Goal: Information Seeking & Learning: Learn about a topic

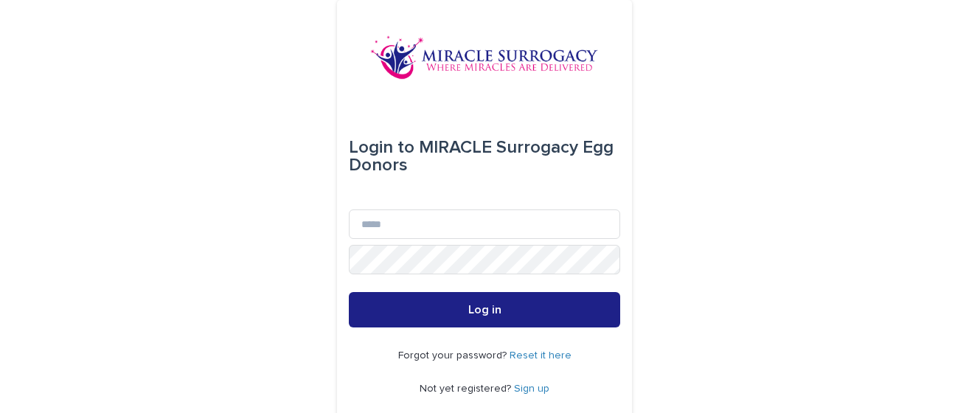
click at [527, 387] on link "Sign up" at bounding box center [531, 389] width 35 height 10
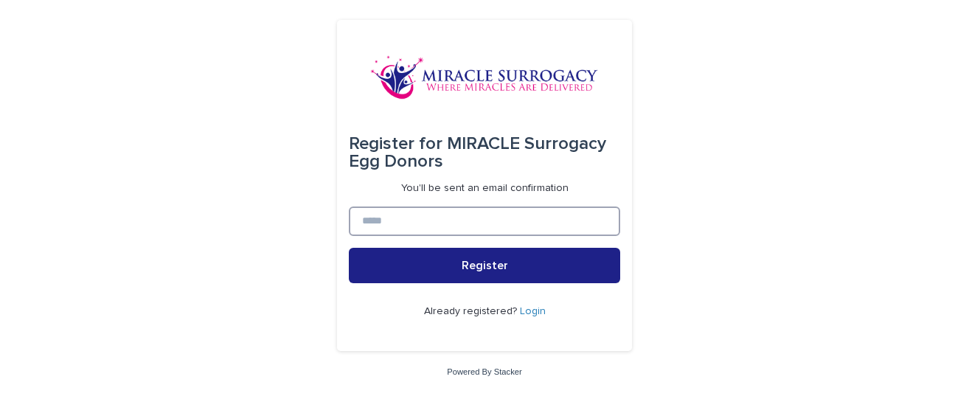
click at [454, 226] on input at bounding box center [484, 222] width 271 height 30
type input "**********"
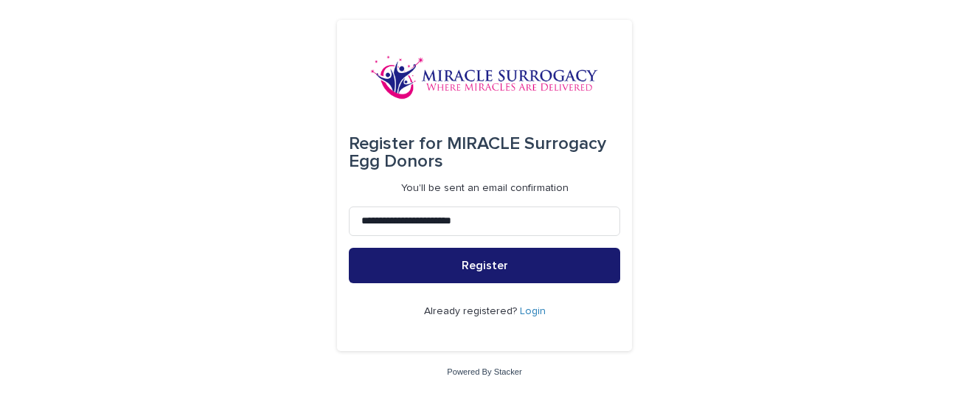
click at [474, 263] on span "Register" at bounding box center [485, 266] width 46 height 12
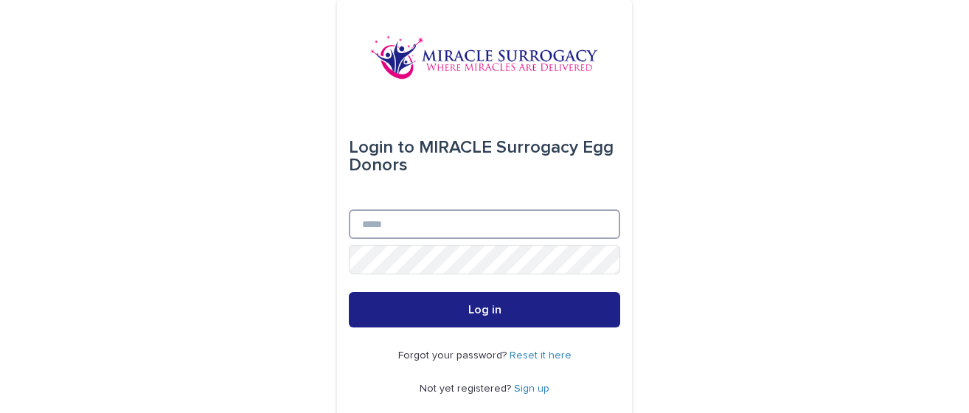
click at [391, 233] on input "Email" at bounding box center [484, 224] width 271 height 30
type input "**********"
click at [349, 292] on button "Log in" at bounding box center [484, 309] width 271 height 35
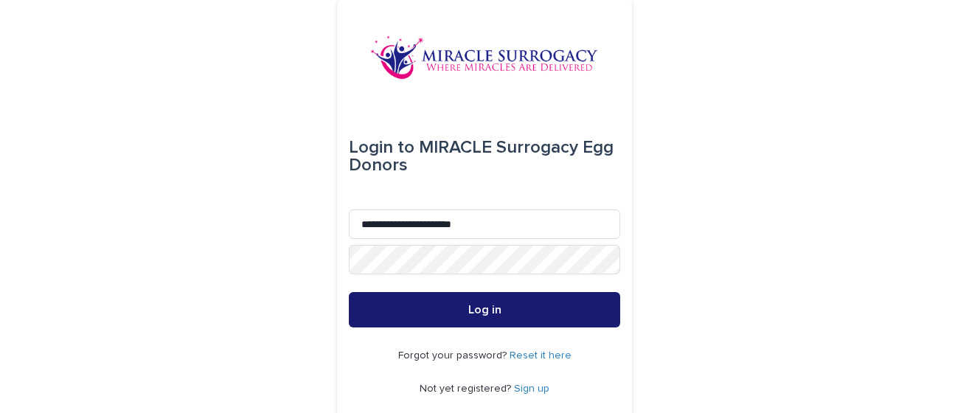
click at [493, 309] on span "Log in" at bounding box center [484, 310] width 33 height 12
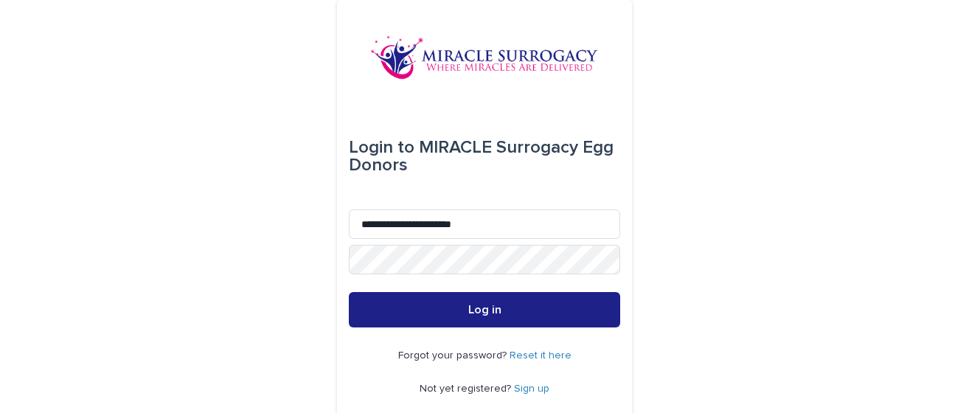
click at [546, 350] on link "Reset it here" at bounding box center [541, 355] width 62 height 10
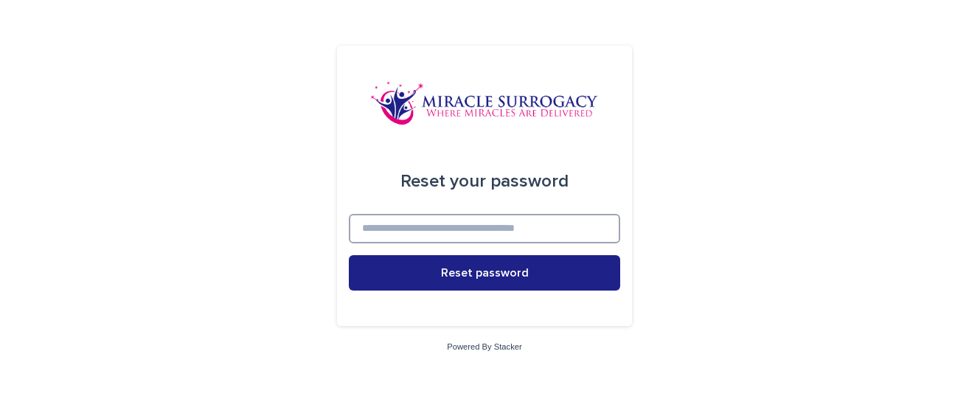
click at [470, 222] on input at bounding box center [484, 229] width 271 height 30
type input "**********"
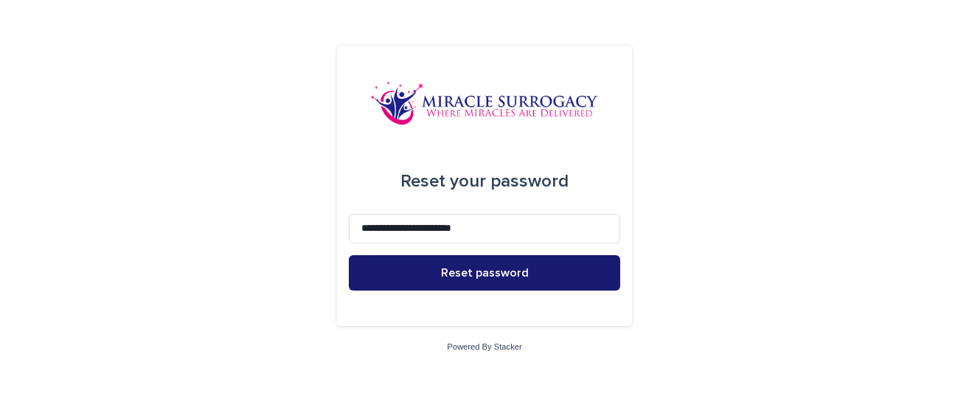
click at [506, 269] on span "Reset password" at bounding box center [485, 273] width 88 height 12
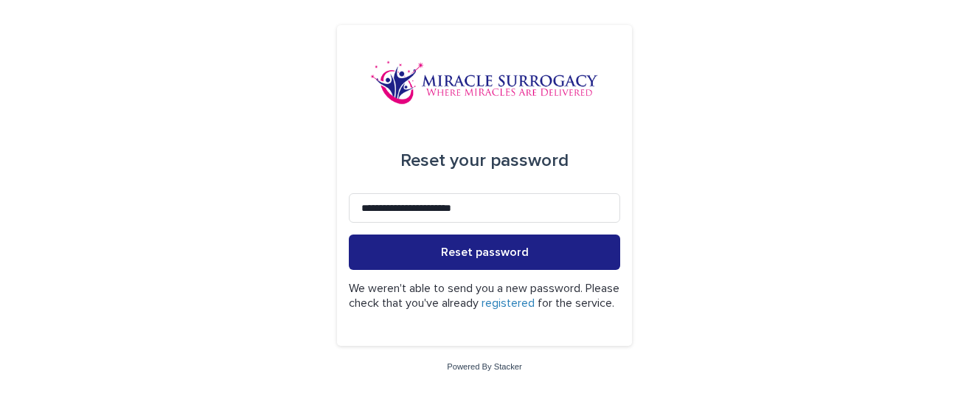
click at [535, 299] on link "registered" at bounding box center [508, 303] width 53 height 12
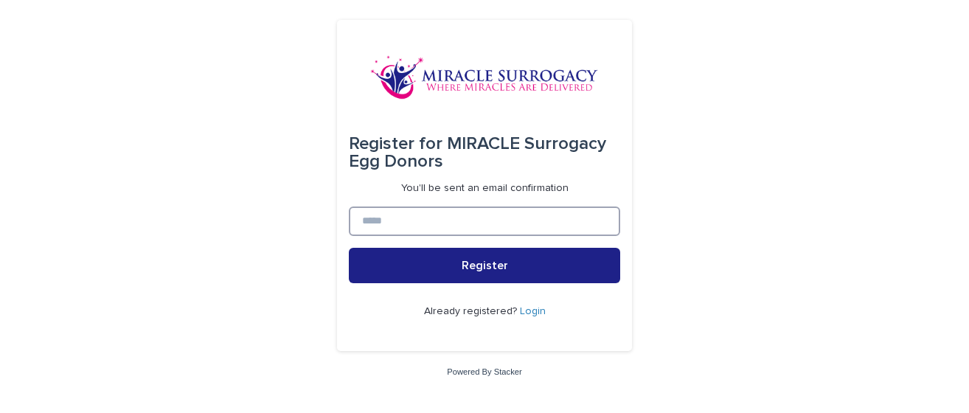
click at [497, 217] on input at bounding box center [484, 222] width 271 height 30
type input "**********"
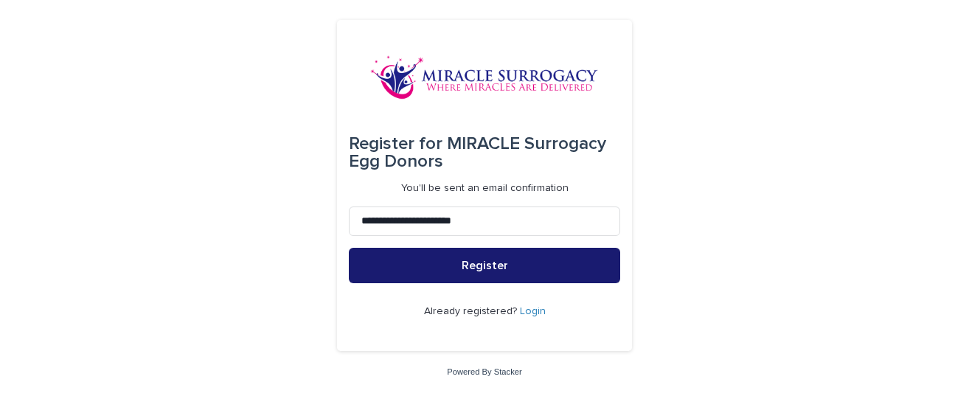
click at [486, 266] on span "Register" at bounding box center [485, 266] width 46 height 12
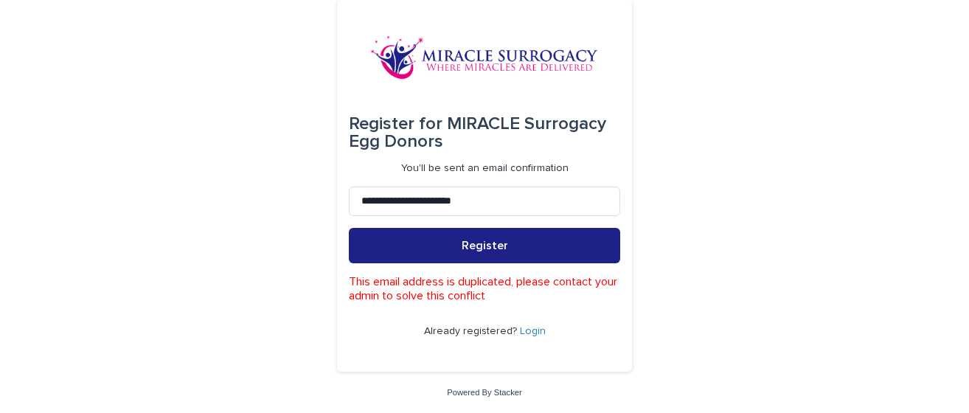
click at [524, 328] on link "Login" at bounding box center [533, 331] width 26 height 10
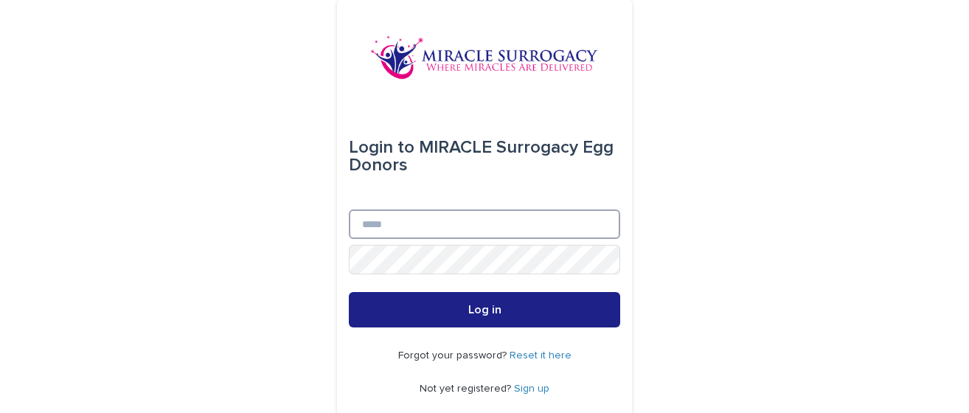
click at [454, 225] on input "Email" at bounding box center [484, 224] width 271 height 30
type input "**********"
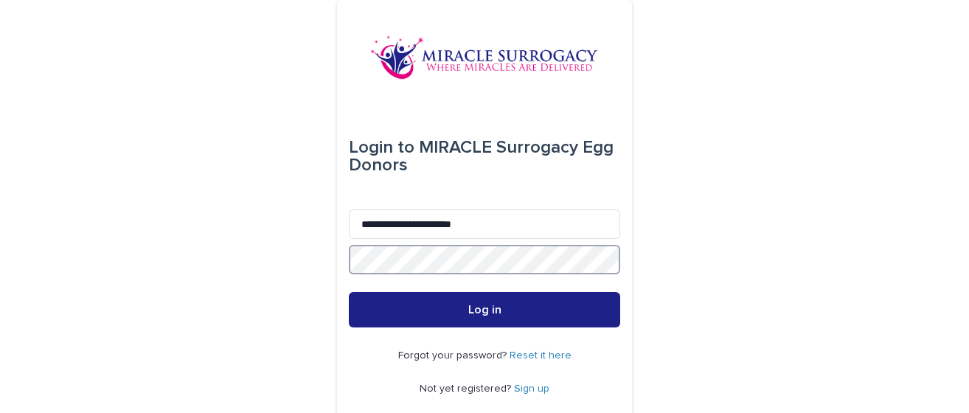
click at [349, 292] on button "Log in" at bounding box center [484, 309] width 271 height 35
click at [542, 356] on link "Reset it here" at bounding box center [541, 355] width 62 height 10
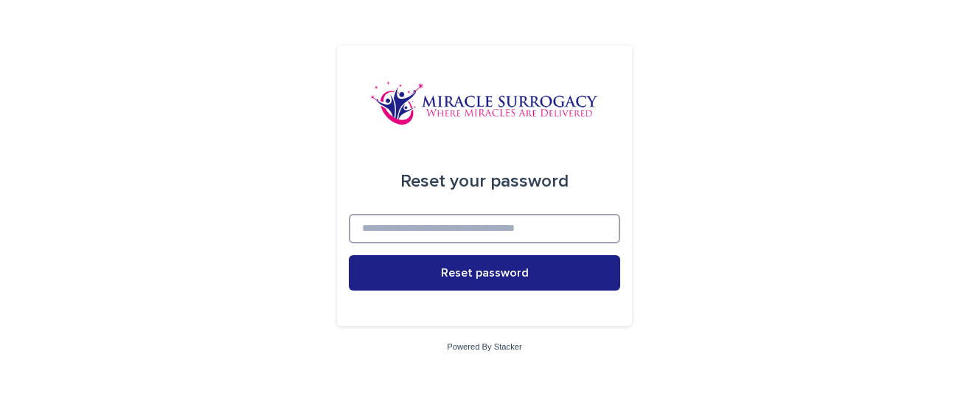
click at [446, 232] on input at bounding box center [484, 229] width 271 height 30
type input "**********"
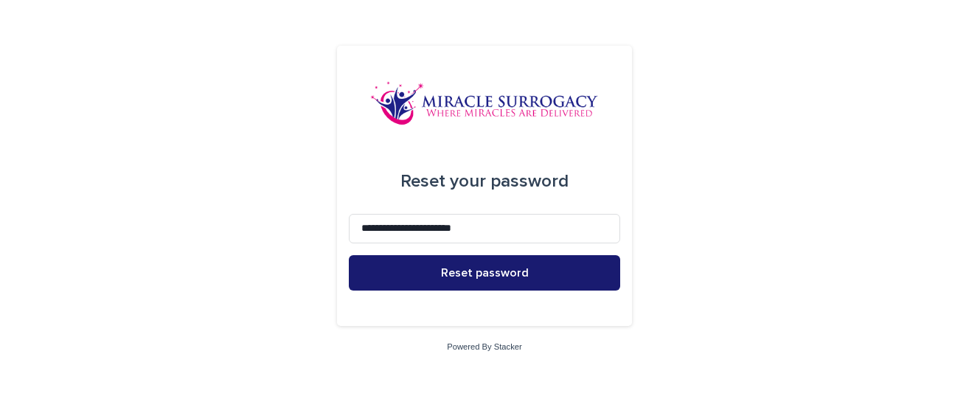
click at [468, 273] on span "Reset password" at bounding box center [485, 273] width 88 height 12
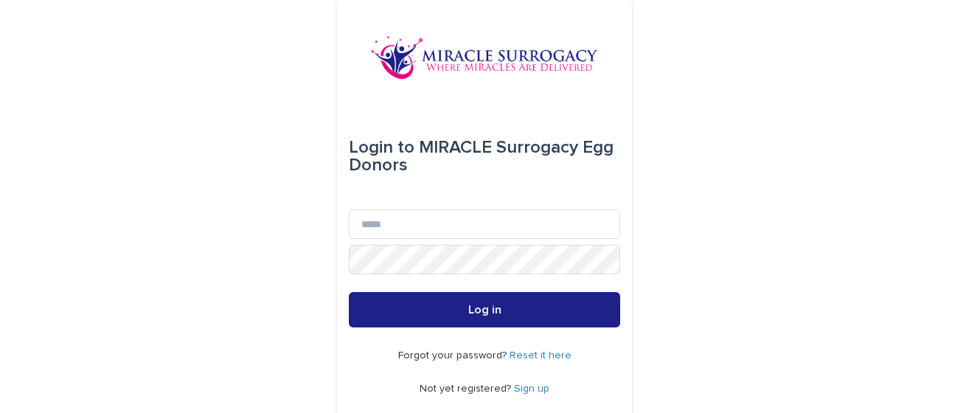
click at [522, 387] on link "Sign up" at bounding box center [531, 389] width 35 height 10
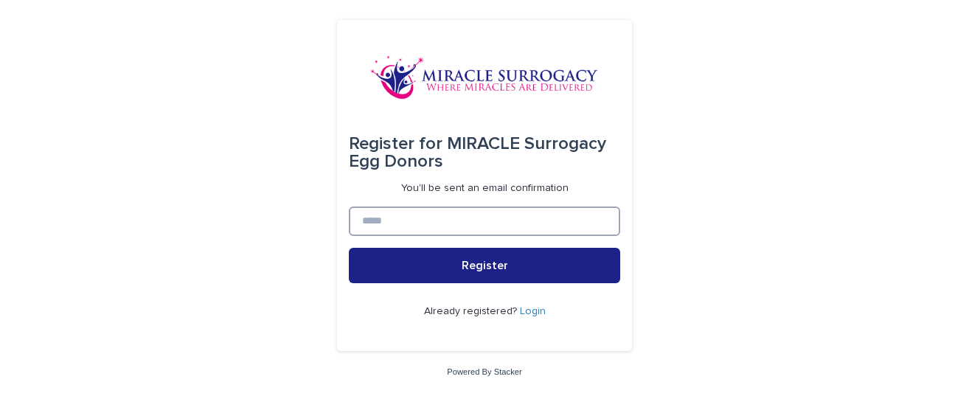
click at [412, 220] on input at bounding box center [484, 222] width 271 height 30
type input "**********"
click at [349, 248] on button "Register" at bounding box center [484, 265] width 271 height 35
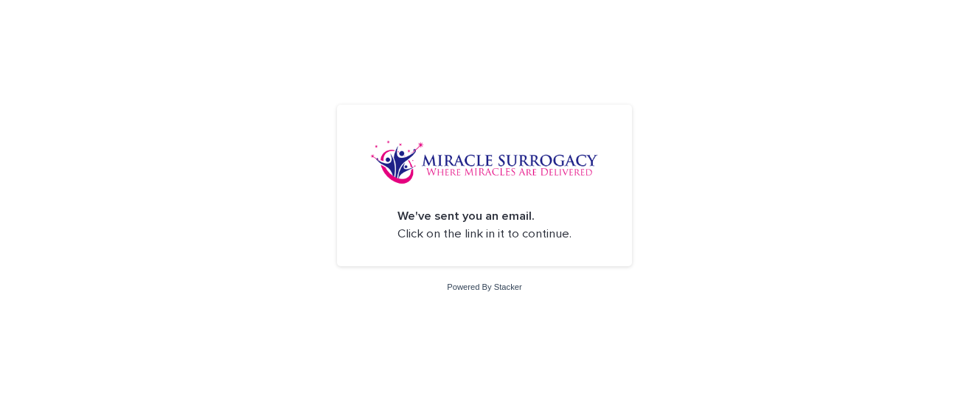
click at [472, 154] on img at bounding box center [484, 162] width 229 height 44
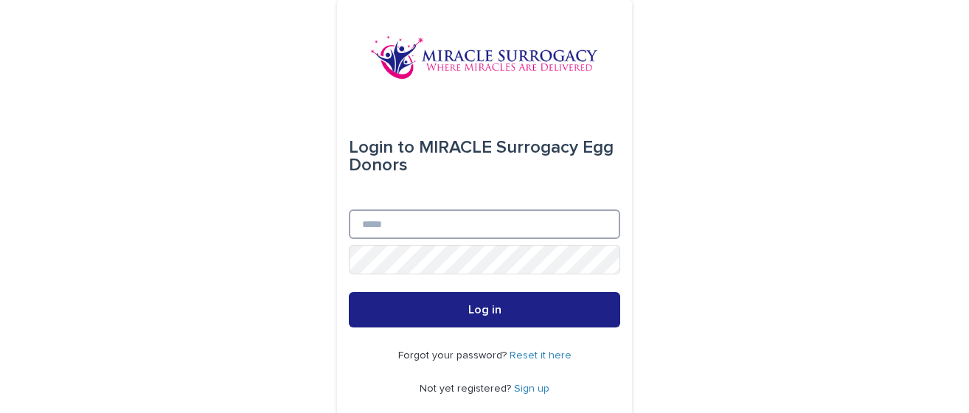
click at [420, 224] on input "Email" at bounding box center [484, 224] width 271 height 30
type input "**********"
click at [349, 292] on button "Log in" at bounding box center [484, 309] width 271 height 35
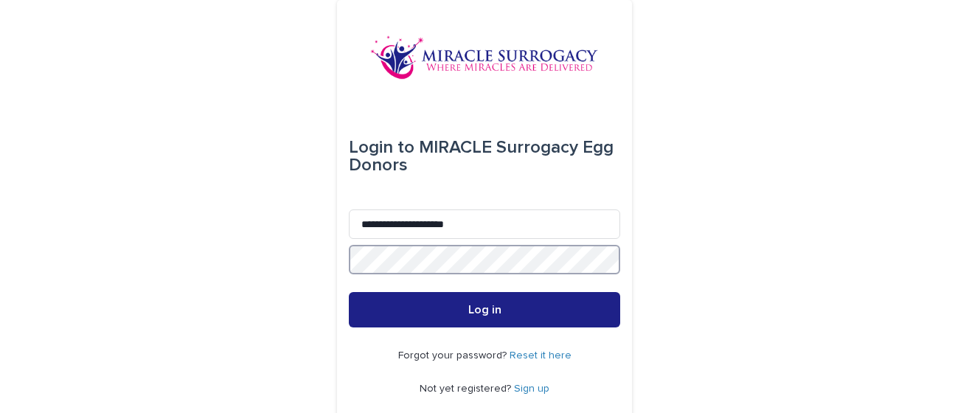
click at [349, 292] on button "Log in" at bounding box center [484, 309] width 271 height 35
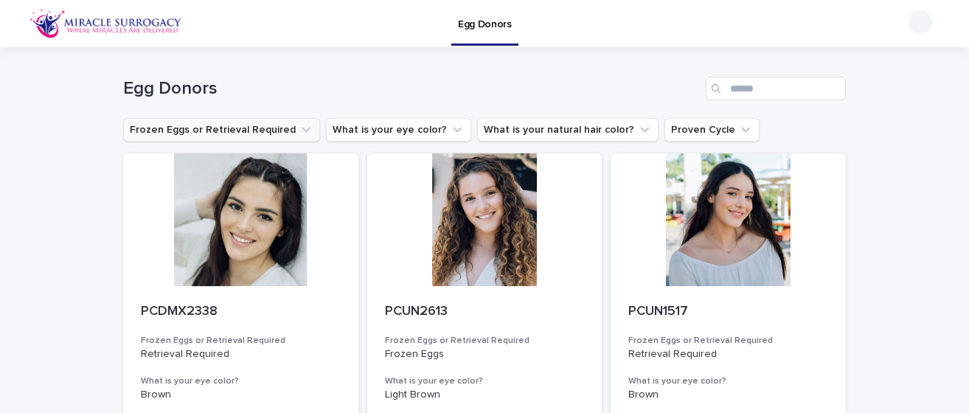
click at [305, 127] on button "Frozen Eggs or Retrieval Required" at bounding box center [221, 130] width 197 height 24
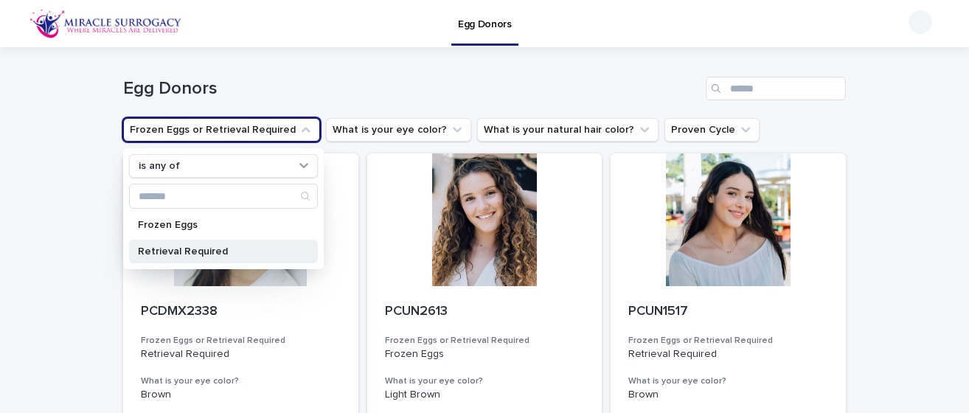
click at [250, 245] on div "Retrieval Required" at bounding box center [223, 252] width 189 height 24
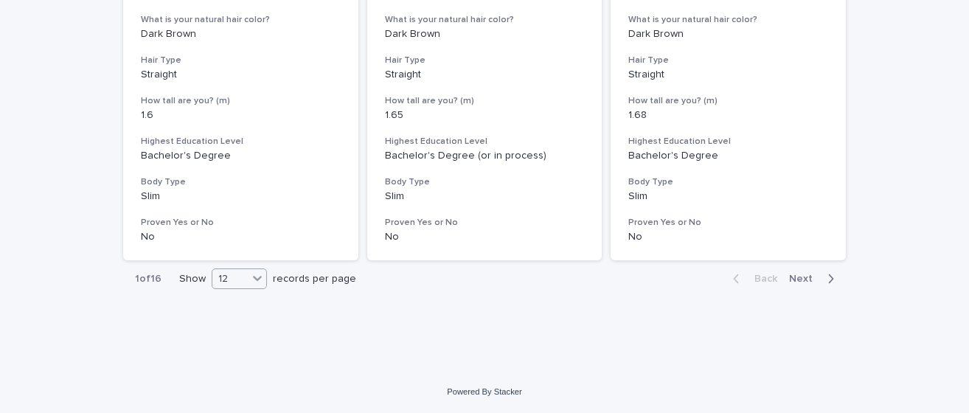
click at [236, 283] on div "12" at bounding box center [229, 278] width 35 height 15
click at [233, 330] on div "36" at bounding box center [240, 334] width 54 height 18
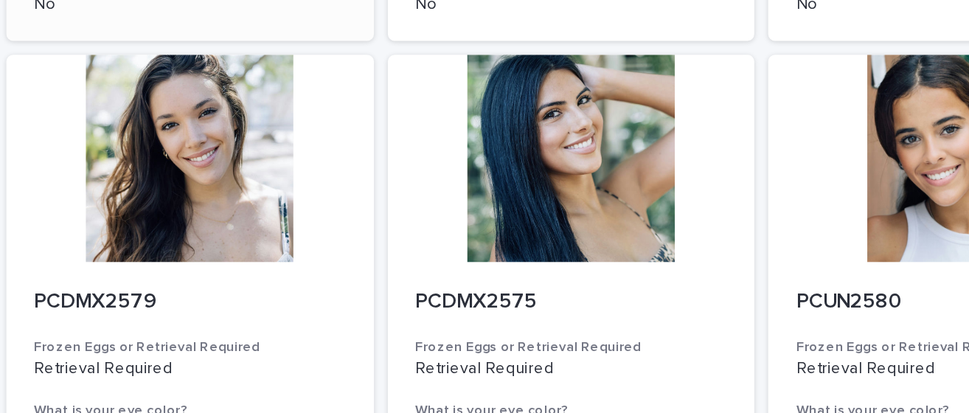
scroll to position [2129, 0]
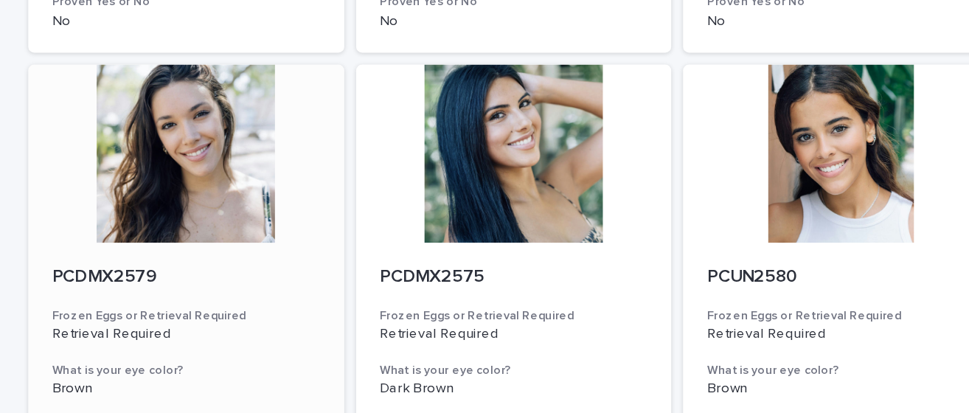
click at [227, 181] on div at bounding box center [240, 189] width 235 height 133
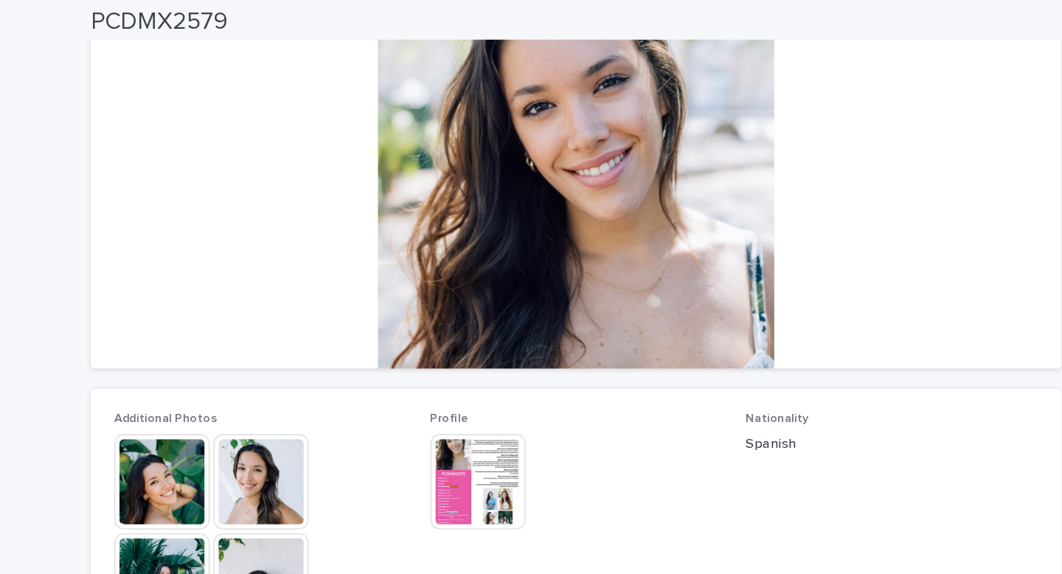
scroll to position [161, 0]
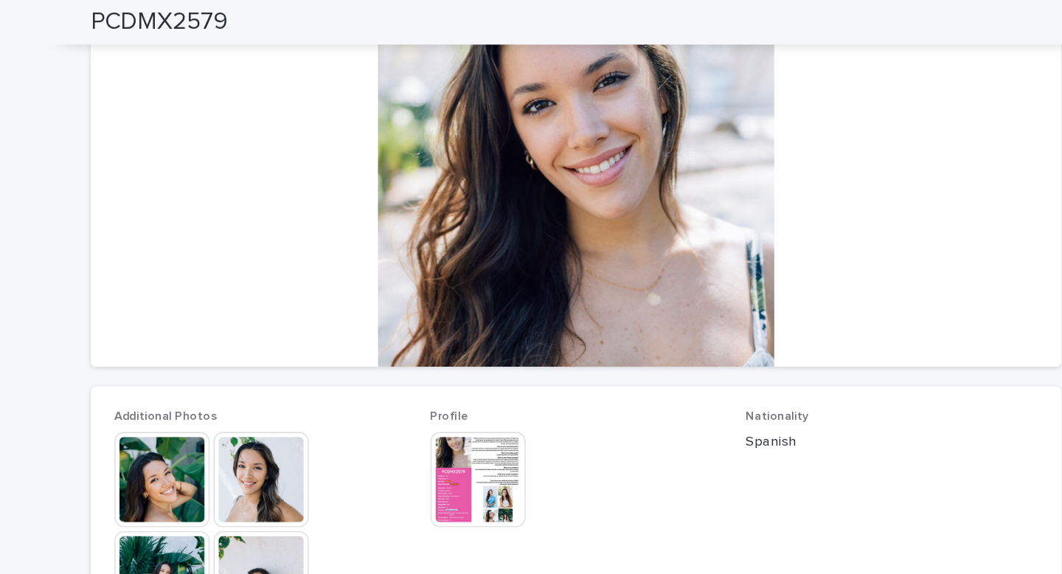
click at [299, 376] on img at bounding box center [296, 357] width 71 height 71
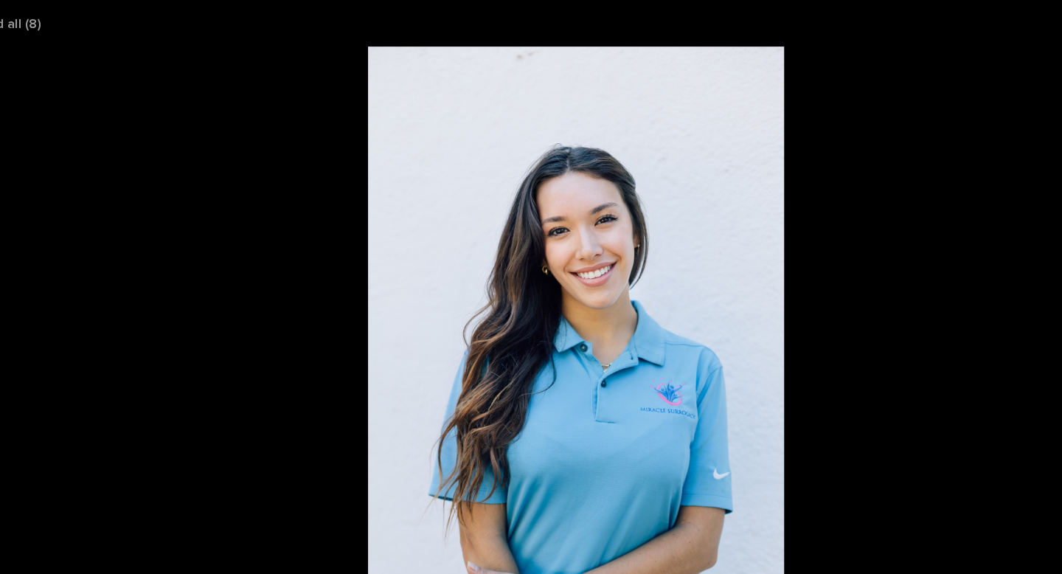
scroll to position [0, 0]
click at [260, 135] on picture at bounding box center [531, 267] width 1062 height 465
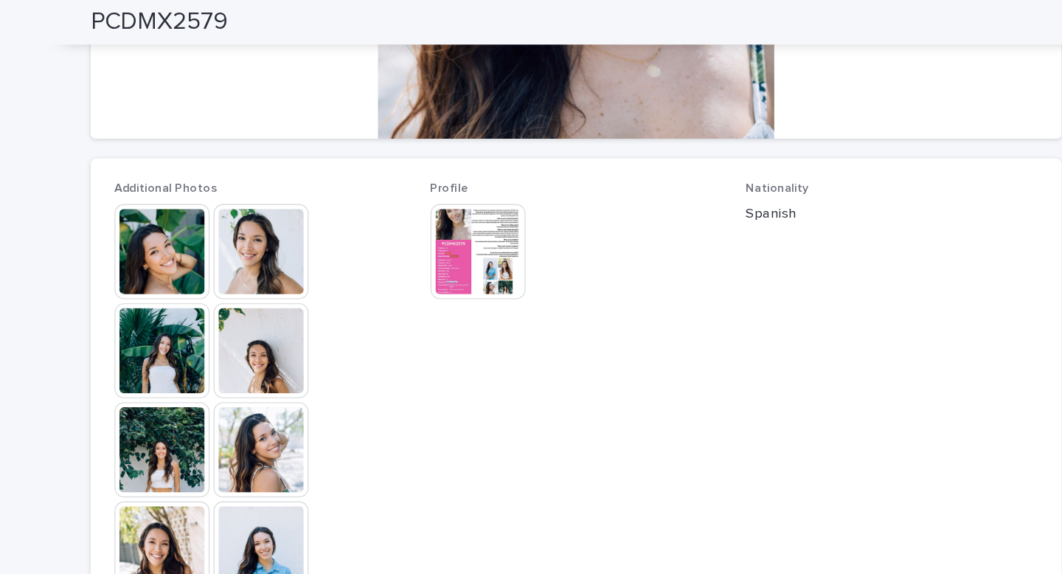
scroll to position [328, 0]
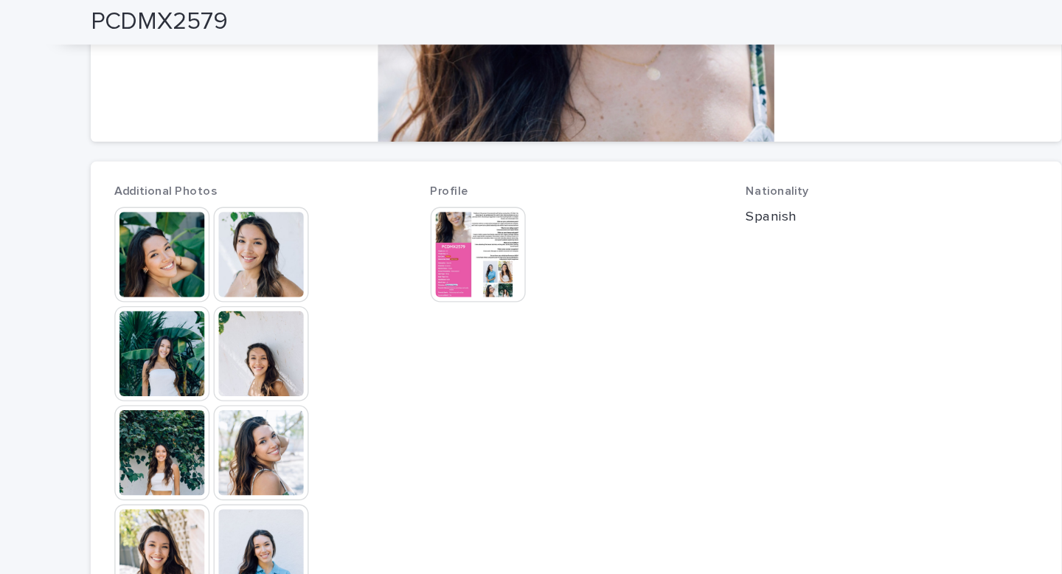
click at [451, 183] on img at bounding box center [458, 189] width 71 height 71
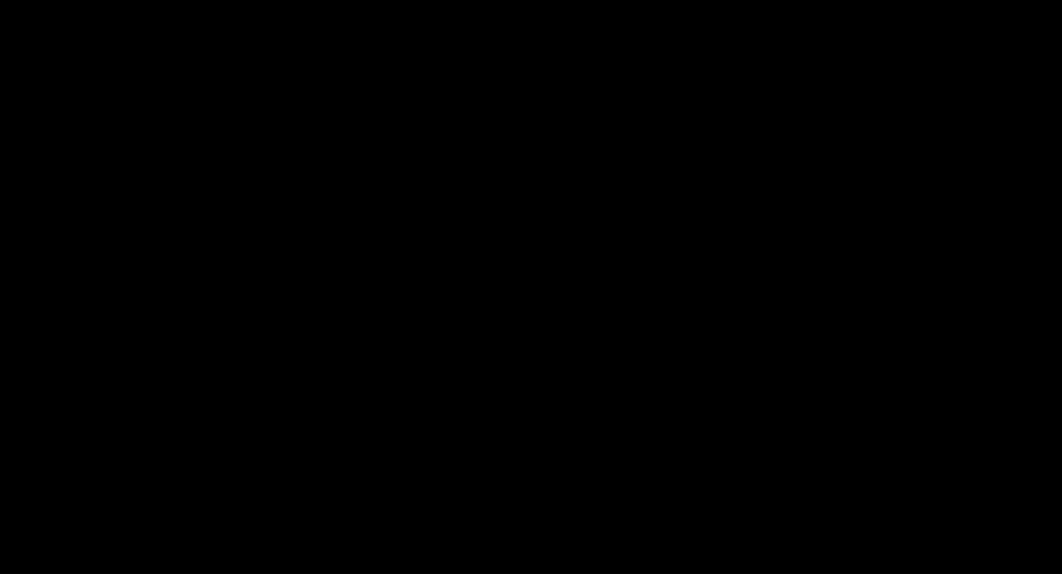
scroll to position [0, 0]
click at [933, 19] on div "1 / 1 Download all ( 1 )" at bounding box center [531, 17] width 1062 height 35
click at [968, 20] on button "Close gallery" at bounding box center [1043, 17] width 37 height 35
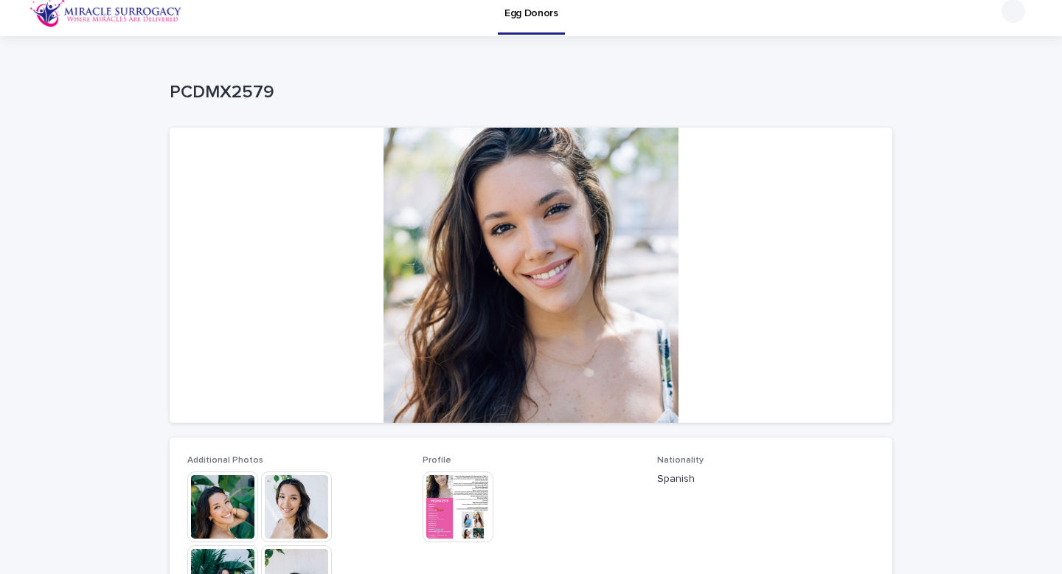
scroll to position [10, 0]
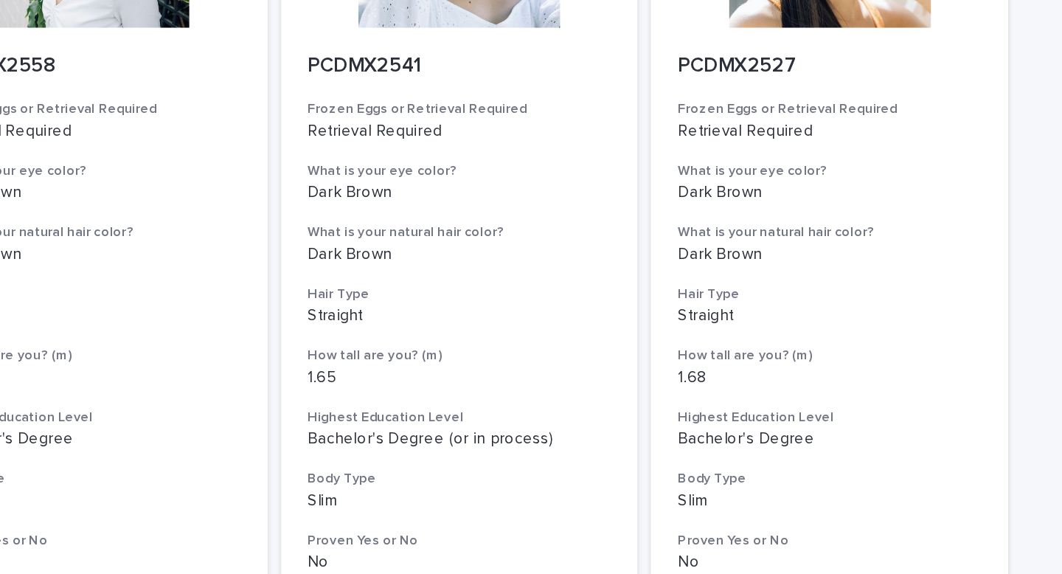
scroll to position [1824, 0]
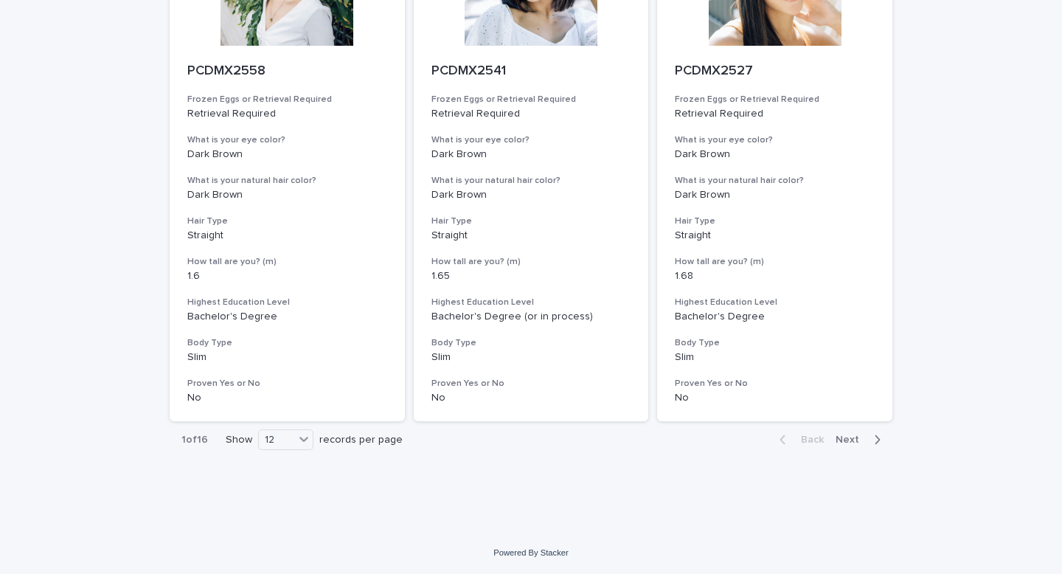
click at [880, 412] on icon "button" at bounding box center [877, 439] width 7 height 13
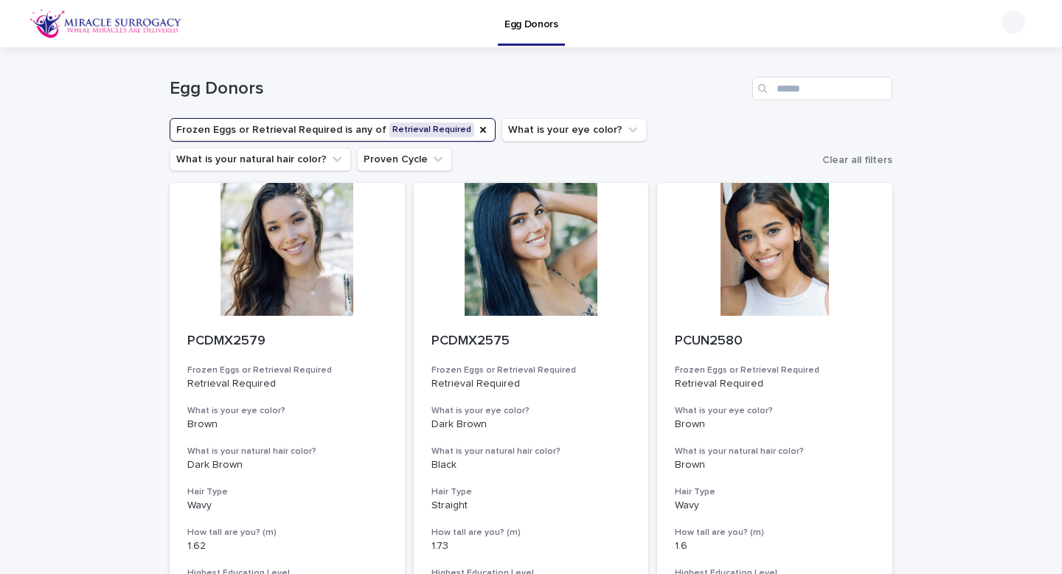
drag, startPoint x: 305, startPoint y: 248, endPoint x: 437, endPoint y: 13, distance: 270.1
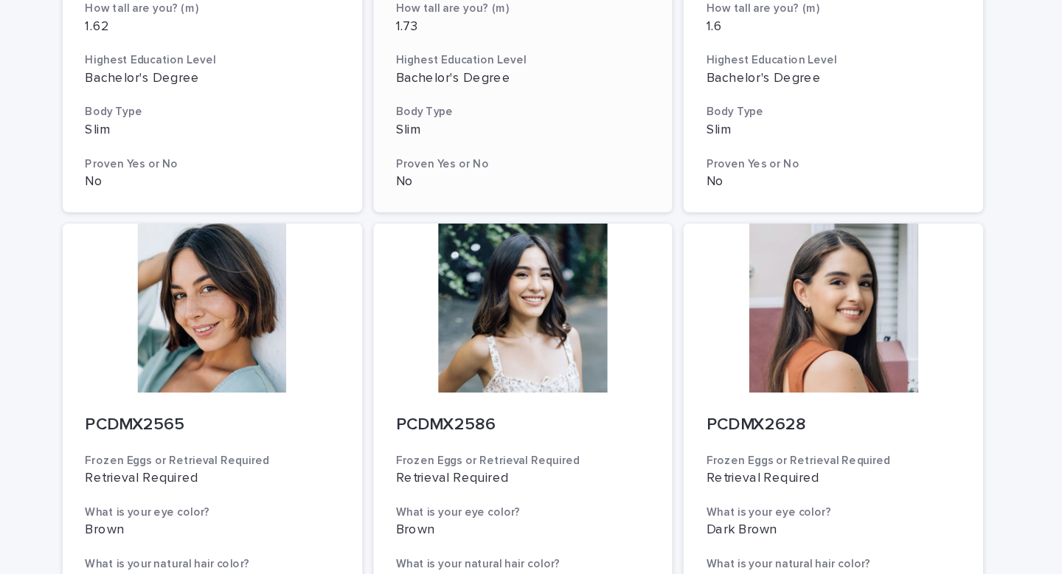
scroll to position [467, 0]
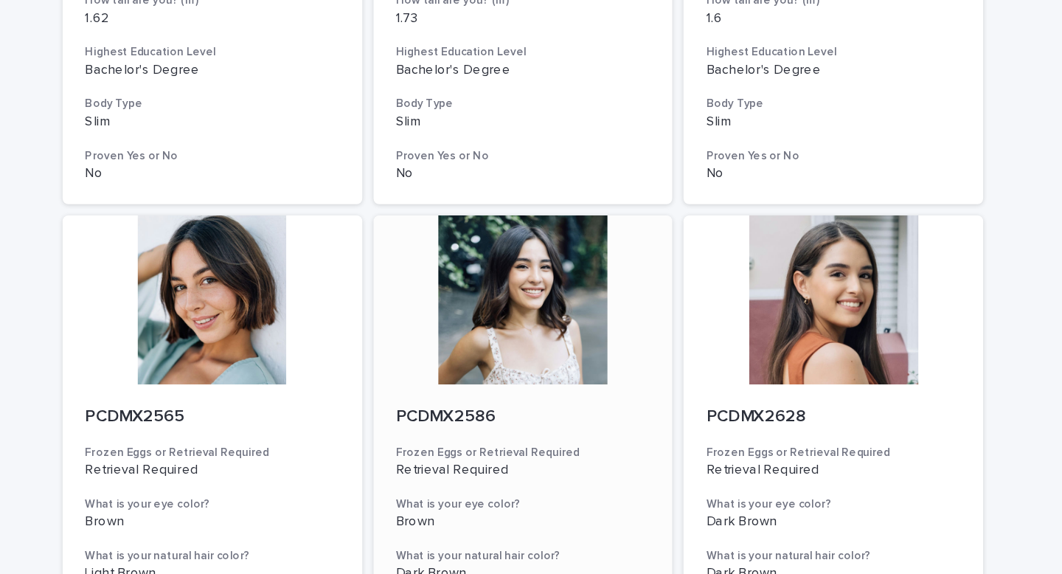
drag, startPoint x: 527, startPoint y: 302, endPoint x: 544, endPoint y: 305, distance: 16.6
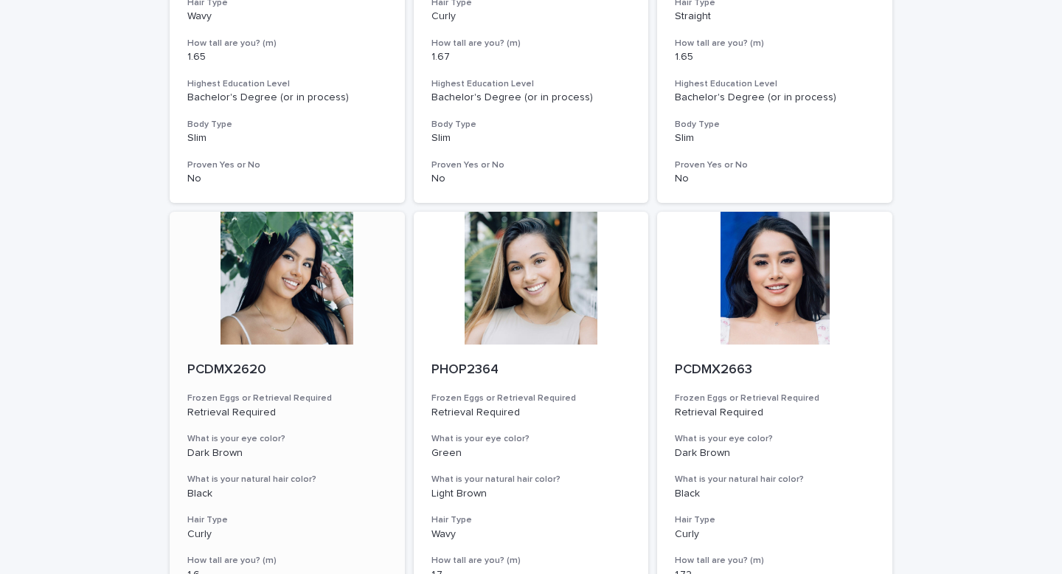
scroll to position [1564, 0]
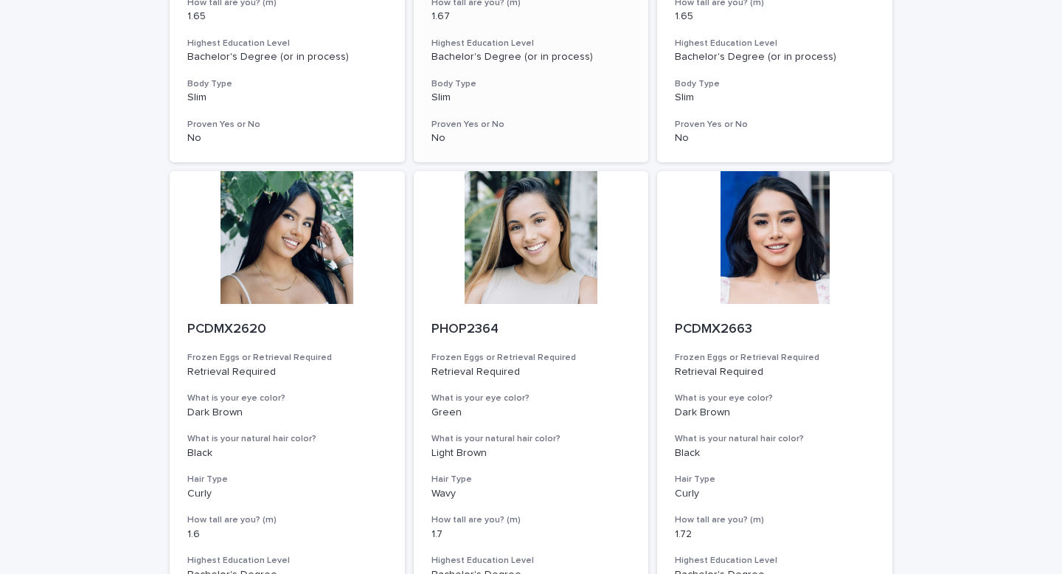
drag, startPoint x: 260, startPoint y: 248, endPoint x: 469, endPoint y: 1, distance: 322.9
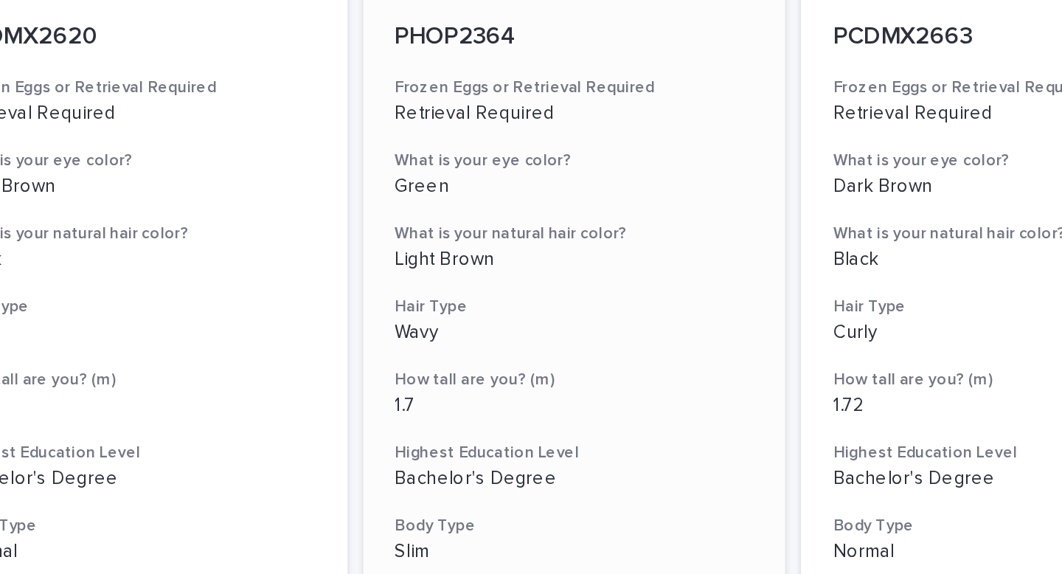
scroll to position [1824, 0]
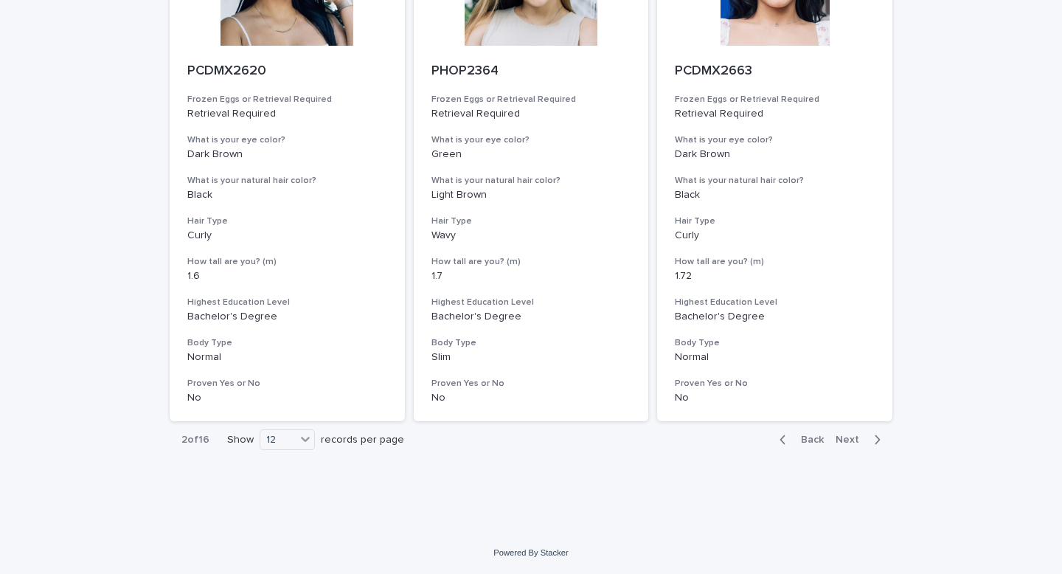
click at [879, 412] on icon "button" at bounding box center [877, 439] width 7 height 13
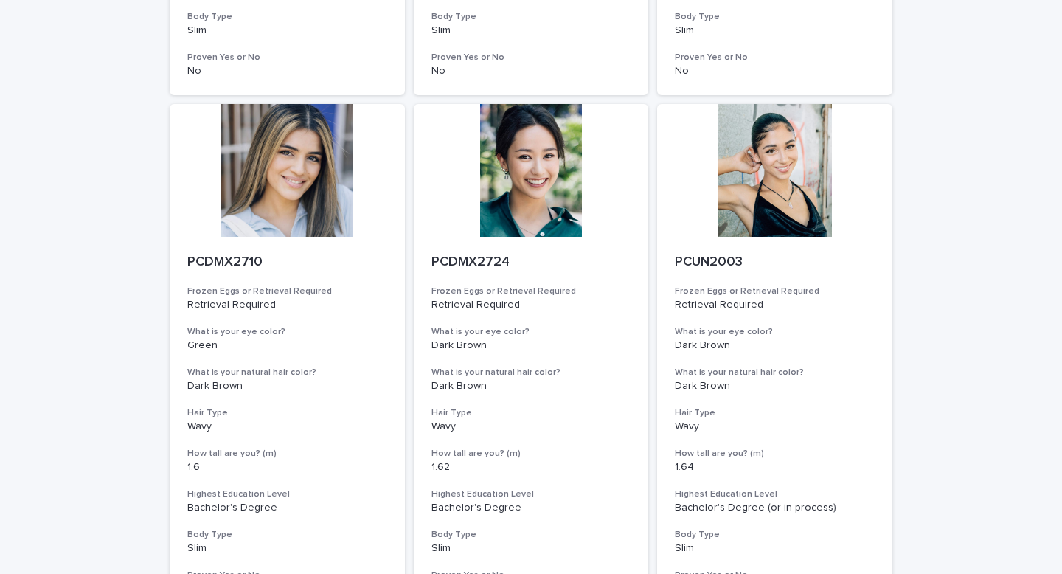
scroll to position [1113, 0]
drag, startPoint x: 539, startPoint y: 210, endPoint x: 583, endPoint y: 220, distance: 45.3
click at [0, 0] on div "Loading... Saving… Loading... Saving… Egg Donors Frozen Eggs or Retrieval Requi…" at bounding box center [531, 87] width 1062 height 2307
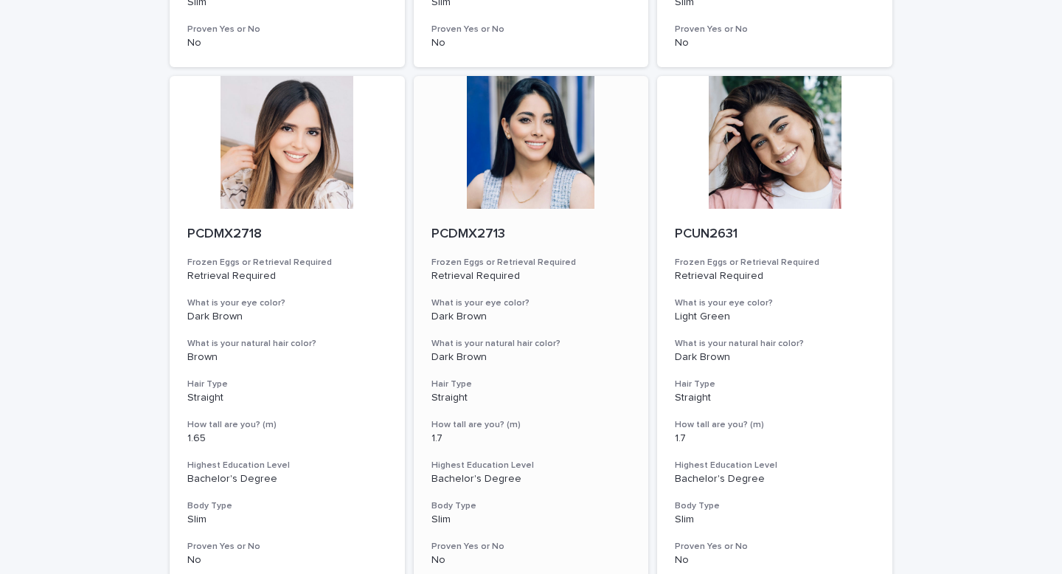
scroll to position [623, 0]
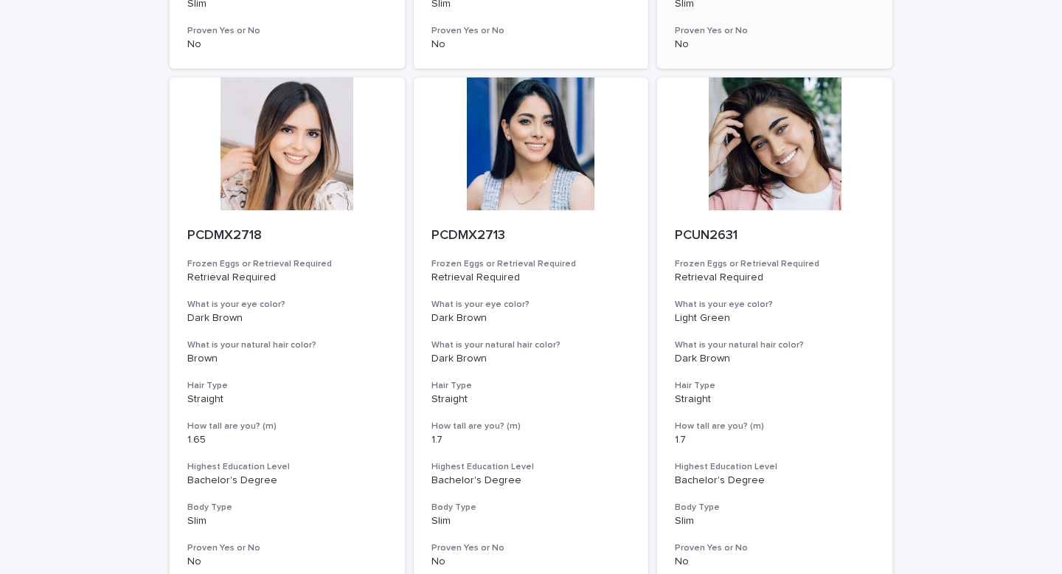
drag, startPoint x: 556, startPoint y: 184, endPoint x: 670, endPoint y: 14, distance: 205.2
click at [0, 0] on div "Loading... Saving… Loading... Saving… Egg Donors Frozen Eggs or Retrieval Requi…" at bounding box center [531, 577] width 1062 height 2307
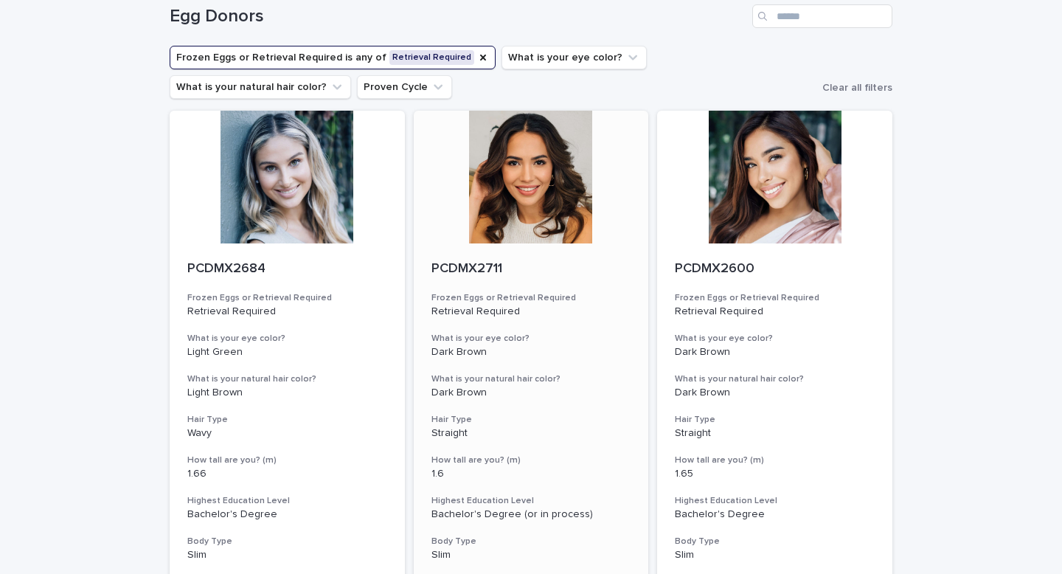
scroll to position [0, 0]
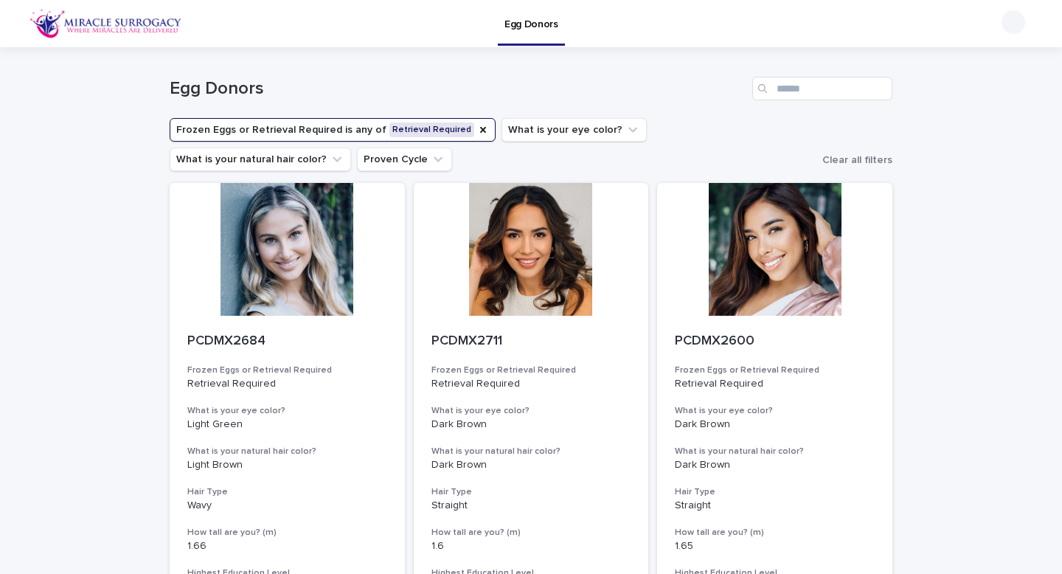
drag, startPoint x: 583, startPoint y: 198, endPoint x: 648, endPoint y: 45, distance: 165.6
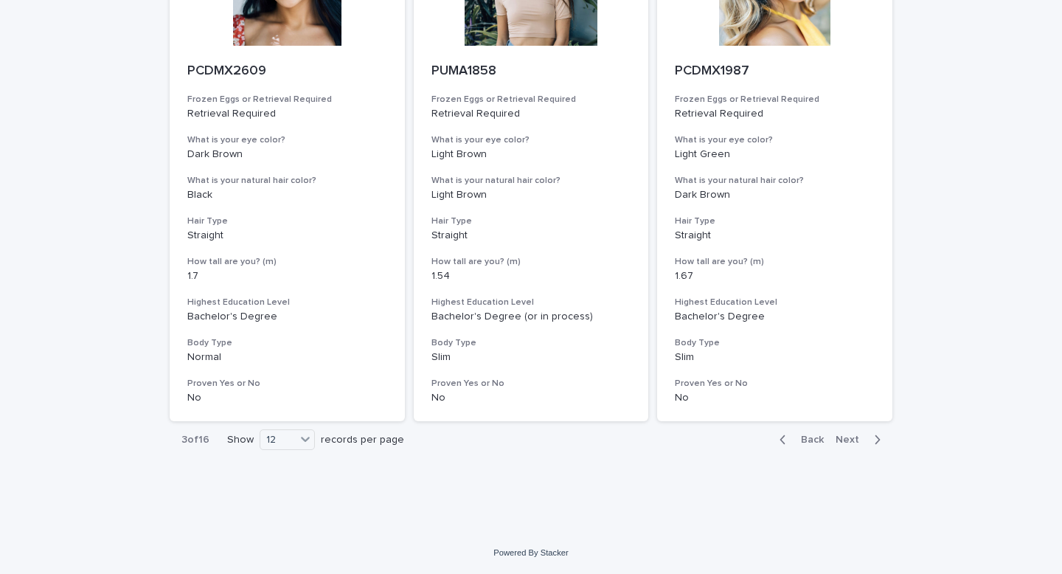
click at [856, 412] on span "Next" at bounding box center [852, 439] width 32 height 10
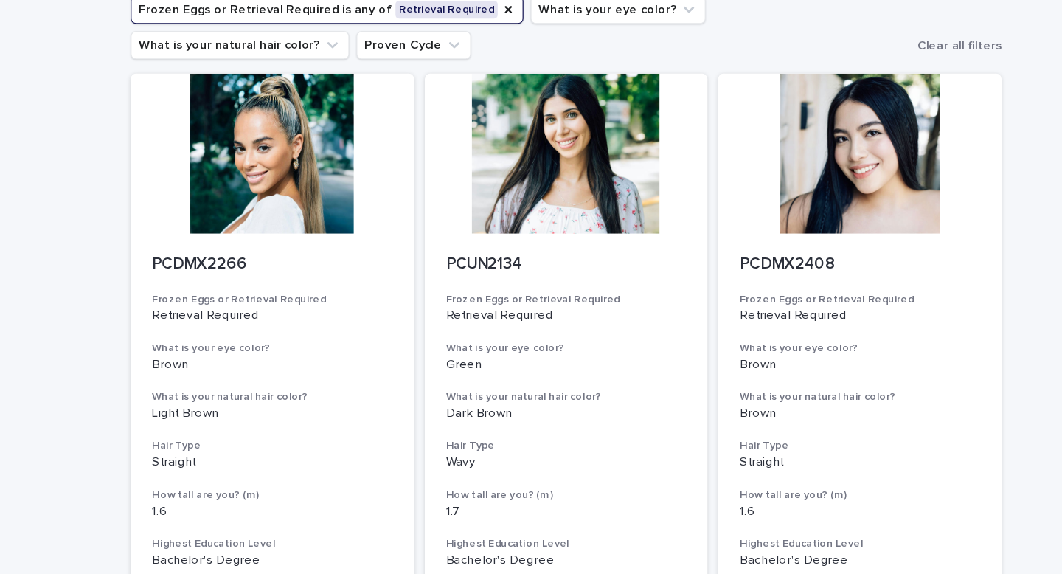
scroll to position [63, 0]
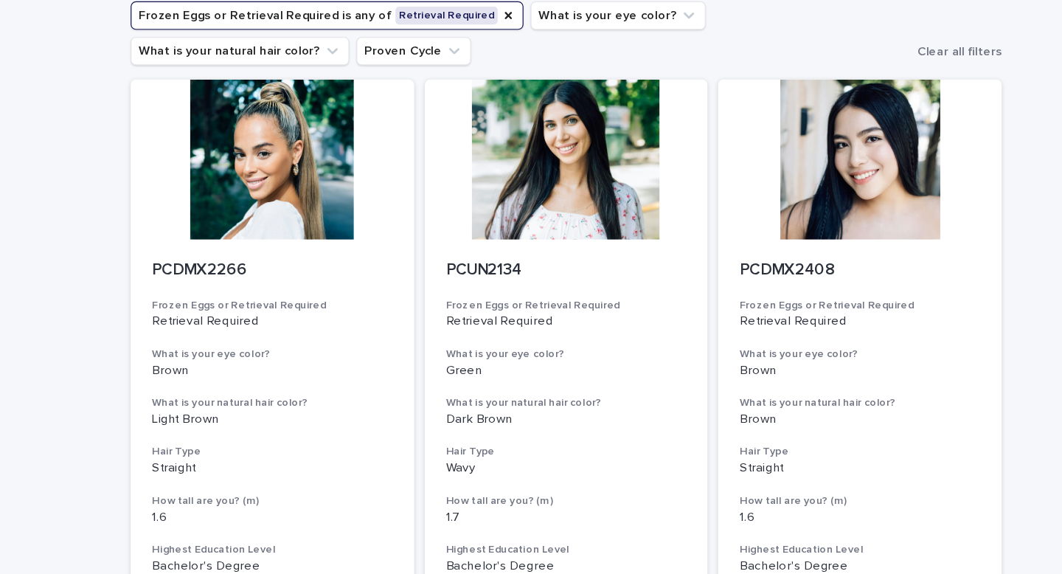
drag, startPoint x: 765, startPoint y: 209, endPoint x: 718, endPoint y: 91, distance: 126.8
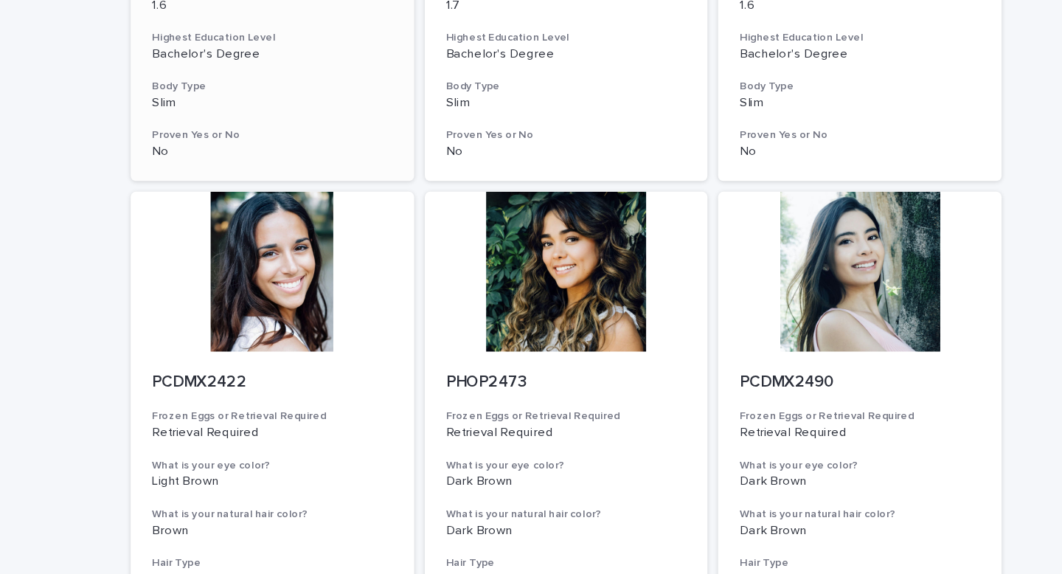
scroll to position [544, 0]
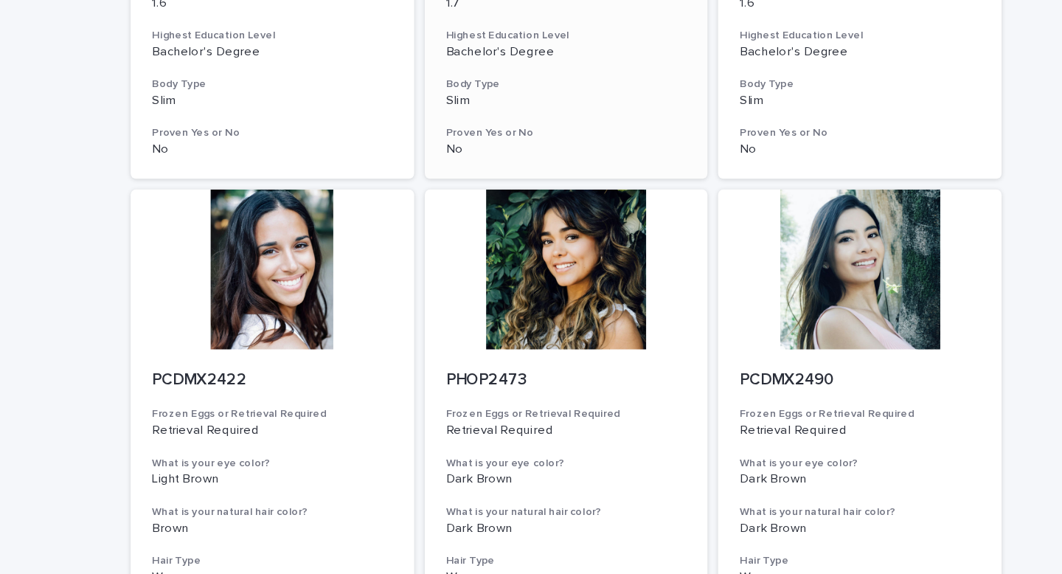
drag, startPoint x: 280, startPoint y: 265, endPoint x: 508, endPoint y: 15, distance: 337.8
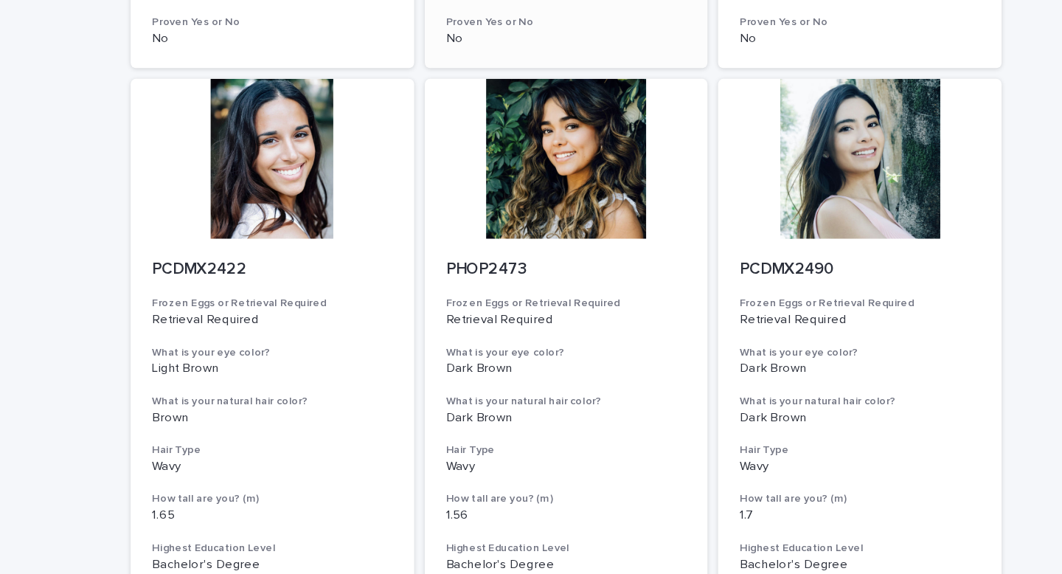
scroll to position [637, 0]
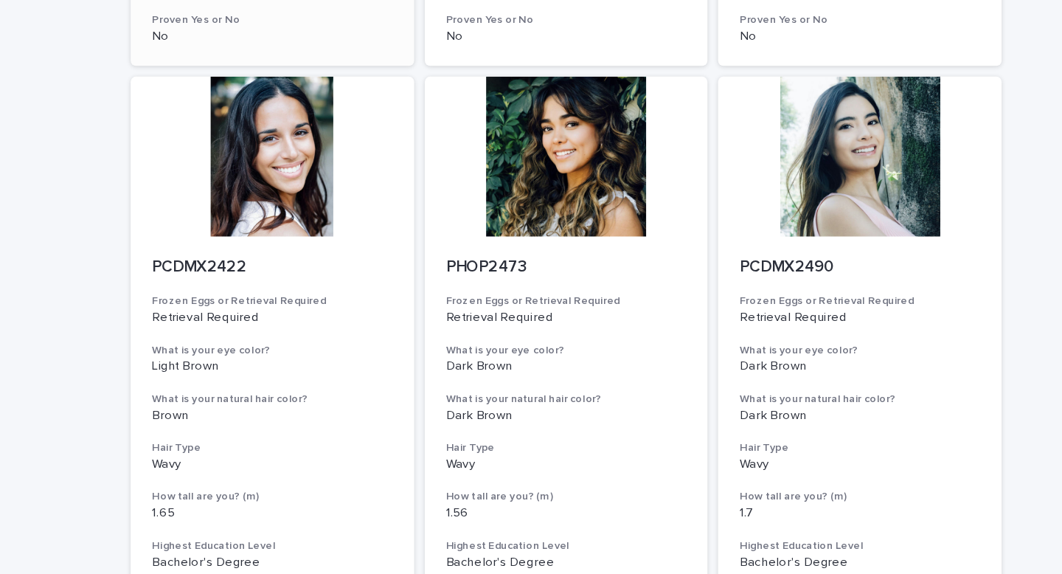
drag, startPoint x: 758, startPoint y: 164, endPoint x: 325, endPoint y: 1, distance: 462.6
click at [61, 0] on div "Loading... Saving… Loading... Saving… Egg Donors Frozen Eggs or Retrieval Requi…" at bounding box center [531, 563] width 1062 height 2307
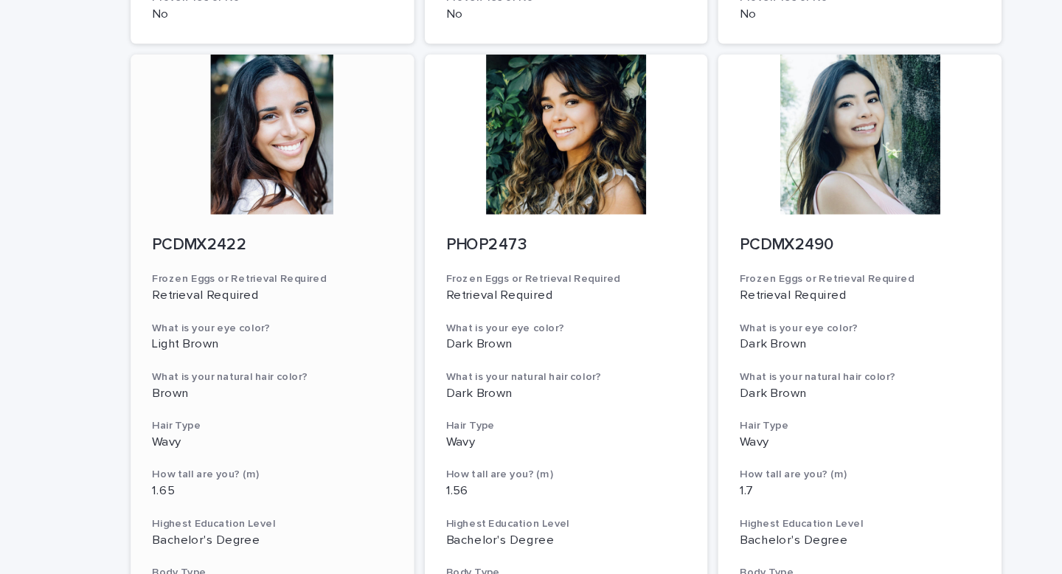
scroll to position [657, 0]
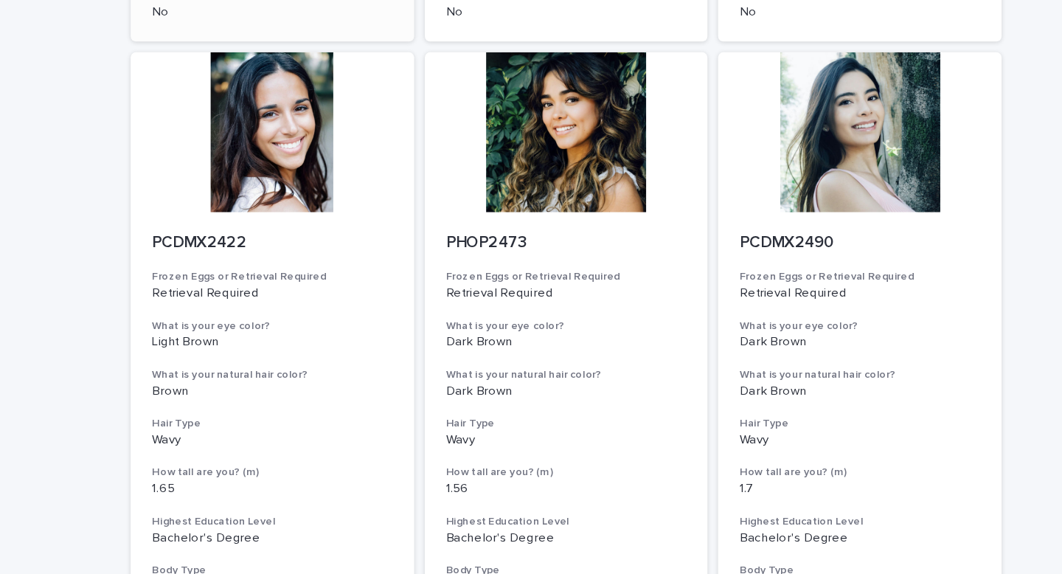
drag, startPoint x: 509, startPoint y: 147, endPoint x: 318, endPoint y: 20, distance: 229.3
click at [61, 0] on div "Loading... Saving… Loading... Saving… Egg Donors Frozen Eggs or Retrieval Requi…" at bounding box center [531, 543] width 1062 height 2307
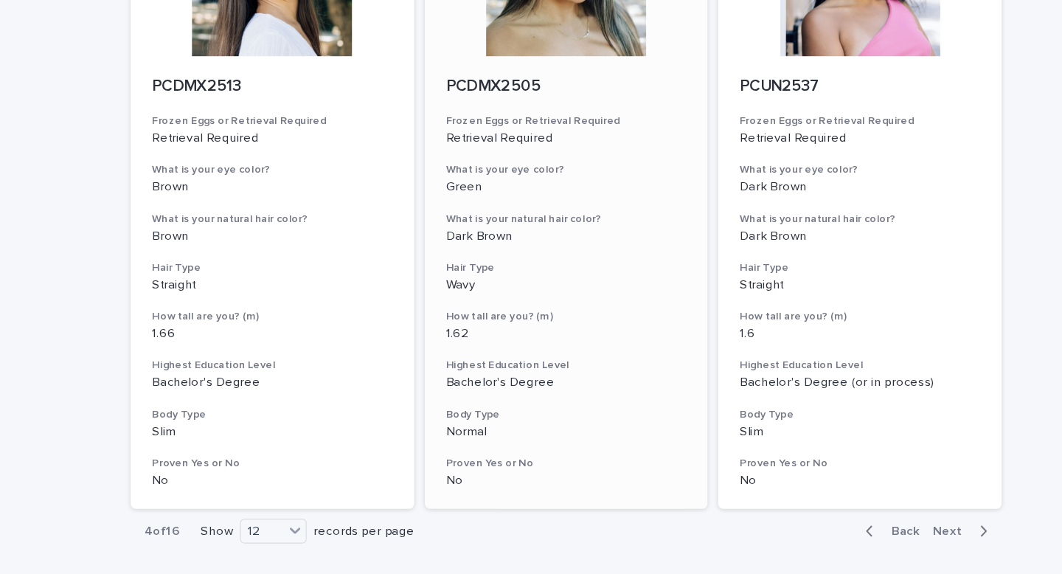
scroll to position [1824, 0]
click at [855, 412] on span "Next" at bounding box center [852, 439] width 32 height 10
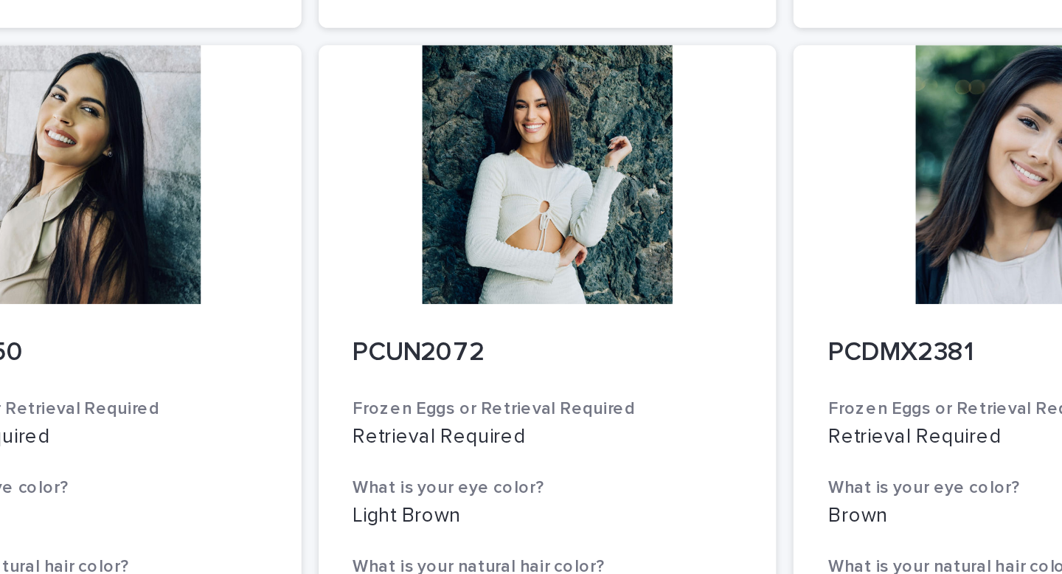
scroll to position [1543, 0]
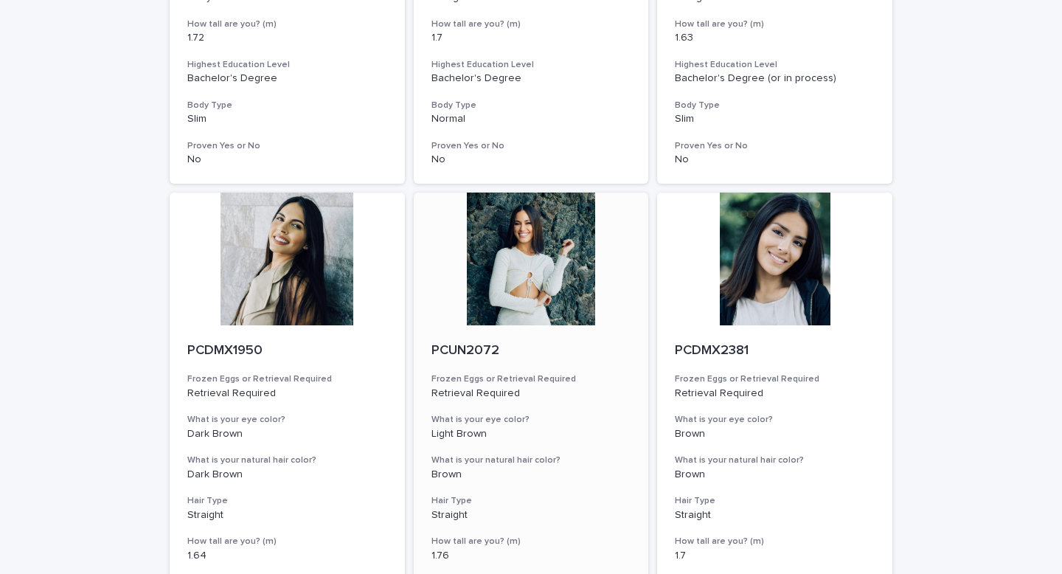
click at [537, 267] on div at bounding box center [531, 258] width 235 height 133
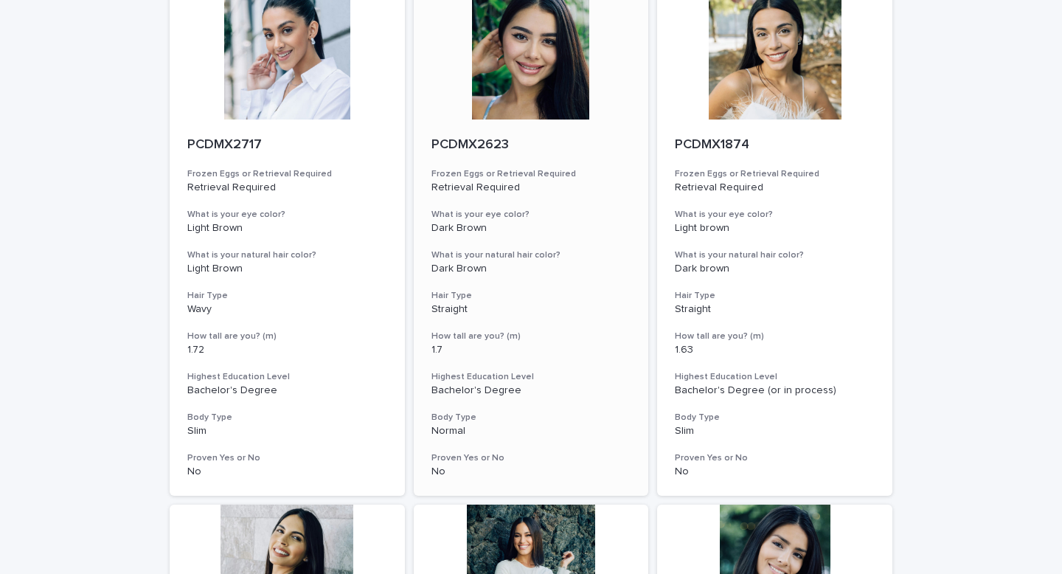
scroll to position [1232, 0]
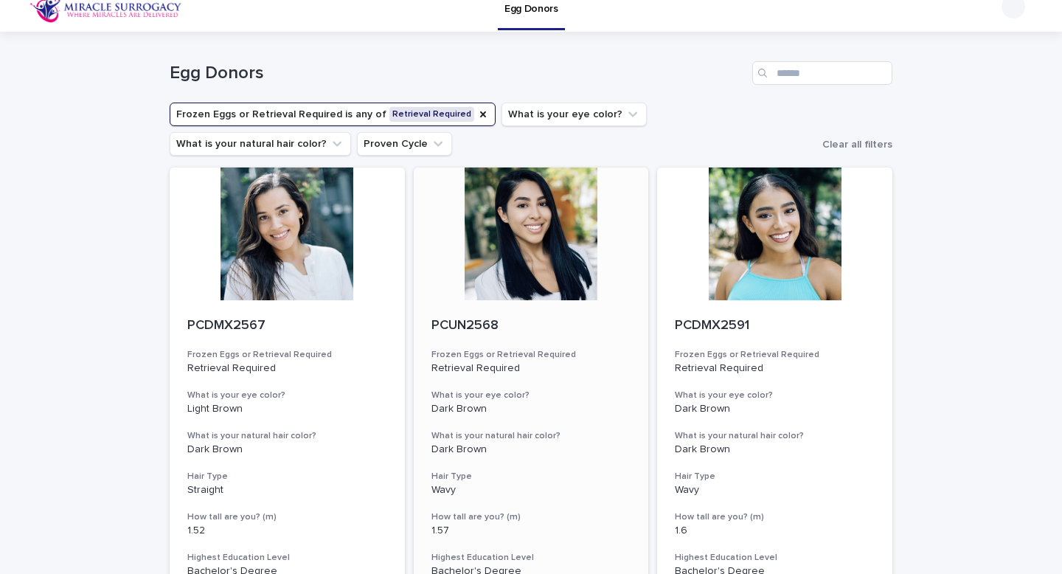
scroll to position [0, 0]
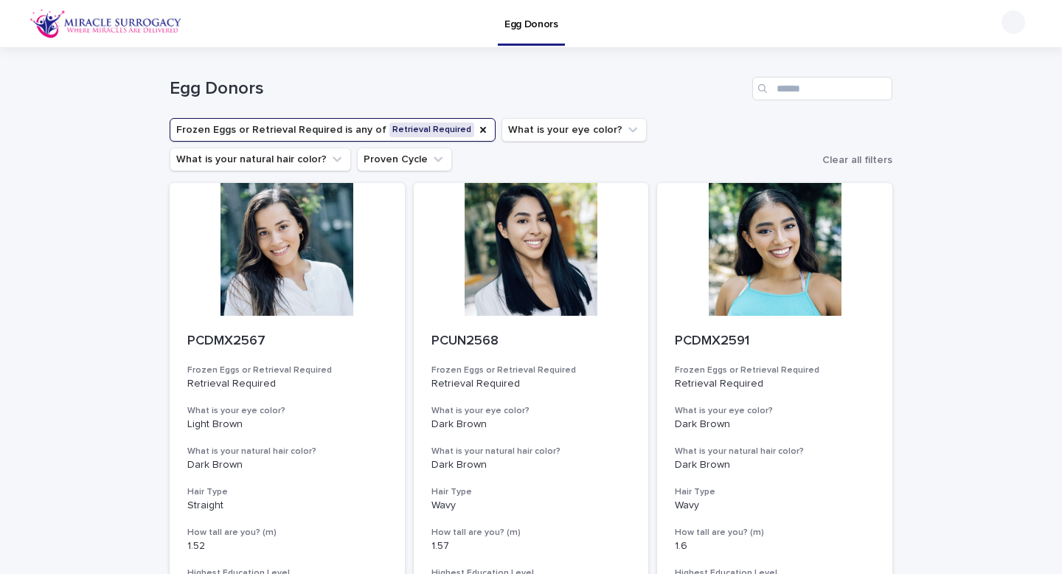
drag, startPoint x: 549, startPoint y: 240, endPoint x: 718, endPoint y: 15, distance: 281.3
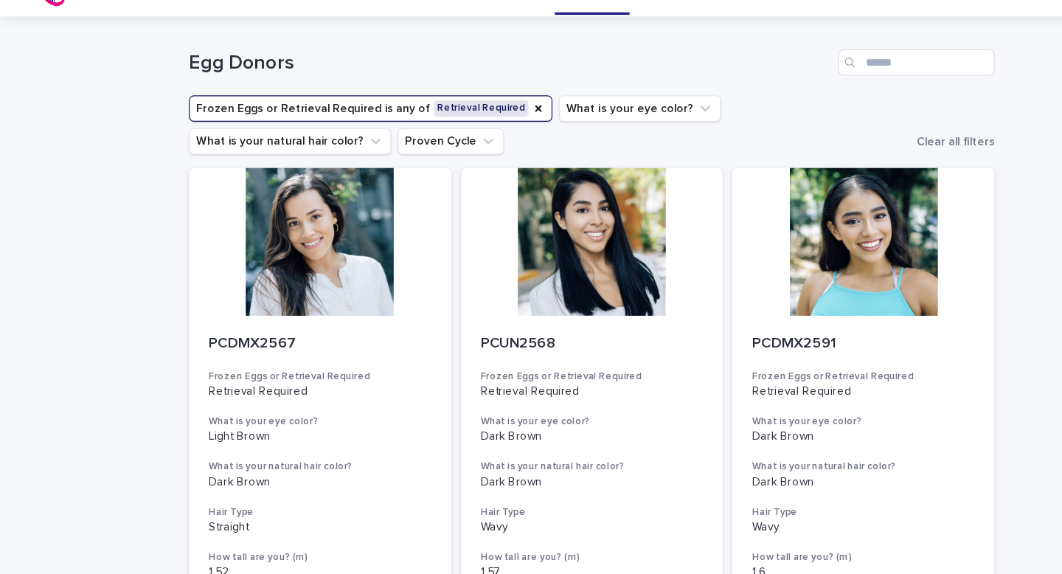
drag, startPoint x: 299, startPoint y: 288, endPoint x: 271, endPoint y: 35, distance: 255.2
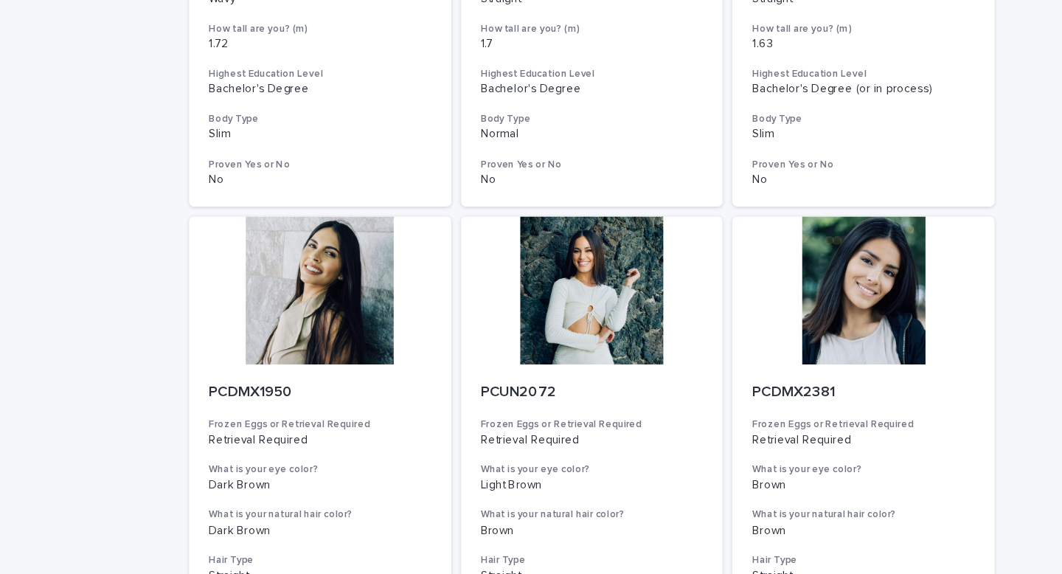
scroll to position [1514, 0]
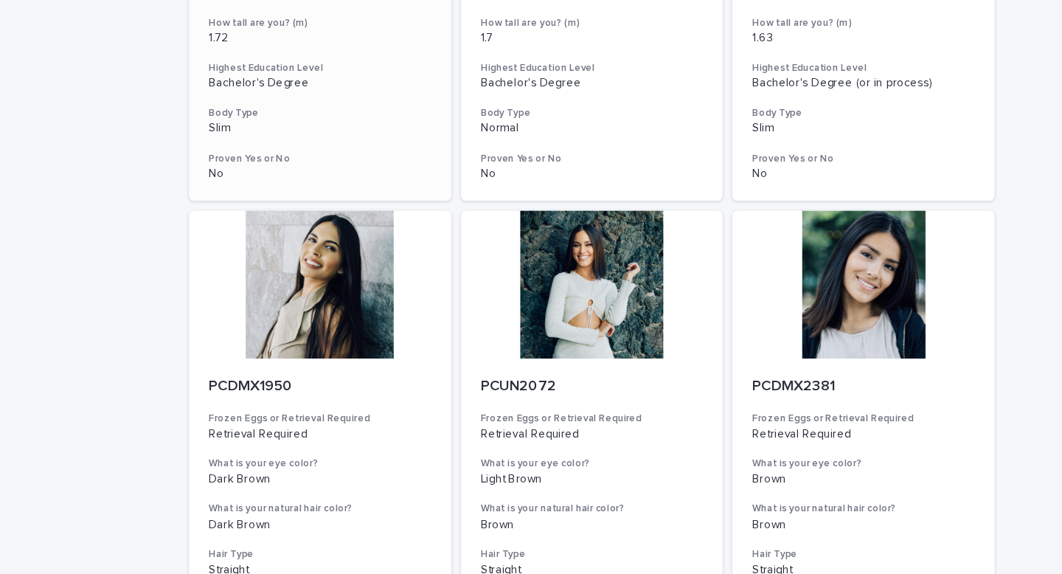
drag, startPoint x: 285, startPoint y: 314, endPoint x: 257, endPoint y: 41, distance: 275.1
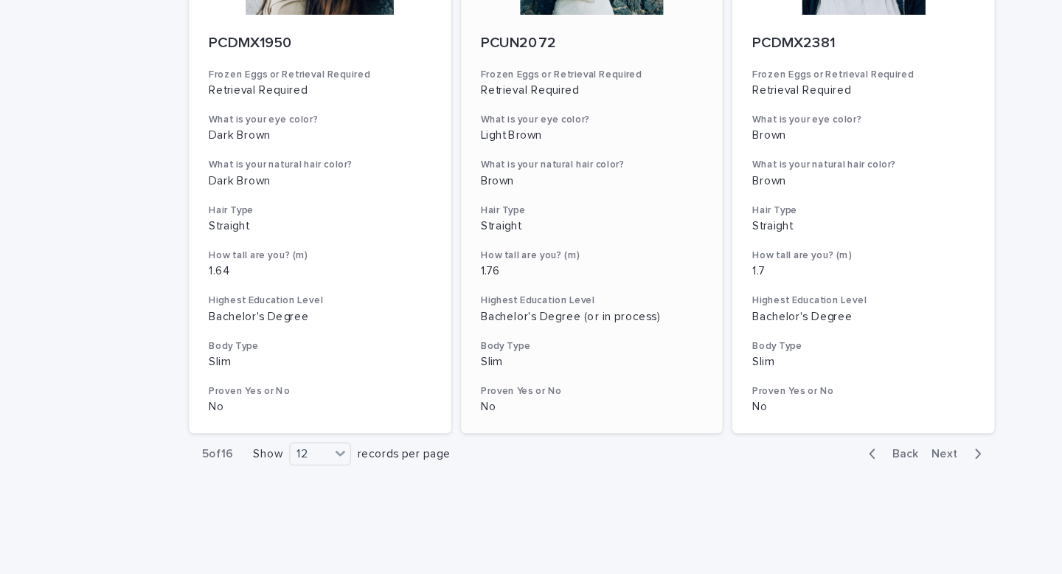
scroll to position [1824, 0]
click at [881, 412] on button "Next" at bounding box center [861, 439] width 63 height 13
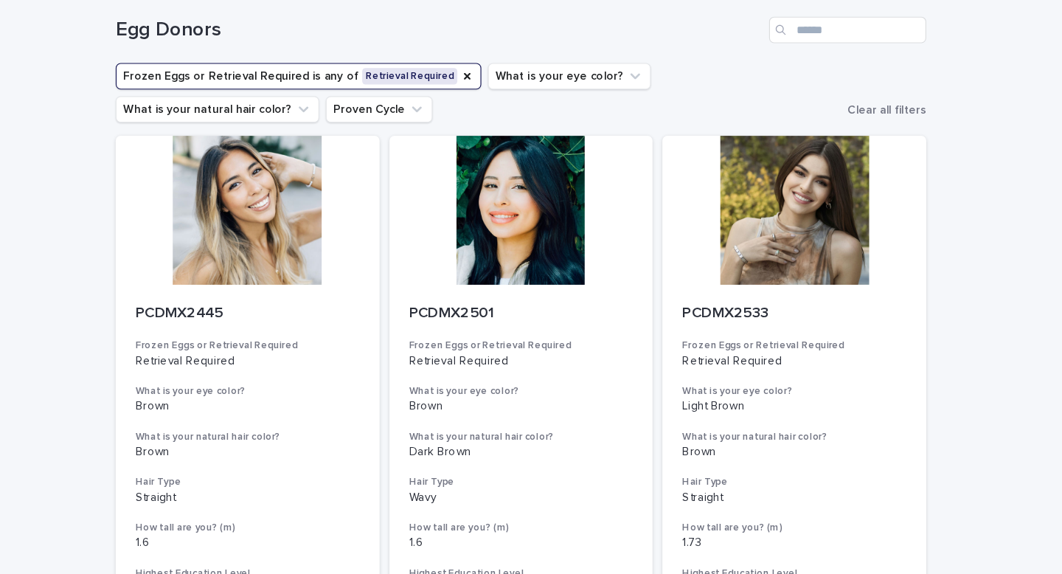
drag, startPoint x: 758, startPoint y: 272, endPoint x: 417, endPoint y: 63, distance: 399.6
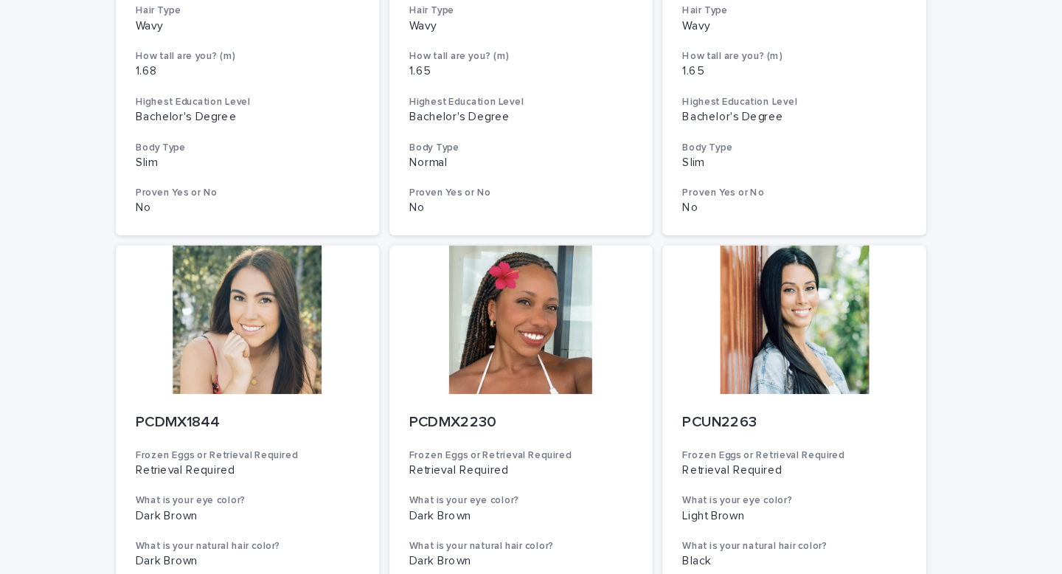
scroll to position [942, 0]
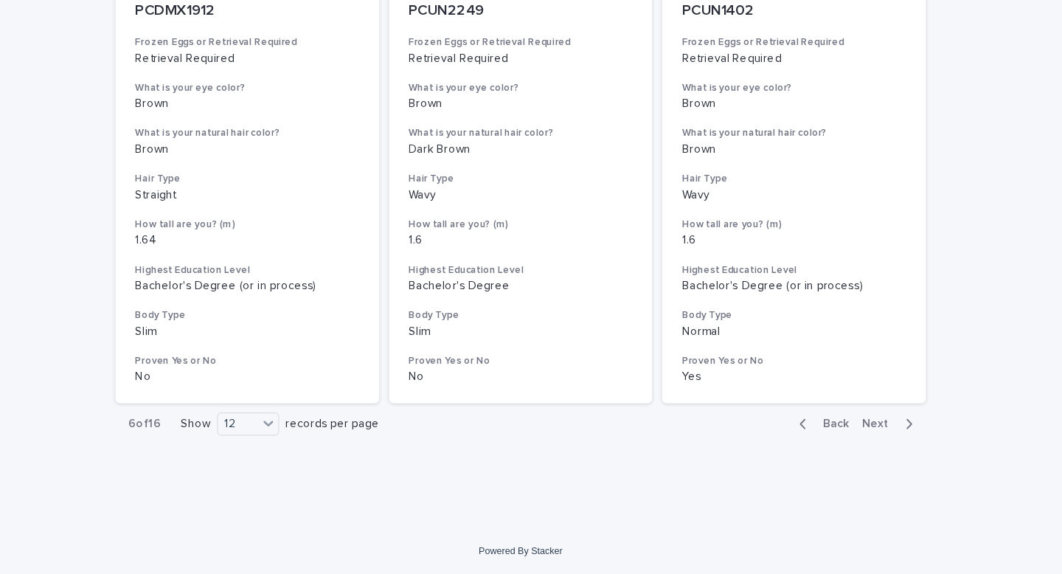
click at [853, 412] on span "Next" at bounding box center [852, 439] width 32 height 10
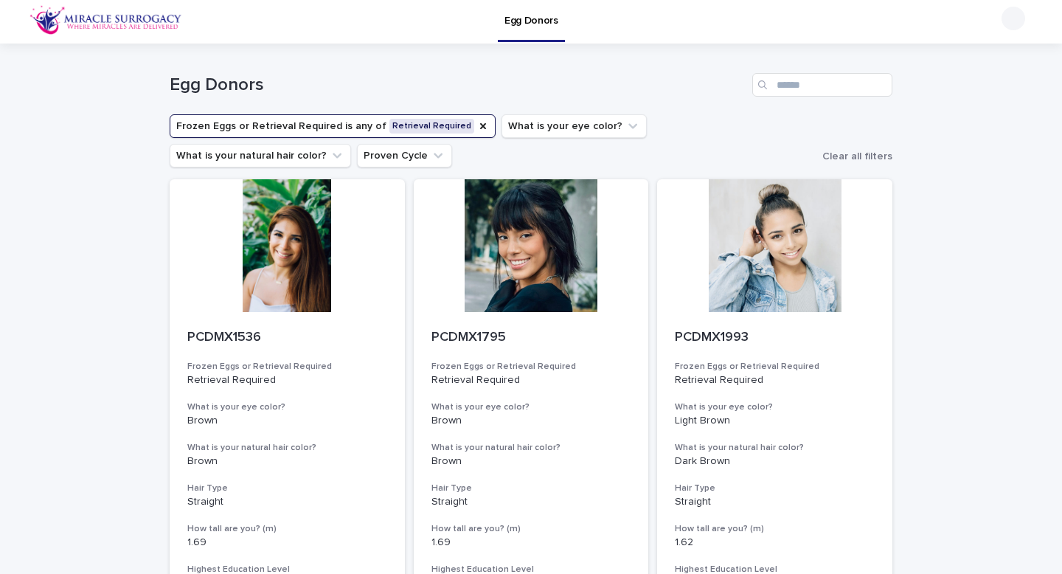
drag, startPoint x: 544, startPoint y: 279, endPoint x: 319, endPoint y: 1, distance: 357.7
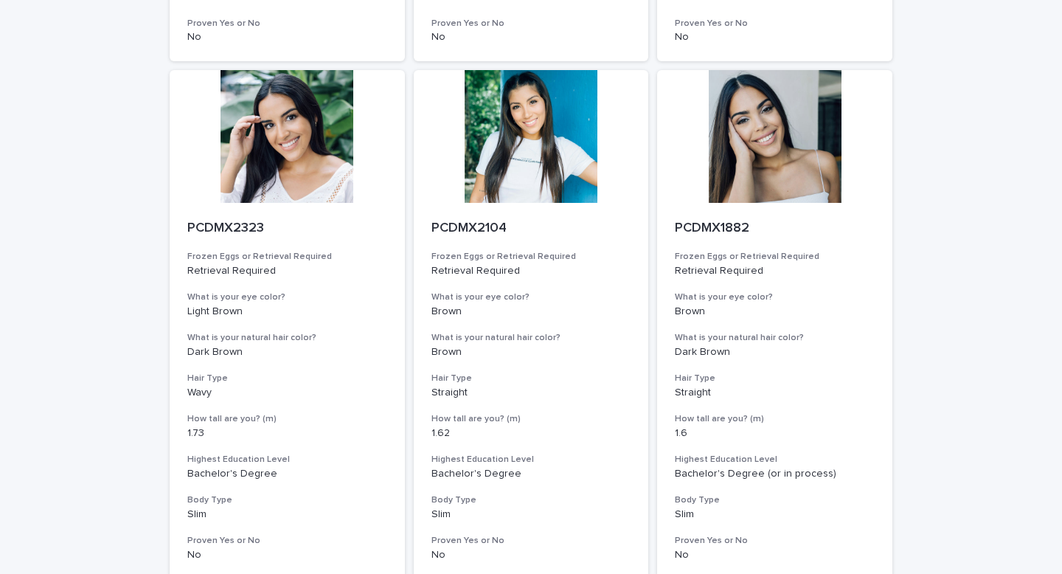
scroll to position [1824, 0]
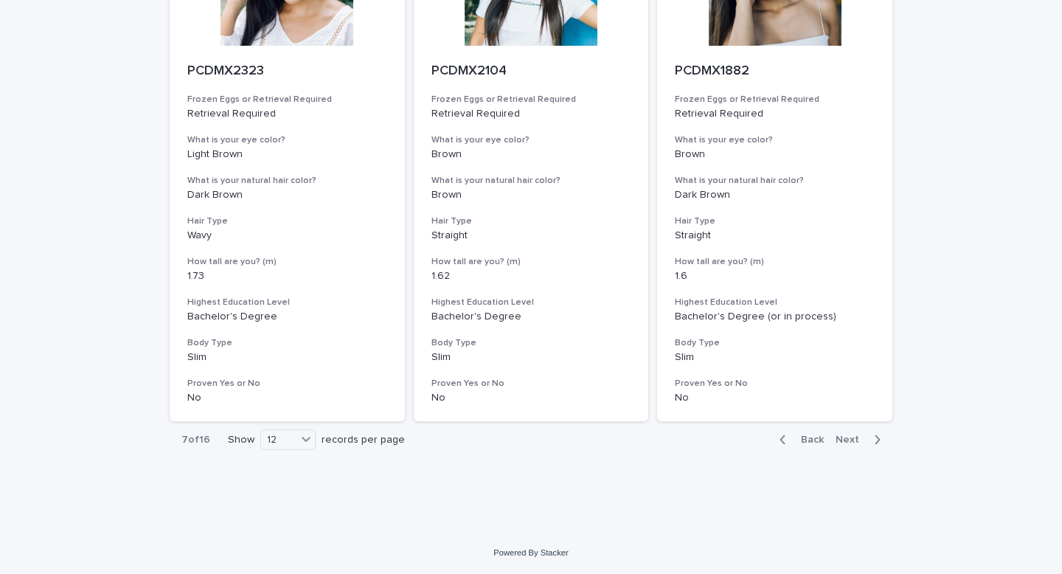
click at [850, 412] on button "Next" at bounding box center [861, 439] width 63 height 13
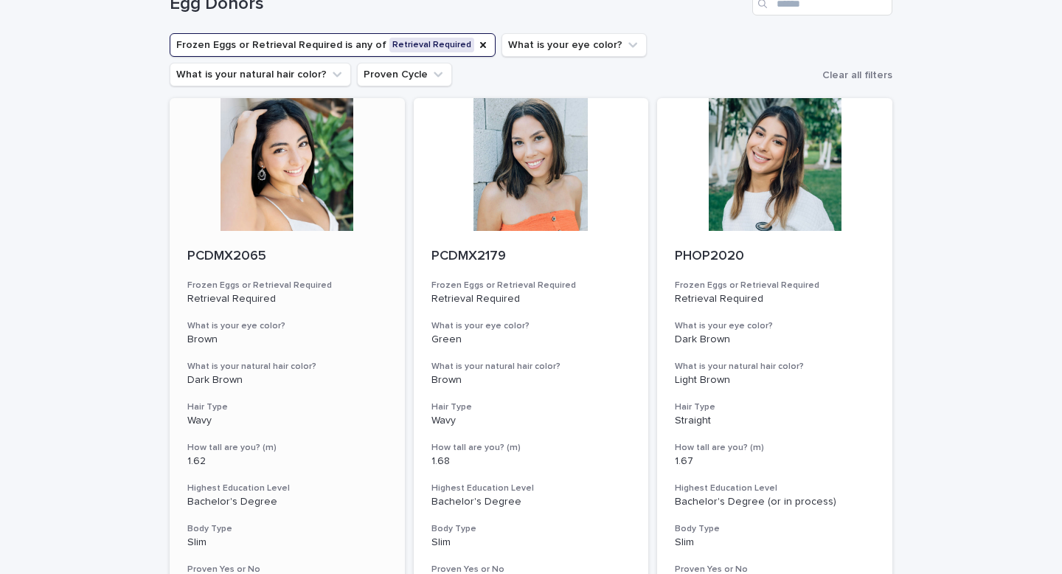
scroll to position [84, 0]
drag, startPoint x: 555, startPoint y: 277, endPoint x: 326, endPoint y: 52, distance: 320.2
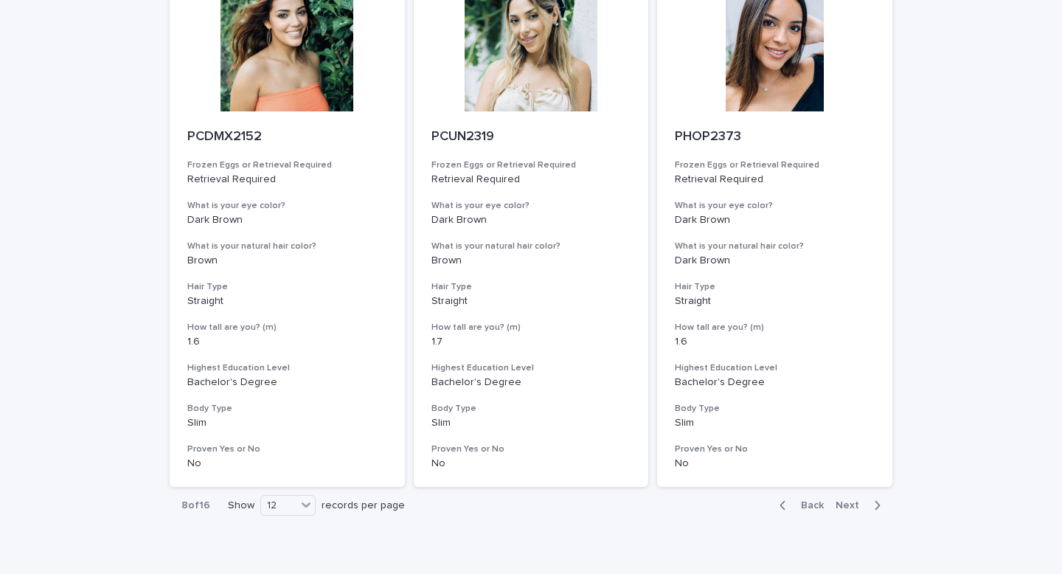
scroll to position [1824, 0]
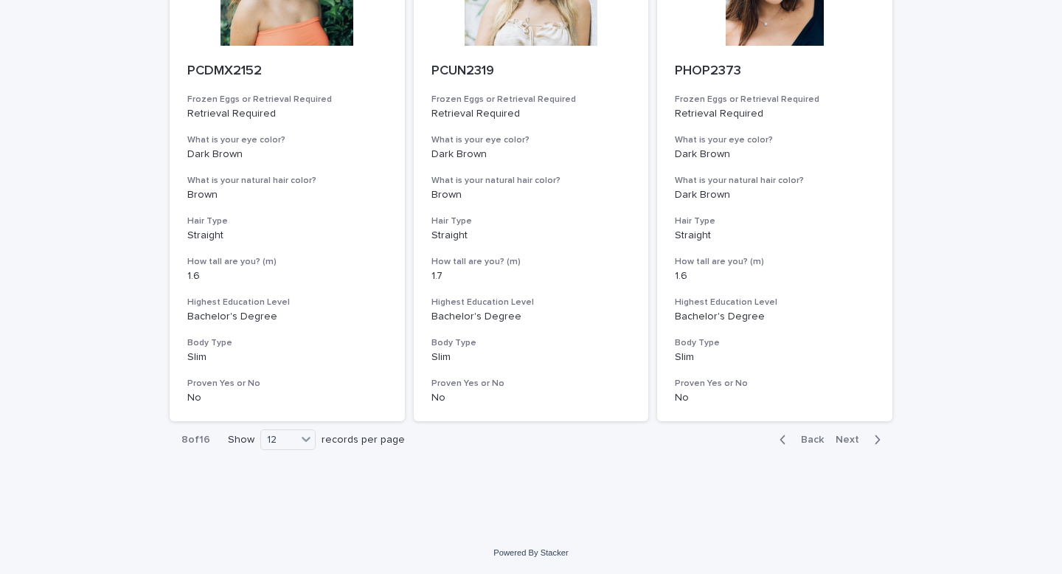
click at [853, 412] on span "Next" at bounding box center [852, 439] width 32 height 10
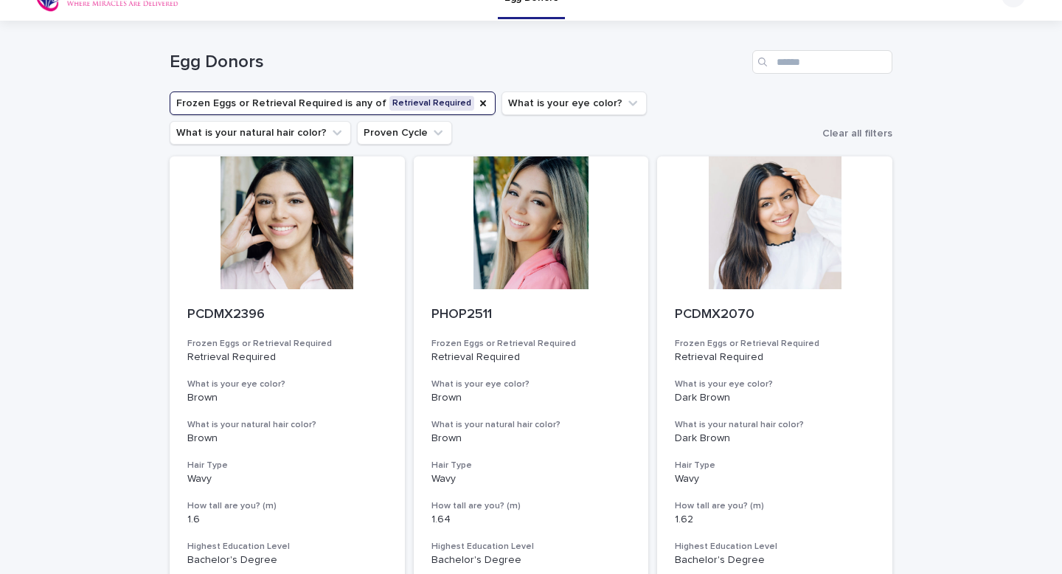
scroll to position [30, 0]
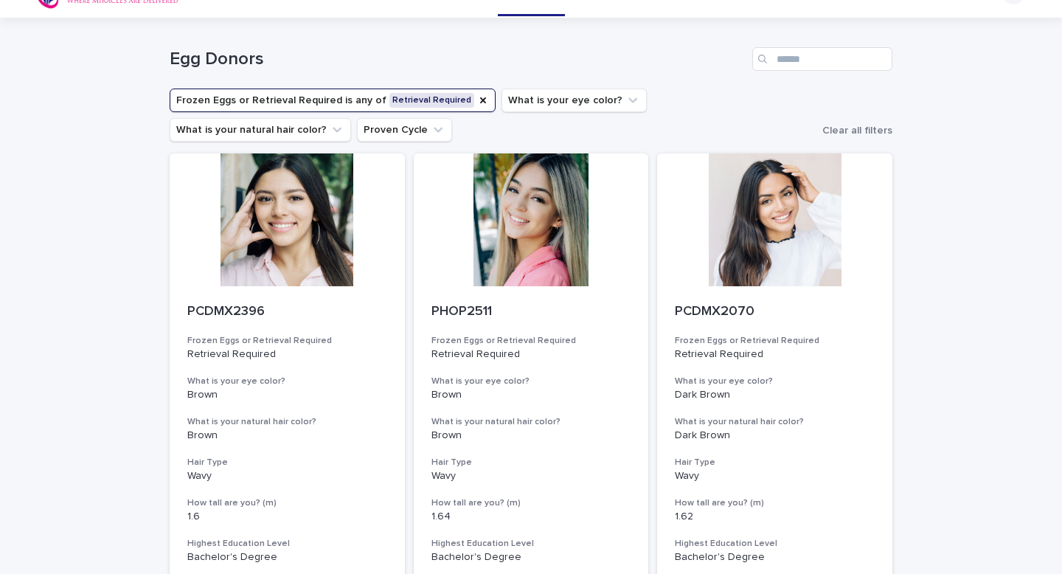
drag, startPoint x: 326, startPoint y: 240, endPoint x: 277, endPoint y: 131, distance: 119.1
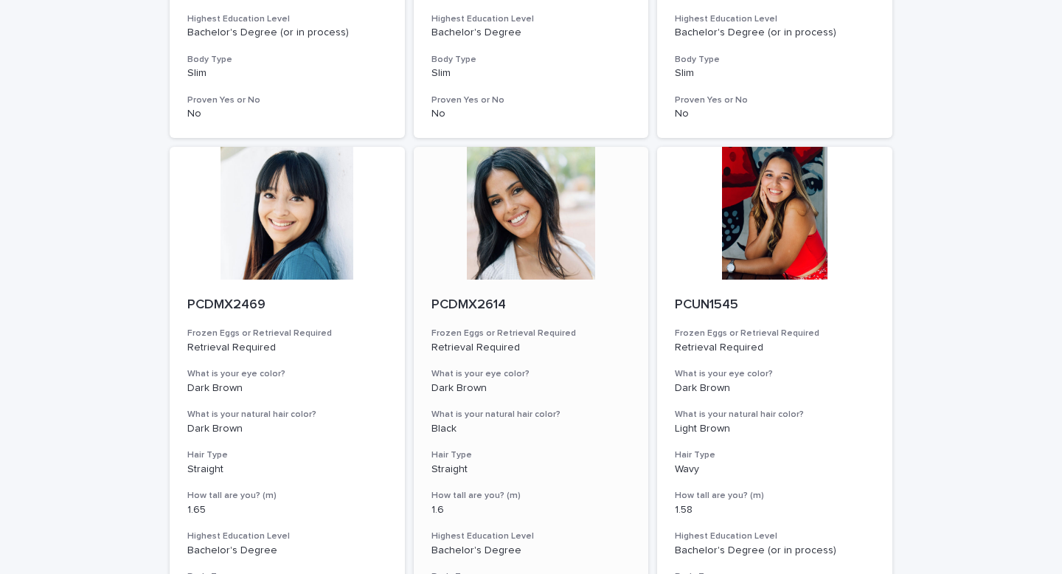
scroll to position [1824, 0]
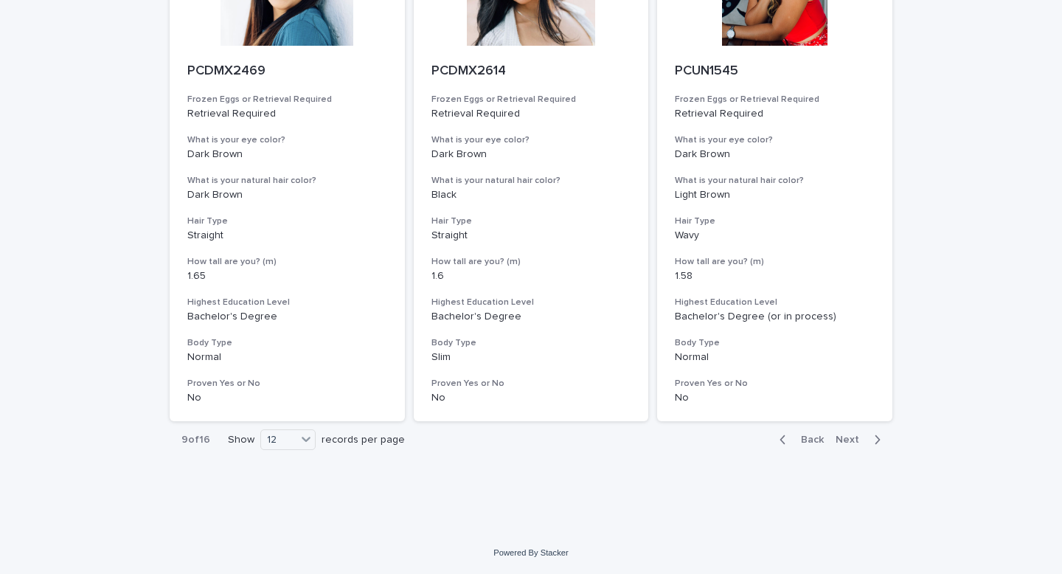
click at [844, 412] on span "Next" at bounding box center [852, 439] width 32 height 10
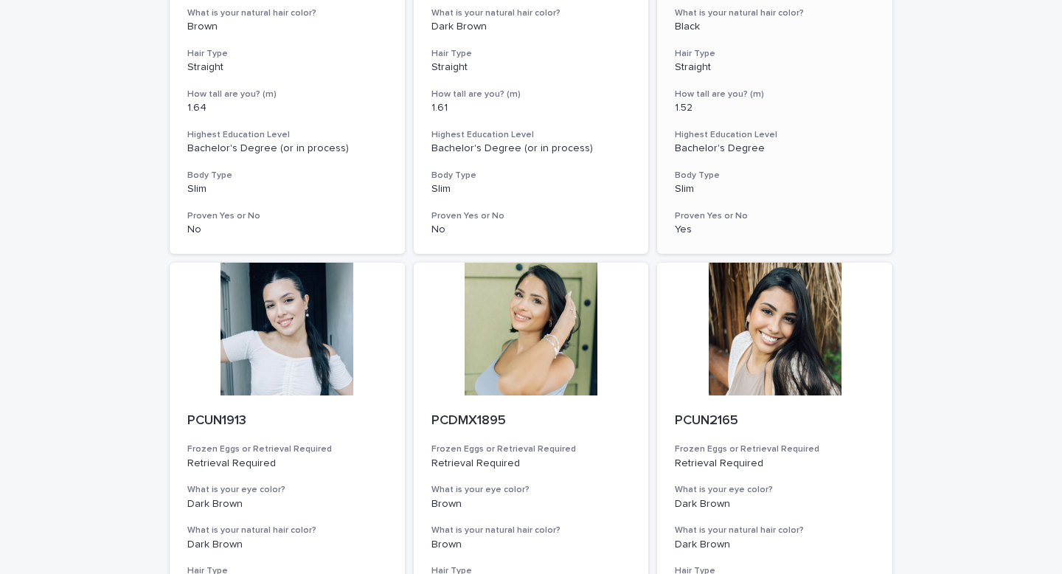
scroll to position [1500, 0]
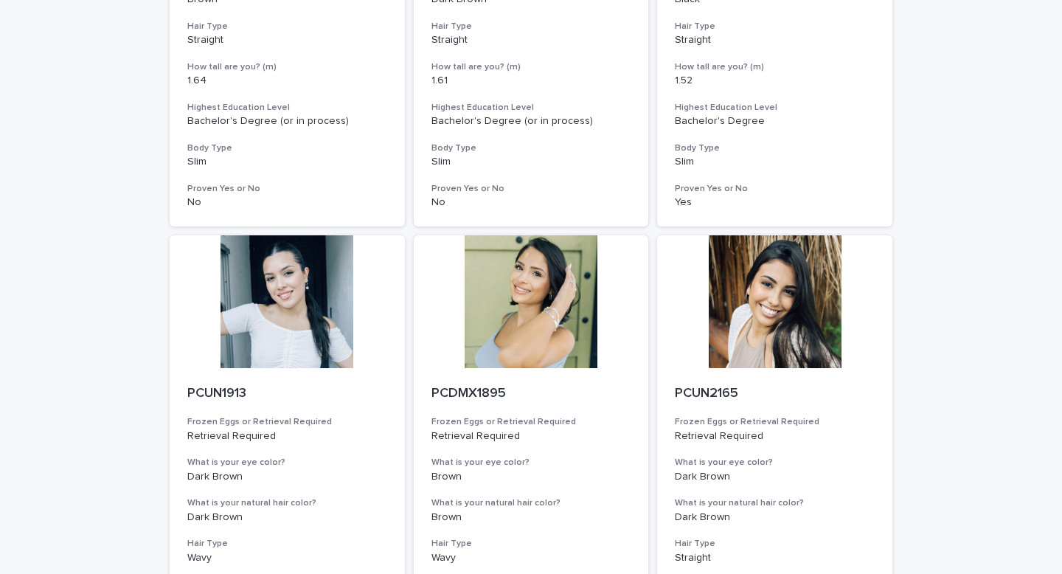
drag, startPoint x: 740, startPoint y: 319, endPoint x: 97, endPoint y: 9, distance: 714.5
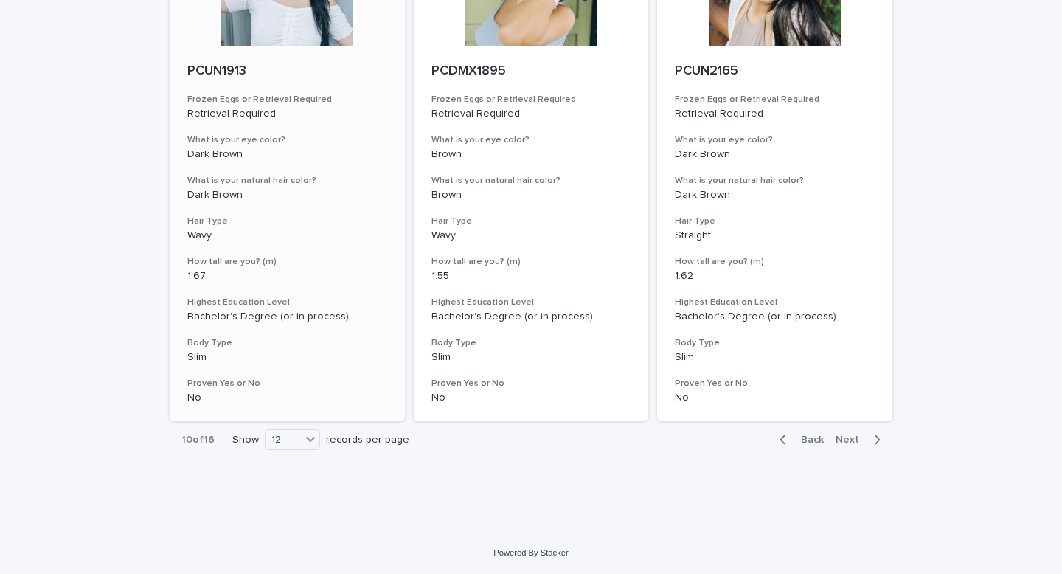
scroll to position [1824, 0]
click at [849, 412] on button "Next" at bounding box center [861, 439] width 63 height 13
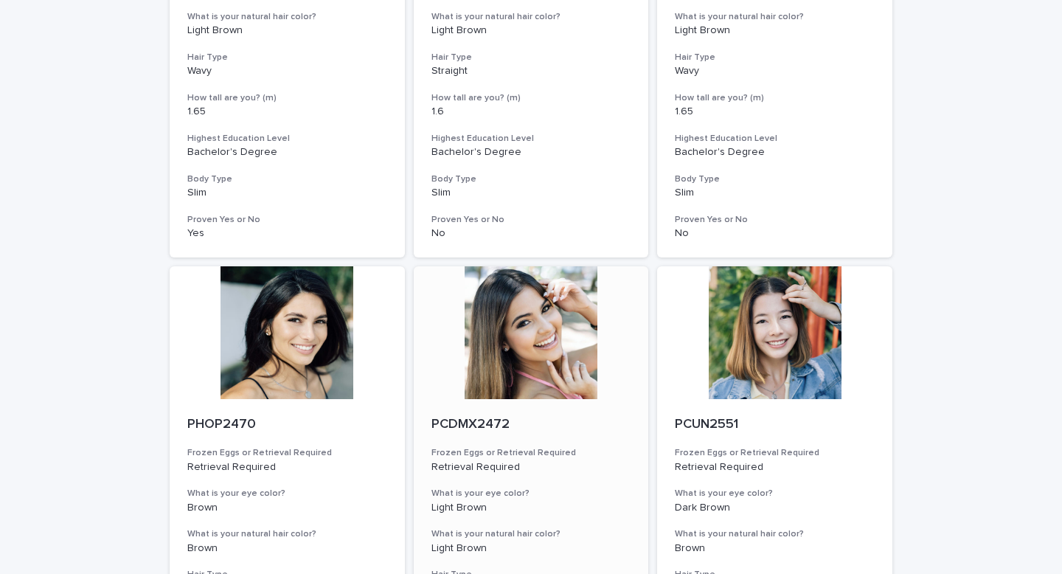
scroll to position [1621, 0]
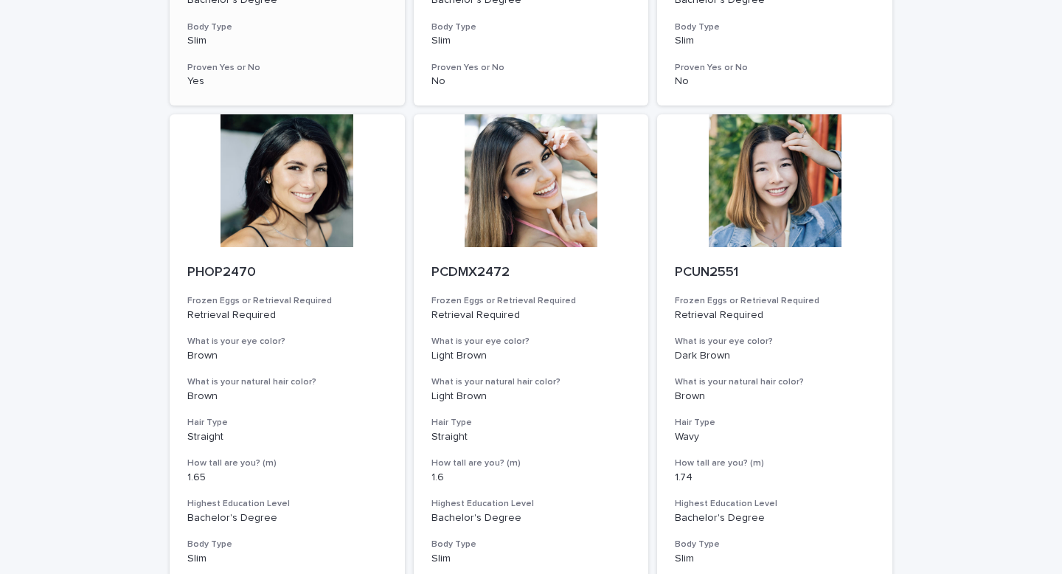
drag, startPoint x: 542, startPoint y: 165, endPoint x: 315, endPoint y: 18, distance: 270.9
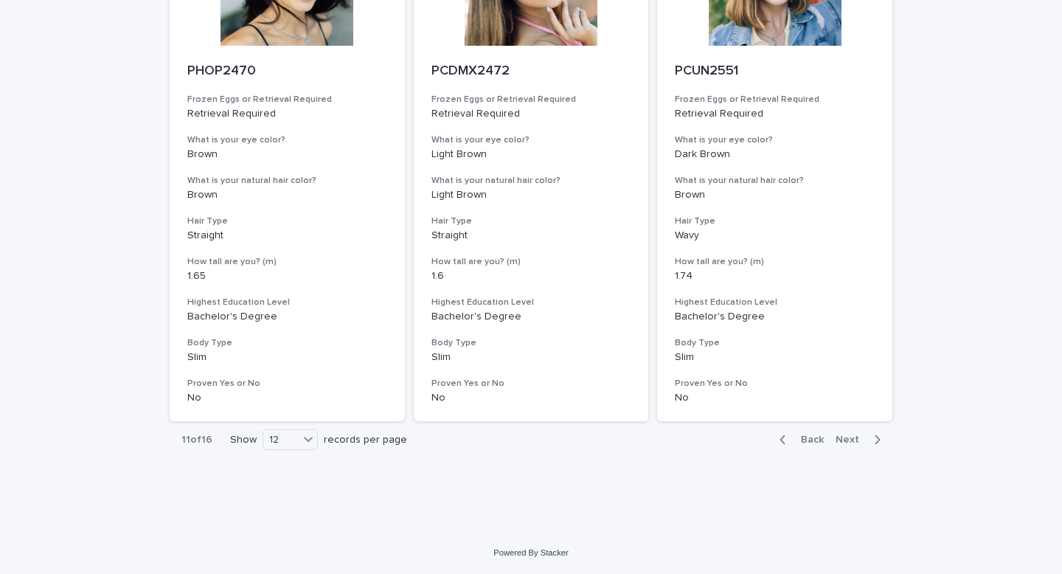
click at [855, 412] on span "Next" at bounding box center [852, 439] width 32 height 10
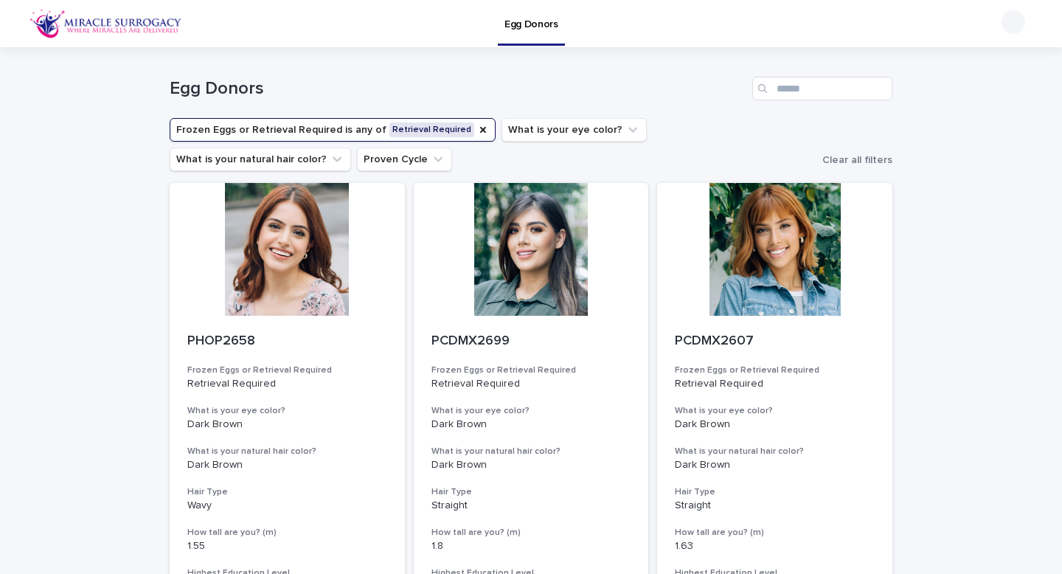
drag, startPoint x: 787, startPoint y: 198, endPoint x: 489, endPoint y: 80, distance: 320.5
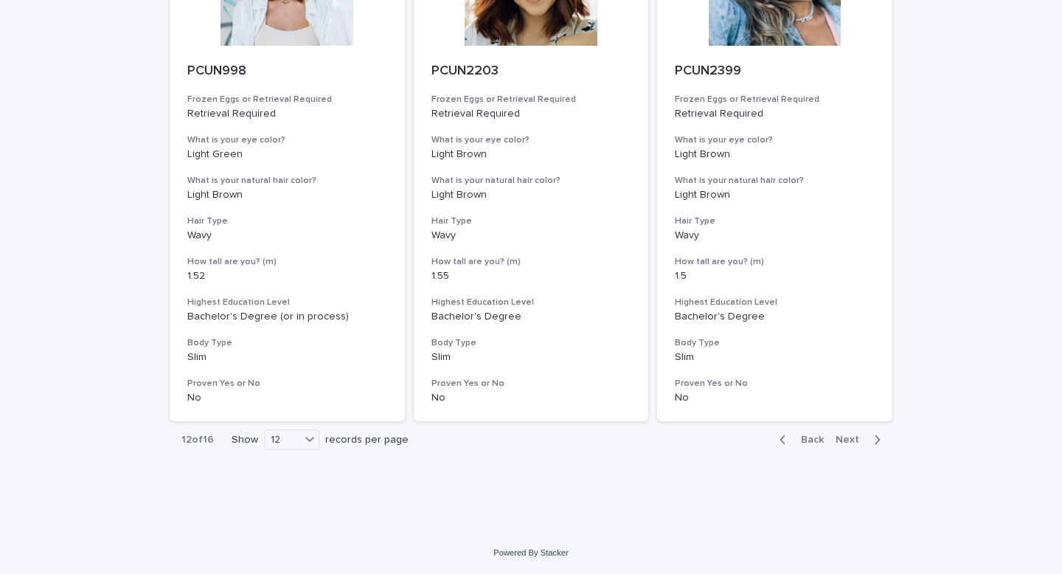
scroll to position [1824, 0]
click at [844, 412] on button "Next" at bounding box center [861, 439] width 63 height 13
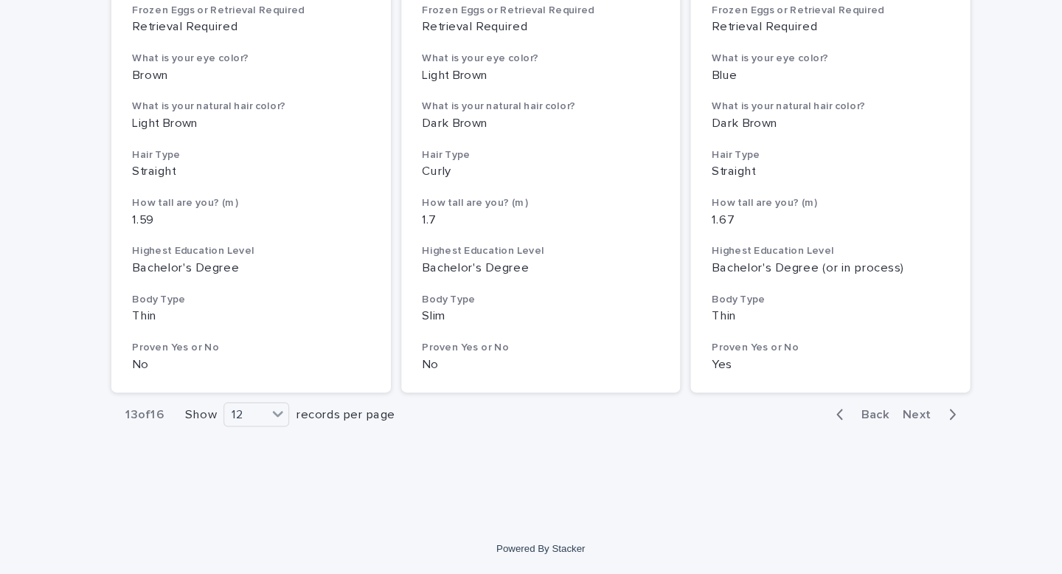
click at [850, 412] on span "Next" at bounding box center [852, 439] width 32 height 10
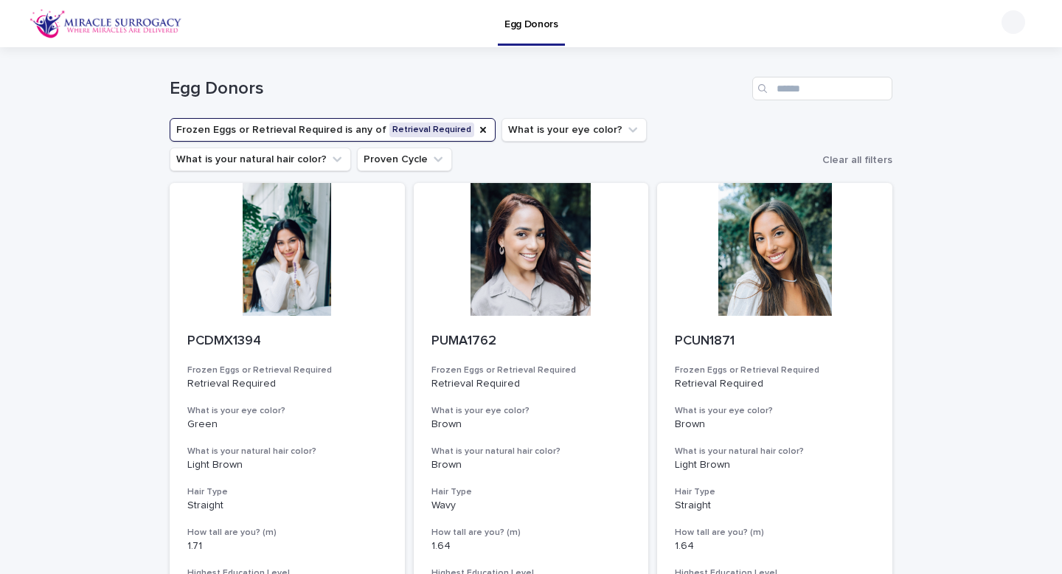
drag, startPoint x: 521, startPoint y: 216, endPoint x: 241, endPoint y: 38, distance: 332.3
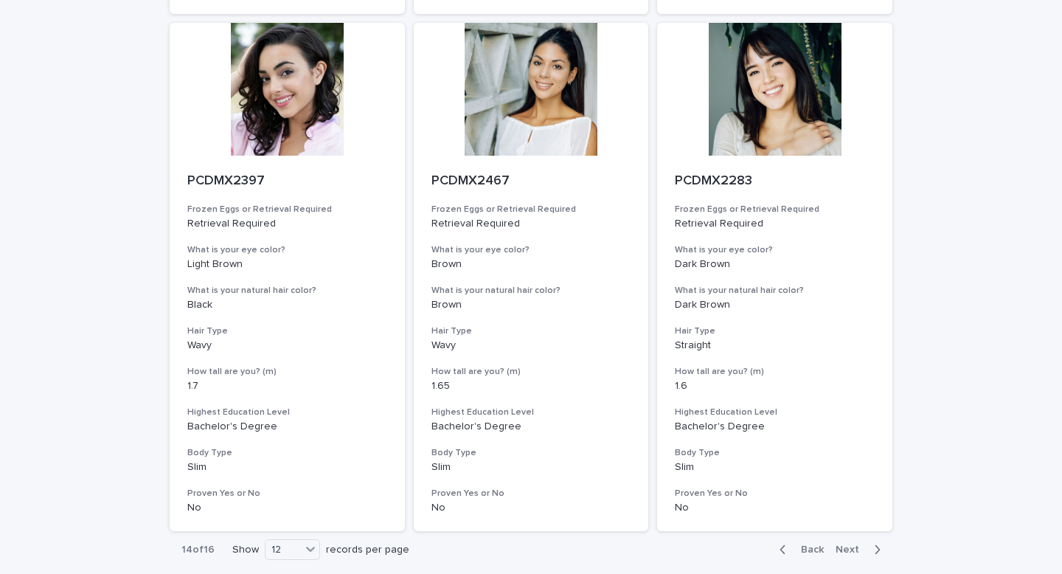
scroll to position [1824, 0]
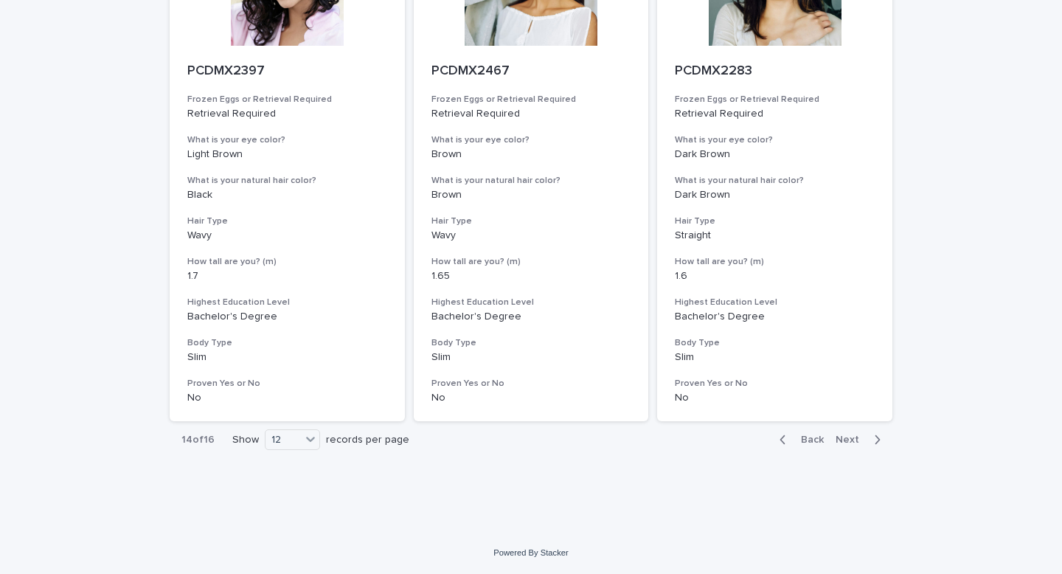
click at [846, 412] on span "Next" at bounding box center [852, 439] width 32 height 10
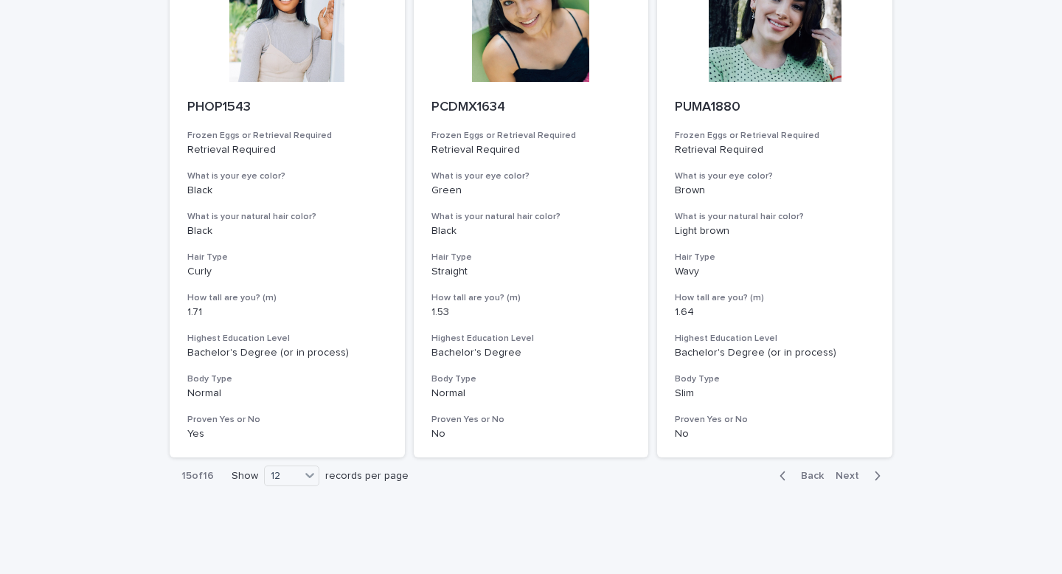
scroll to position [1824, 0]
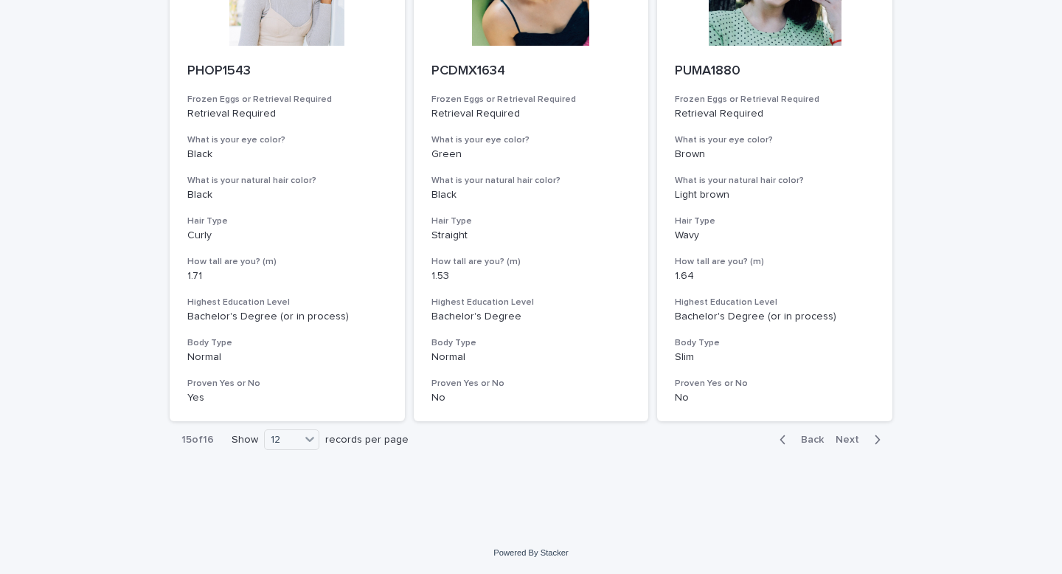
click at [851, 412] on button "Next" at bounding box center [861, 439] width 63 height 13
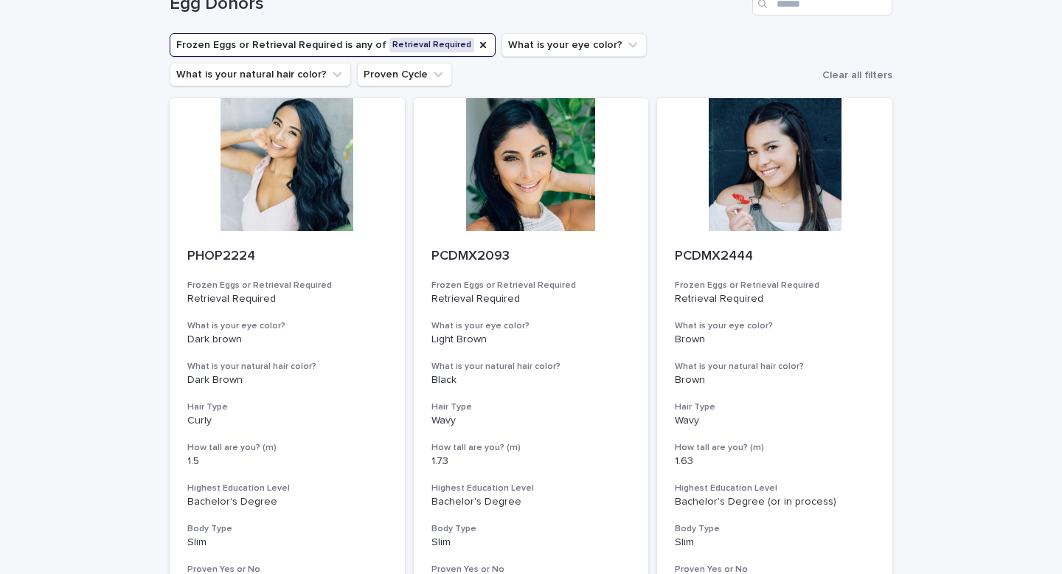
scroll to position [82, 0]
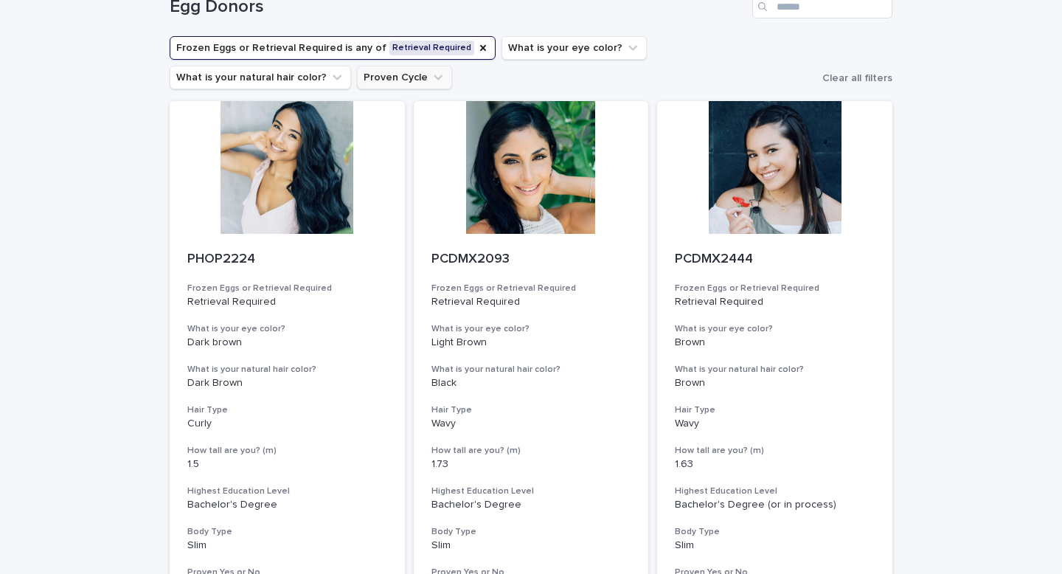
drag, startPoint x: 302, startPoint y: 172, endPoint x: 223, endPoint y: 89, distance: 114.8
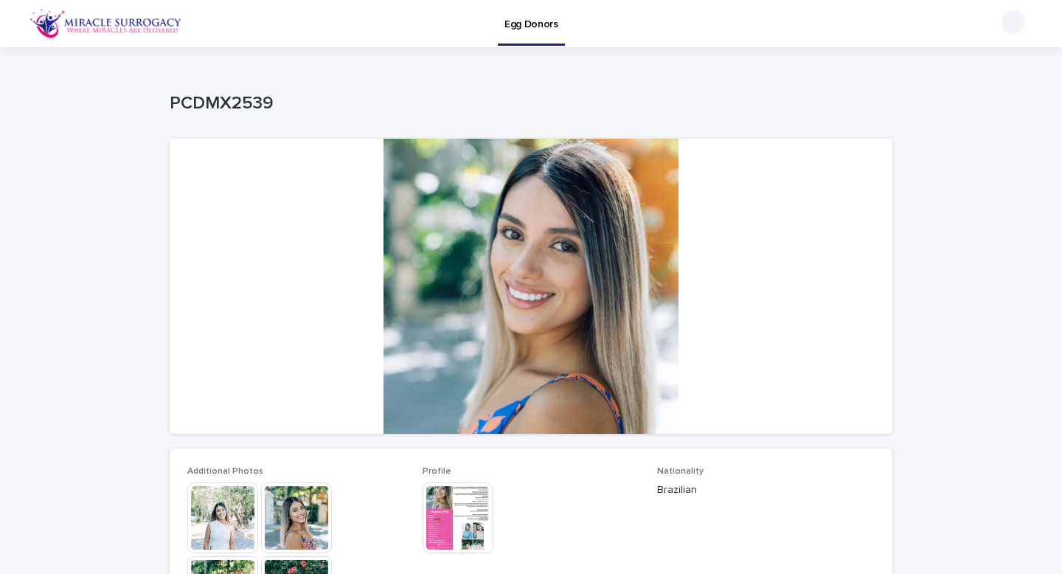
click at [217, 529] on img at bounding box center [222, 517] width 71 height 71
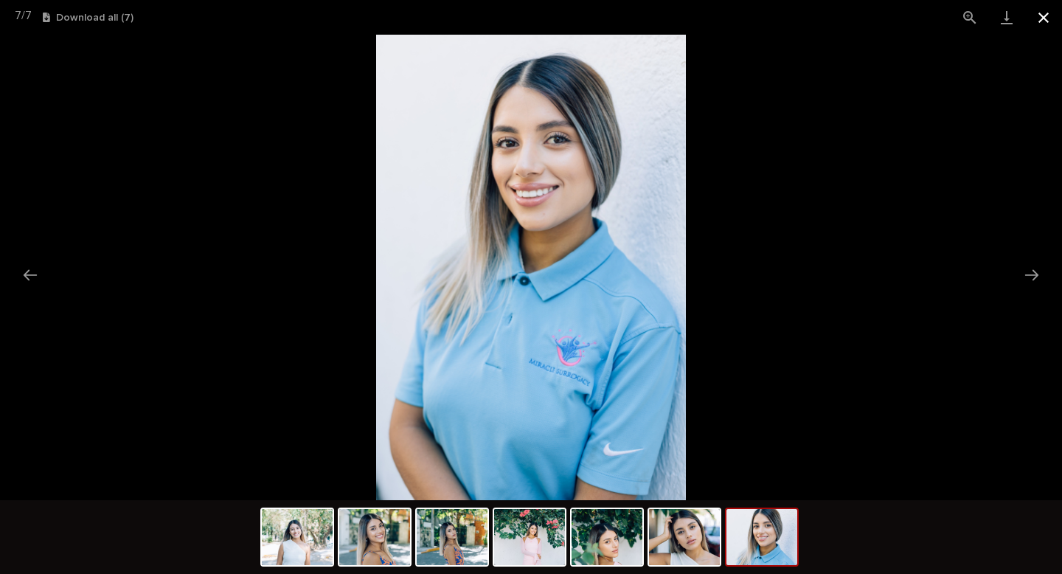
click at [1038, 13] on button "Close gallery" at bounding box center [1043, 17] width 37 height 35
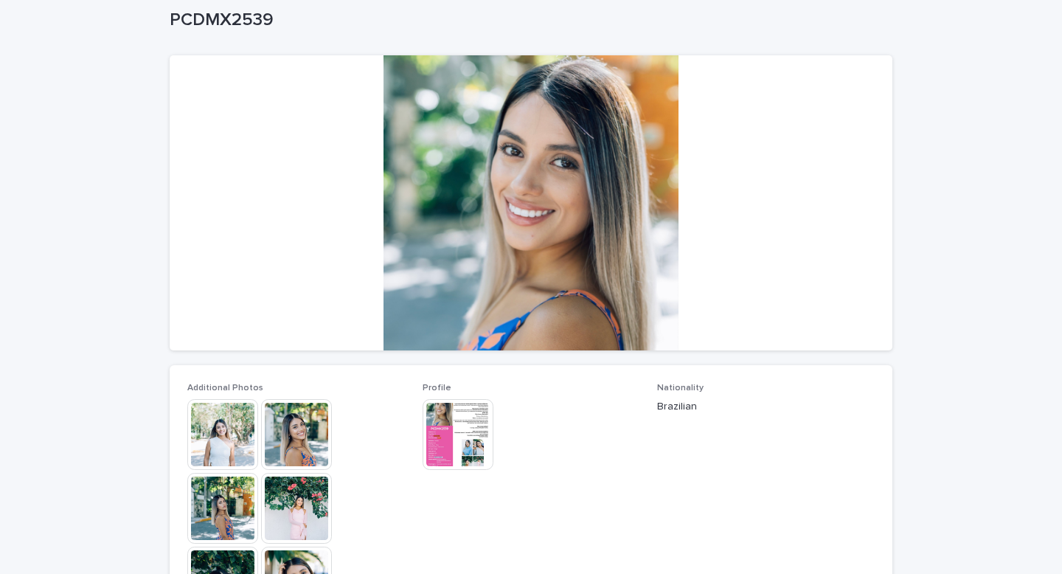
scroll to position [84, 0]
click at [451, 434] on img at bounding box center [458, 433] width 71 height 71
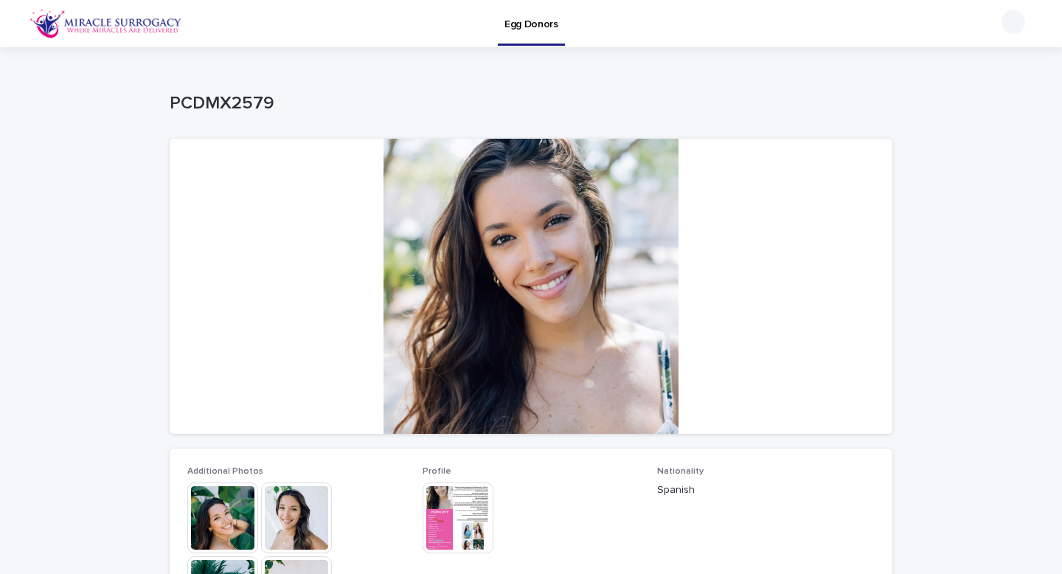
click at [449, 496] on img at bounding box center [458, 517] width 71 height 71
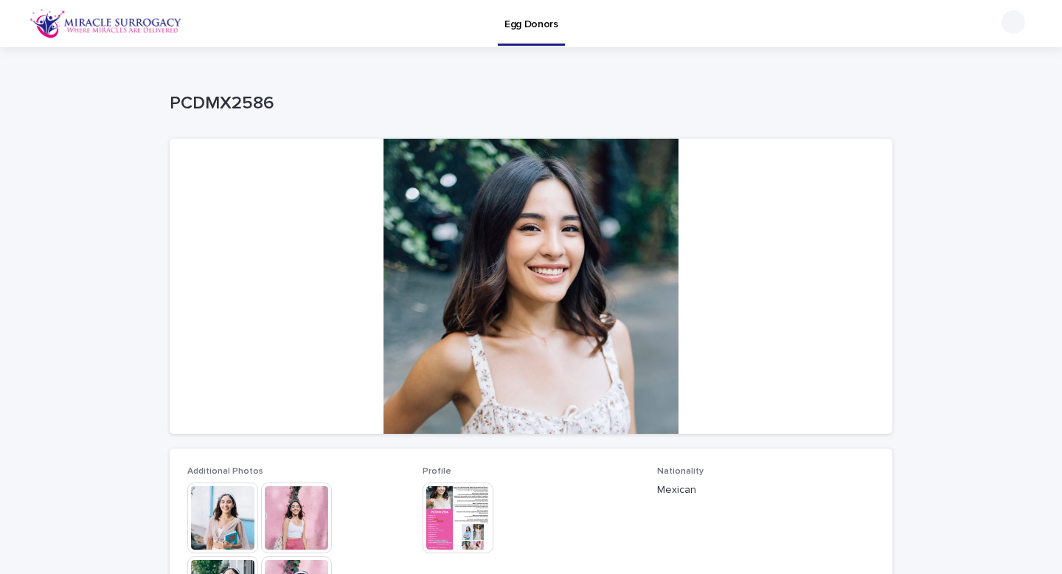
click at [238, 506] on img at bounding box center [222, 517] width 71 height 71
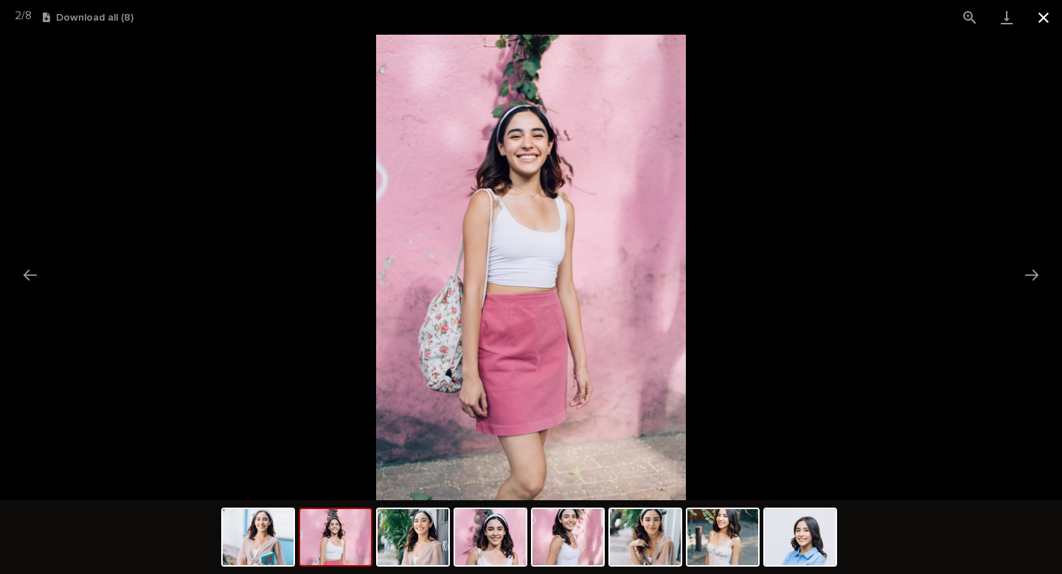
click at [1041, 15] on button "Close gallery" at bounding box center [1043, 17] width 37 height 35
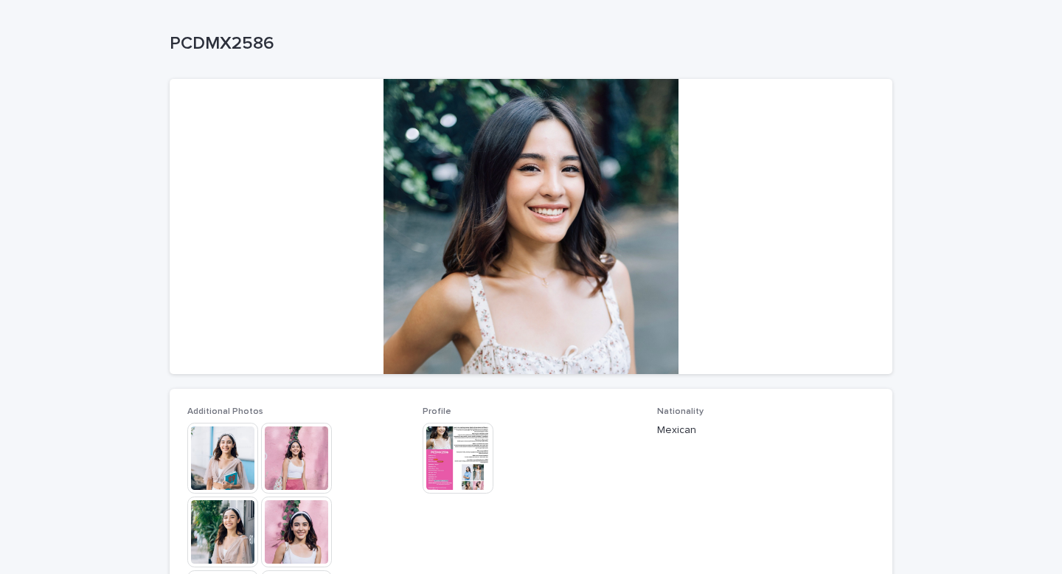
scroll to position [67, 0]
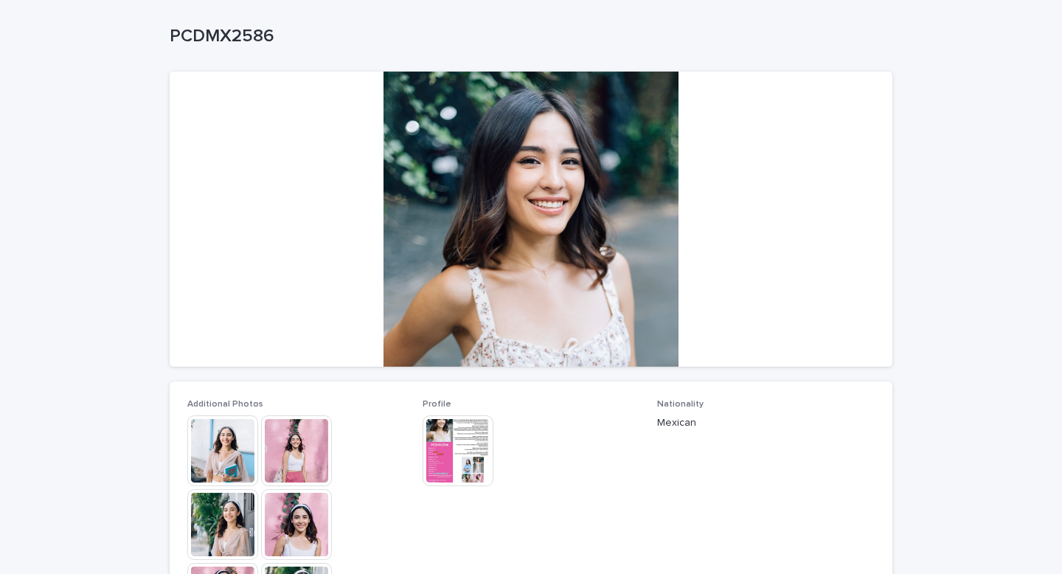
click at [472, 435] on img at bounding box center [458, 450] width 71 height 71
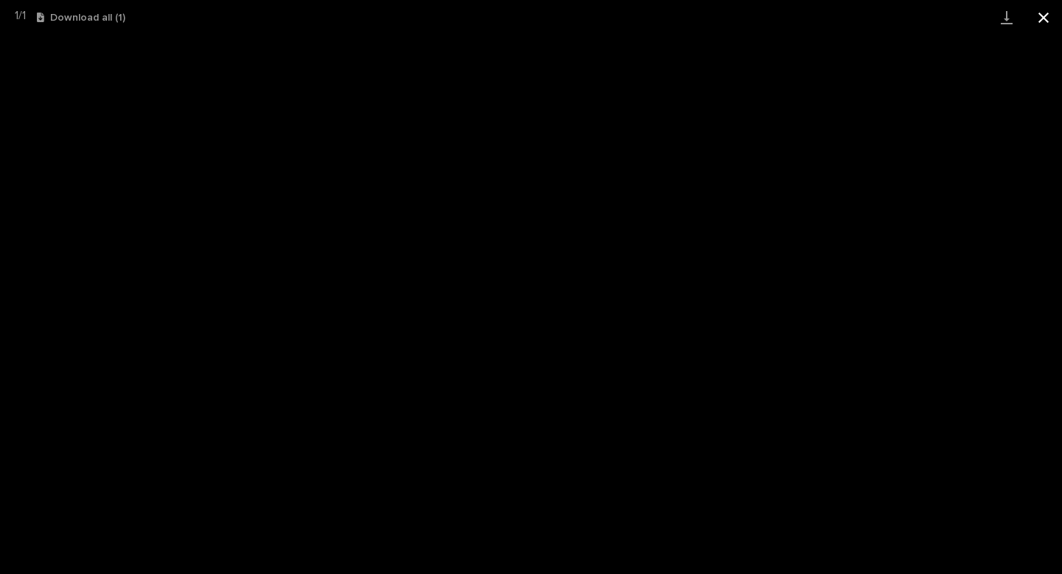
click at [1036, 13] on button "Close gallery" at bounding box center [1043, 17] width 37 height 35
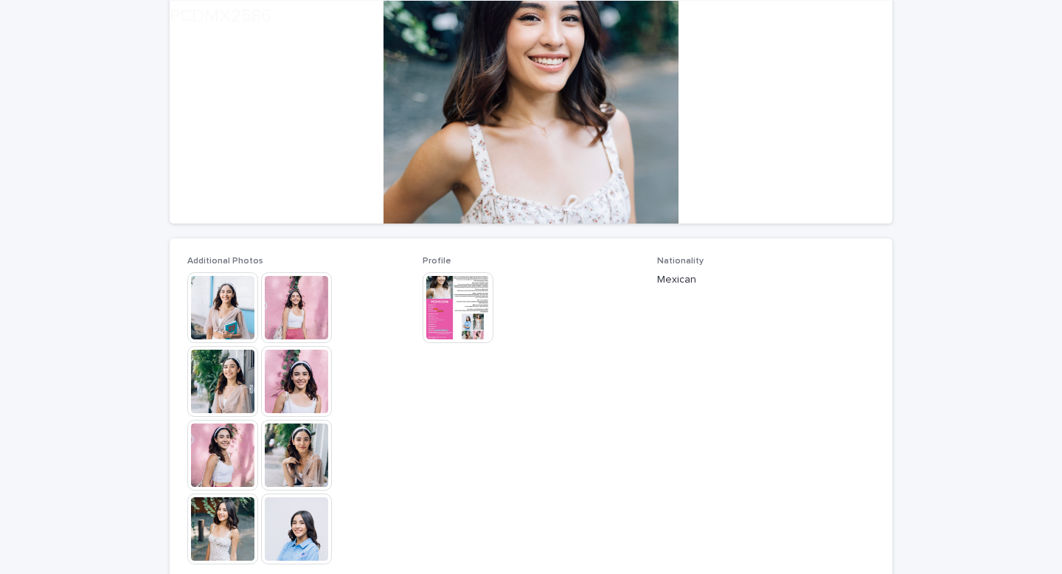
scroll to position [212, 0]
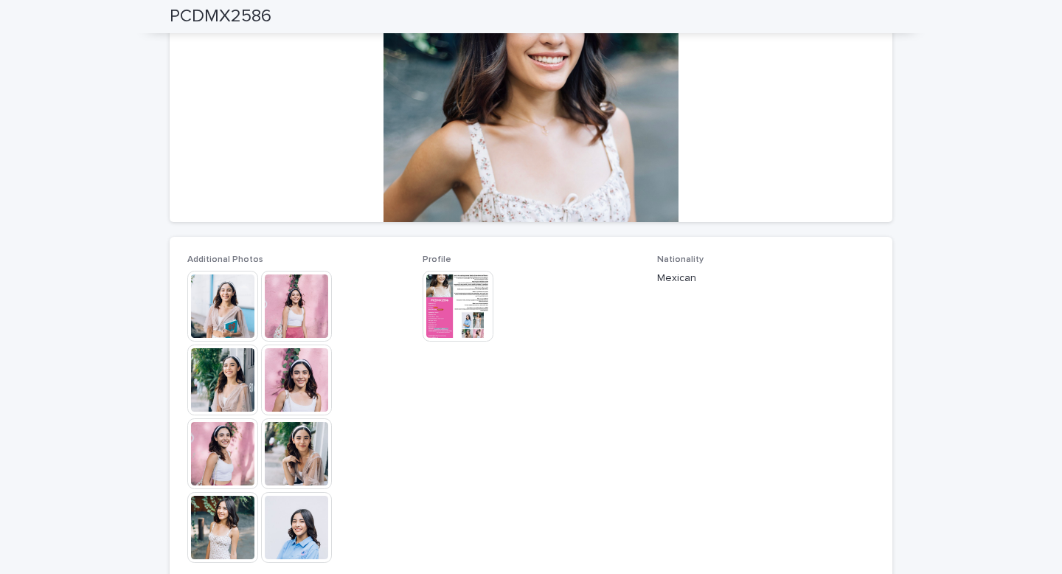
click at [473, 292] on img at bounding box center [458, 306] width 71 height 71
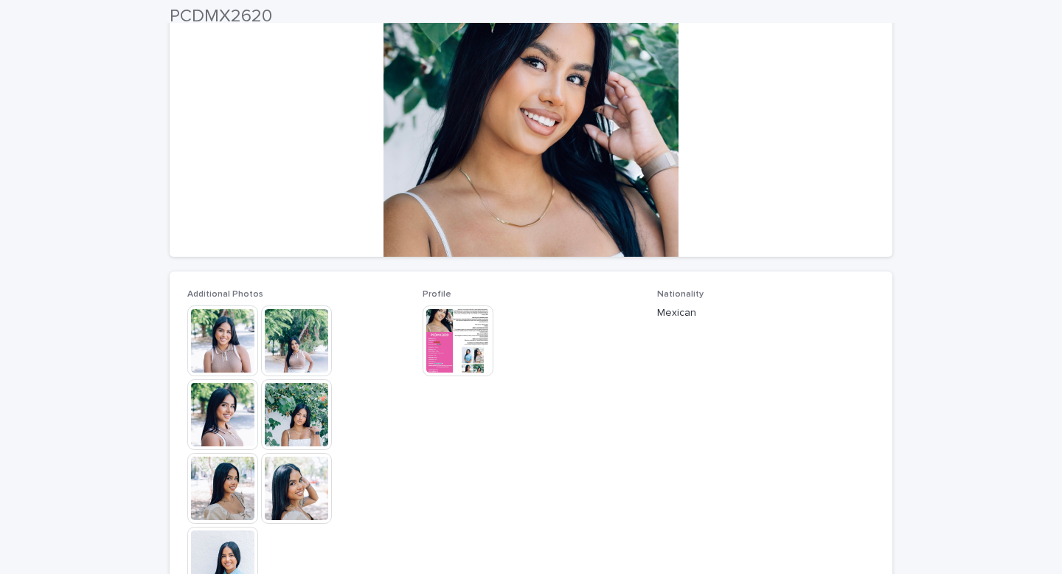
scroll to position [182, 0]
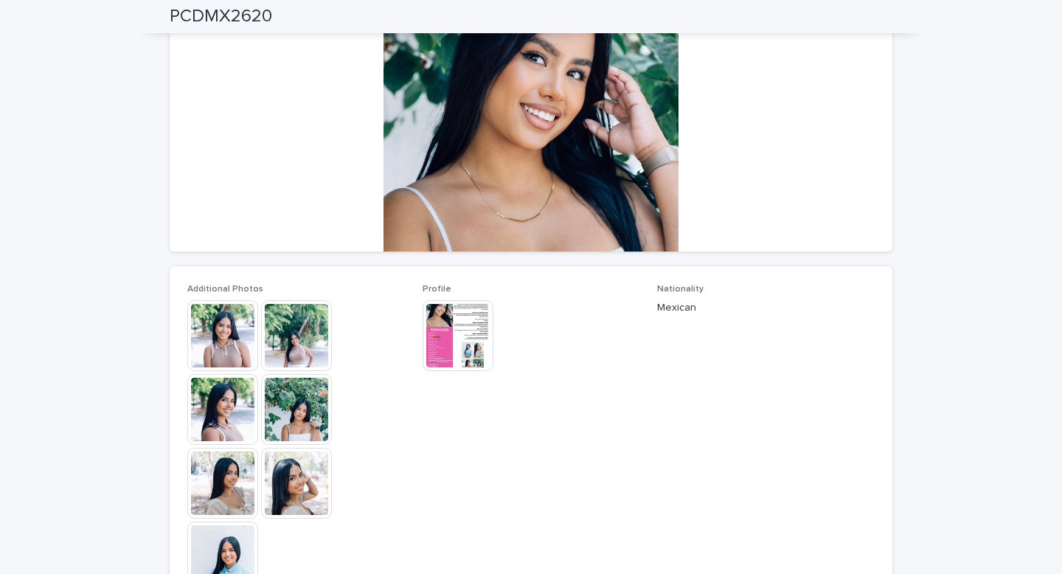
click at [227, 331] on img at bounding box center [222, 335] width 71 height 71
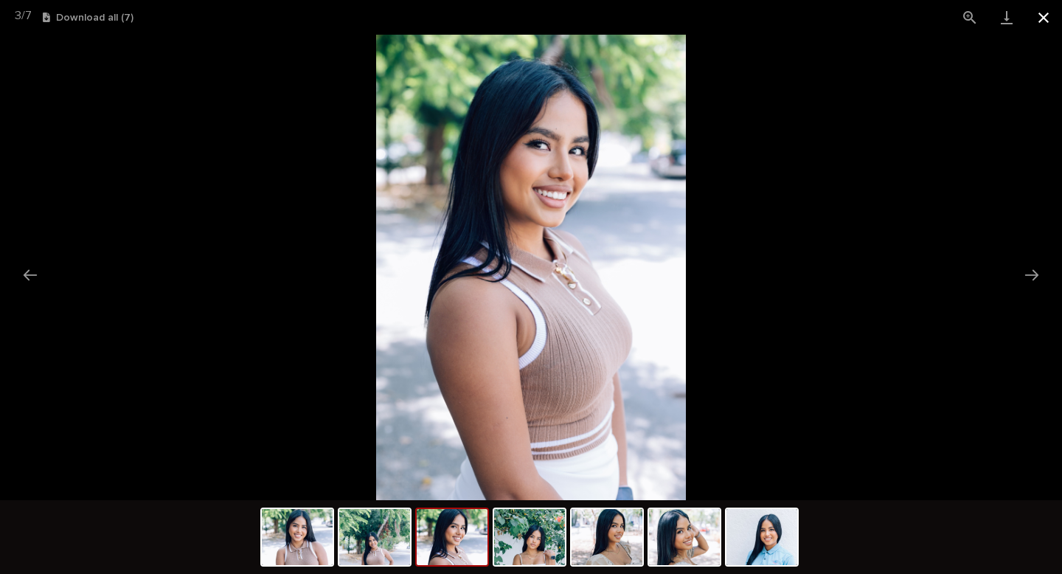
click at [1040, 18] on button "Close gallery" at bounding box center [1043, 17] width 37 height 35
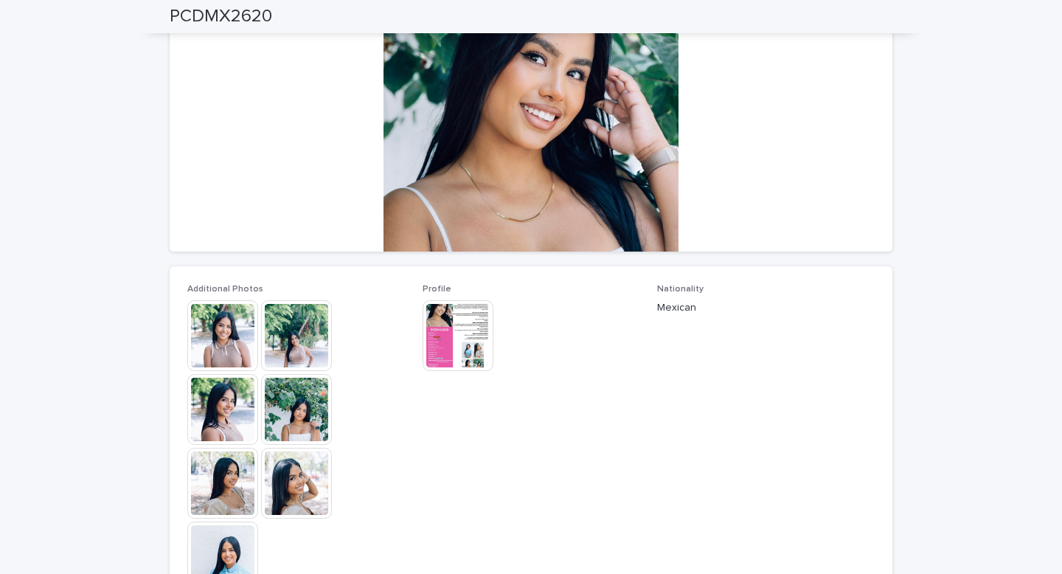
click at [445, 340] on img at bounding box center [458, 335] width 71 height 71
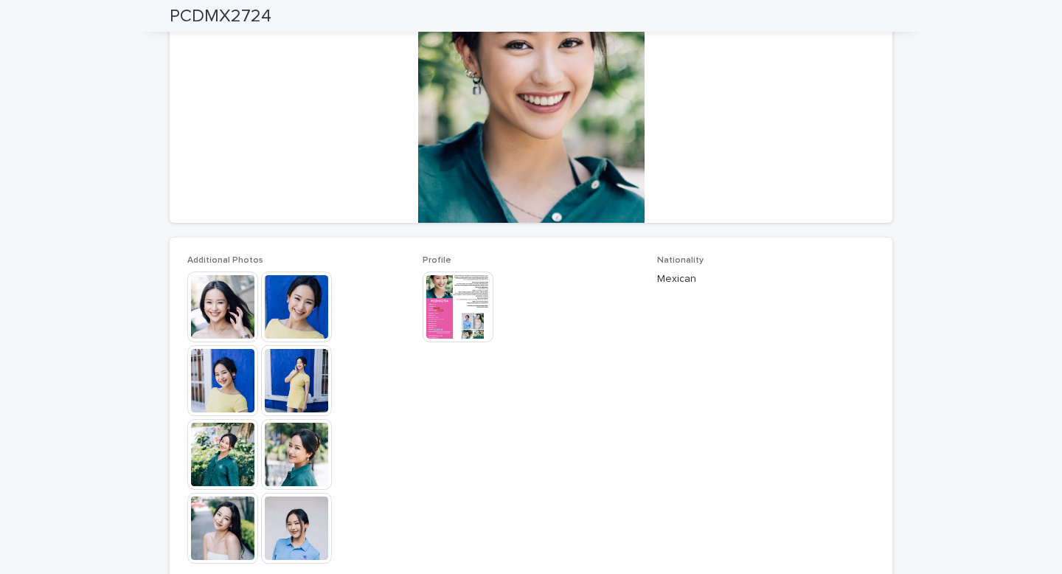
scroll to position [214, 0]
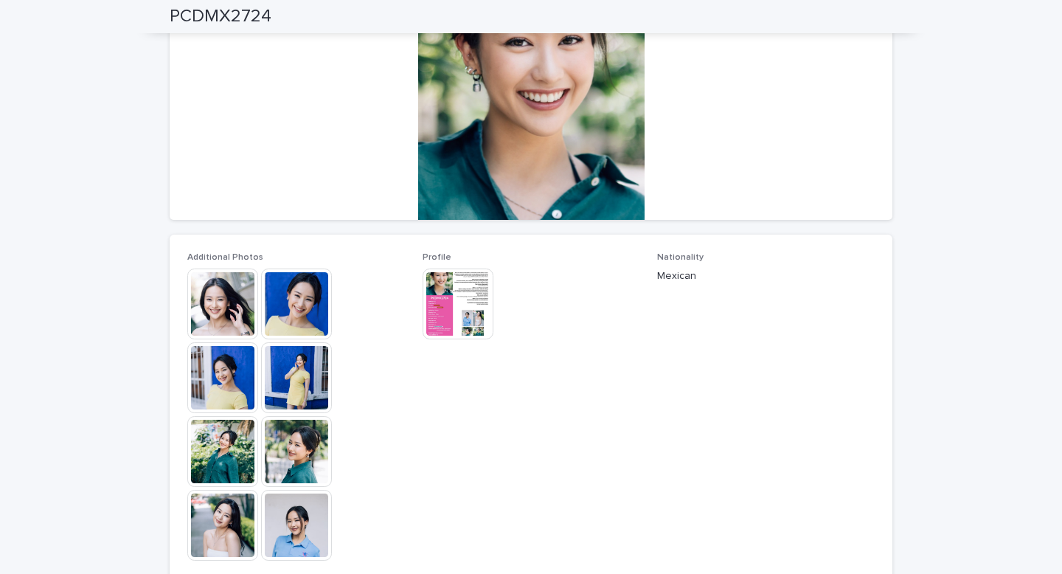
click at [229, 300] on img at bounding box center [222, 303] width 71 height 71
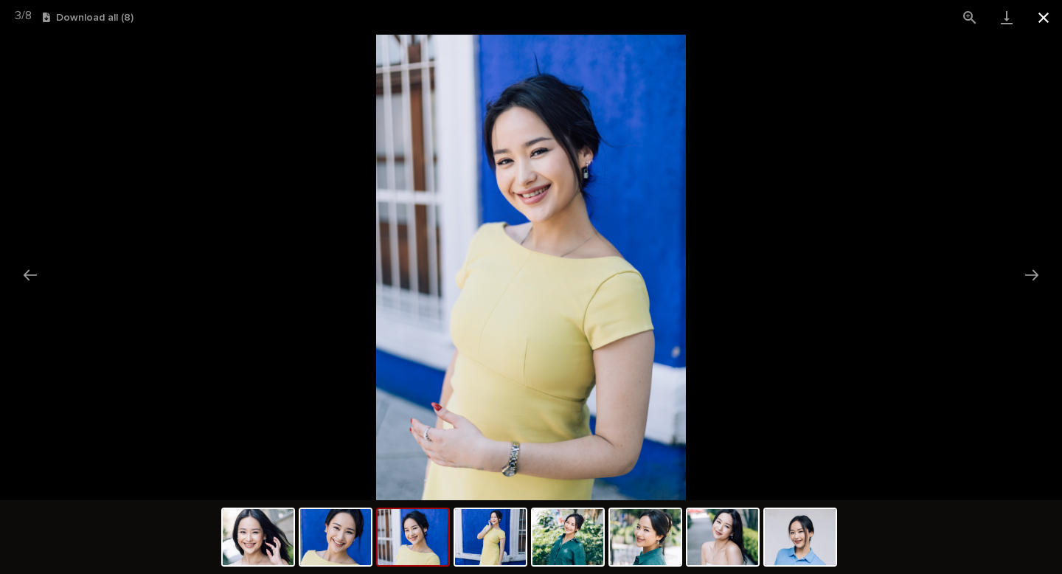
click at [1032, 13] on button "Close gallery" at bounding box center [1043, 17] width 37 height 35
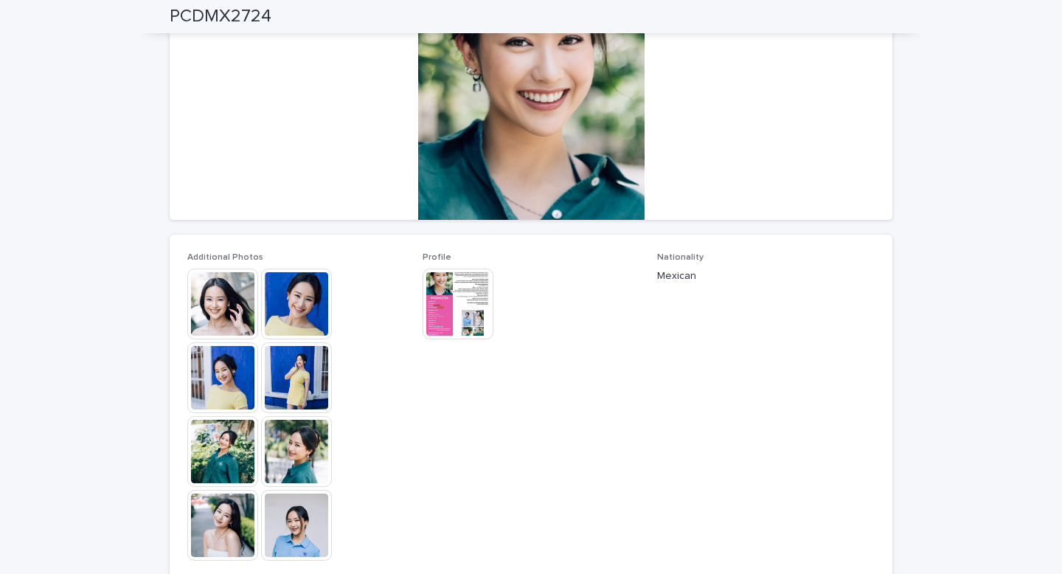
click at [438, 302] on img at bounding box center [458, 303] width 71 height 71
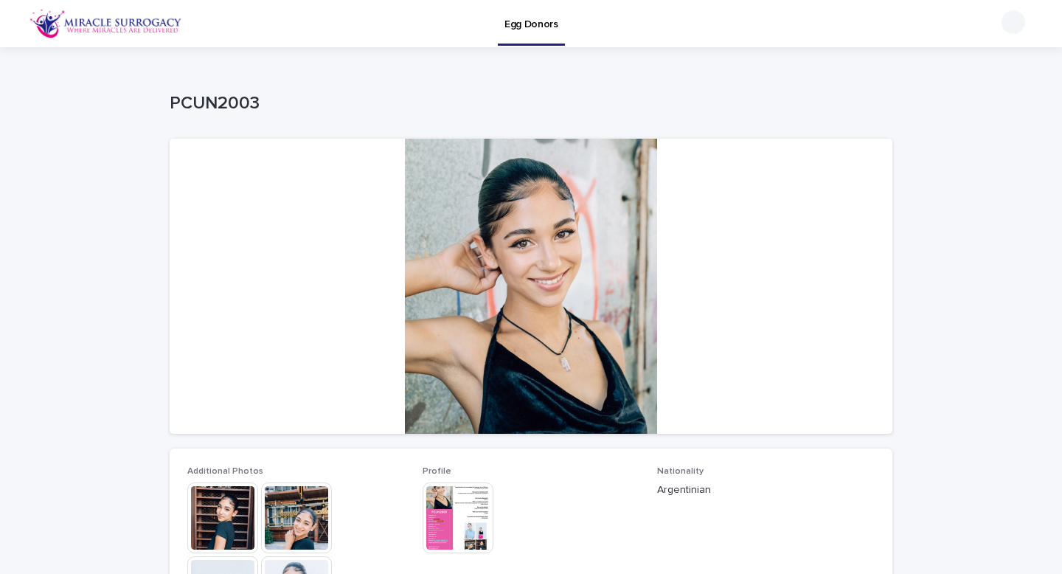
click at [306, 521] on img at bounding box center [296, 517] width 71 height 71
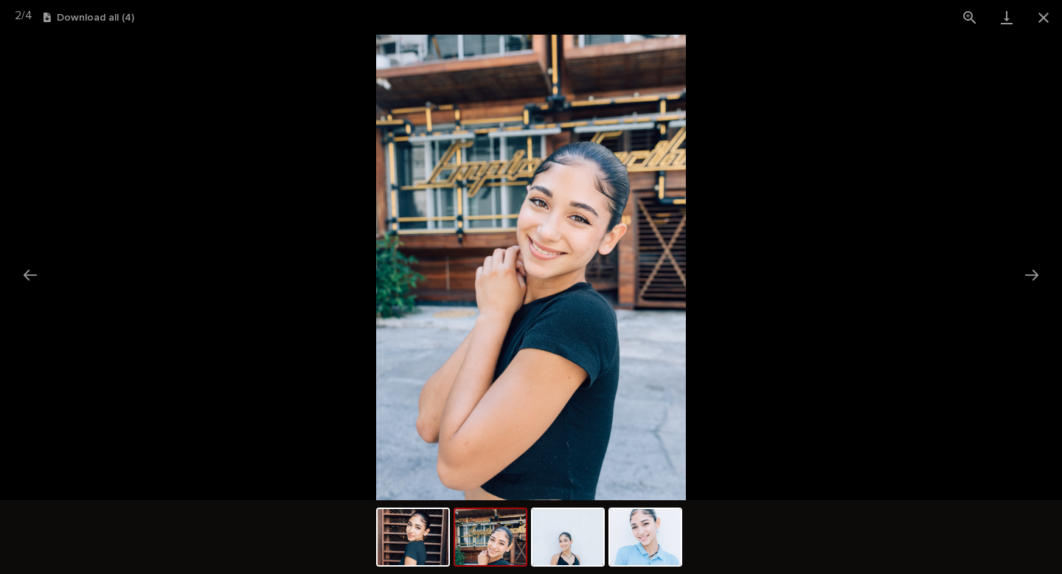
click at [884, 276] on picture at bounding box center [531, 267] width 1062 height 465
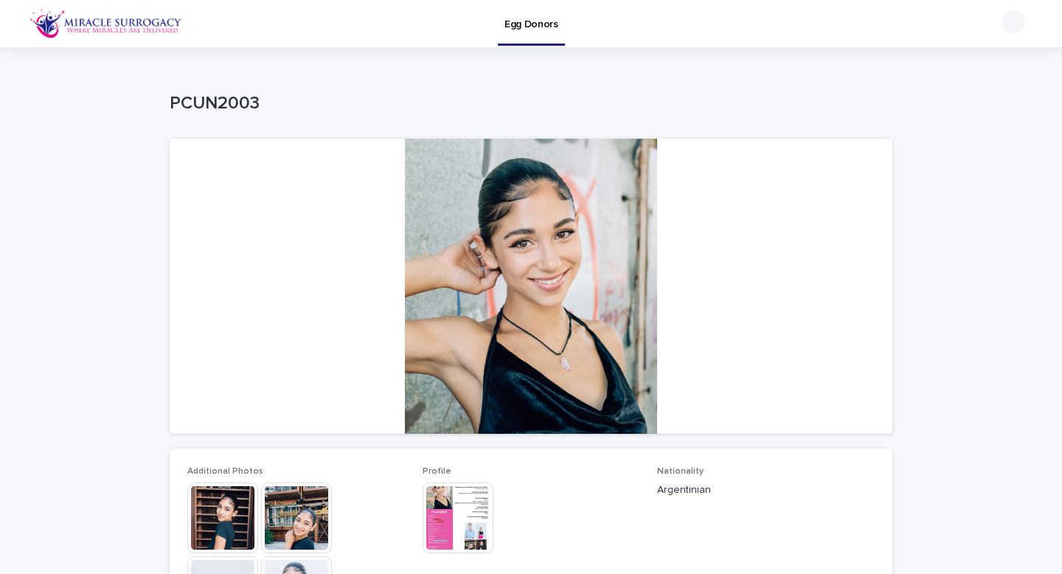
click at [463, 513] on img at bounding box center [458, 517] width 71 height 71
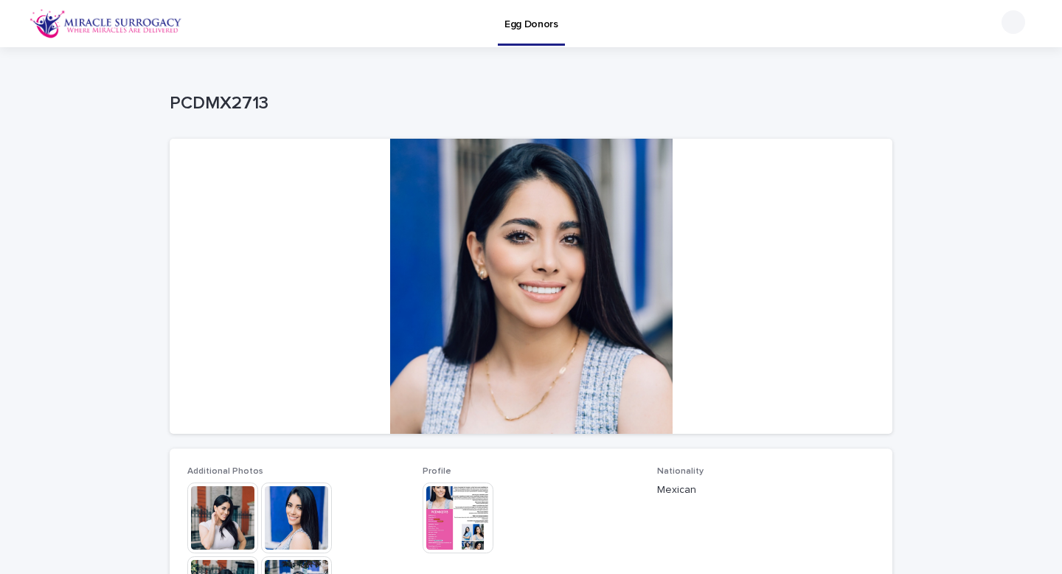
click at [462, 510] on img at bounding box center [458, 517] width 71 height 71
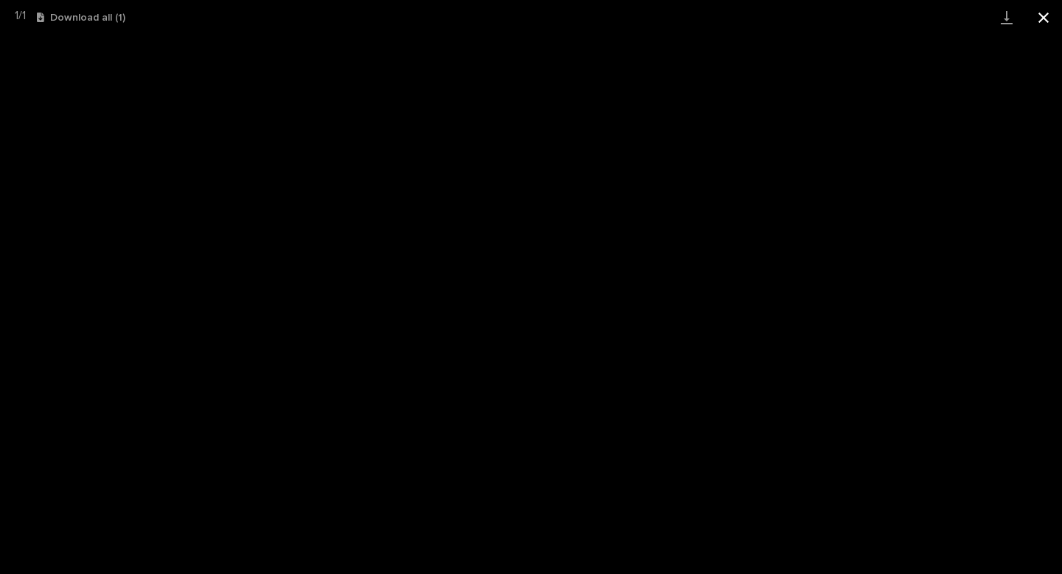
click at [1044, 15] on button "Close gallery" at bounding box center [1043, 17] width 37 height 35
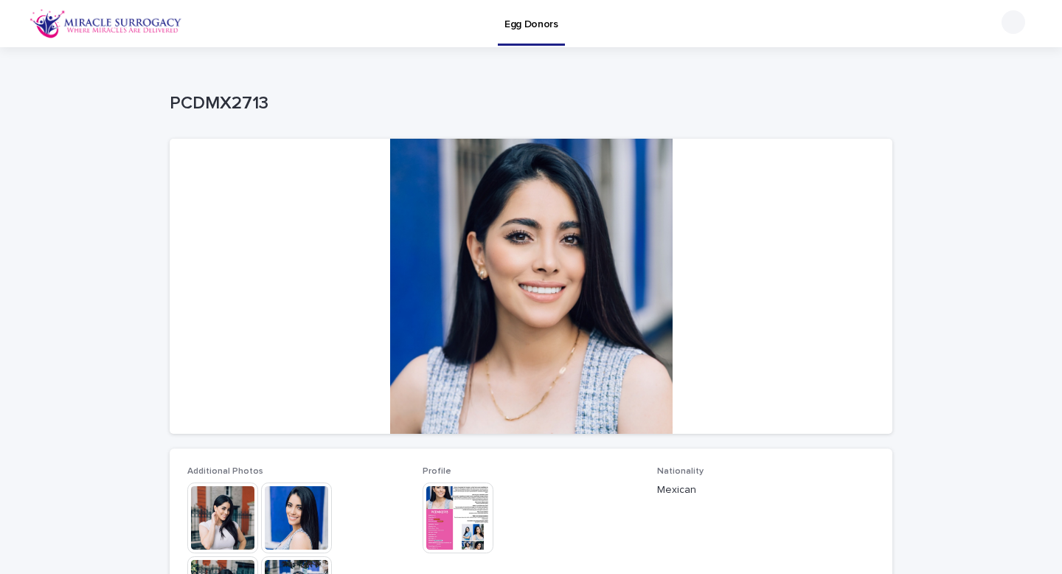
click at [245, 513] on img at bounding box center [222, 517] width 71 height 71
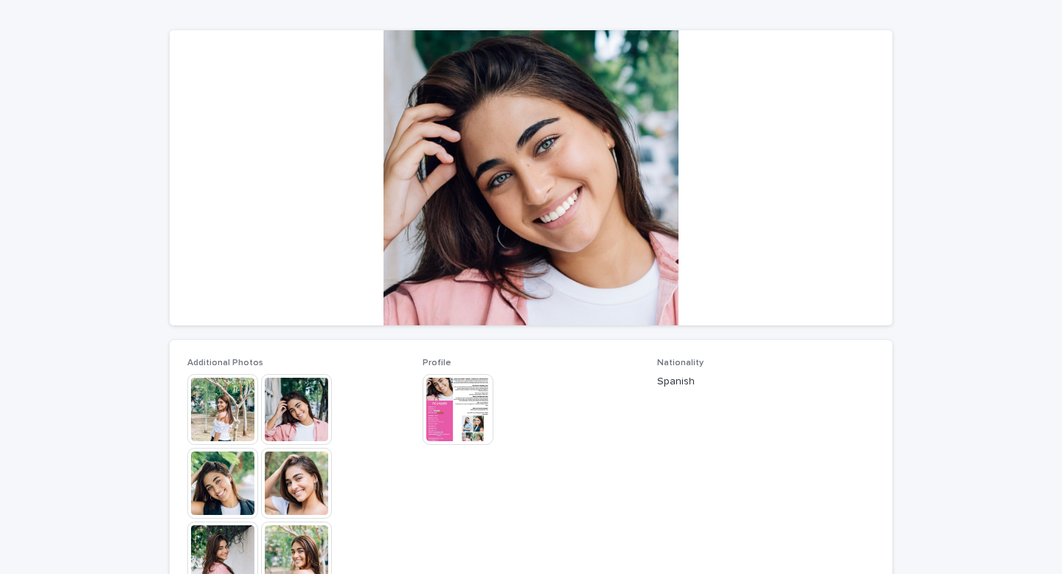
scroll to position [110, 0]
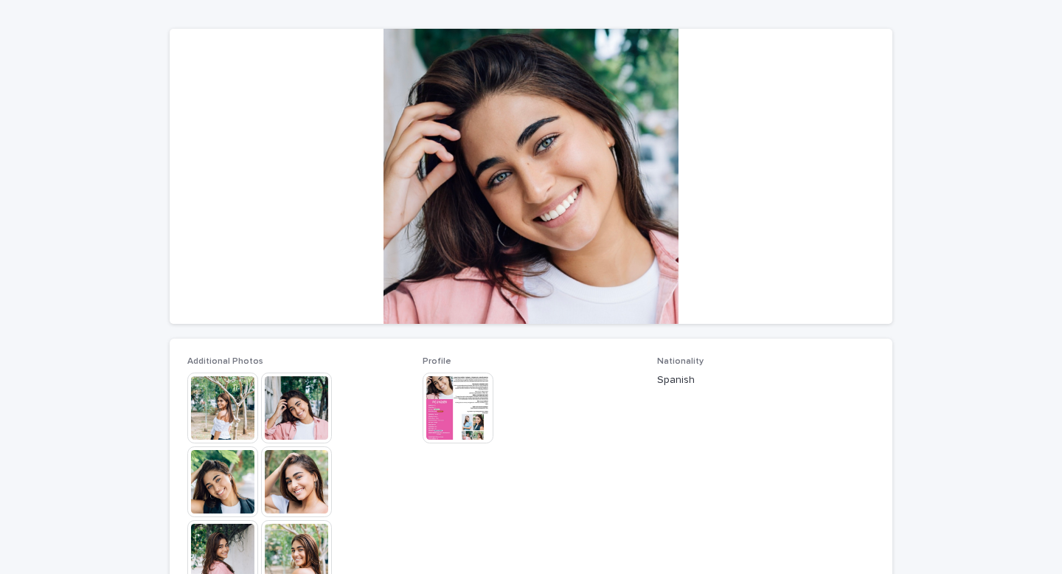
click at [213, 404] on img at bounding box center [222, 407] width 71 height 71
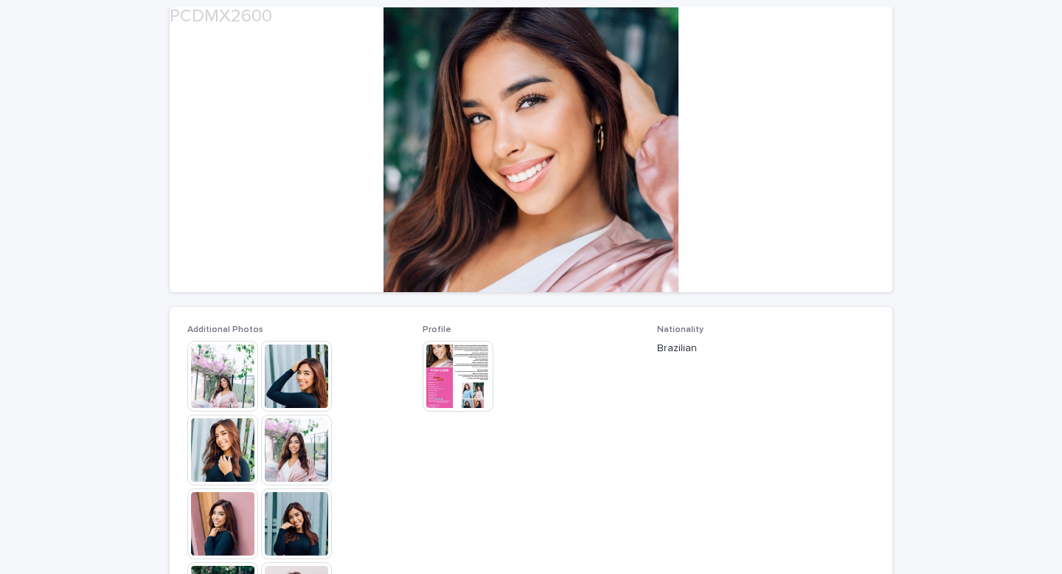
scroll to position [142, 0]
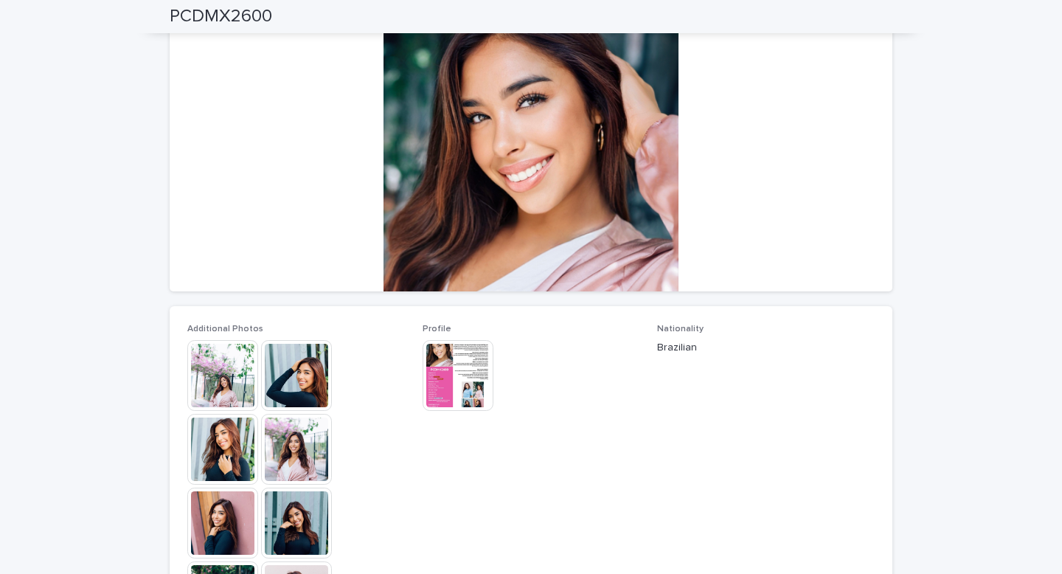
click at [209, 379] on img at bounding box center [222, 375] width 71 height 71
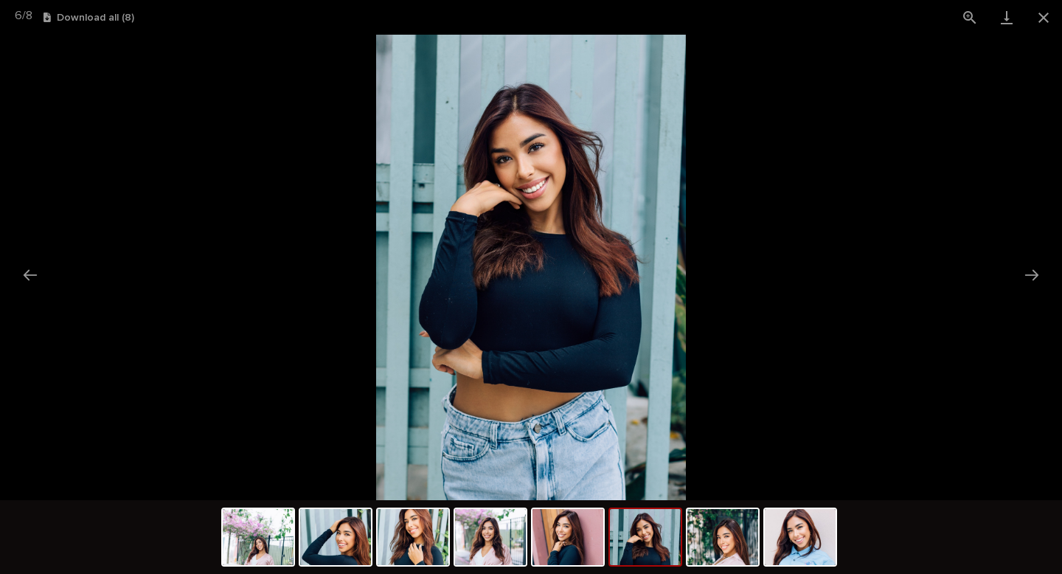
scroll to position [0, 0]
click at [755, 242] on picture at bounding box center [531, 267] width 1062 height 465
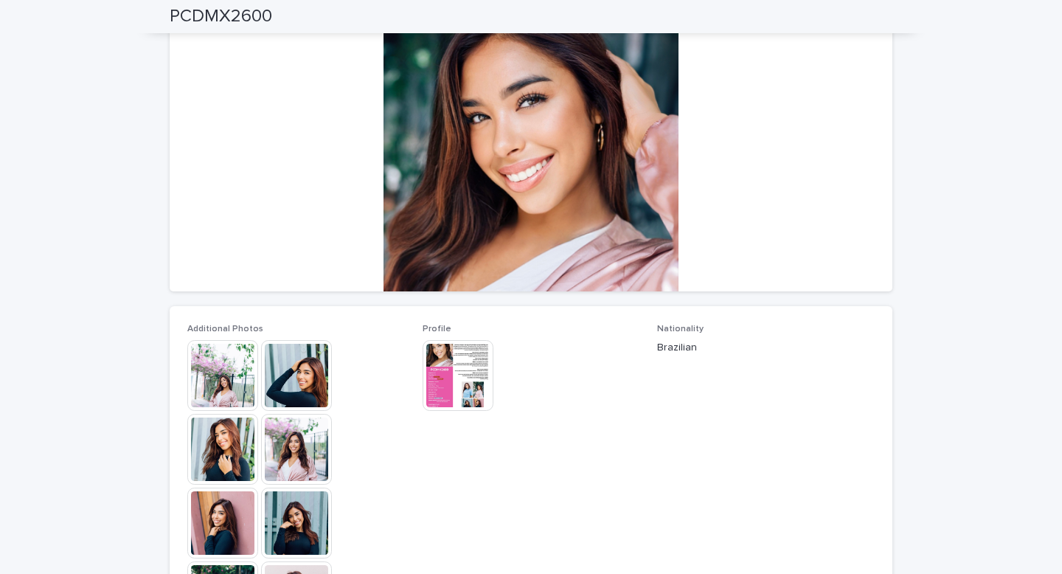
click at [474, 361] on img at bounding box center [458, 375] width 71 height 71
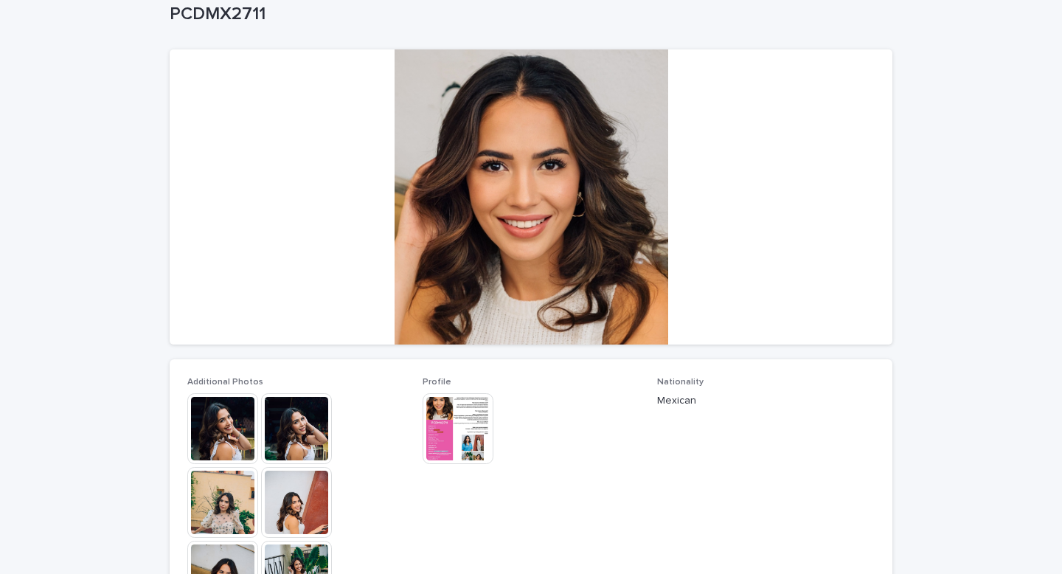
scroll to position [103, 0]
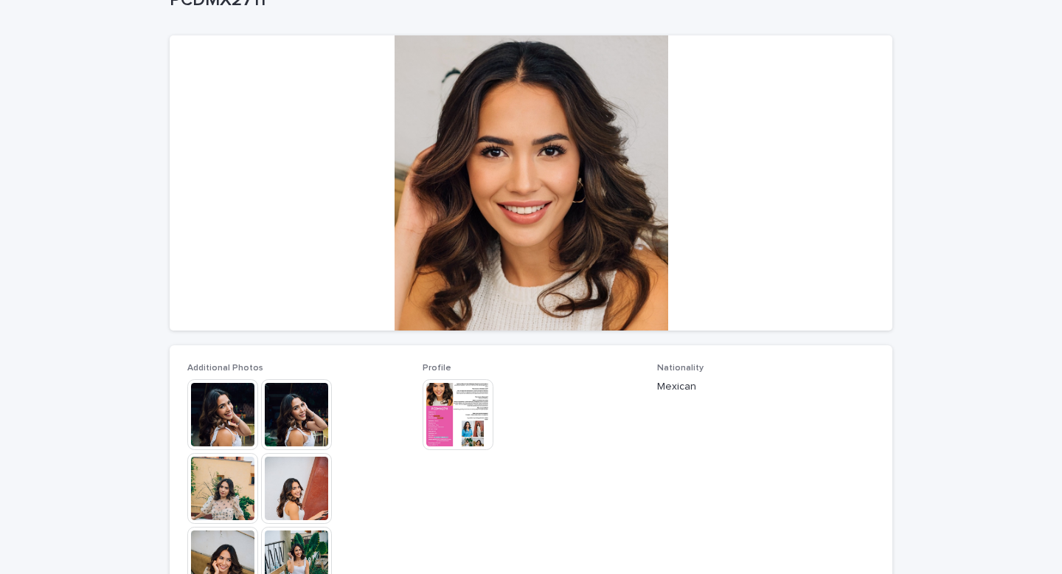
click at [445, 436] on img at bounding box center [458, 414] width 71 height 71
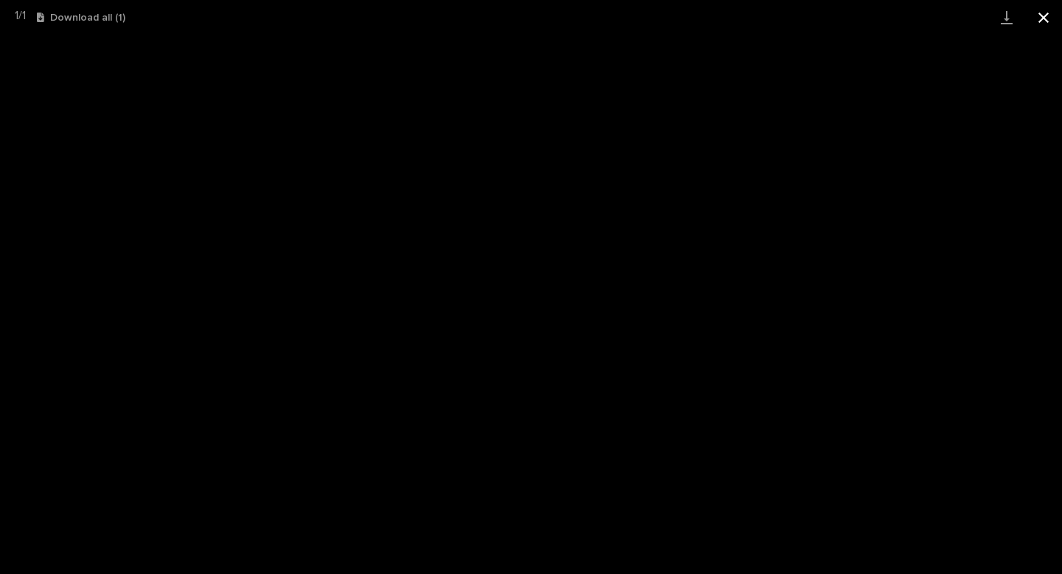
click at [1046, 15] on button "Close gallery" at bounding box center [1043, 17] width 37 height 35
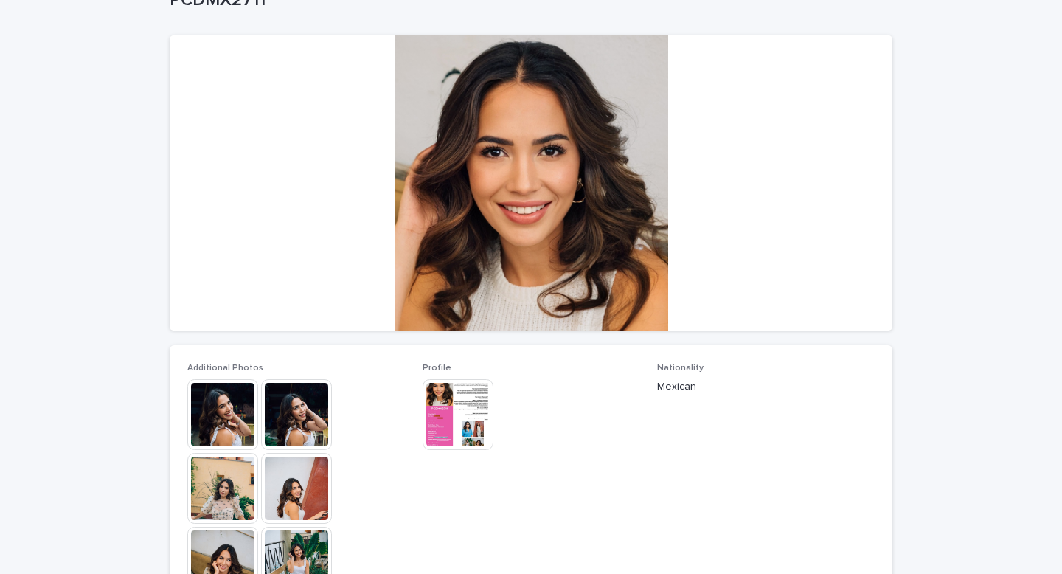
click at [239, 417] on img at bounding box center [222, 414] width 71 height 71
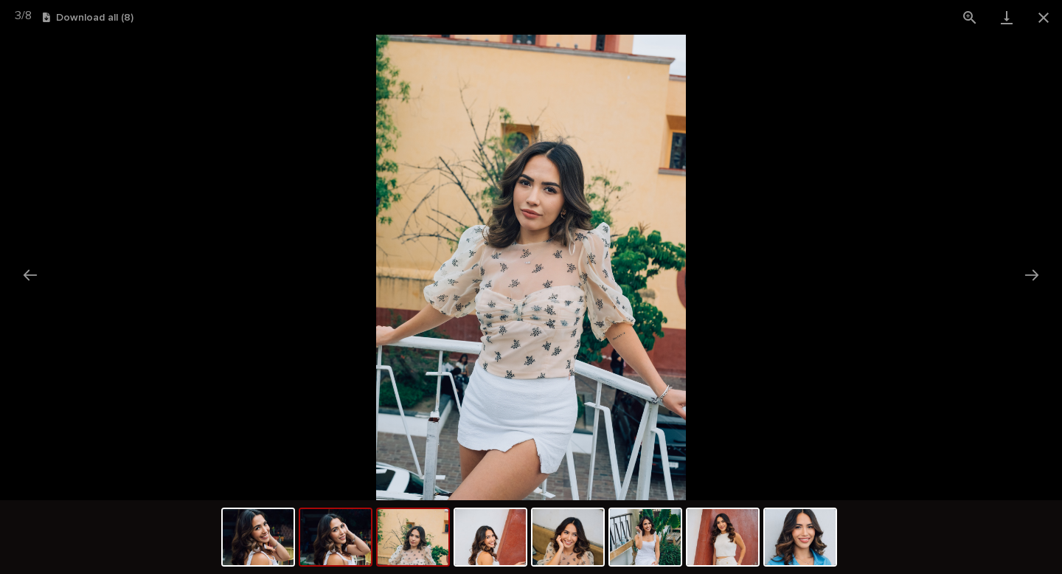
click at [304, 552] on img at bounding box center [335, 537] width 71 height 56
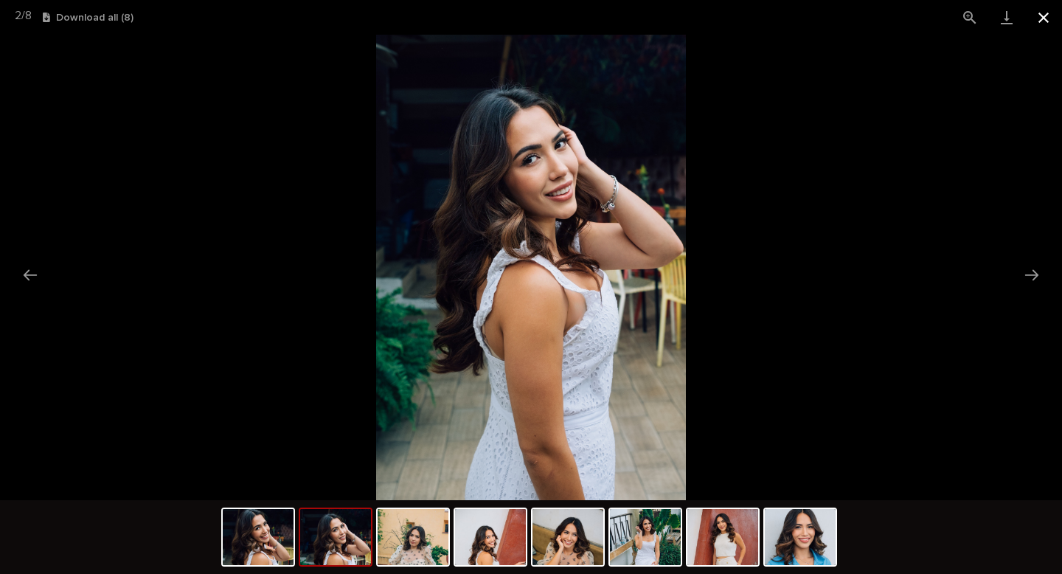
click at [1038, 24] on button "Close gallery" at bounding box center [1043, 17] width 37 height 35
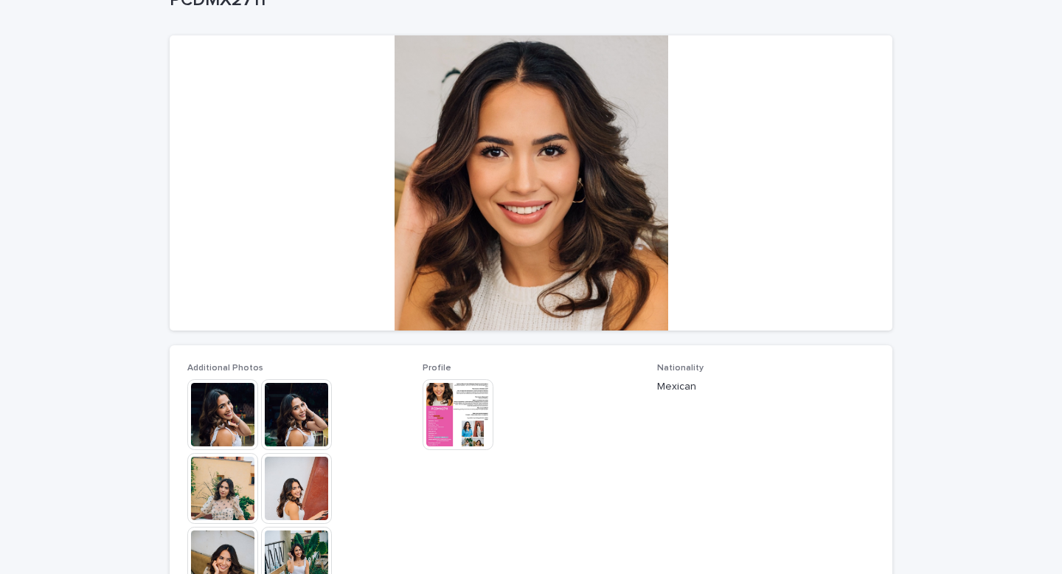
click at [474, 410] on img at bounding box center [458, 414] width 71 height 71
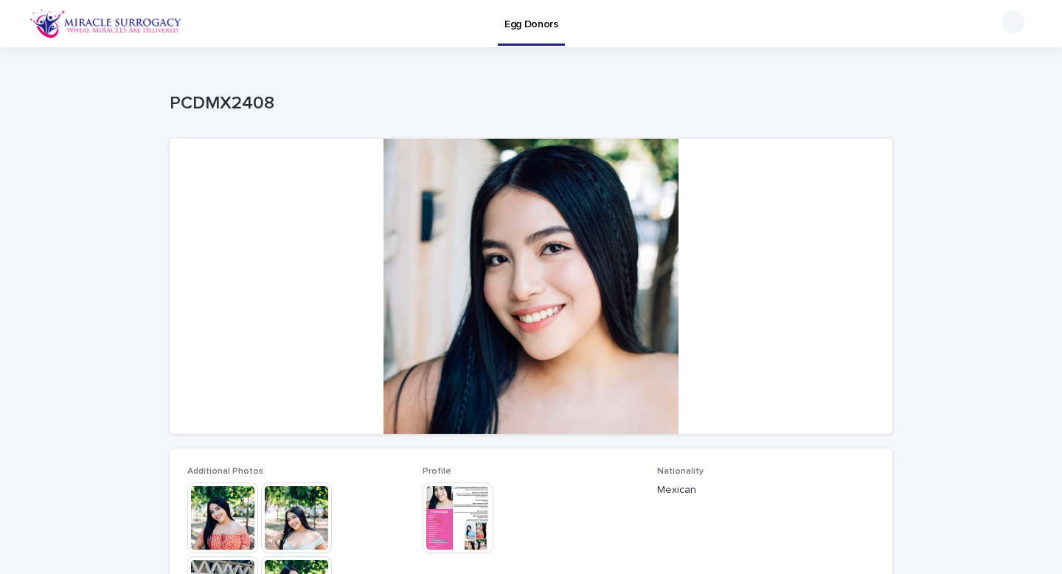
scroll to position [91, 0]
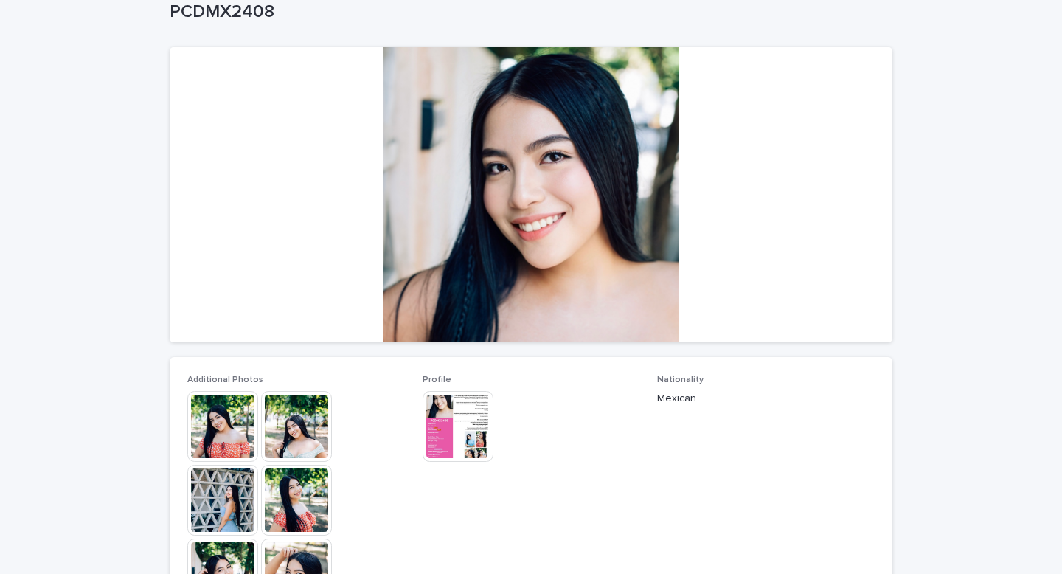
click at [454, 451] on img at bounding box center [458, 426] width 71 height 71
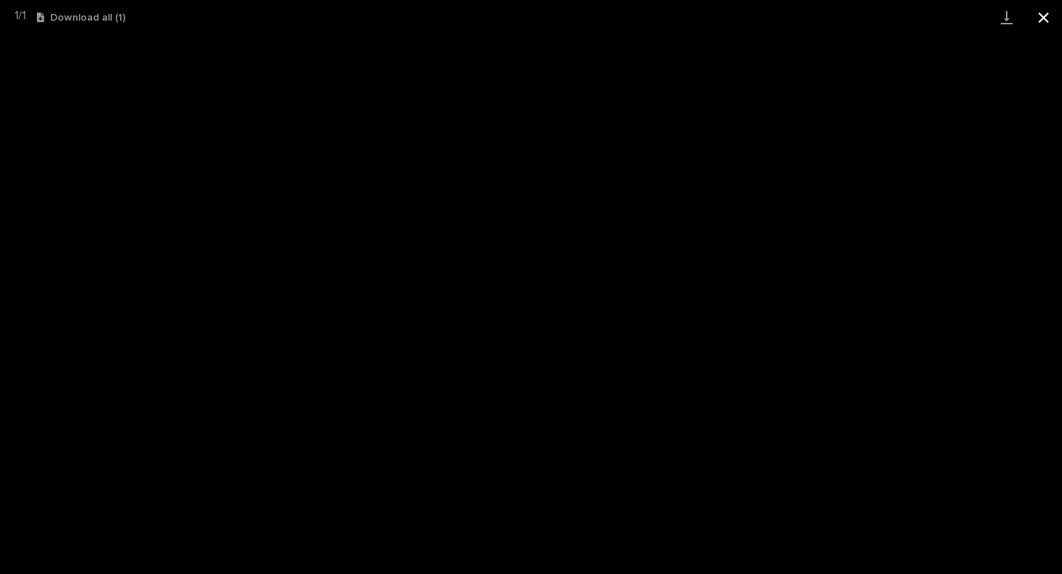
click at [1047, 15] on button "Close gallery" at bounding box center [1043, 17] width 37 height 35
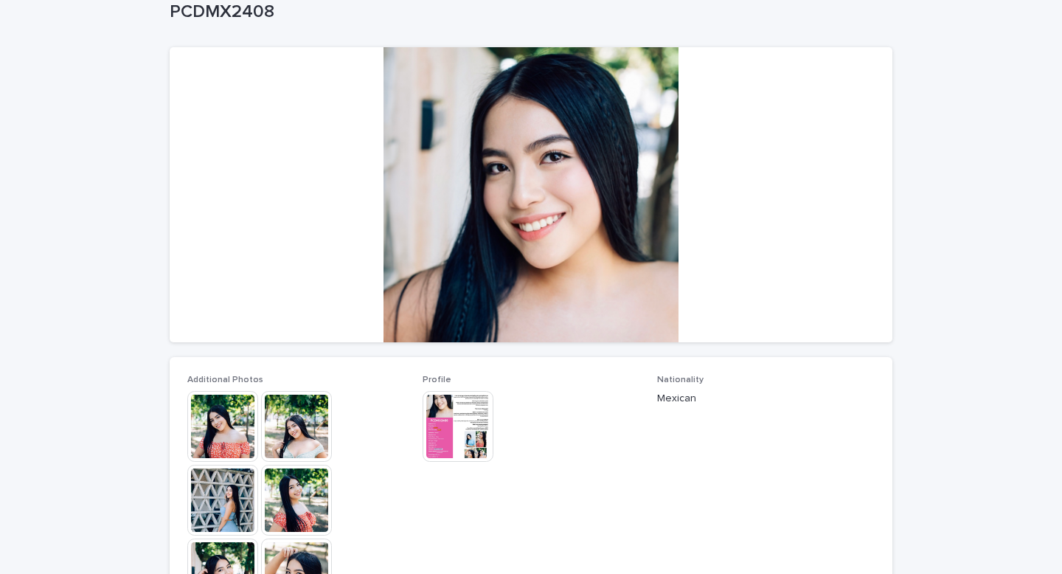
click at [240, 417] on img at bounding box center [222, 426] width 71 height 71
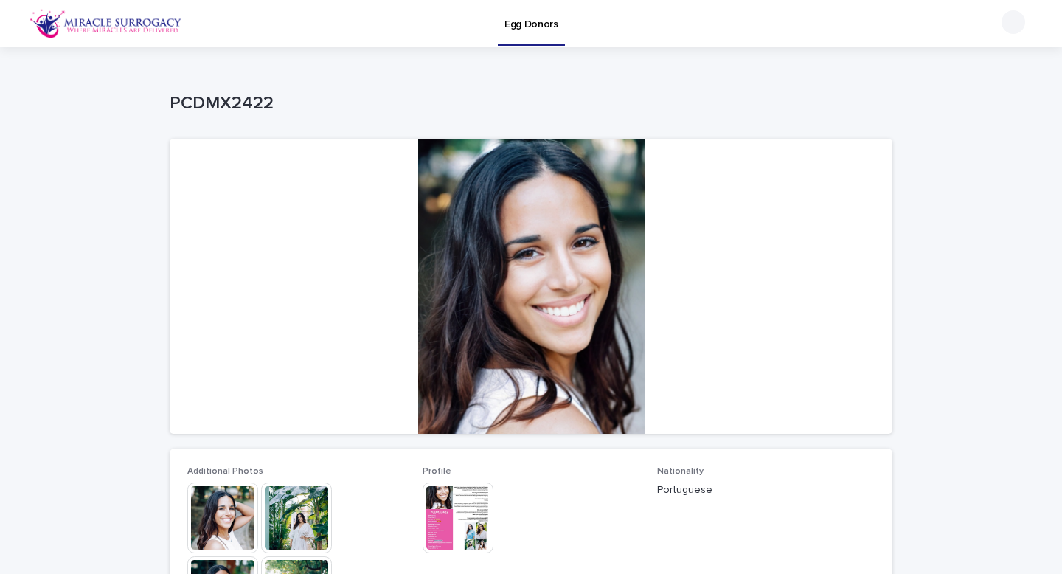
click at [233, 521] on img at bounding box center [222, 517] width 71 height 71
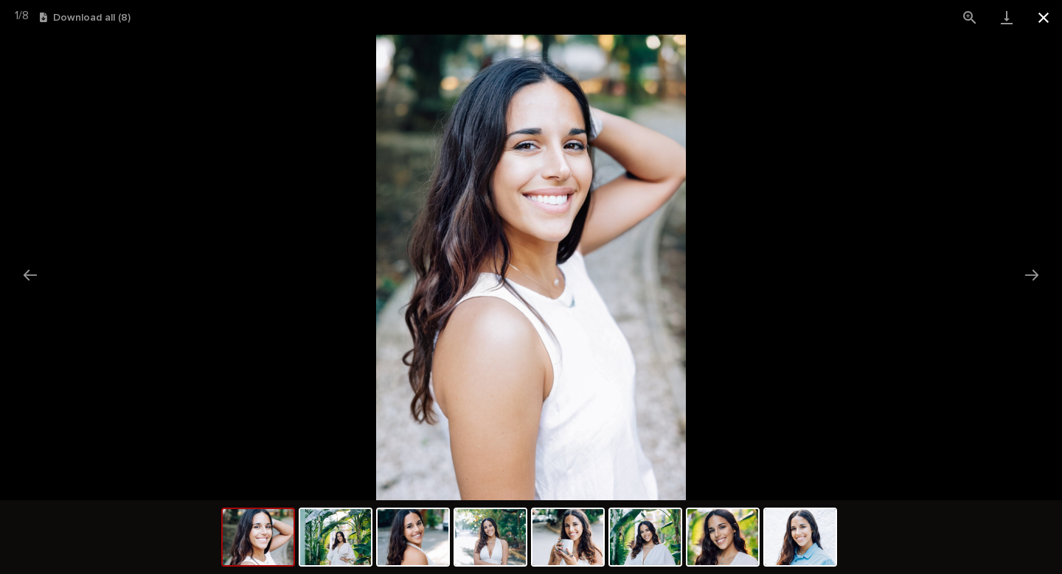
click at [1047, 24] on button "Close gallery" at bounding box center [1043, 17] width 37 height 35
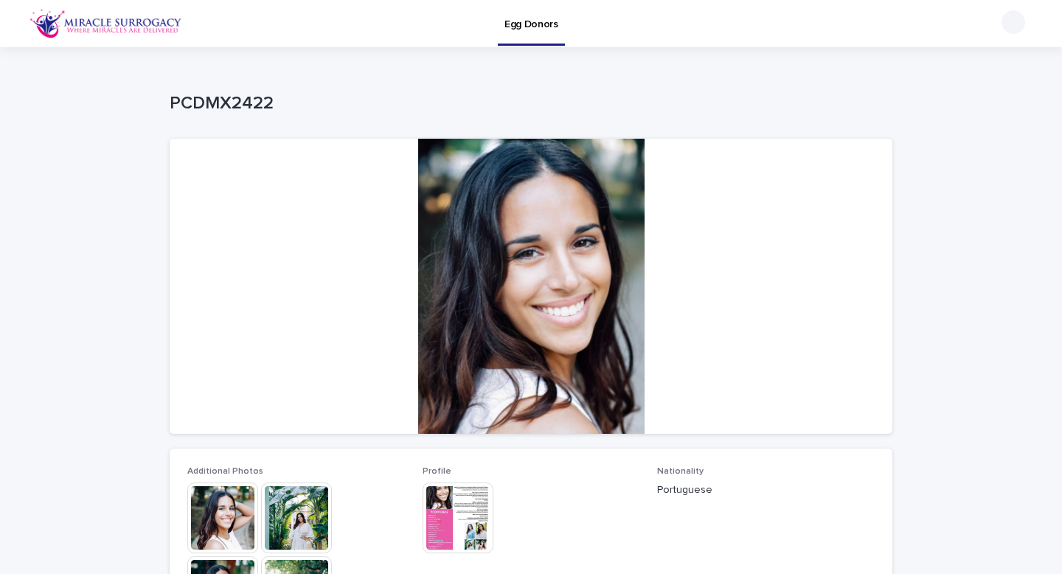
click at [447, 507] on img at bounding box center [458, 517] width 71 height 71
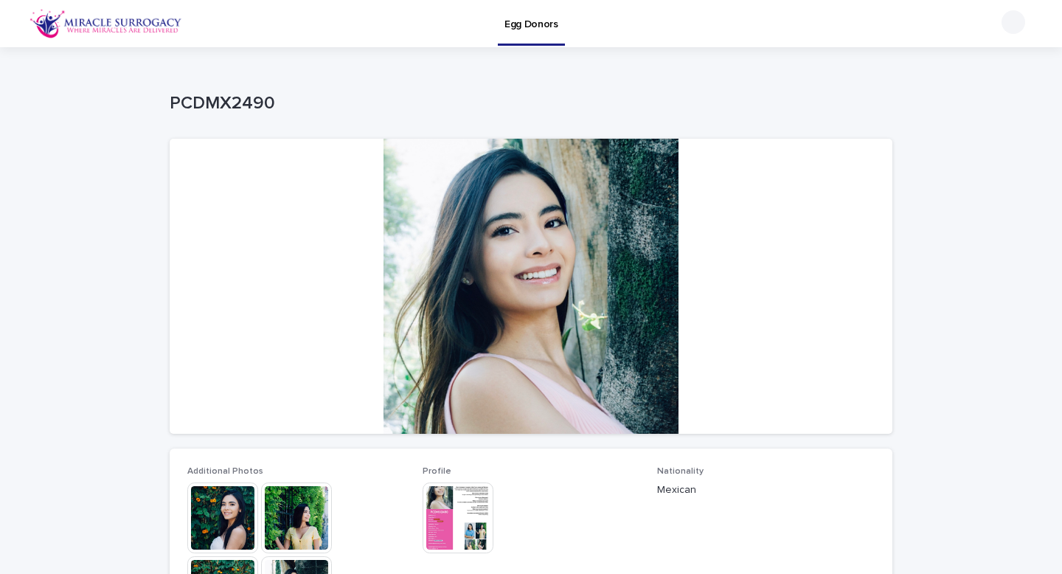
click at [258, 506] on div at bounding box center [224, 517] width 74 height 71
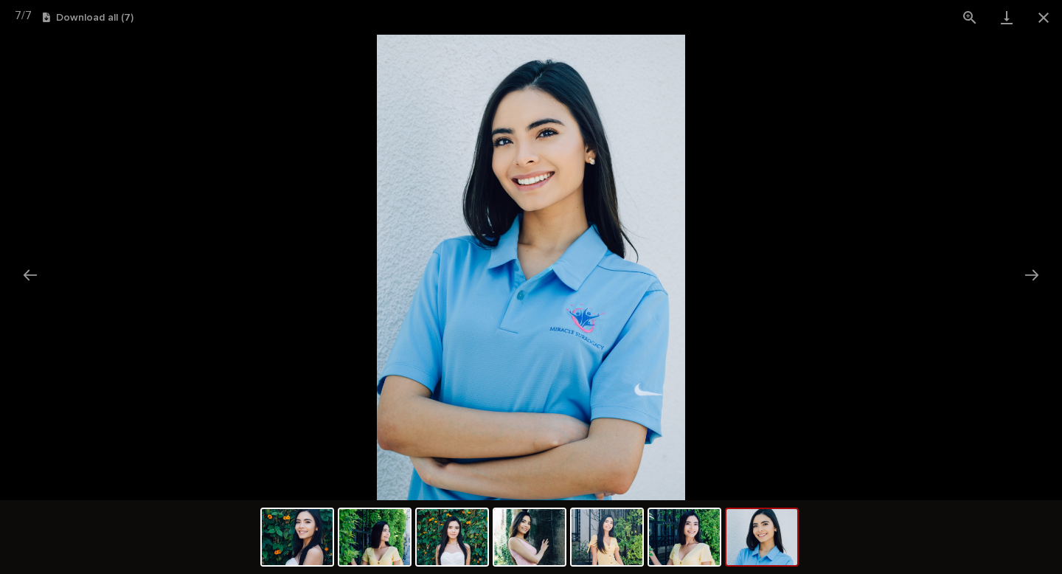
click at [805, 172] on picture at bounding box center [531, 267] width 1062 height 465
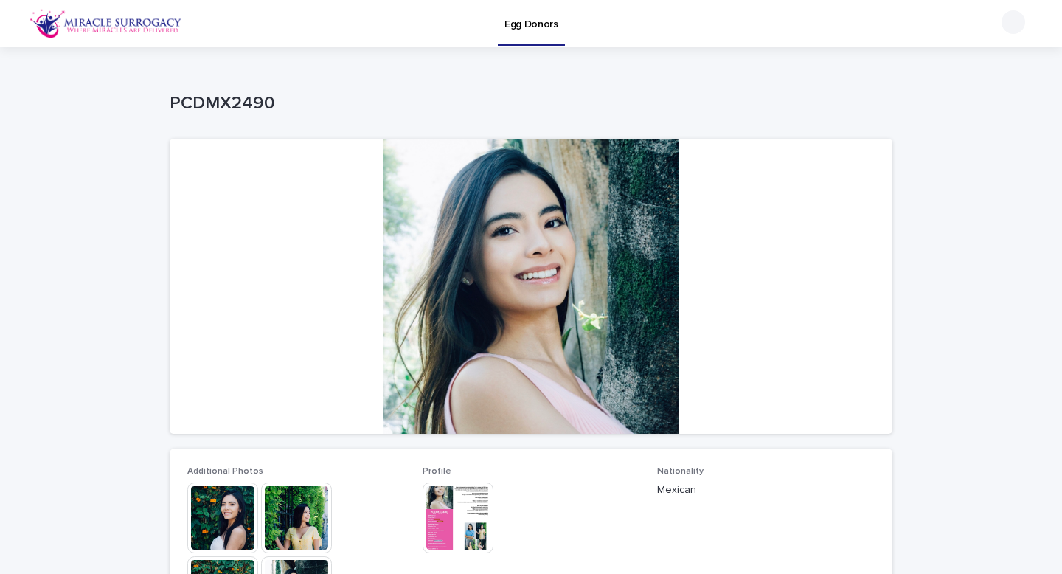
scroll to position [15, 0]
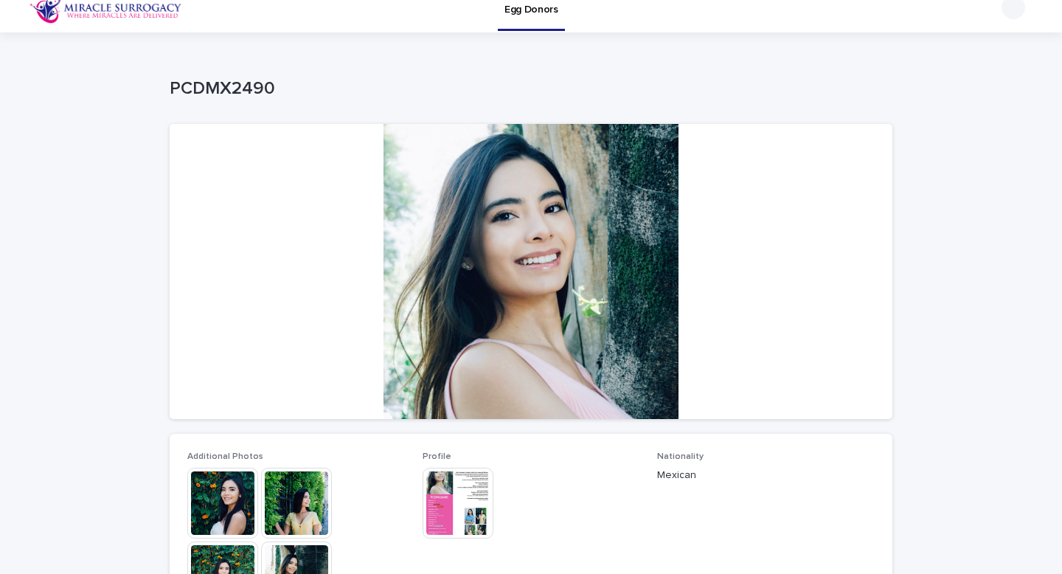
click at [460, 495] on img at bounding box center [458, 503] width 71 height 71
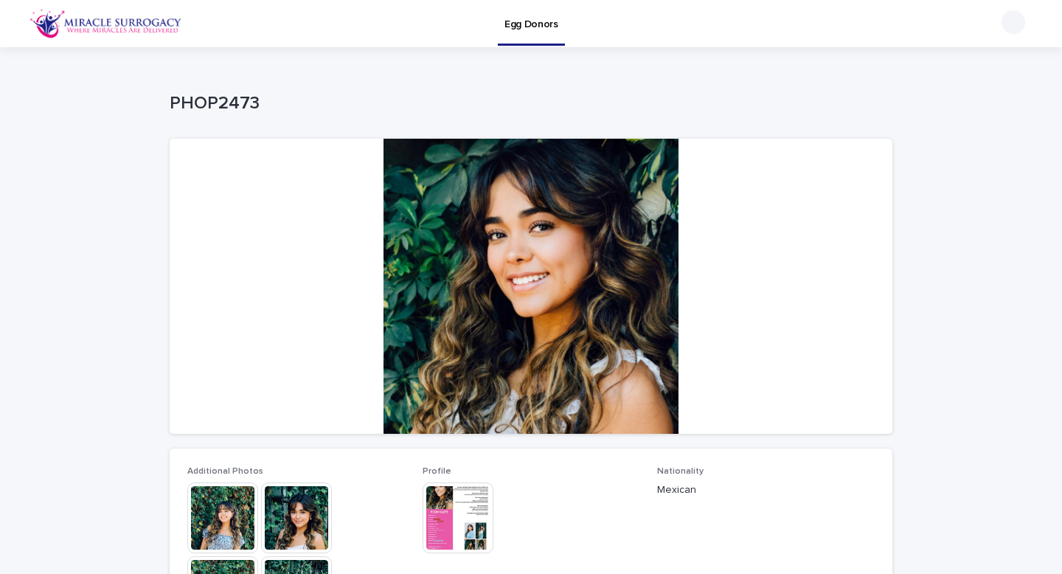
click at [307, 507] on img at bounding box center [296, 517] width 71 height 71
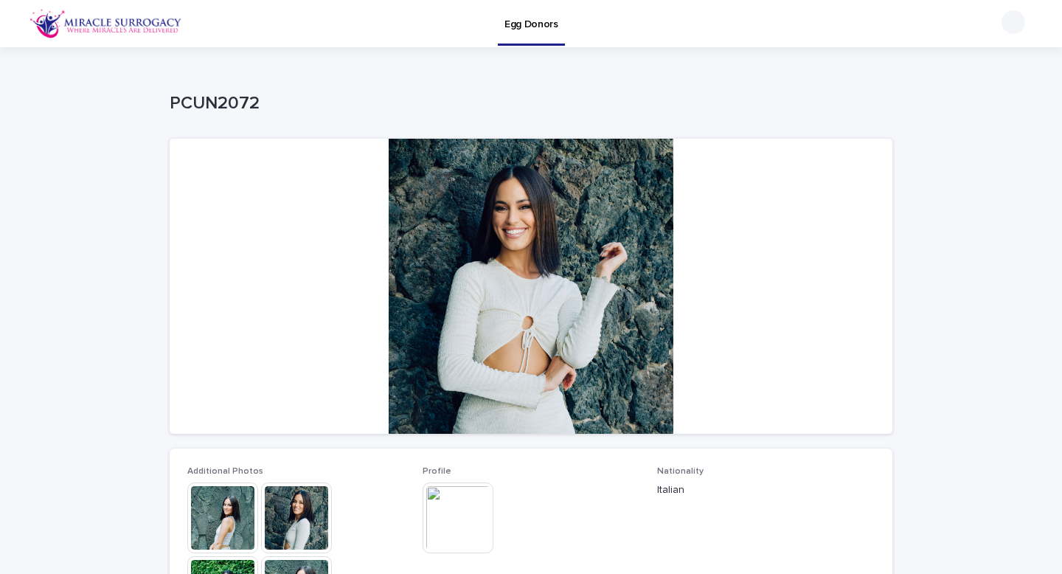
click at [298, 518] on img at bounding box center [296, 517] width 71 height 71
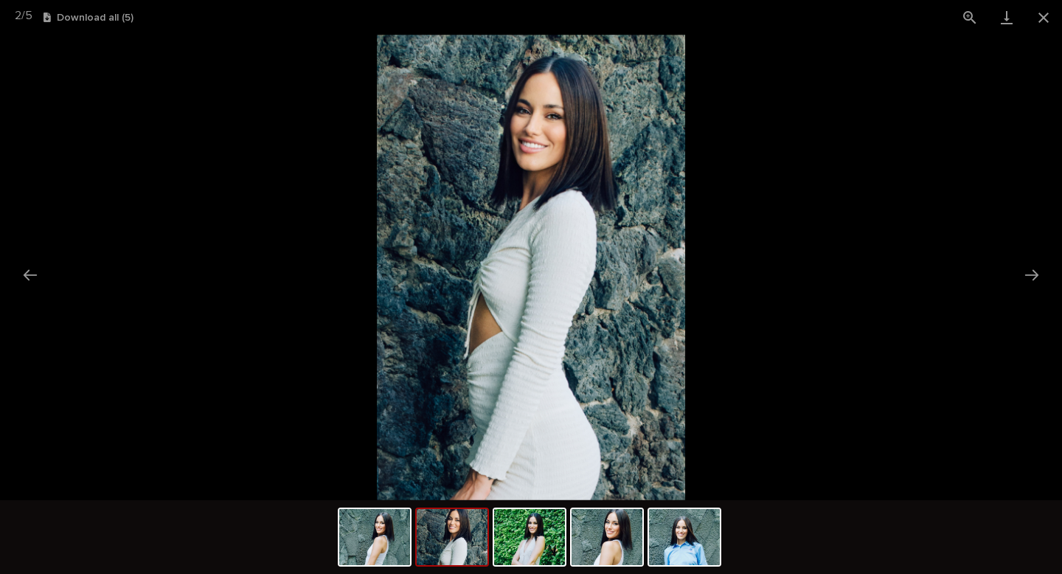
click at [542, 567] on div at bounding box center [531, 538] width 387 height 77
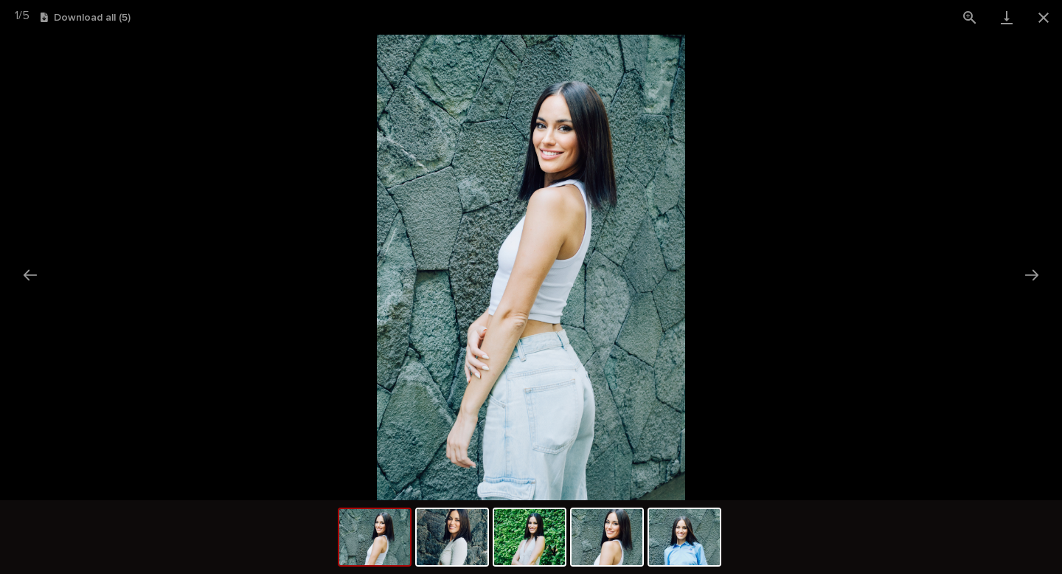
click at [950, 209] on picture at bounding box center [531, 267] width 1062 height 465
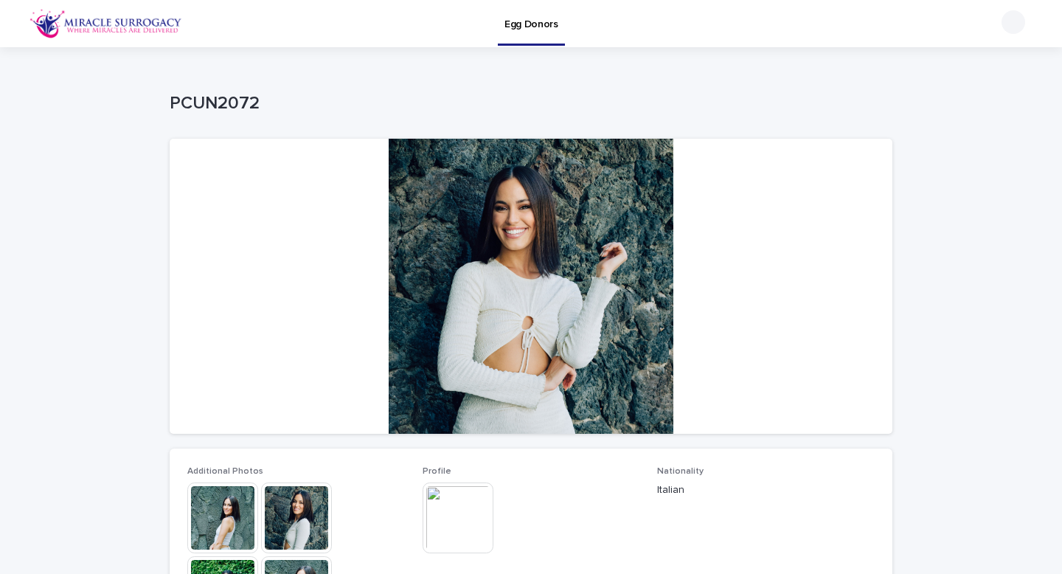
click at [459, 516] on img at bounding box center [458, 517] width 71 height 71
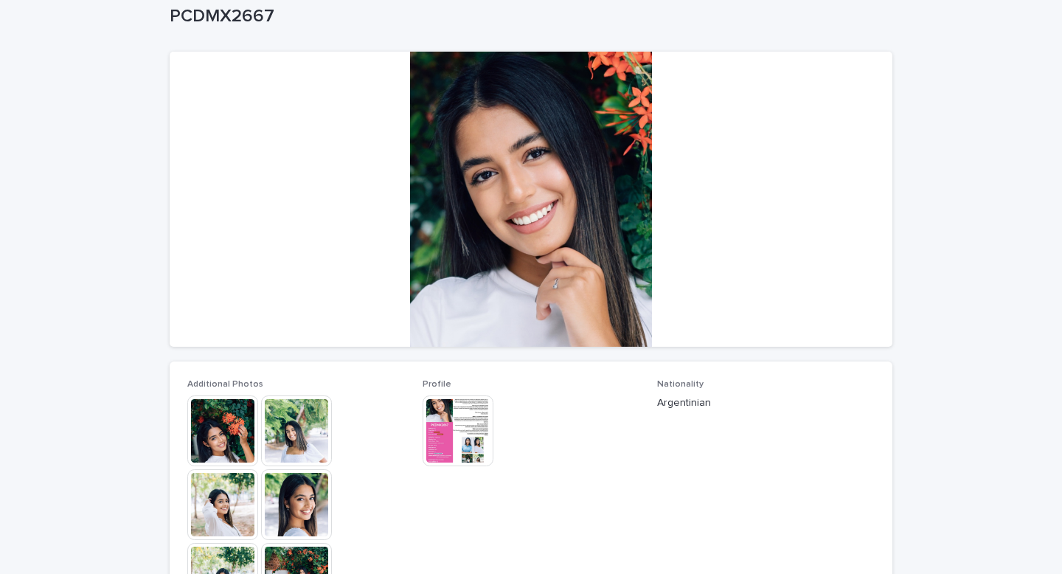
scroll to position [91, 0]
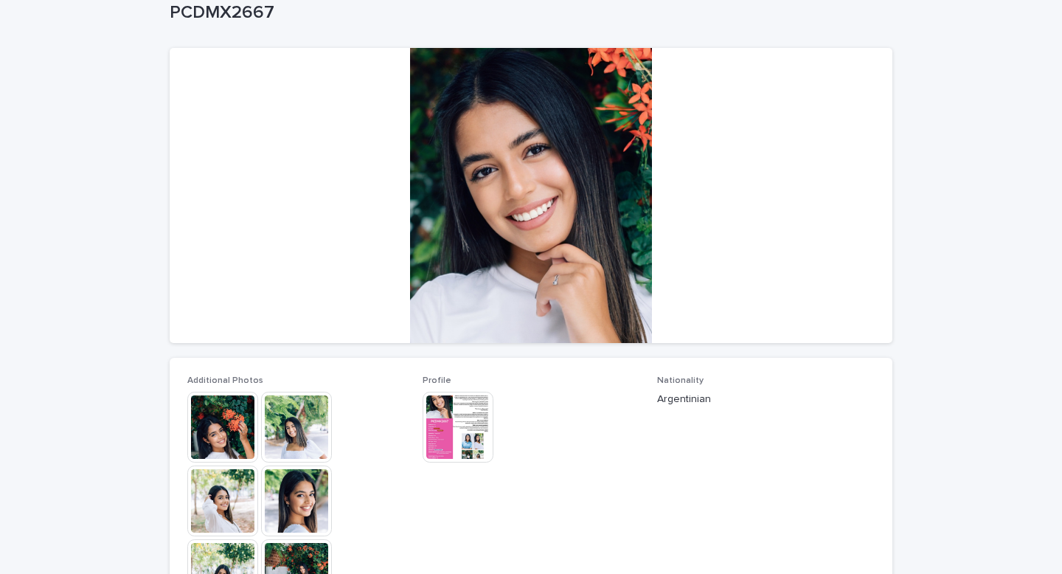
click at [466, 420] on img at bounding box center [458, 427] width 71 height 71
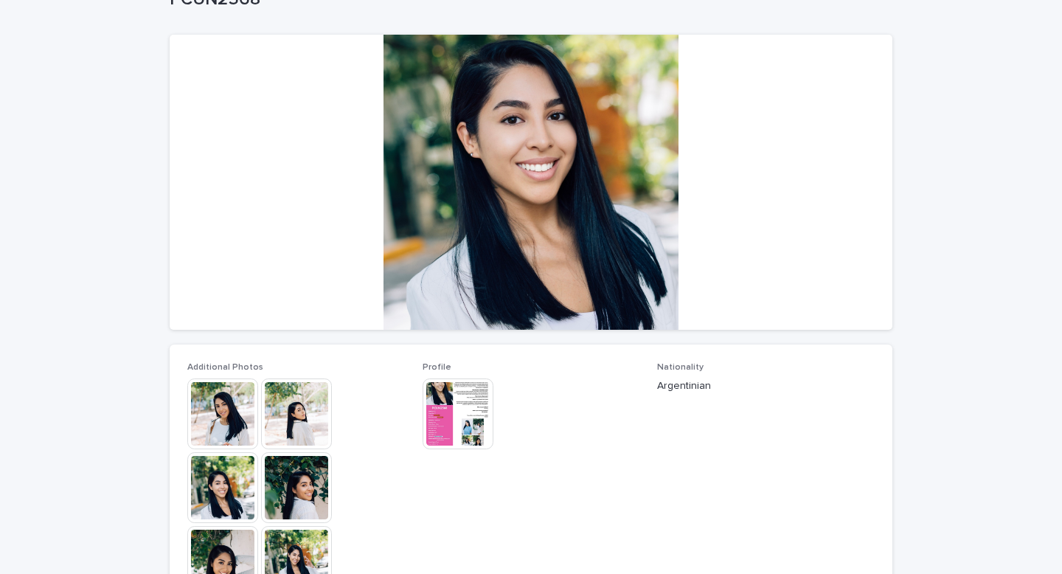
scroll to position [105, 0]
click at [458, 404] on img at bounding box center [458, 413] width 71 height 71
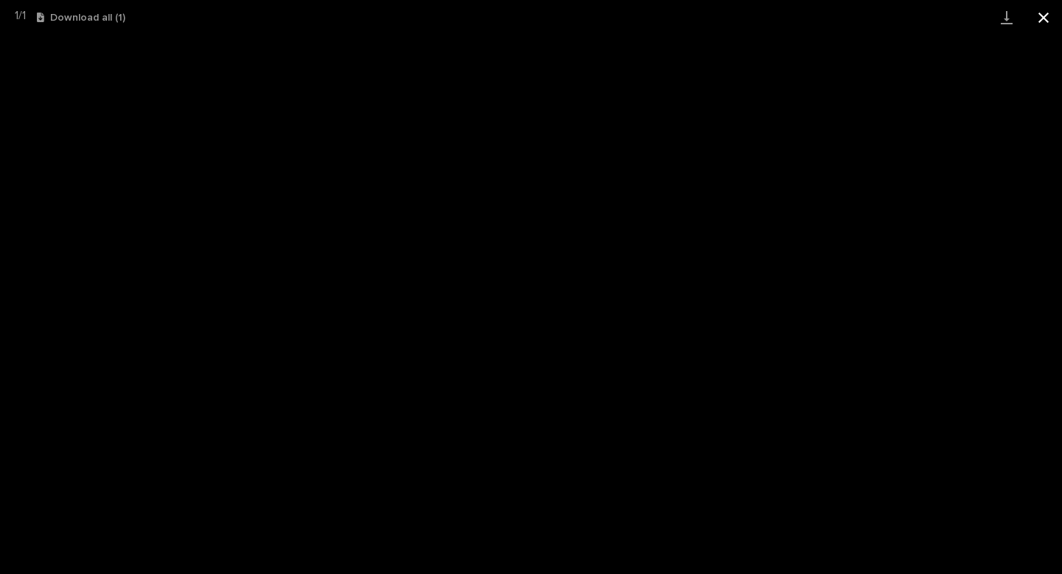
click at [1036, 16] on button "Close gallery" at bounding box center [1043, 17] width 37 height 35
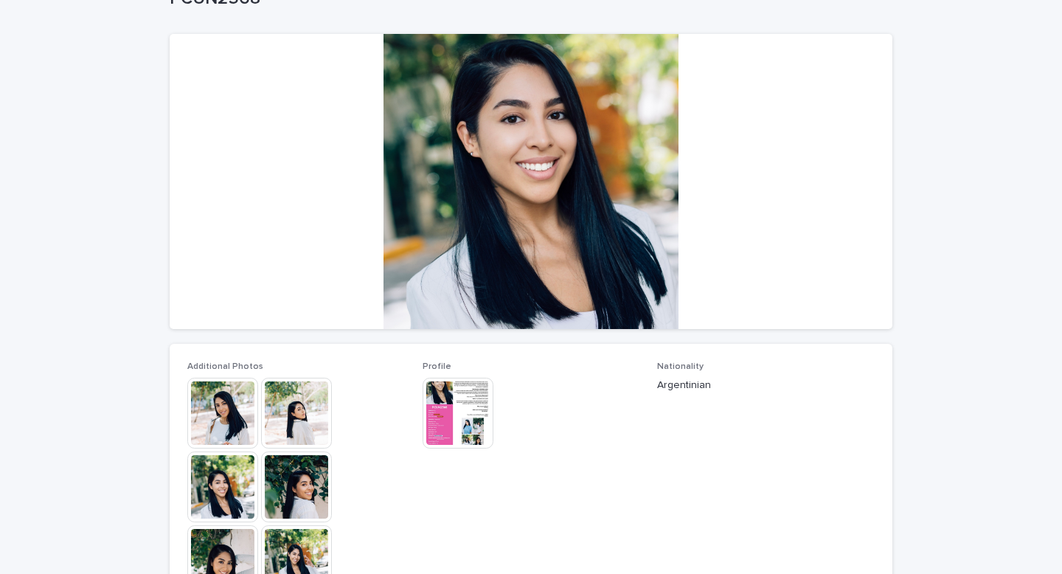
click at [217, 412] on img at bounding box center [222, 413] width 71 height 71
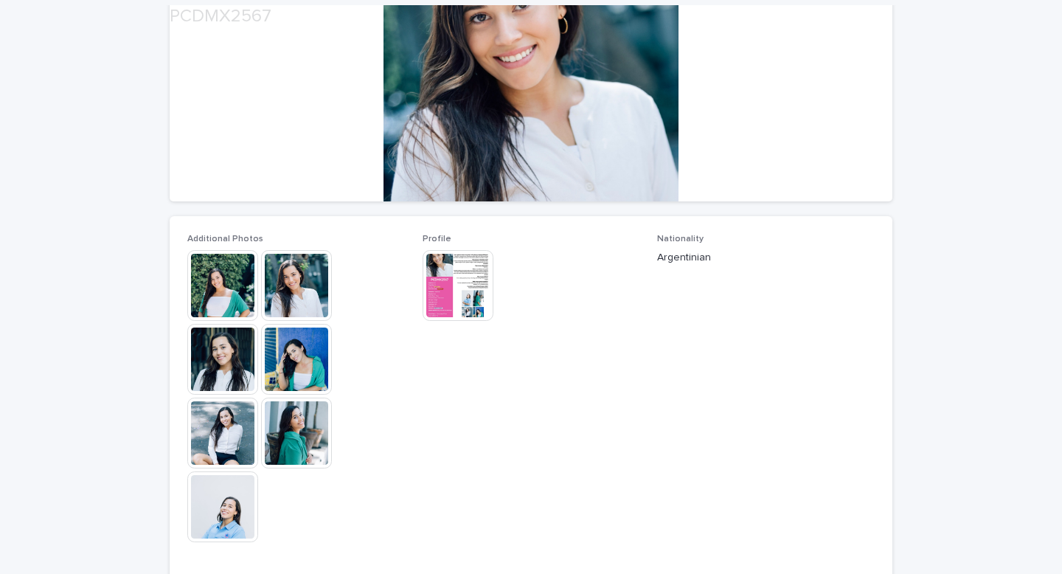
scroll to position [235, 0]
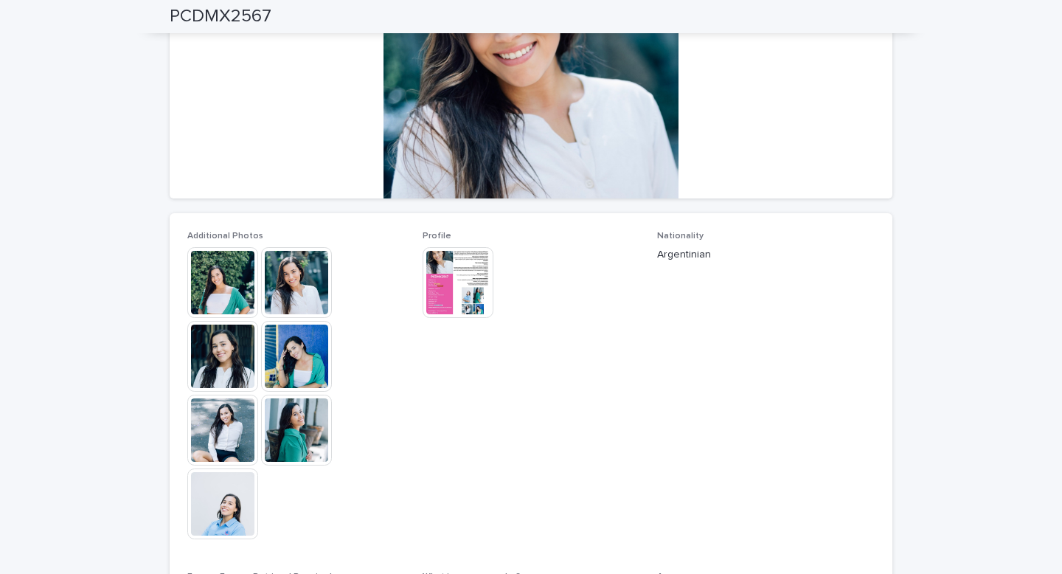
click at [448, 296] on img at bounding box center [458, 282] width 71 height 71
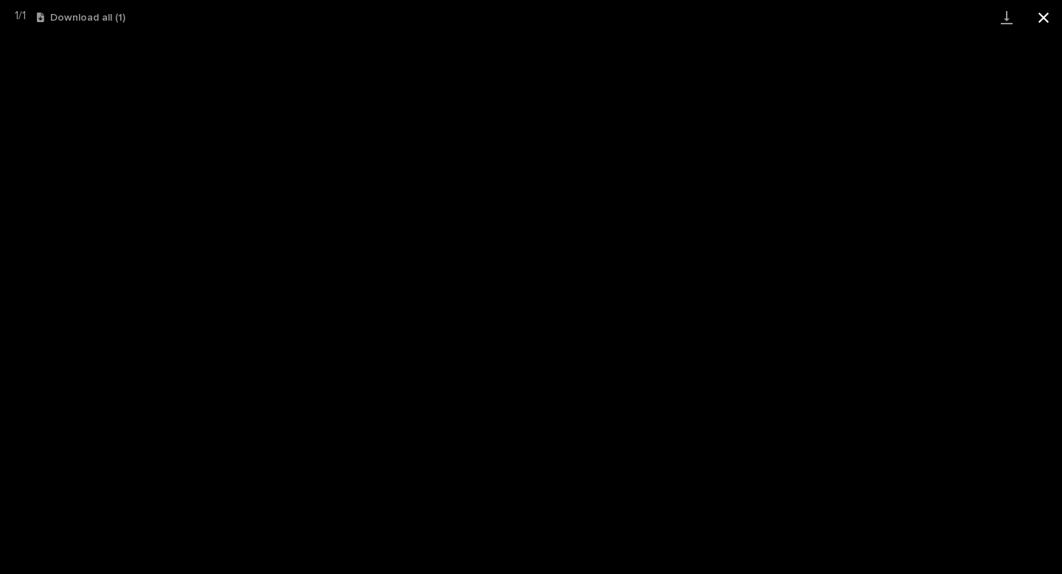
click at [1044, 18] on button "Close gallery" at bounding box center [1043, 17] width 37 height 35
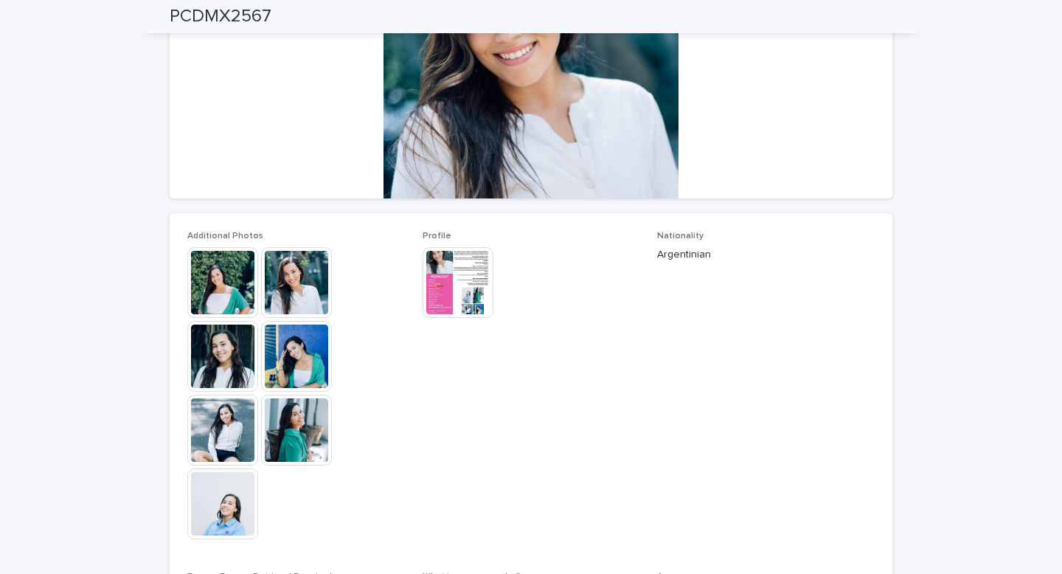
click at [237, 301] on img at bounding box center [222, 282] width 71 height 71
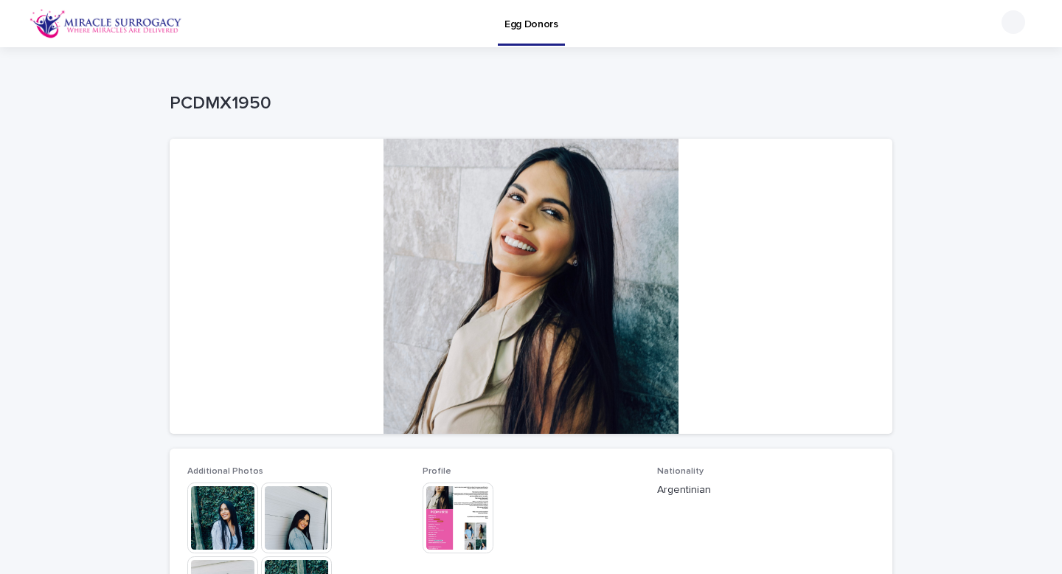
scroll to position [117, 0]
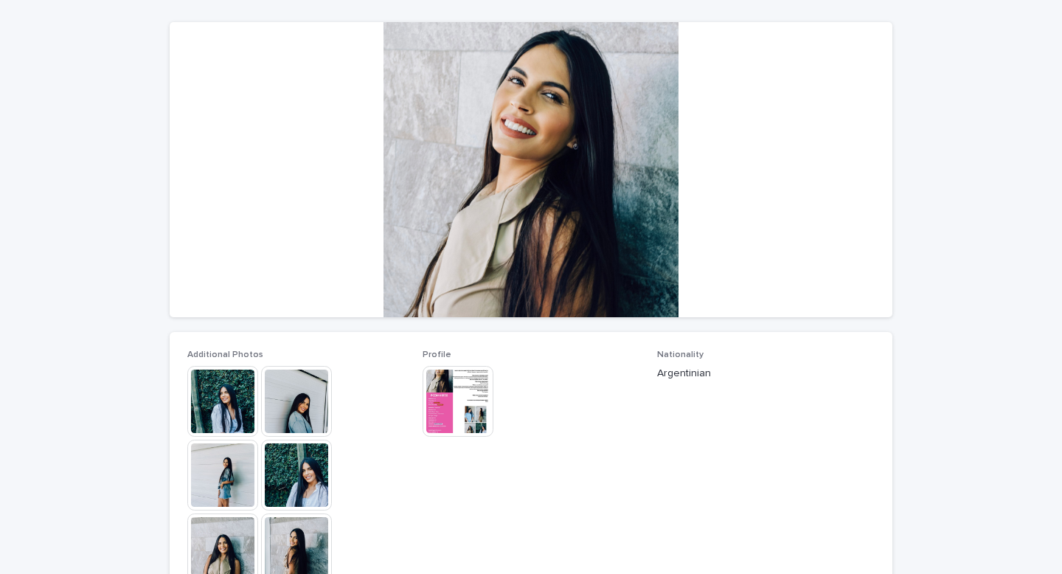
click at [220, 394] on img at bounding box center [222, 401] width 71 height 71
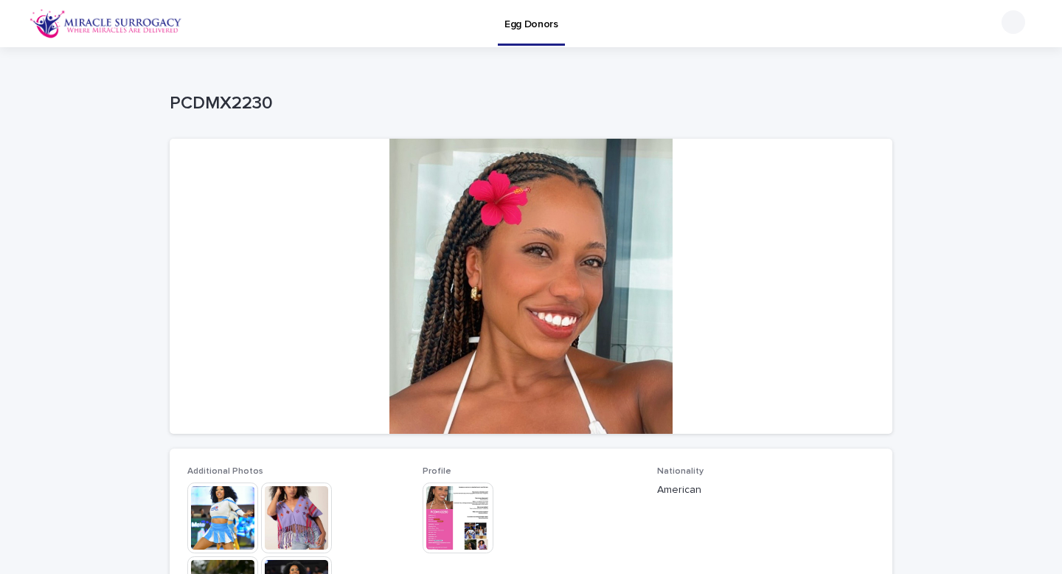
click at [215, 510] on img at bounding box center [222, 517] width 71 height 71
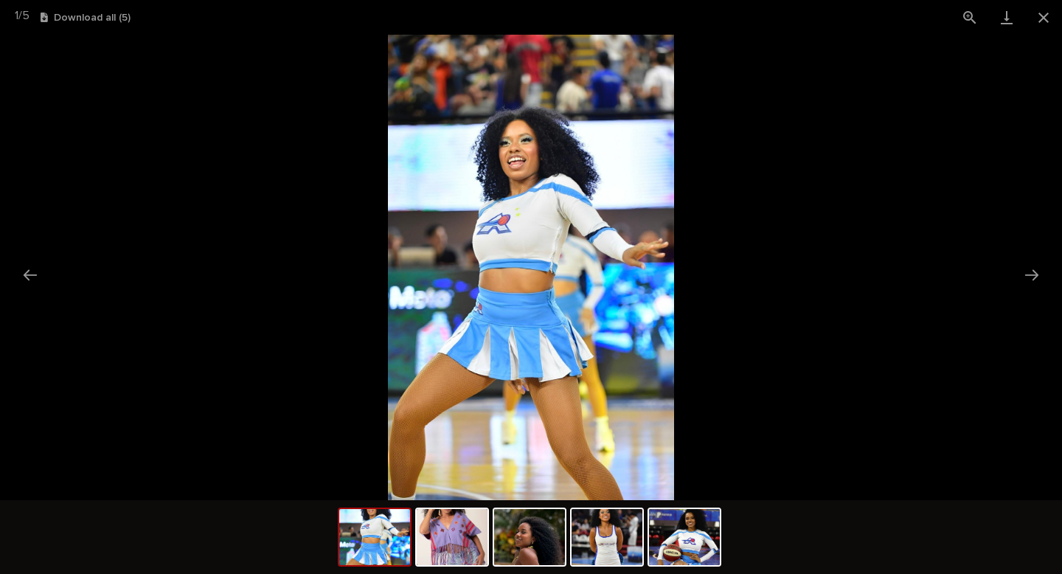
click at [252, 316] on picture at bounding box center [531, 267] width 1062 height 465
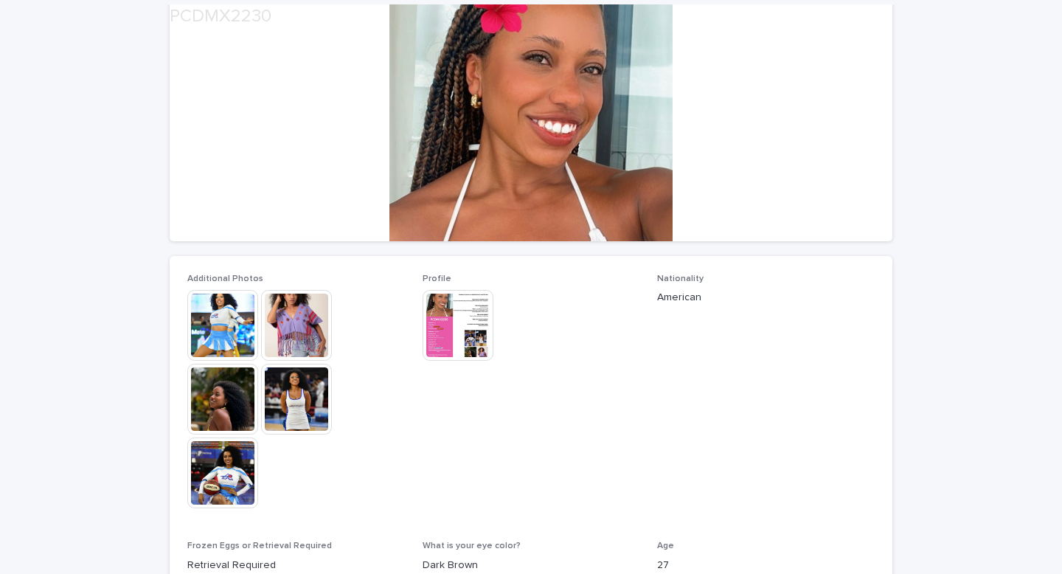
scroll to position [226, 0]
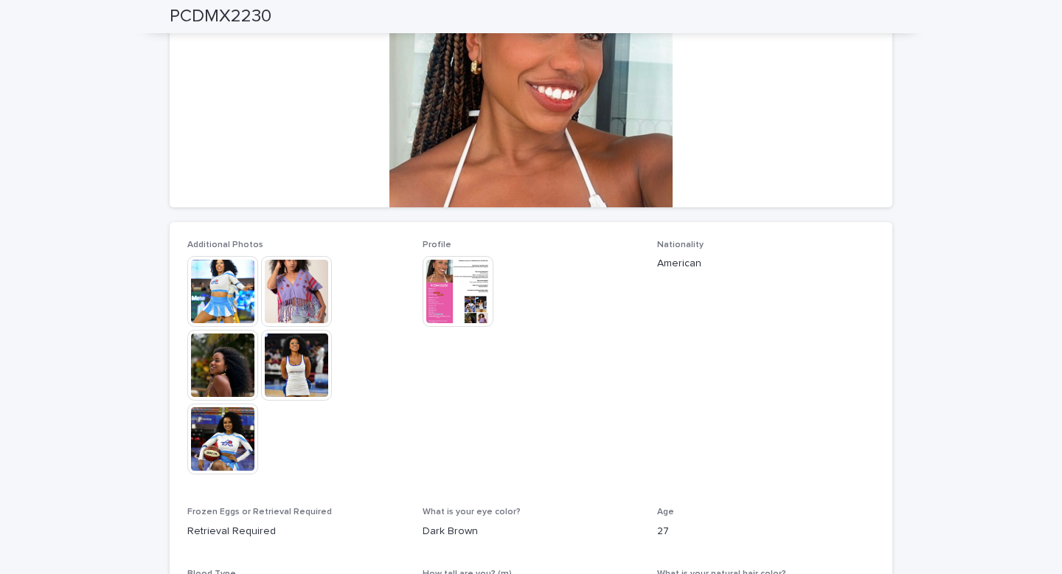
click at [457, 304] on img at bounding box center [458, 291] width 71 height 71
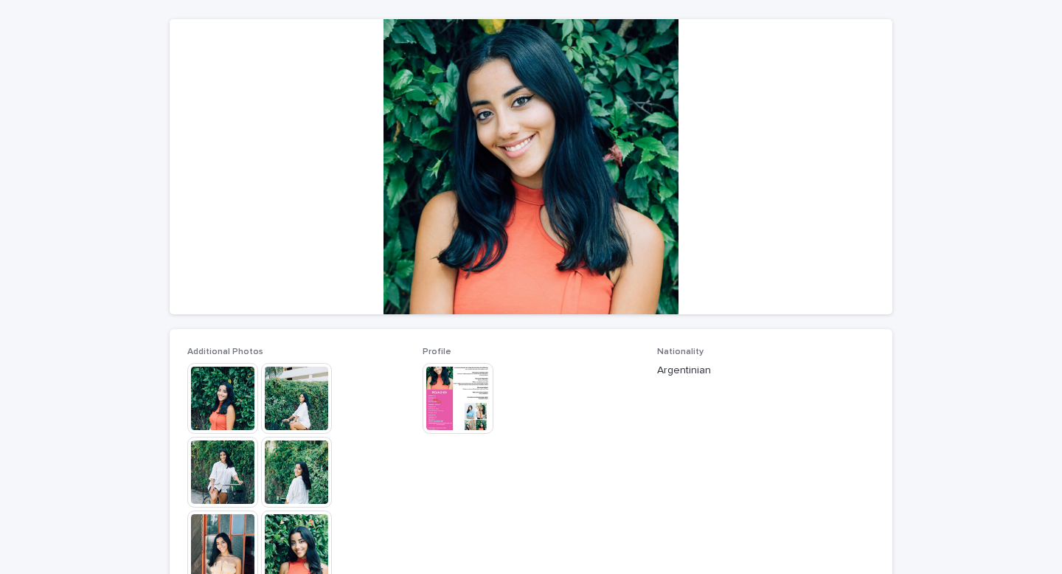
scroll to position [121, 0]
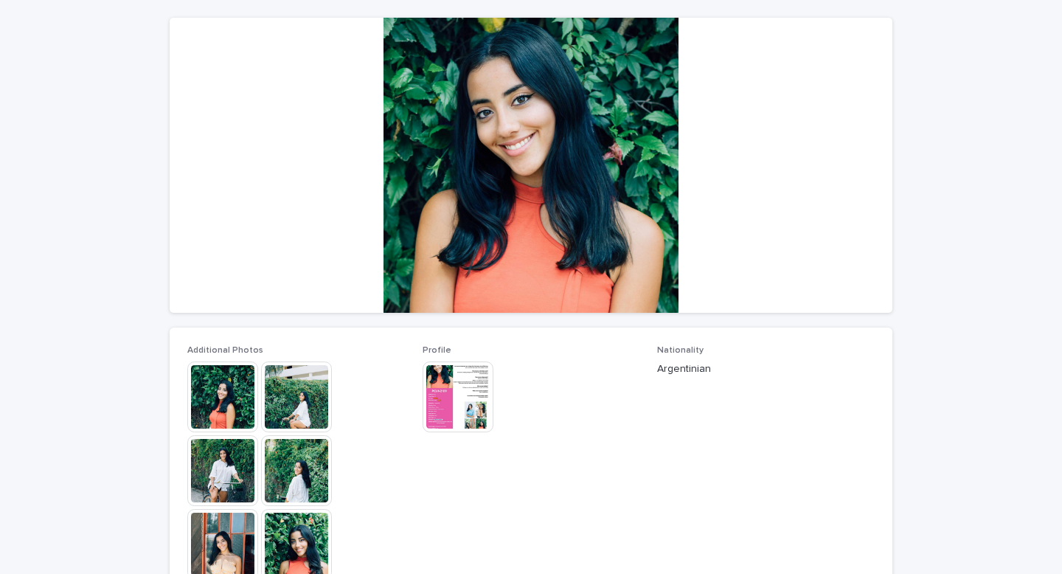
click at [440, 397] on img at bounding box center [458, 396] width 71 height 71
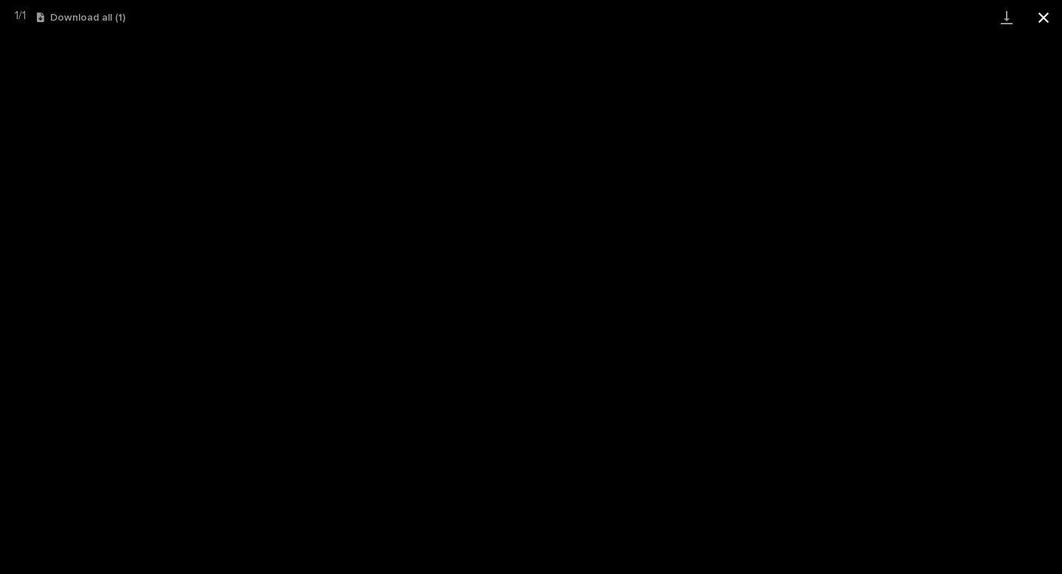
click at [1044, 15] on button "Close gallery" at bounding box center [1043, 17] width 37 height 35
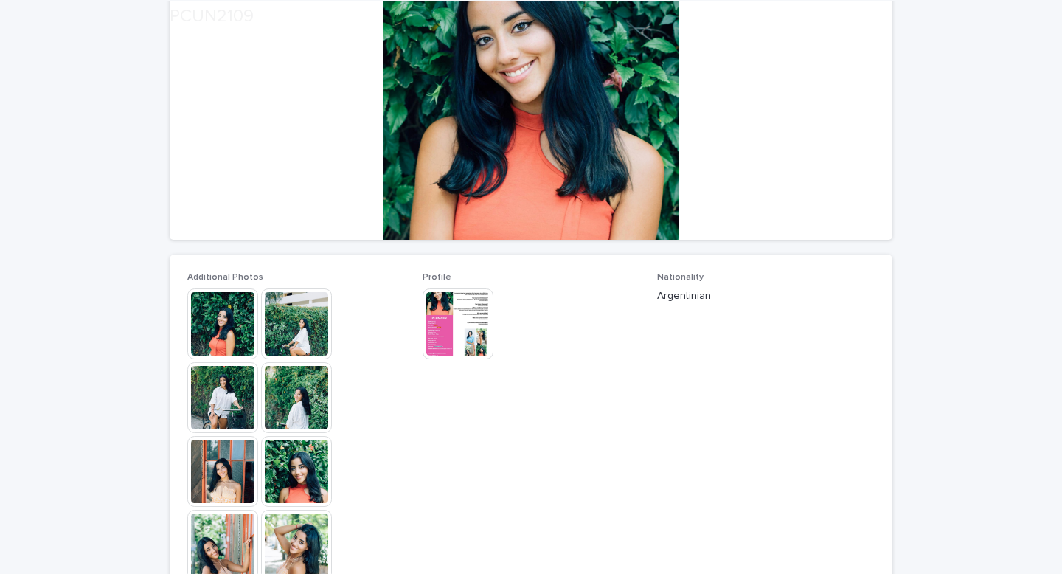
scroll to position [205, 0]
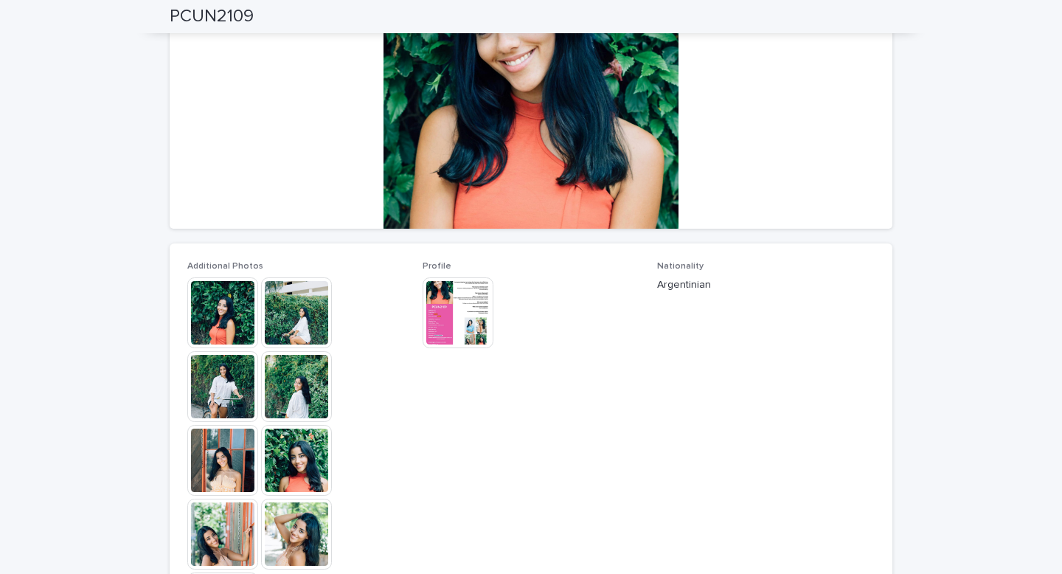
click at [213, 311] on img at bounding box center [222, 312] width 71 height 71
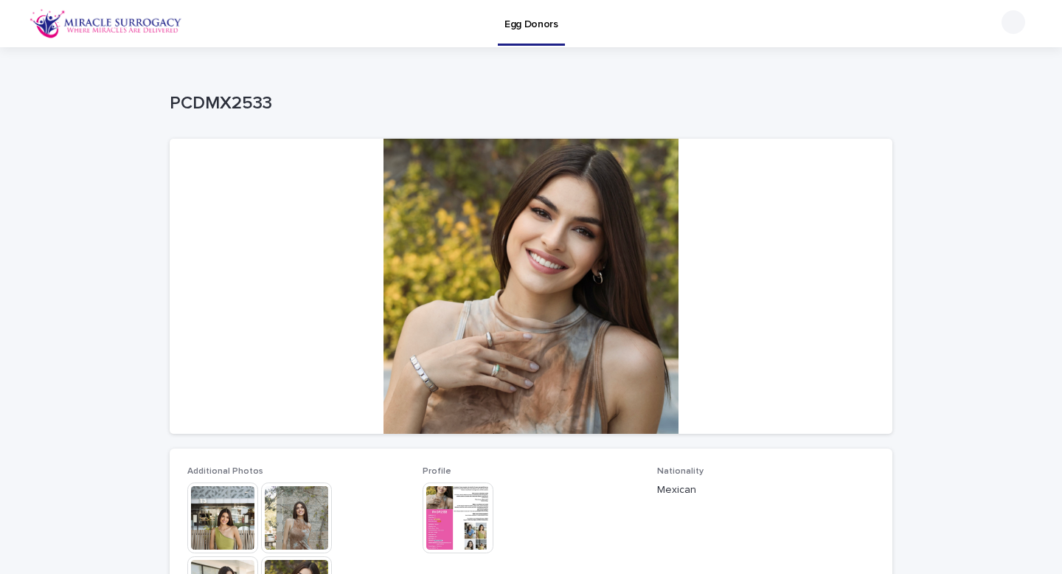
click at [459, 538] on img at bounding box center [458, 517] width 71 height 71
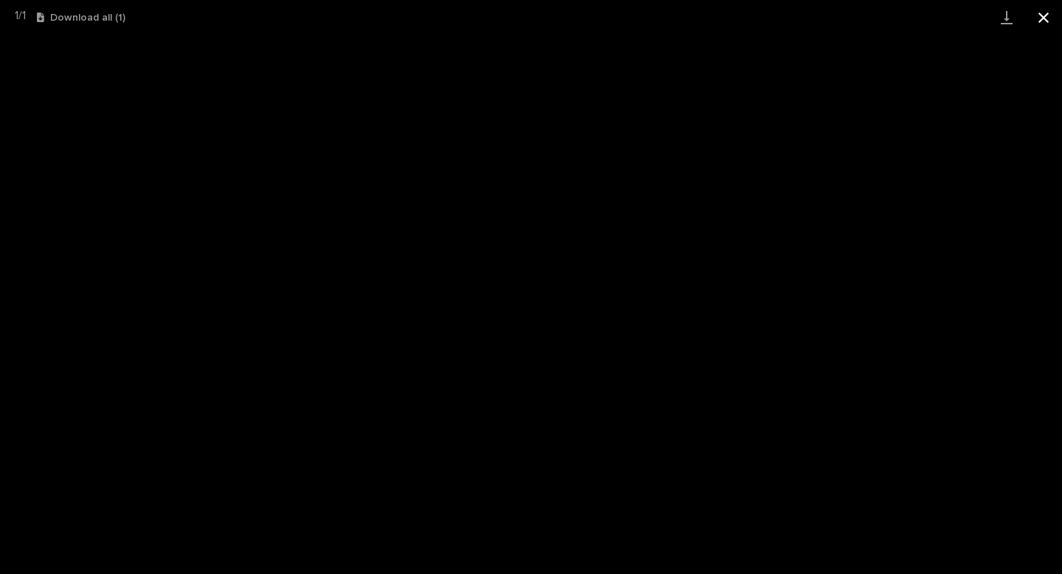
click at [1042, 24] on button "Close gallery" at bounding box center [1043, 17] width 37 height 35
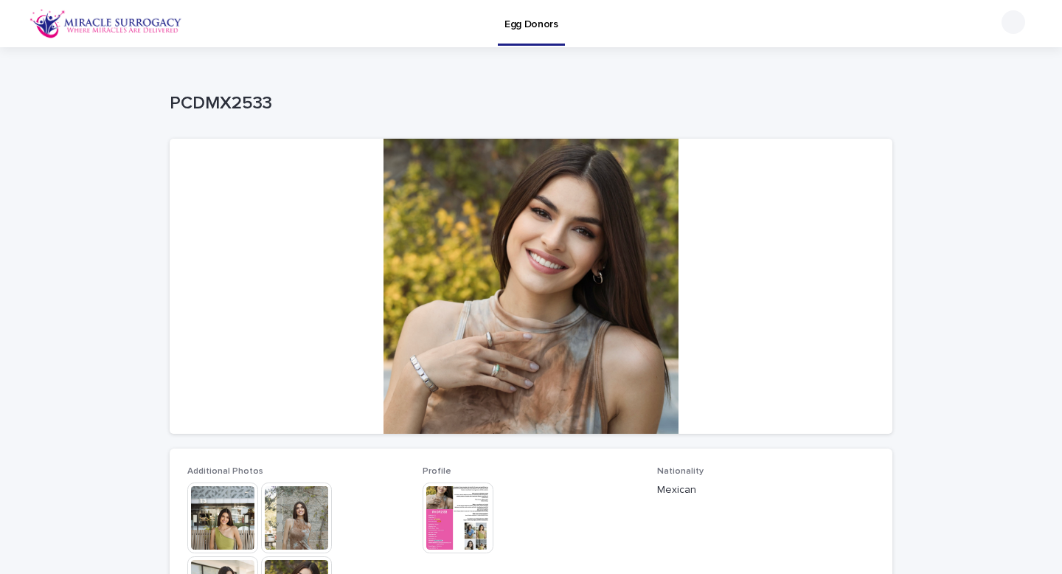
click at [232, 502] on img at bounding box center [222, 517] width 71 height 71
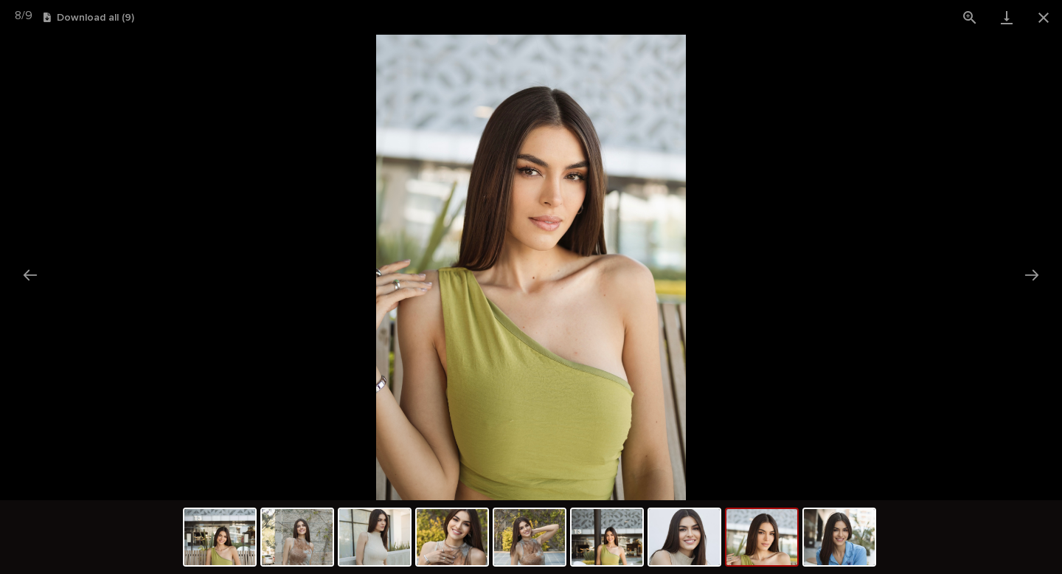
click at [258, 84] on picture at bounding box center [531, 267] width 1062 height 465
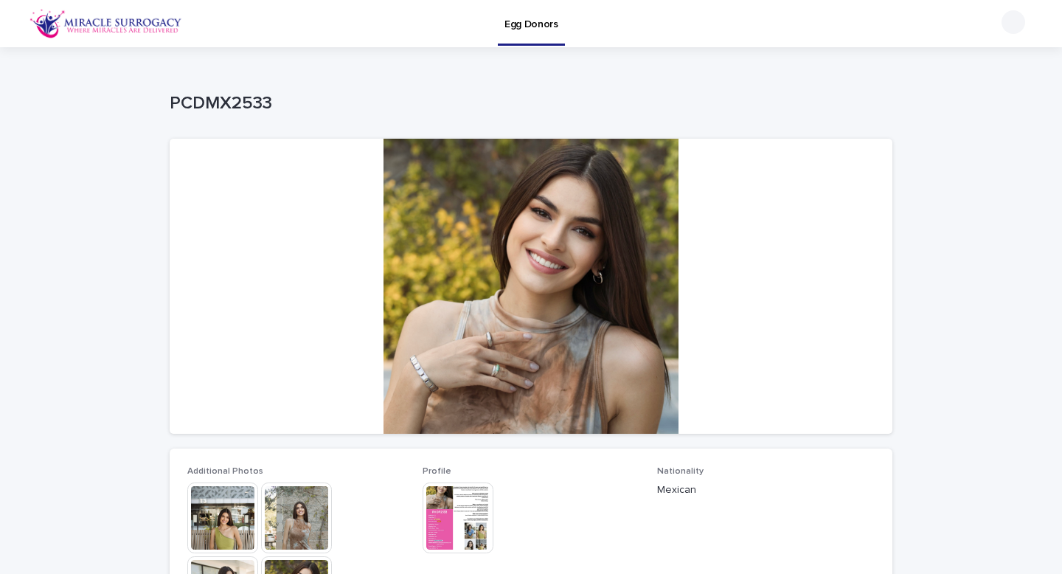
click at [466, 517] on img at bounding box center [458, 517] width 71 height 71
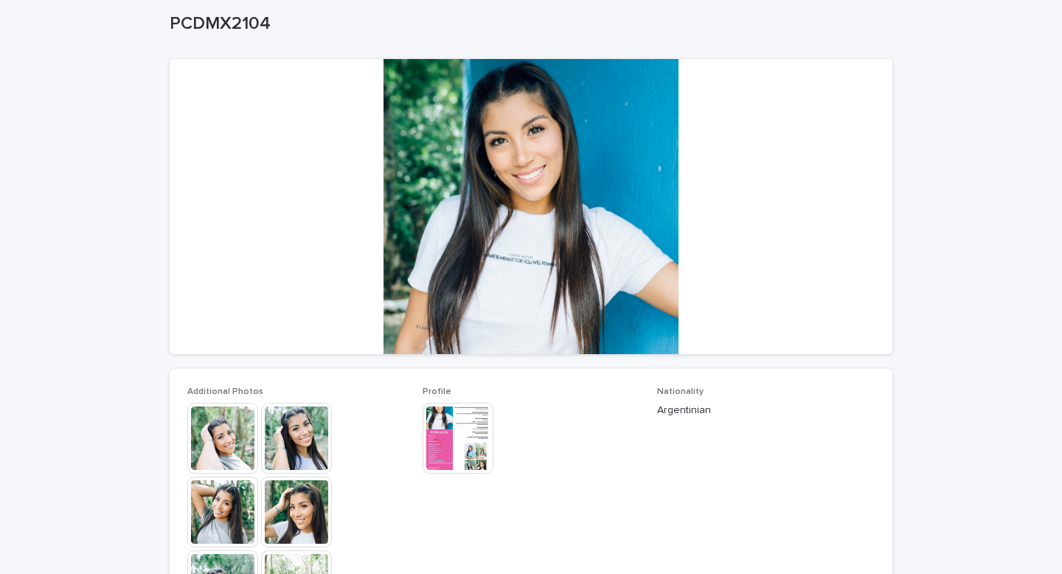
scroll to position [81, 0]
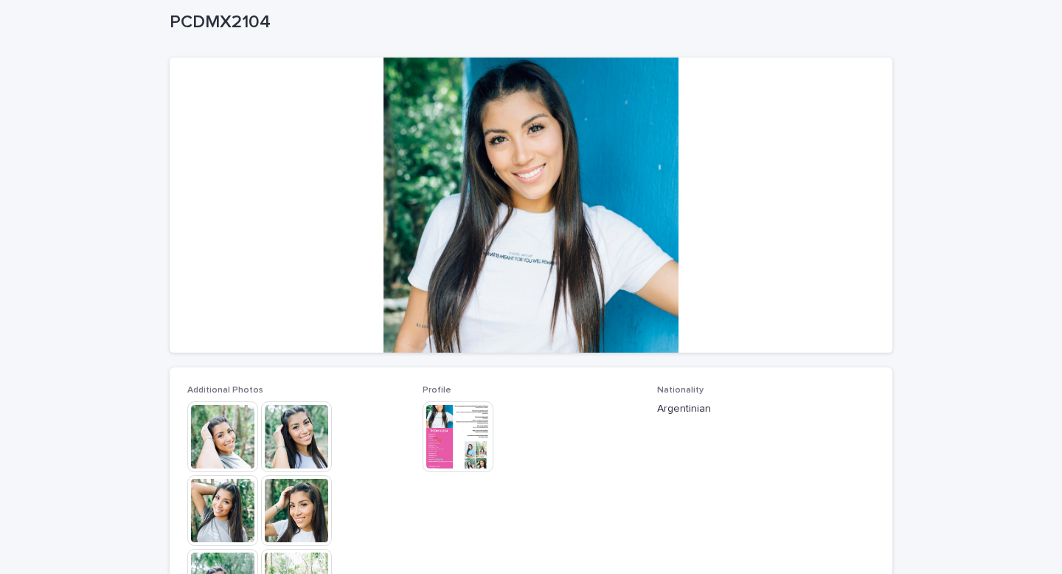
click at [226, 428] on img at bounding box center [222, 436] width 71 height 71
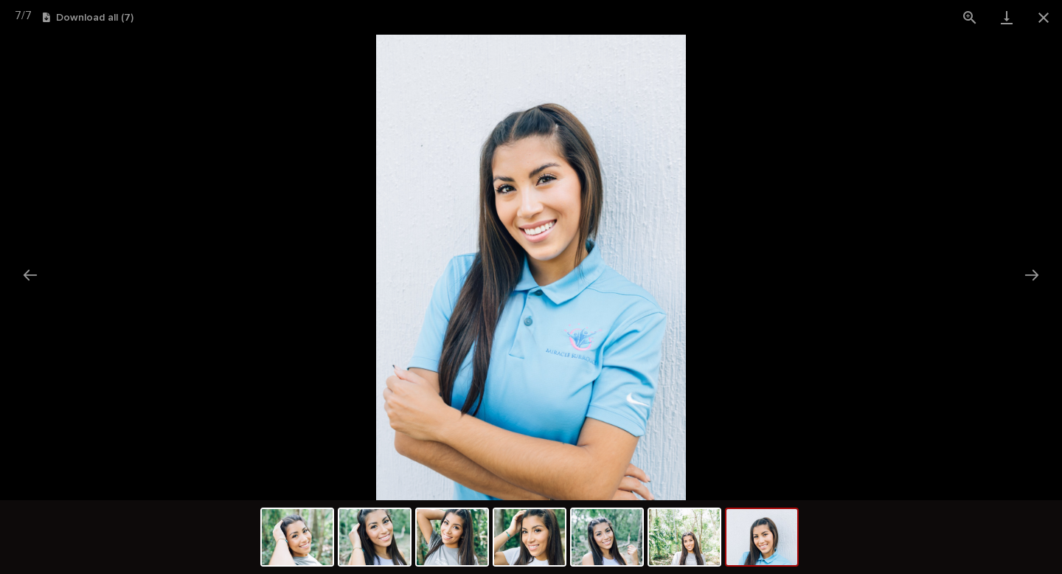
scroll to position [0, 0]
click at [783, 218] on picture at bounding box center [531, 267] width 1062 height 465
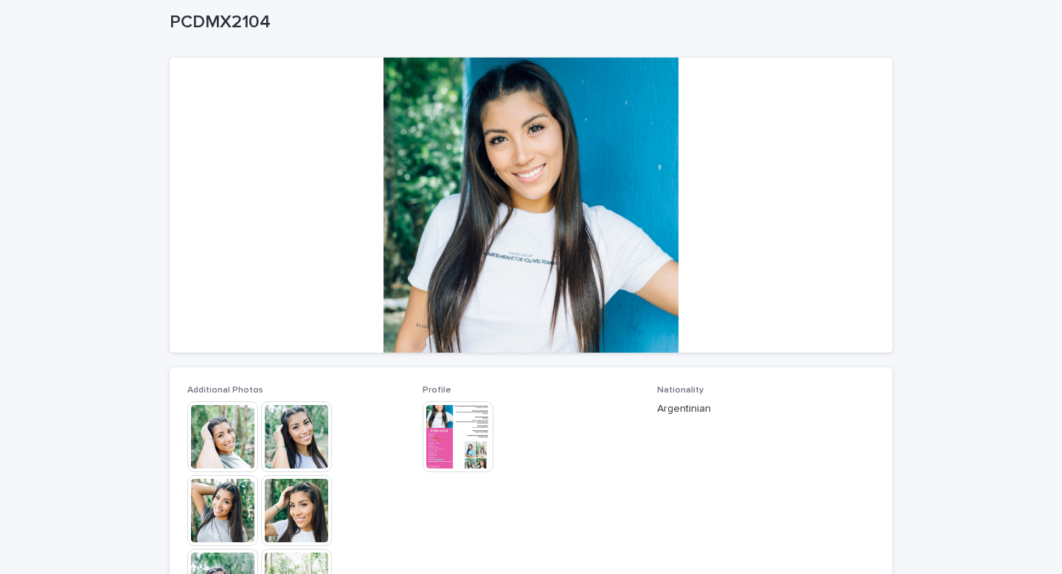
click at [464, 448] on img at bounding box center [458, 436] width 71 height 71
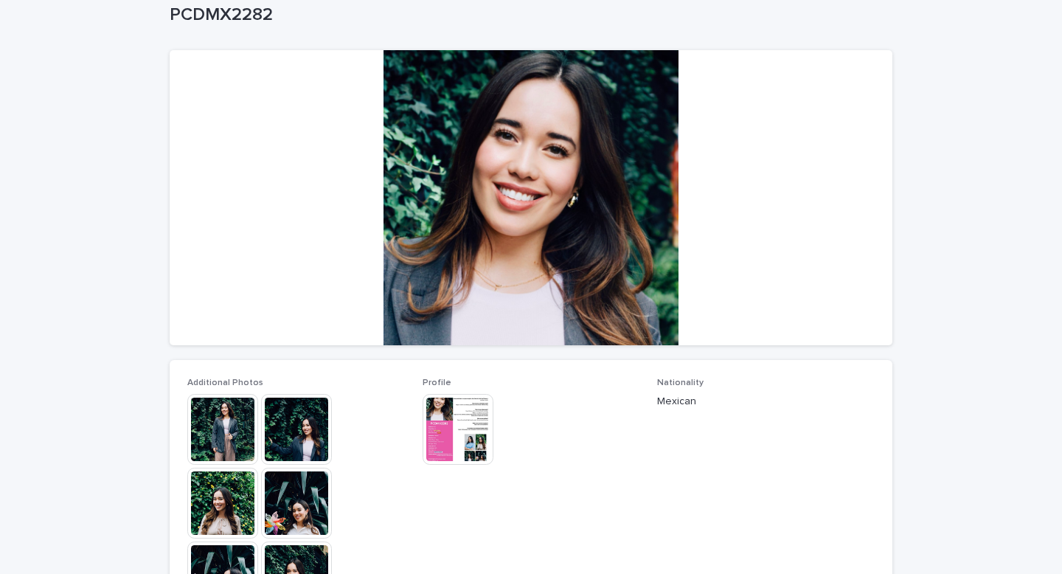
scroll to position [91, 0]
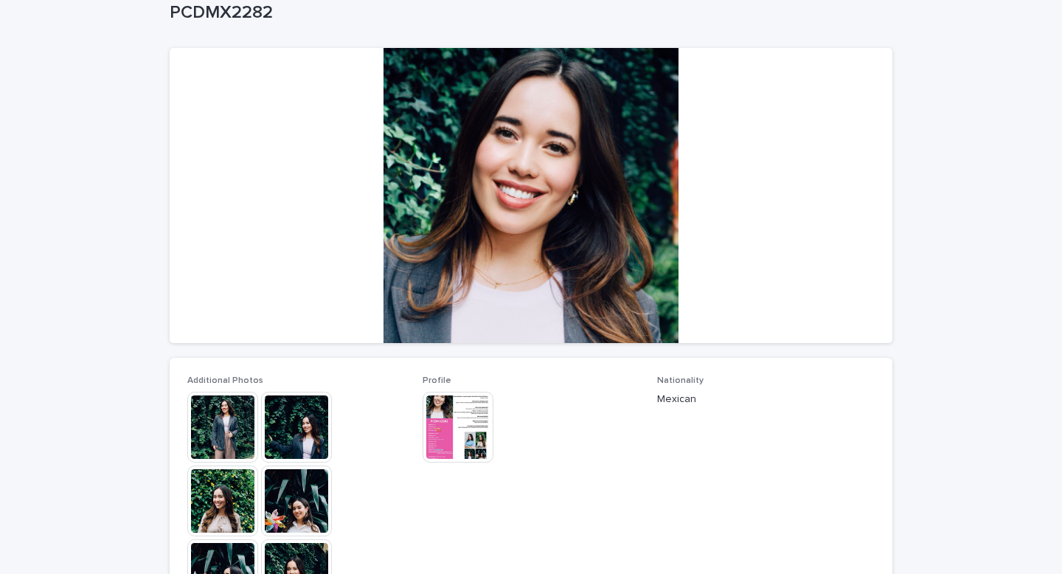
click at [215, 420] on img at bounding box center [222, 427] width 71 height 71
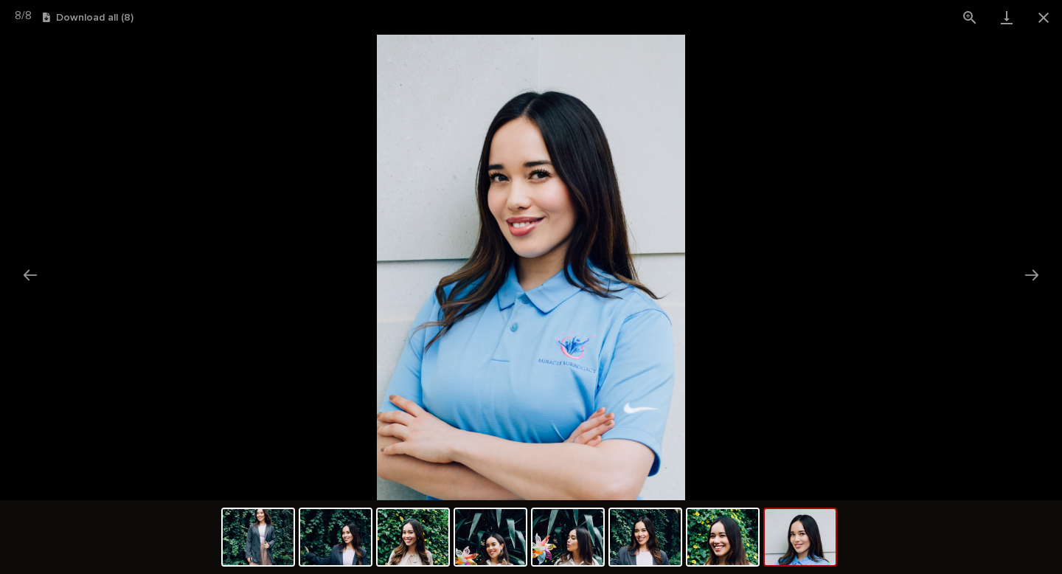
scroll to position [0, 0]
click at [215, 420] on picture at bounding box center [531, 267] width 1062 height 465
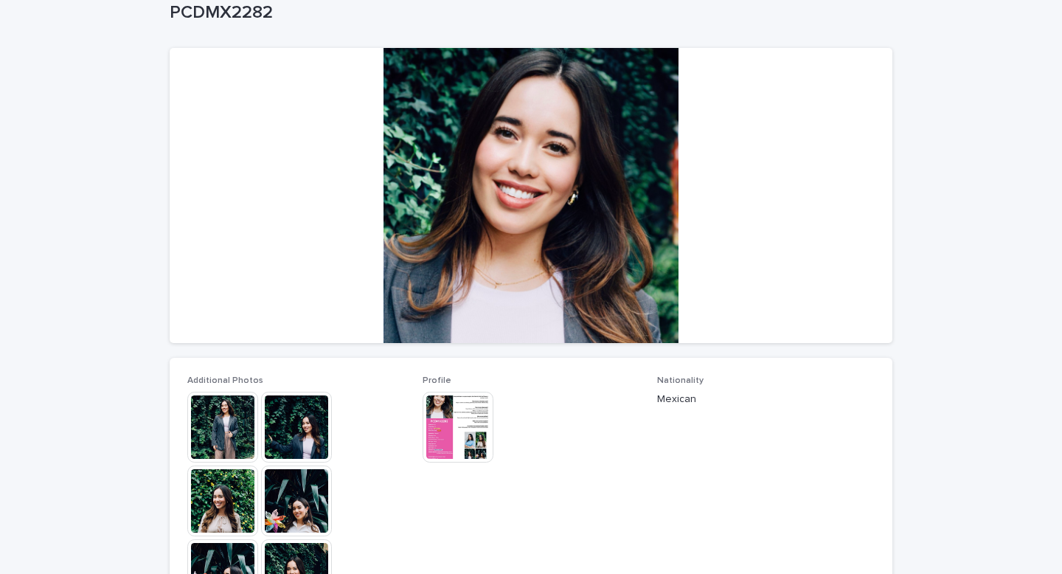
click at [452, 424] on img at bounding box center [458, 427] width 71 height 71
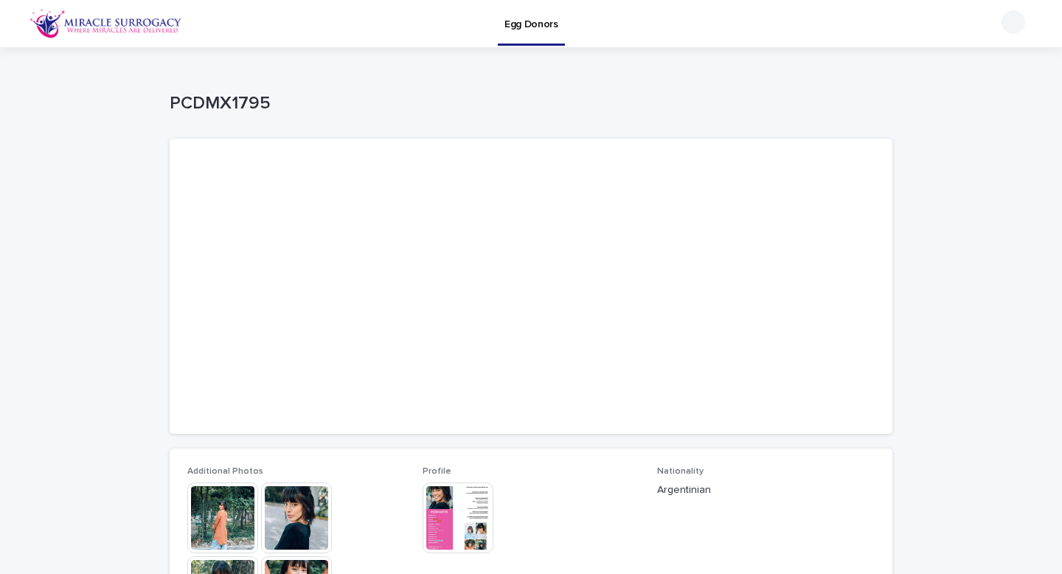
click at [466, 529] on img at bounding box center [458, 517] width 71 height 71
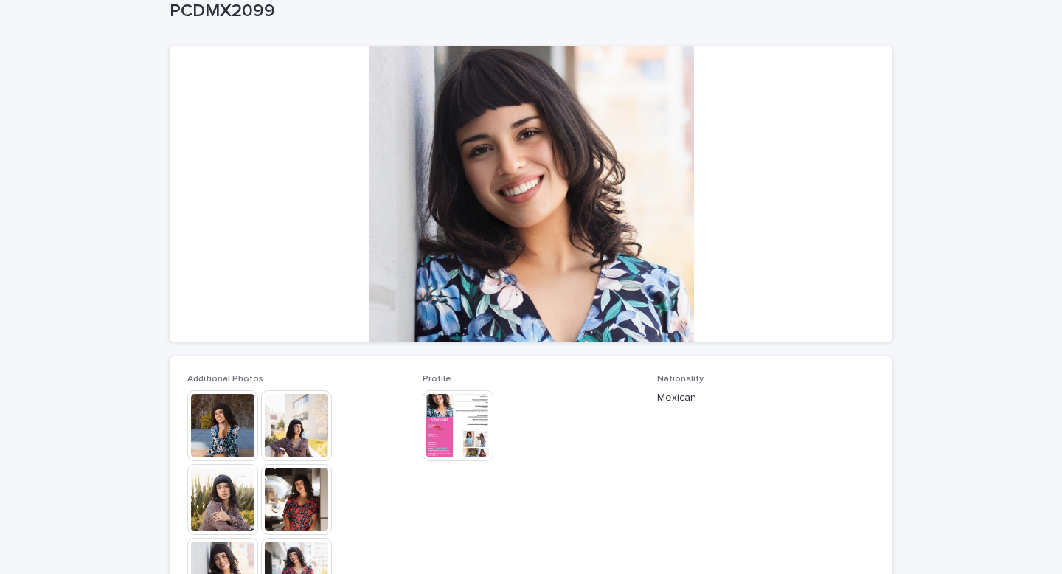
scroll to position [98, 0]
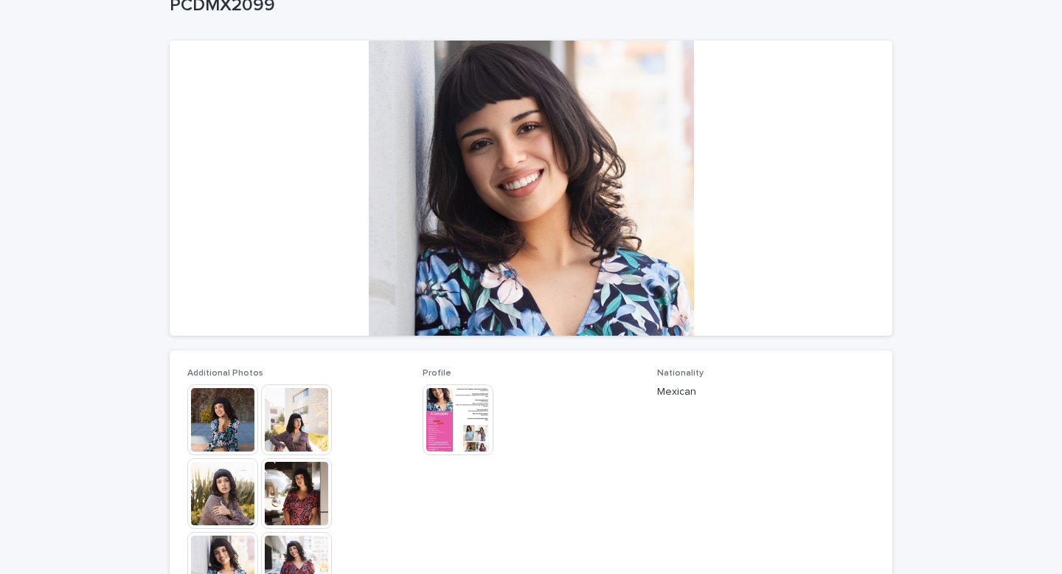
click at [223, 426] on img at bounding box center [222, 419] width 71 height 71
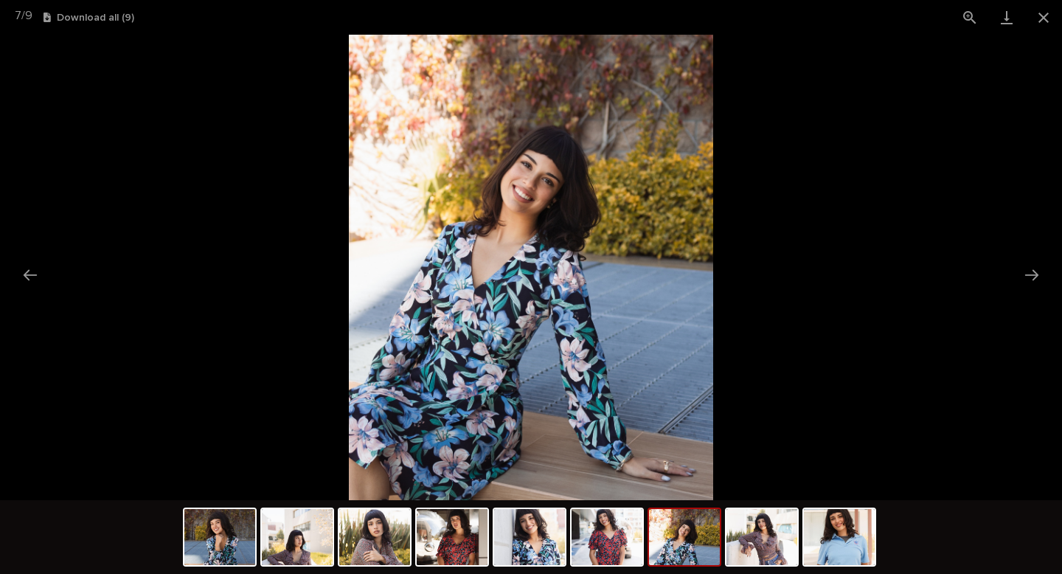
scroll to position [0, 0]
click at [282, 177] on picture at bounding box center [531, 267] width 1062 height 465
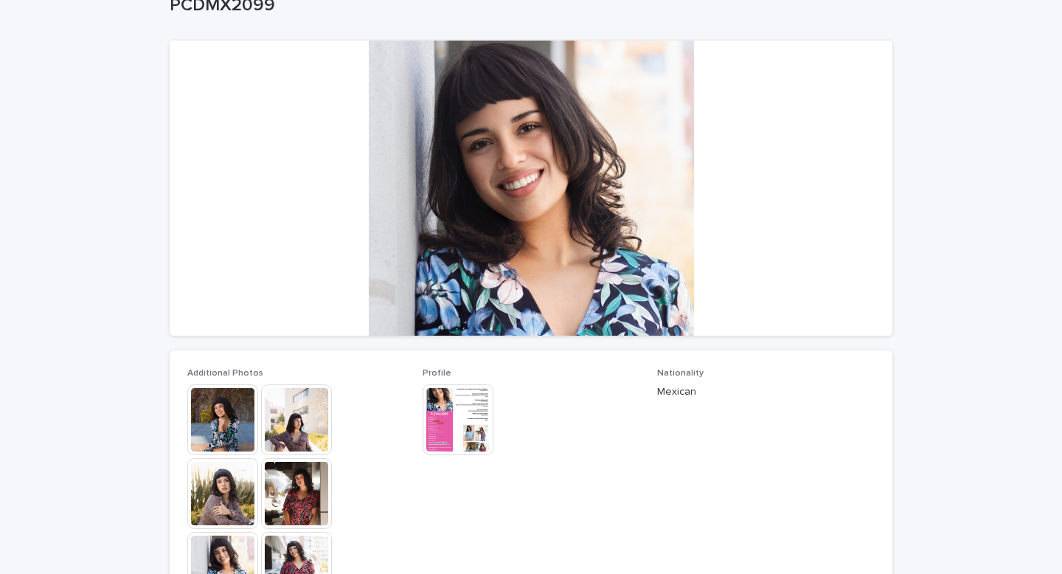
click at [466, 432] on img at bounding box center [458, 419] width 71 height 71
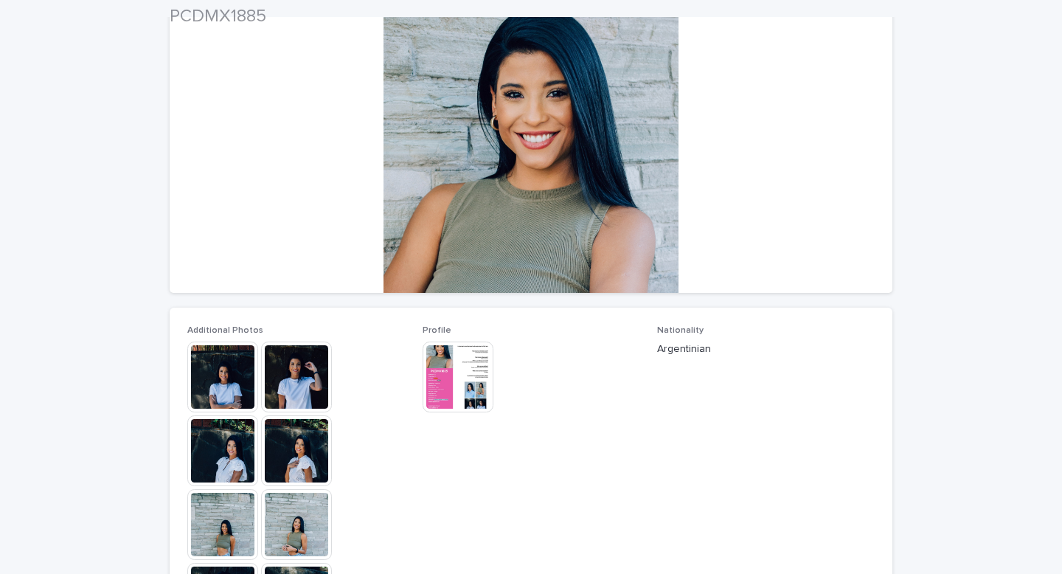
scroll to position [145, 0]
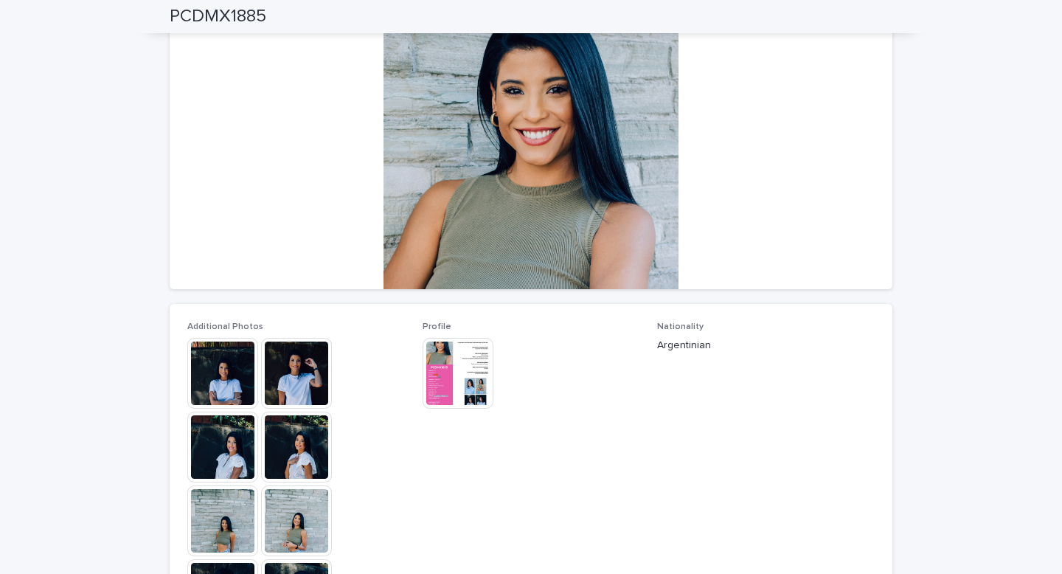
click at [229, 374] on img at bounding box center [222, 373] width 71 height 71
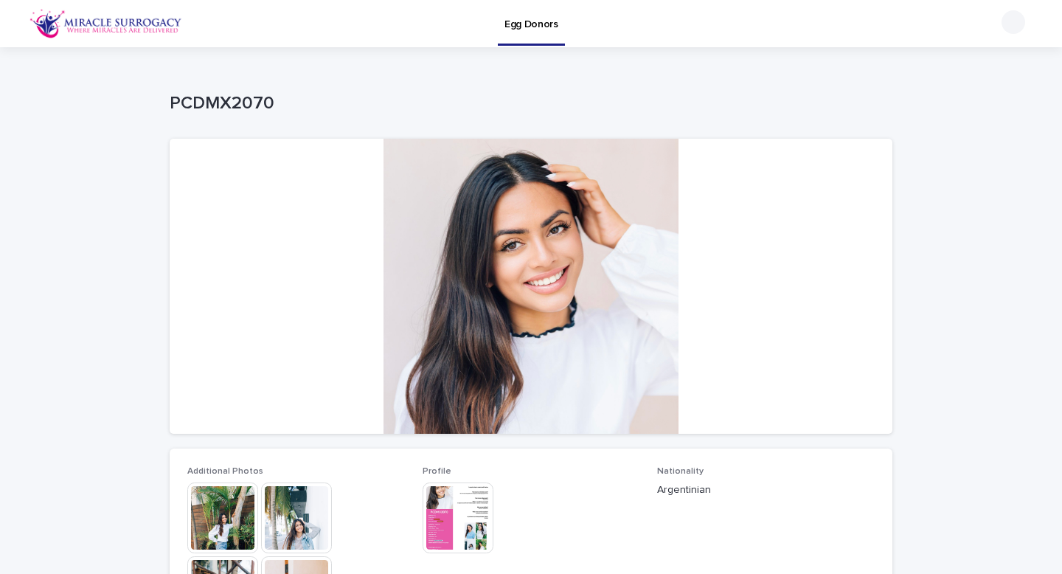
click at [237, 502] on img at bounding box center [222, 517] width 71 height 71
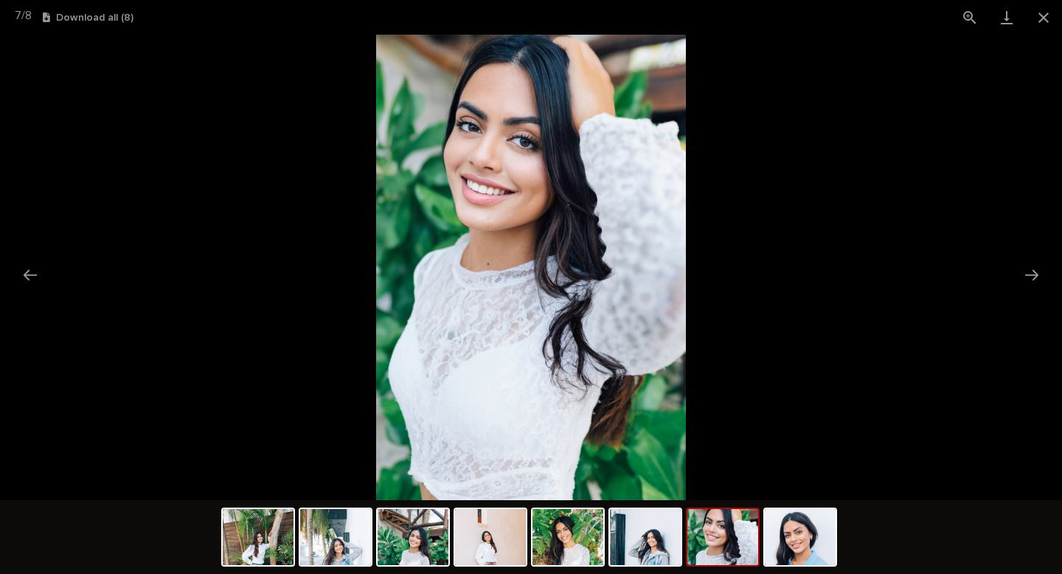
click at [290, 266] on picture at bounding box center [531, 267] width 1062 height 465
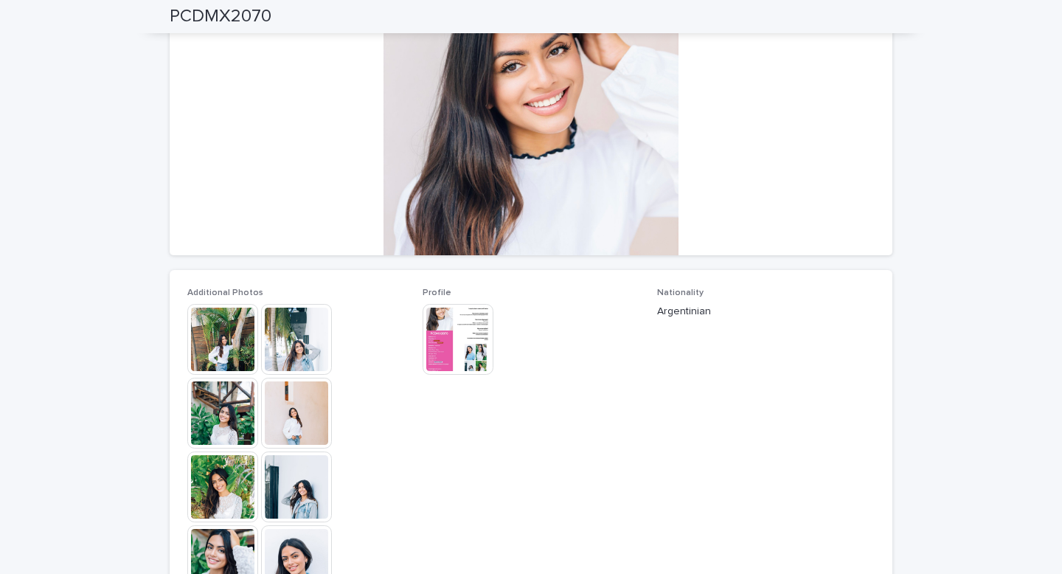
scroll to position [191, 0]
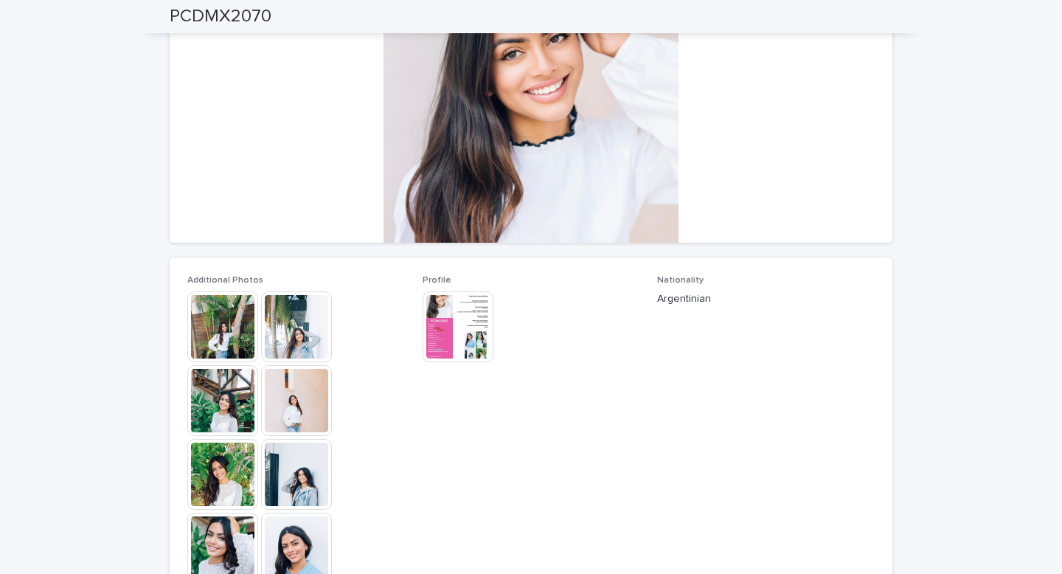
click at [472, 303] on img at bounding box center [458, 326] width 71 height 71
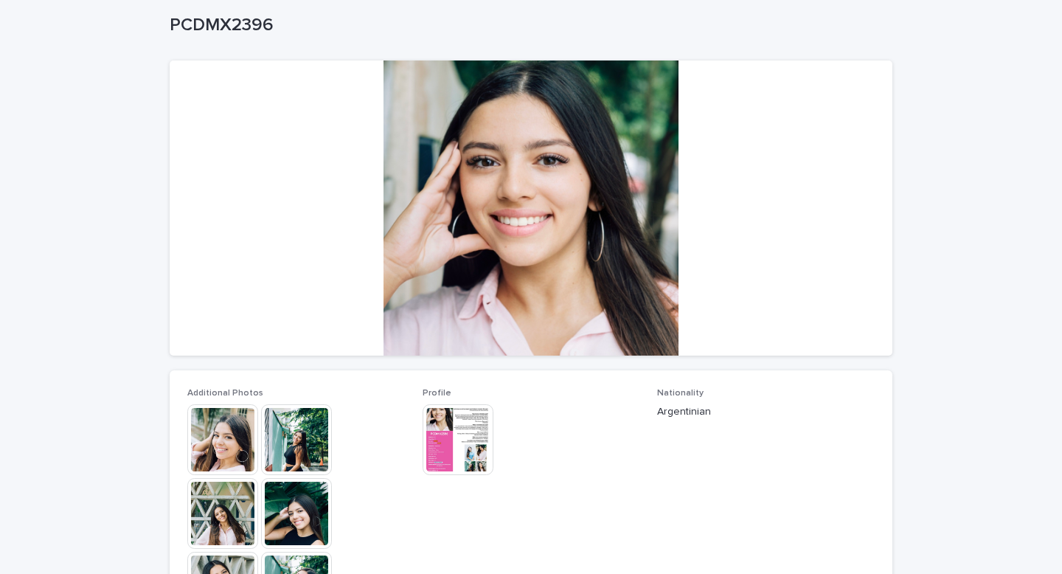
scroll to position [83, 0]
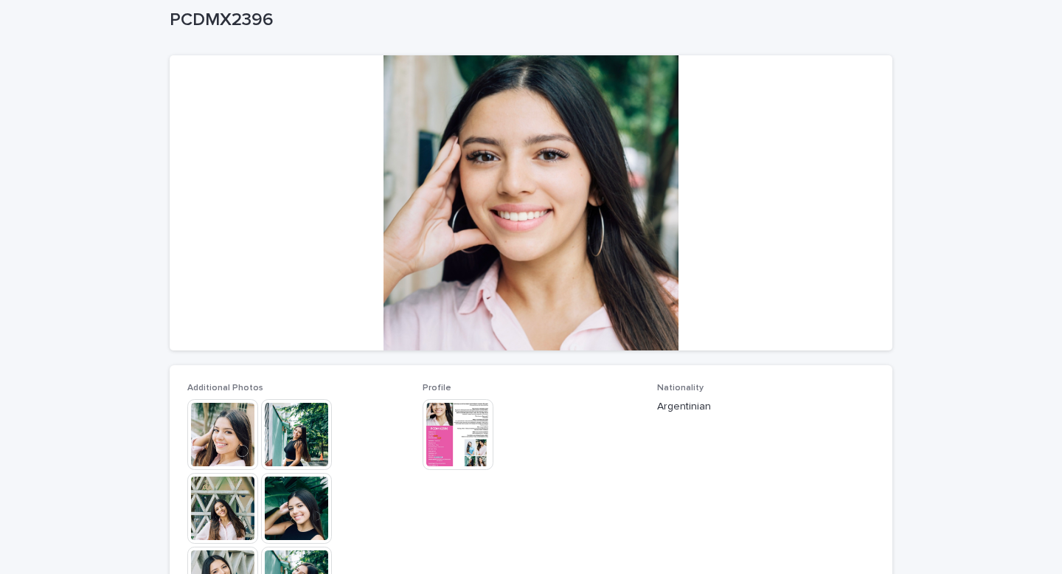
click at [206, 440] on img at bounding box center [222, 434] width 71 height 71
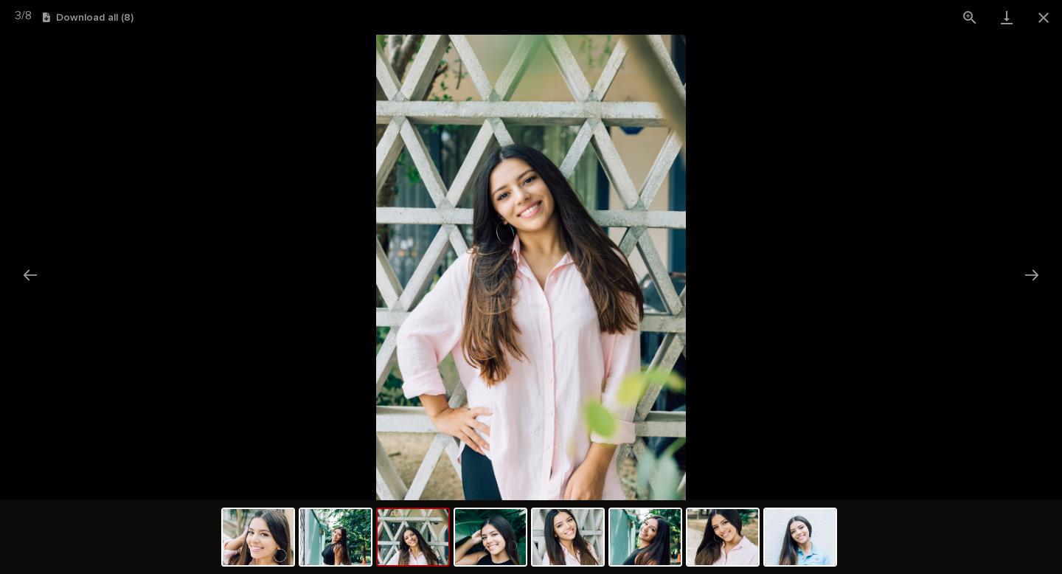
scroll to position [0, 0]
click at [231, 218] on picture at bounding box center [531, 267] width 1062 height 465
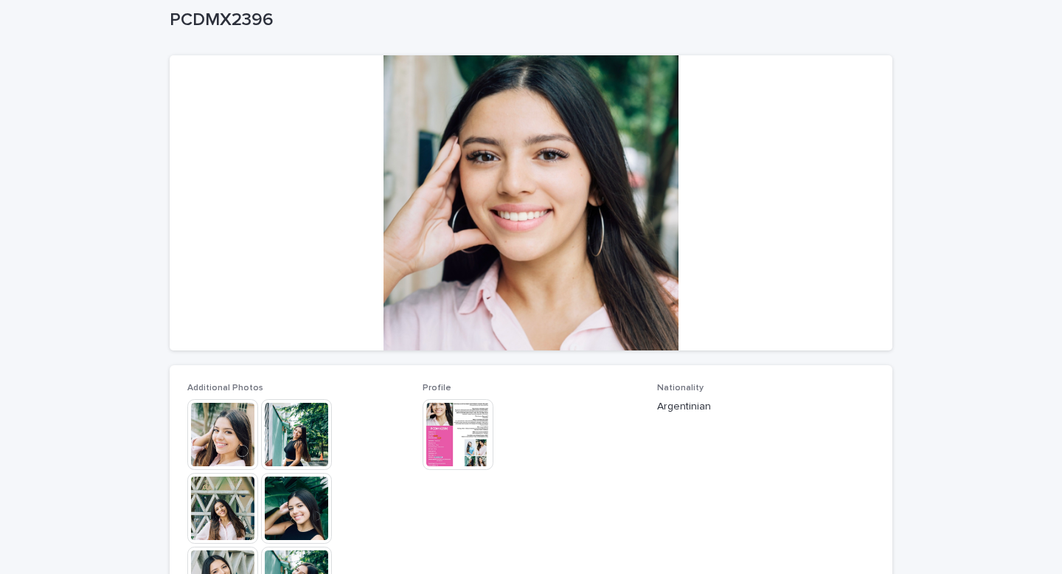
click at [437, 438] on img at bounding box center [458, 434] width 71 height 71
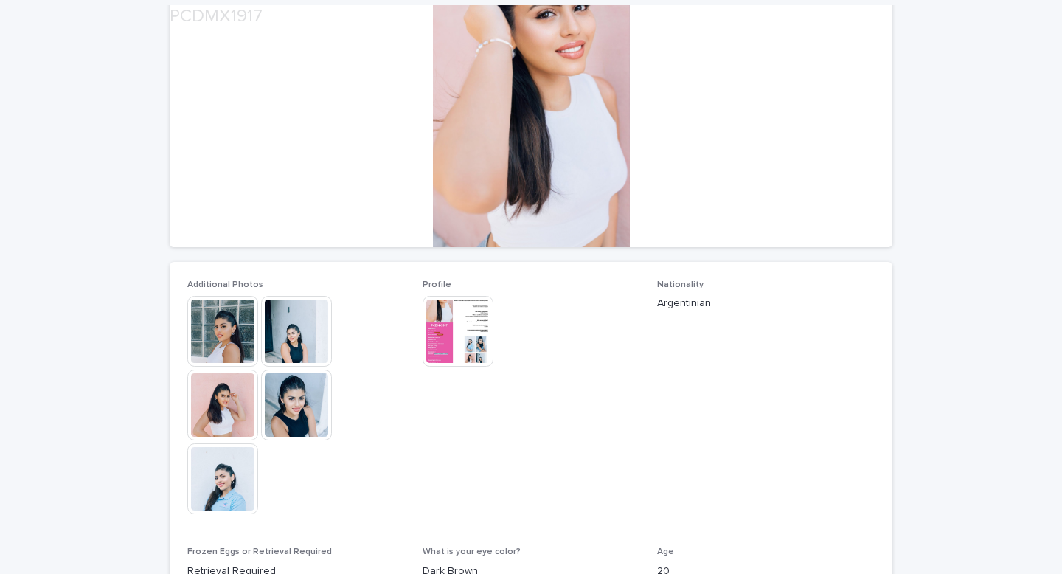
scroll to position [187, 0]
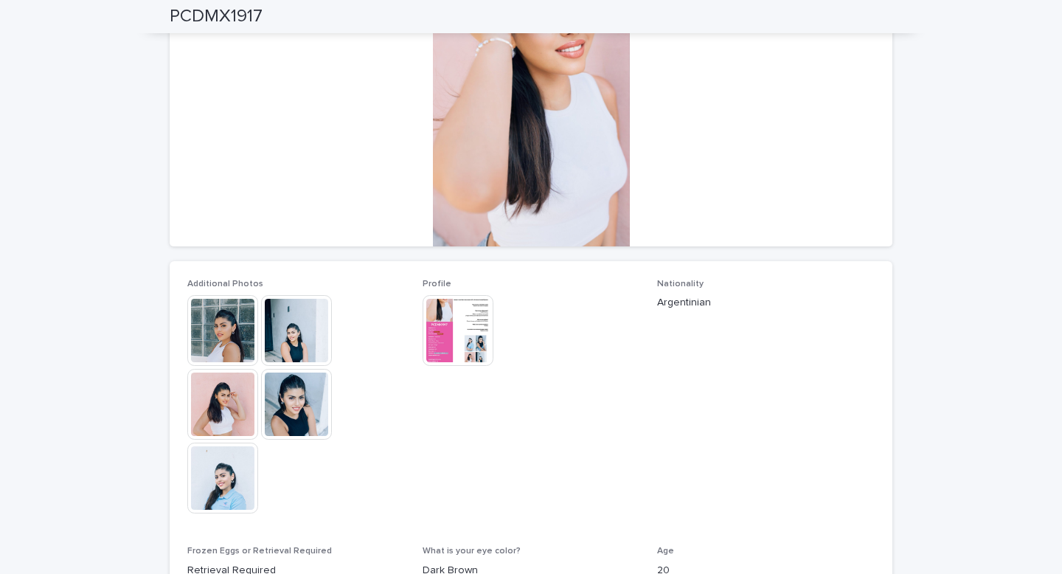
click at [209, 323] on img at bounding box center [222, 330] width 71 height 71
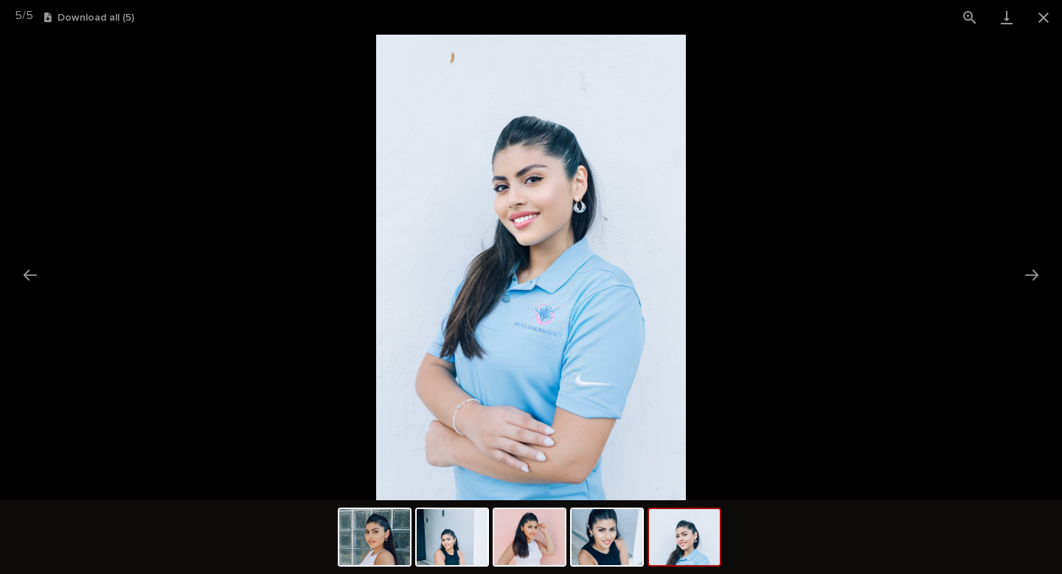
scroll to position [0, 0]
click at [209, 323] on picture at bounding box center [531, 267] width 1062 height 465
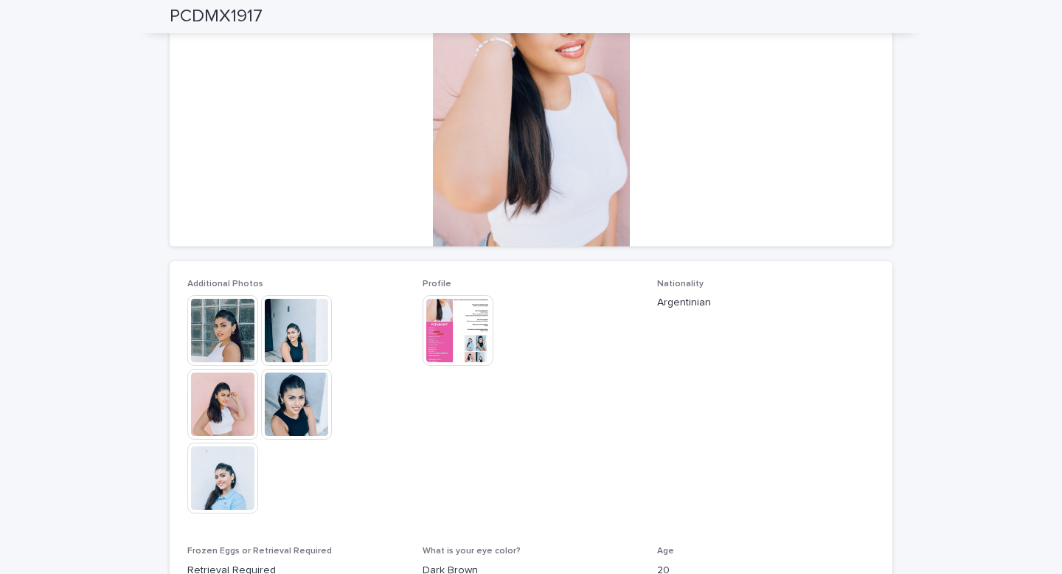
click at [476, 337] on img at bounding box center [458, 330] width 71 height 71
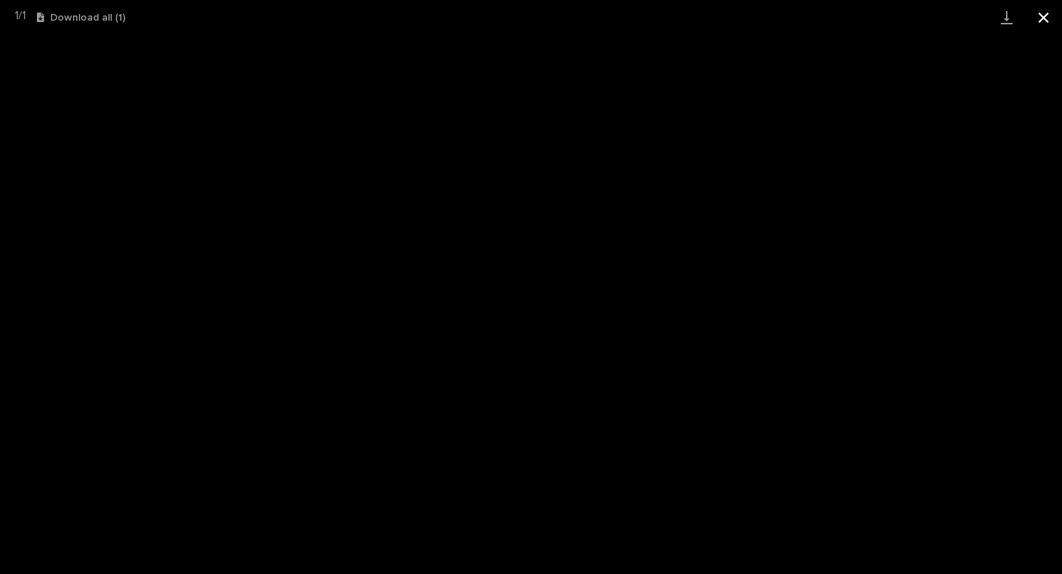
click at [1041, 5] on button "Close gallery" at bounding box center [1043, 17] width 37 height 35
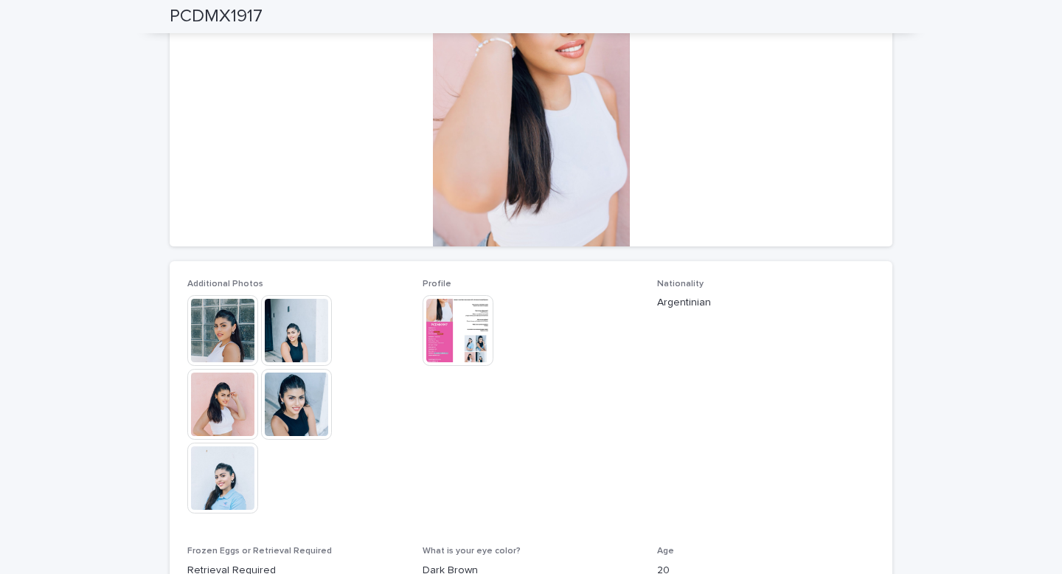
click at [218, 339] on img at bounding box center [222, 330] width 71 height 71
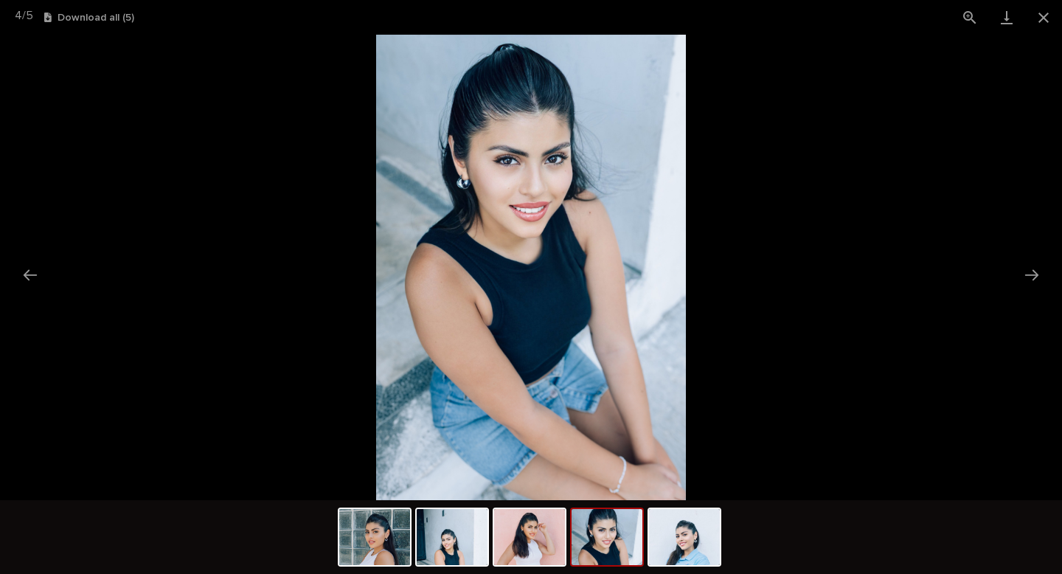
click at [795, 304] on picture at bounding box center [531, 267] width 1062 height 465
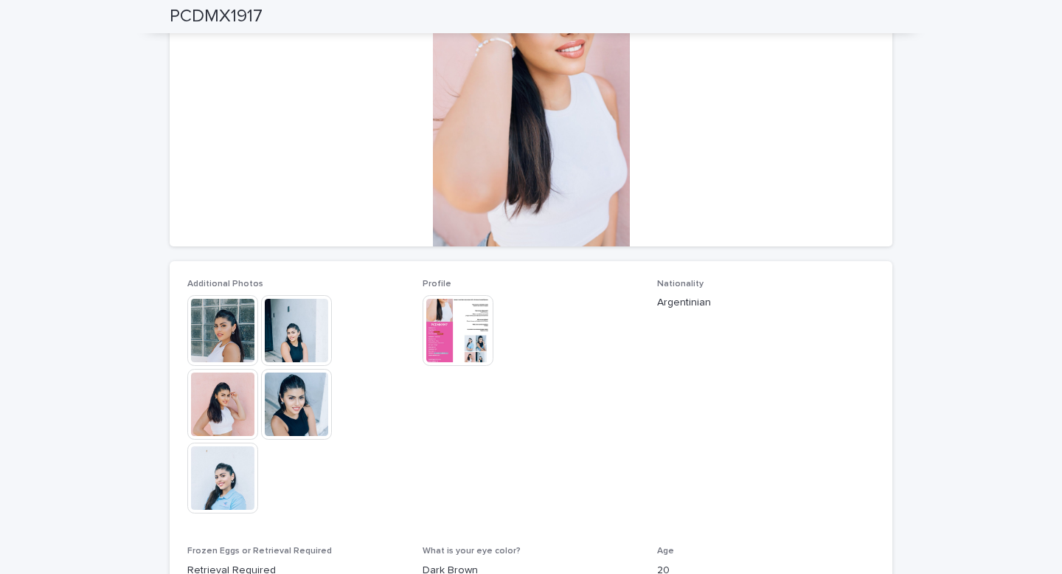
click at [448, 325] on img at bounding box center [458, 330] width 71 height 71
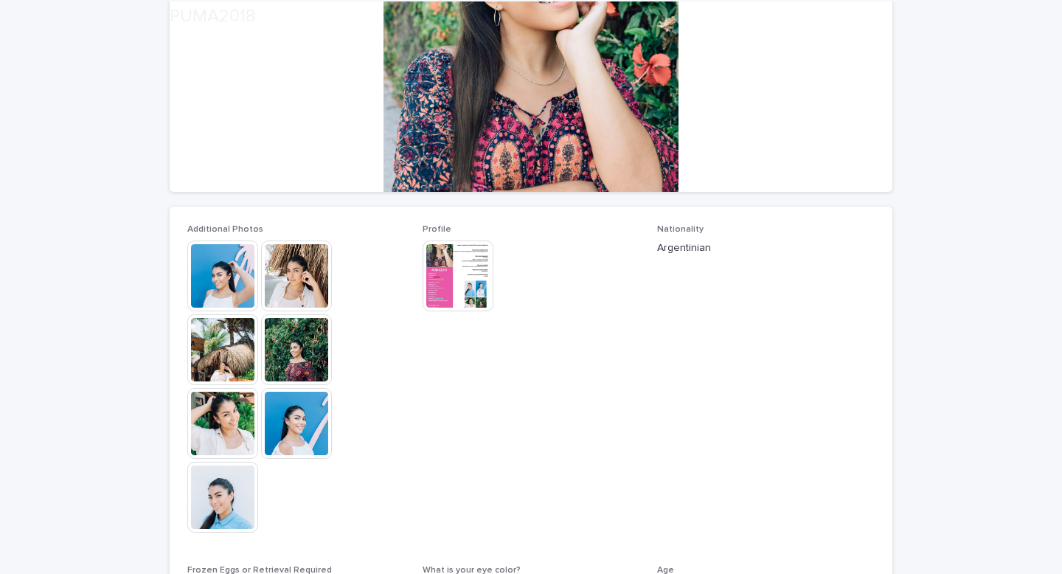
scroll to position [243, 0]
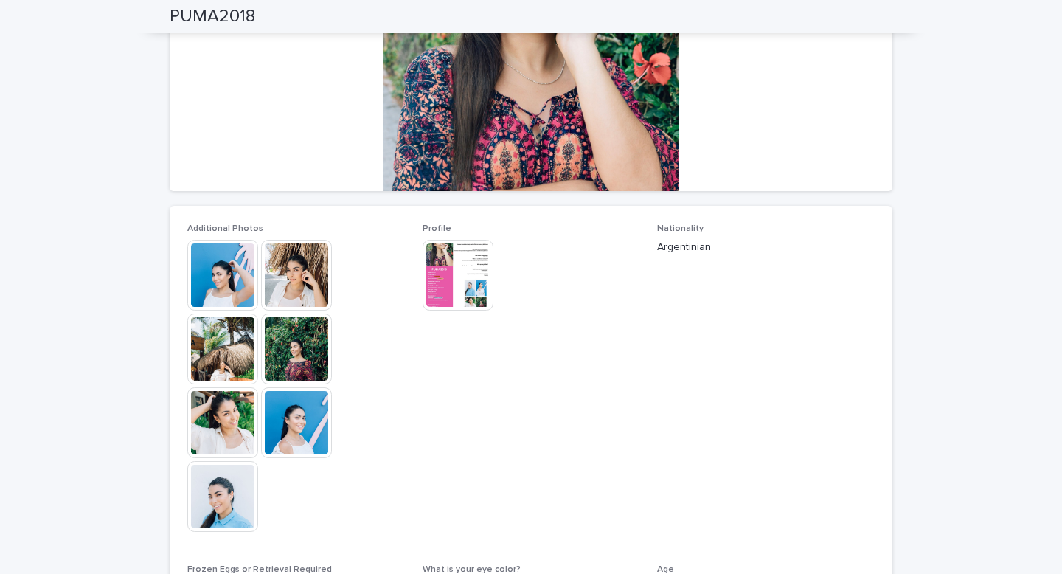
click at [216, 292] on img at bounding box center [222, 275] width 71 height 71
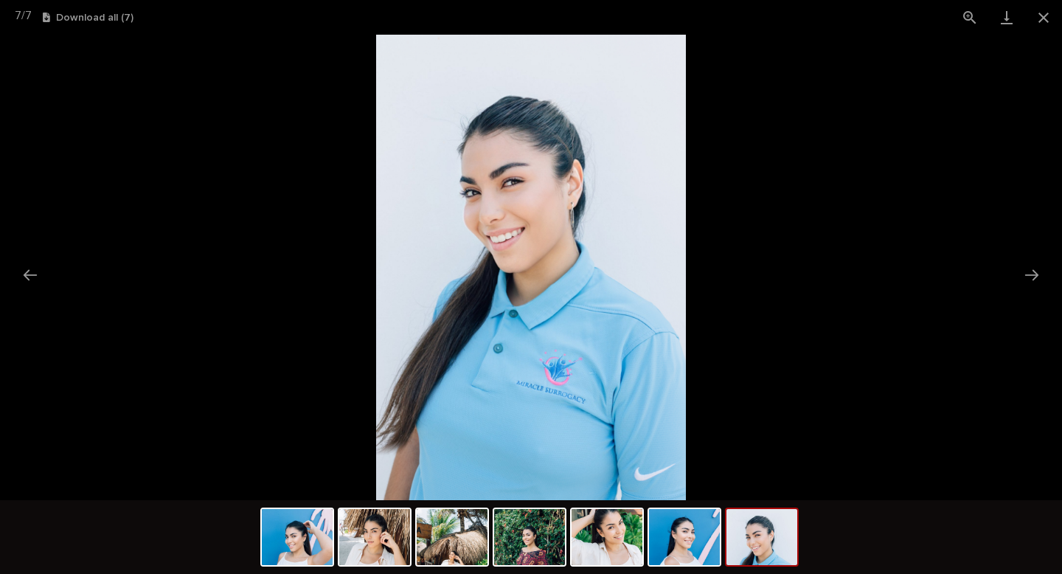
scroll to position [0, 0]
click at [216, 292] on picture at bounding box center [531, 267] width 1062 height 465
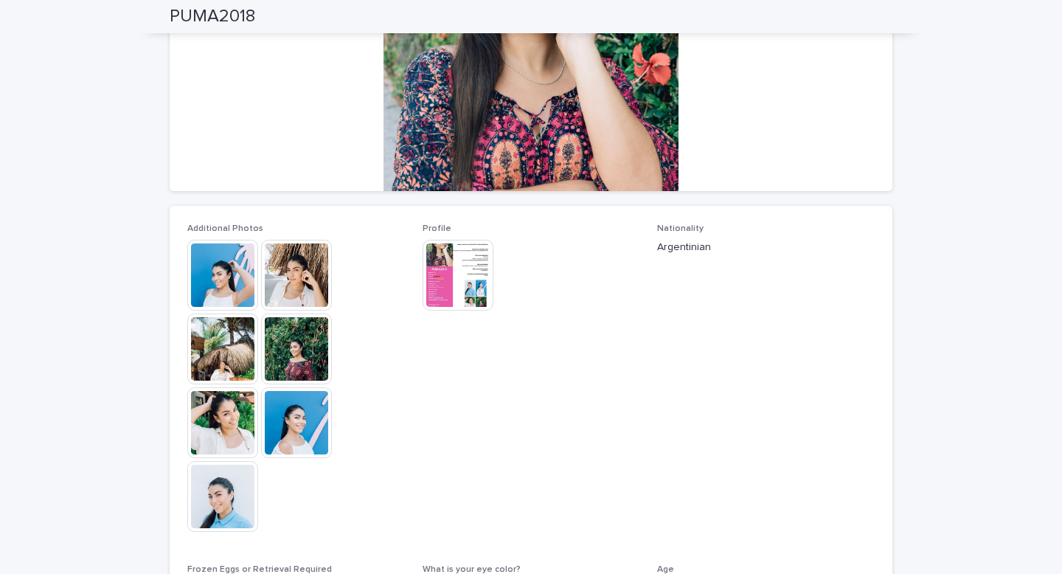
click at [466, 275] on img at bounding box center [458, 275] width 71 height 71
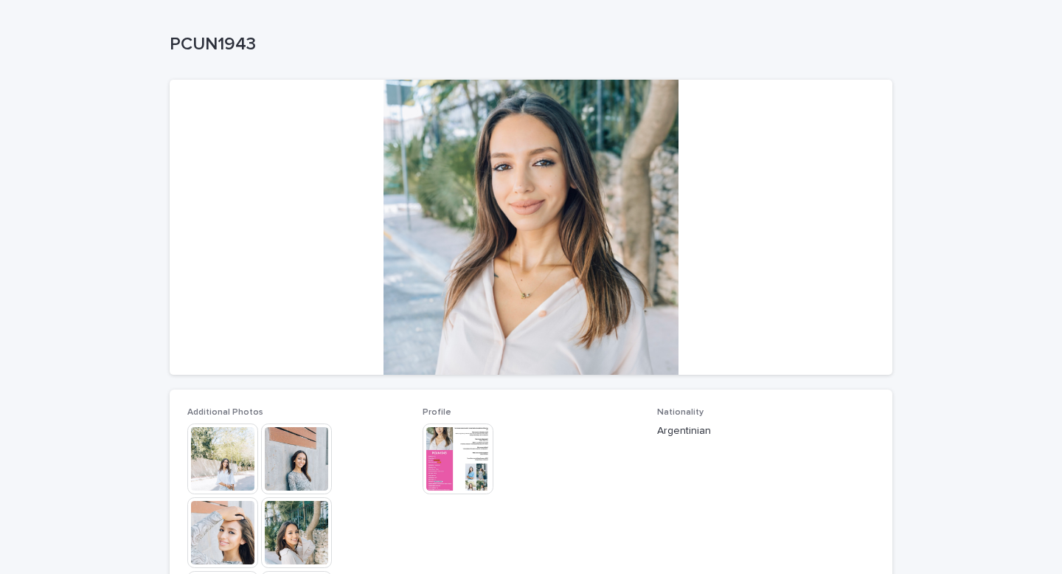
scroll to position [60, 0]
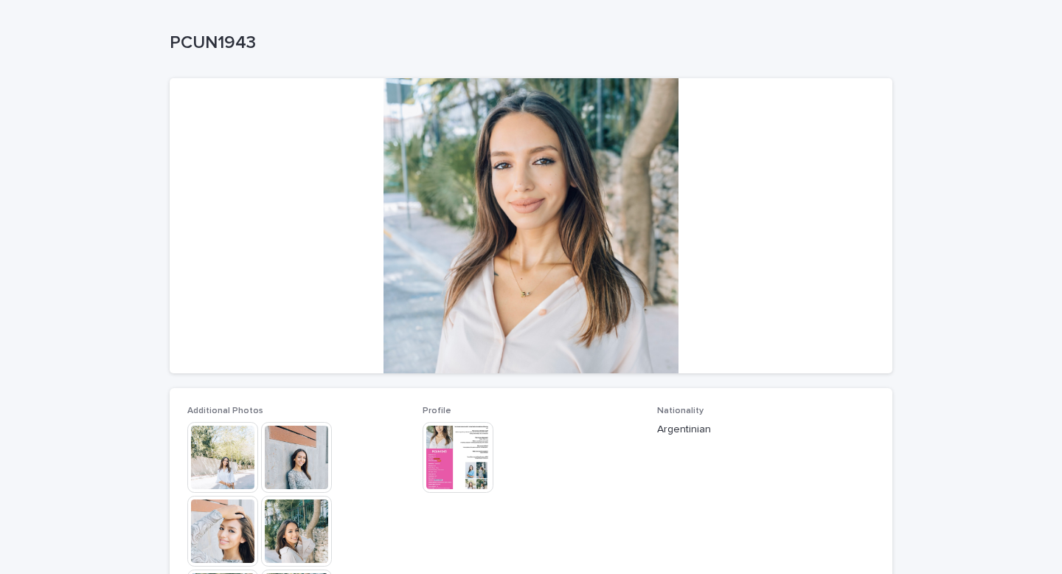
click at [229, 458] on img at bounding box center [222, 457] width 71 height 71
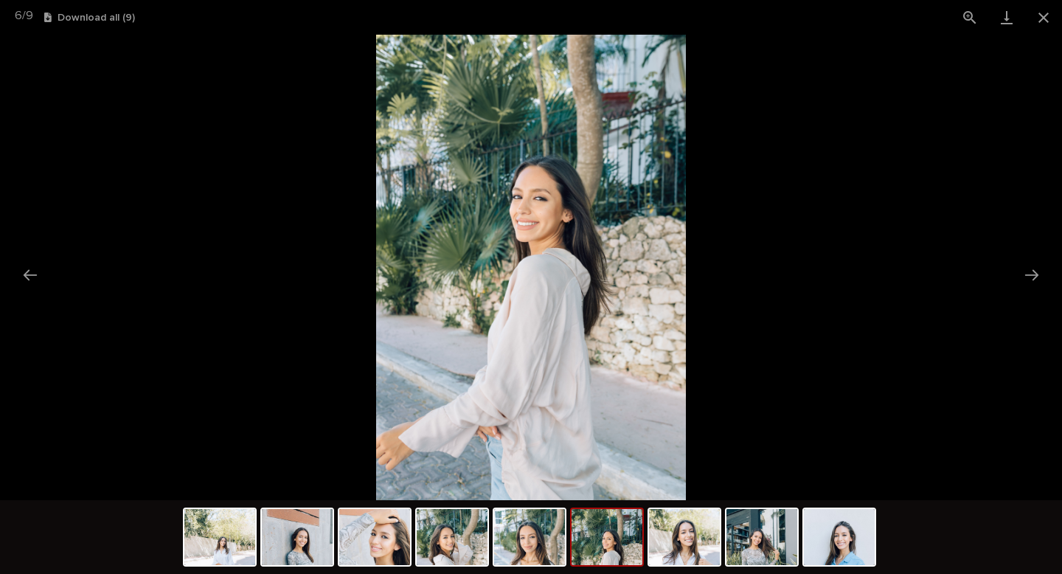
scroll to position [0, 0]
click at [229, 298] on picture at bounding box center [531, 267] width 1062 height 465
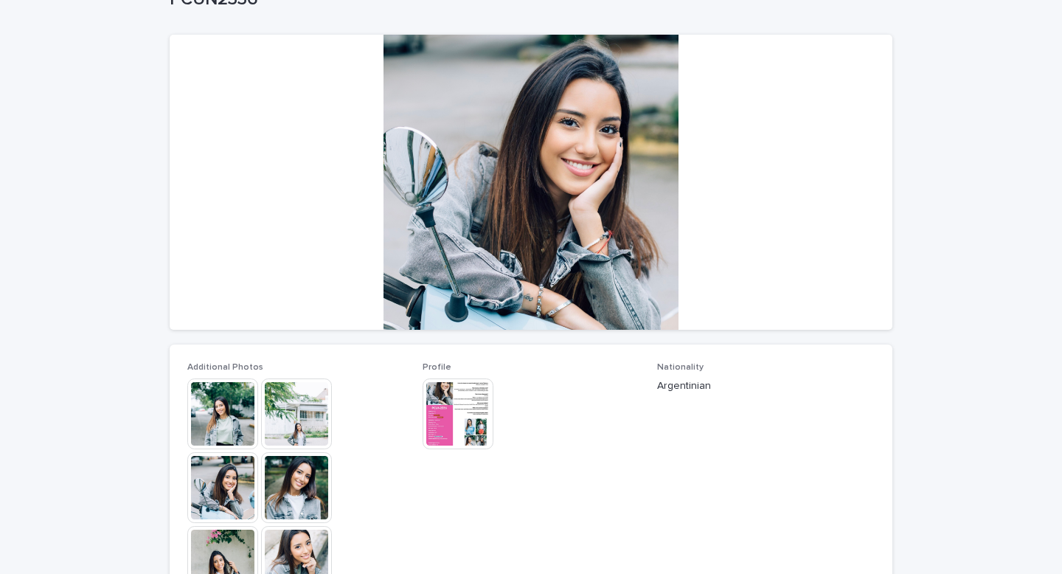
scroll to position [108, 0]
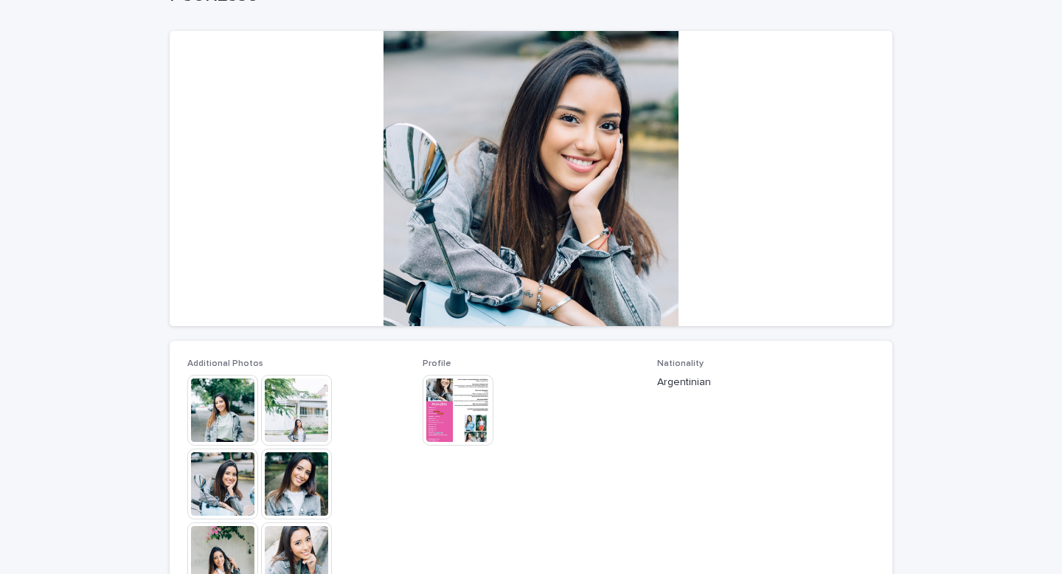
click at [214, 420] on img at bounding box center [222, 410] width 71 height 71
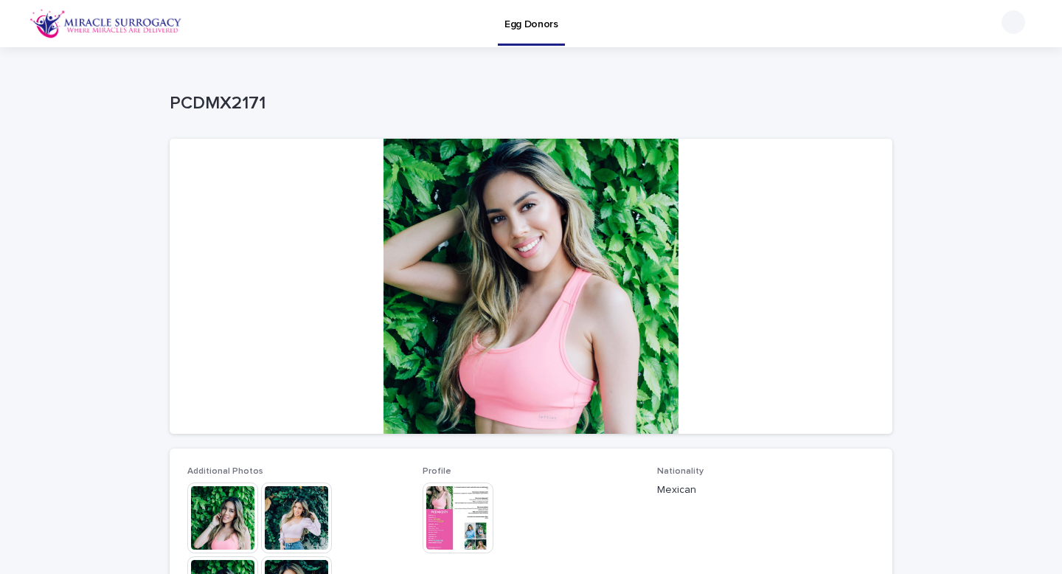
click at [223, 513] on img at bounding box center [222, 517] width 71 height 71
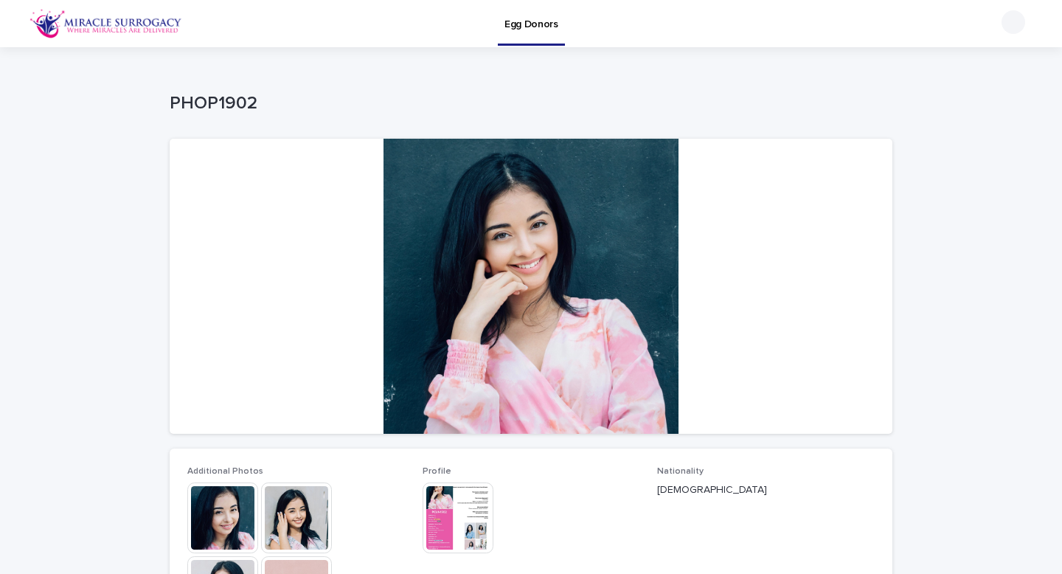
scroll to position [97, 0]
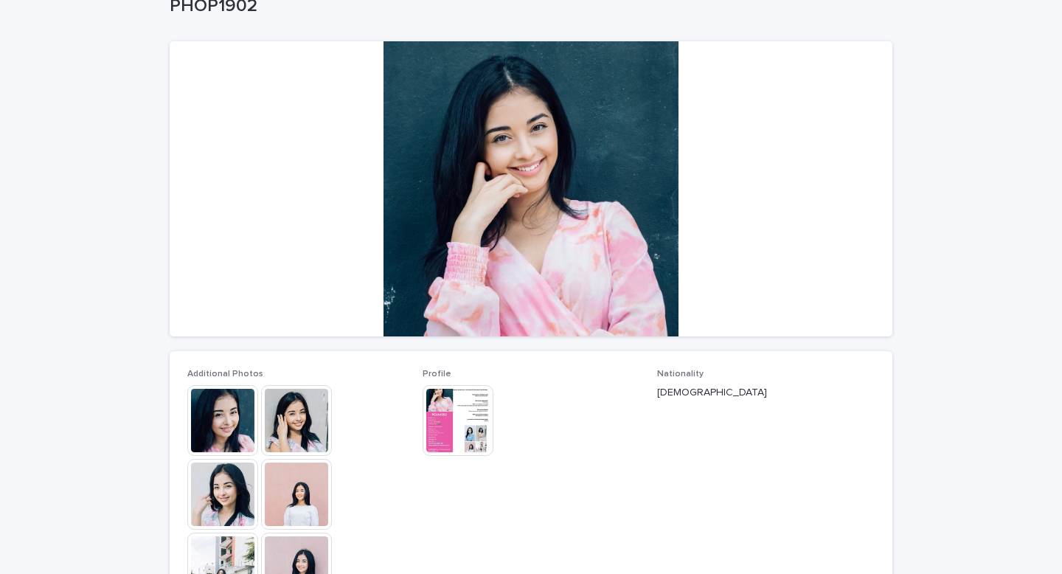
click at [237, 420] on img at bounding box center [222, 420] width 71 height 71
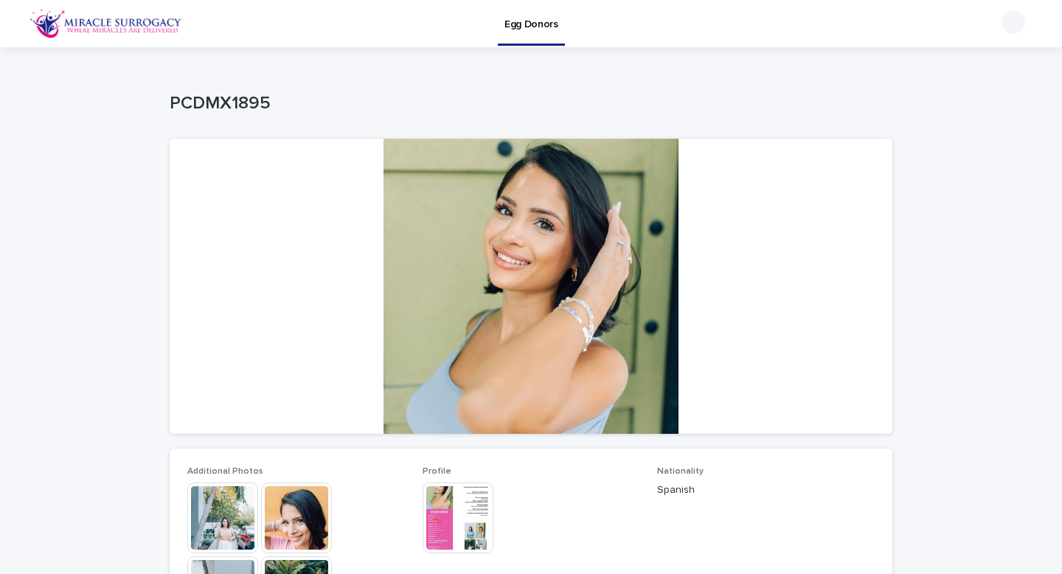
click at [230, 533] on img at bounding box center [222, 517] width 71 height 71
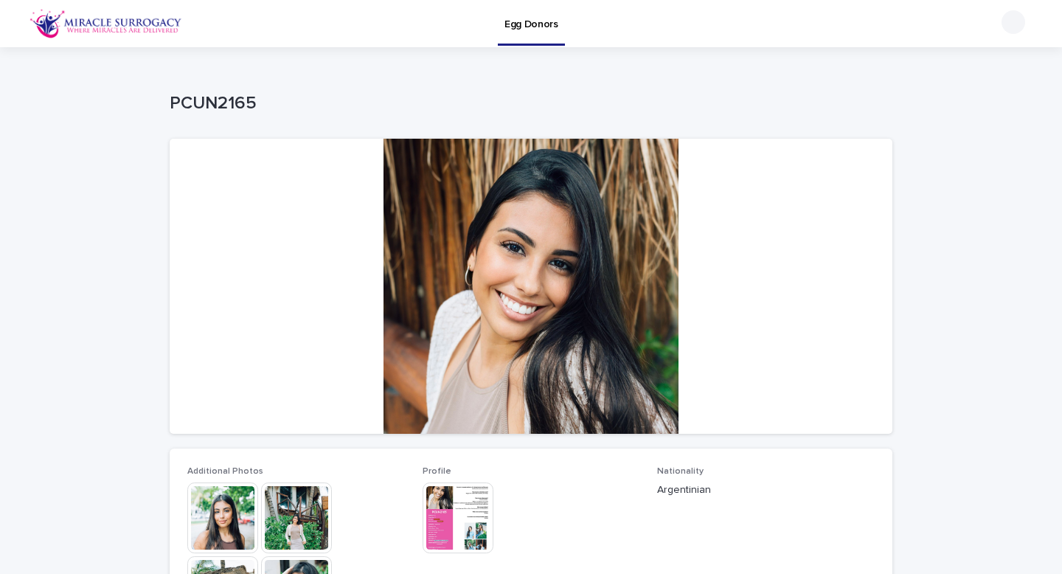
click at [219, 505] on img at bounding box center [222, 517] width 71 height 71
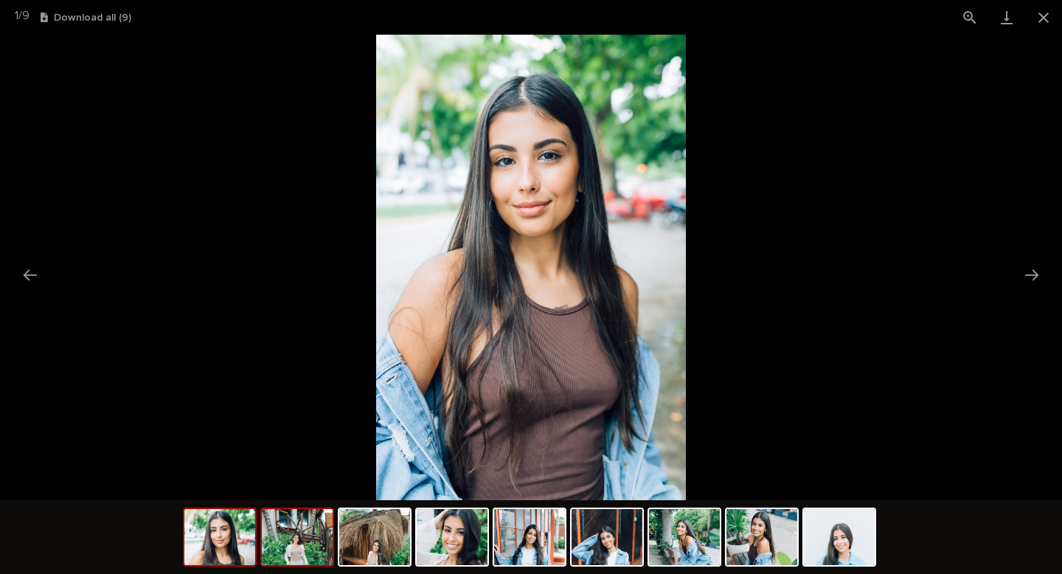
click at [278, 543] on img at bounding box center [297, 537] width 71 height 56
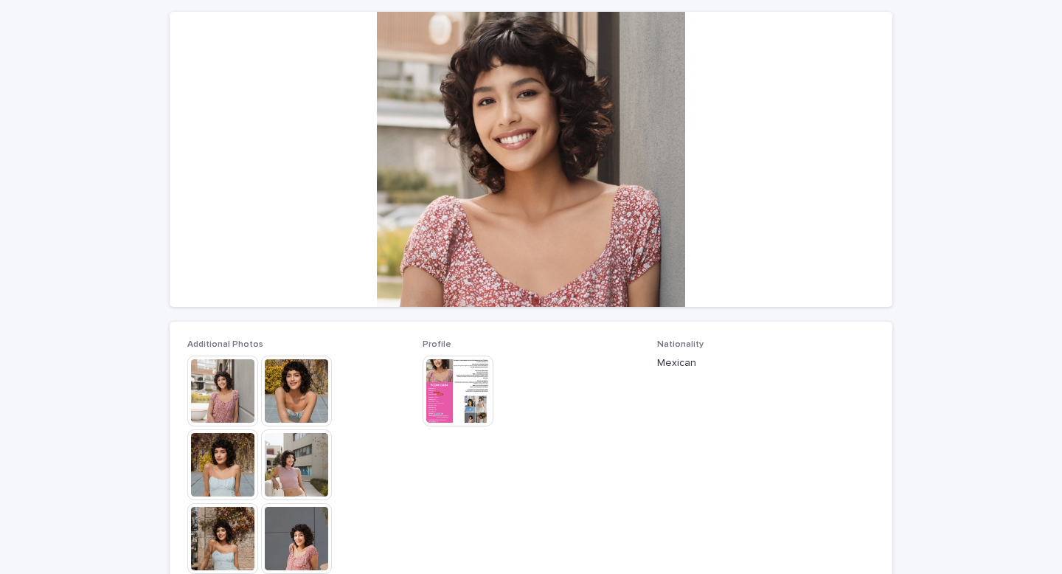
scroll to position [133, 0]
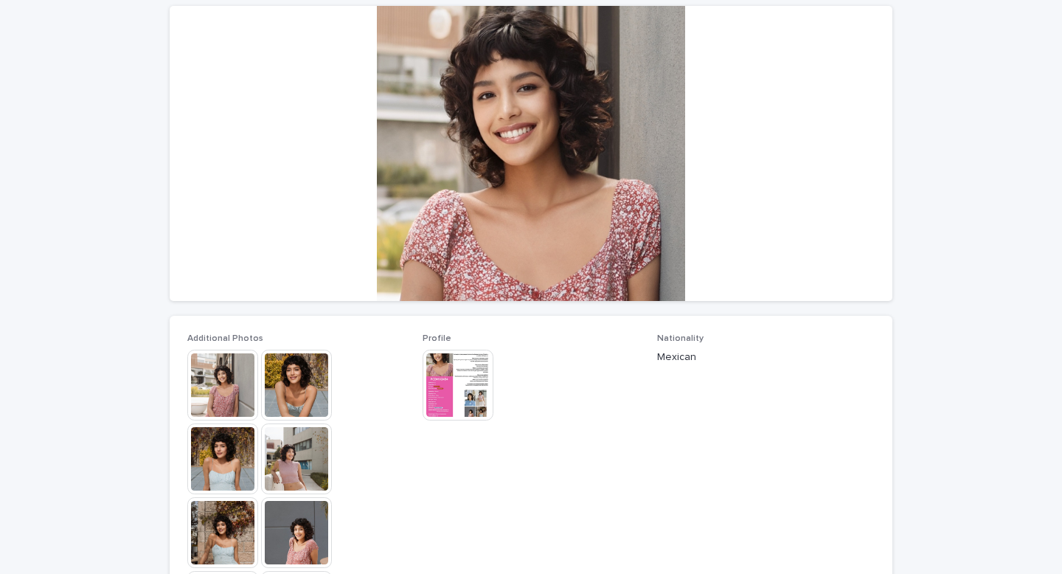
click at [214, 369] on img at bounding box center [222, 385] width 71 height 71
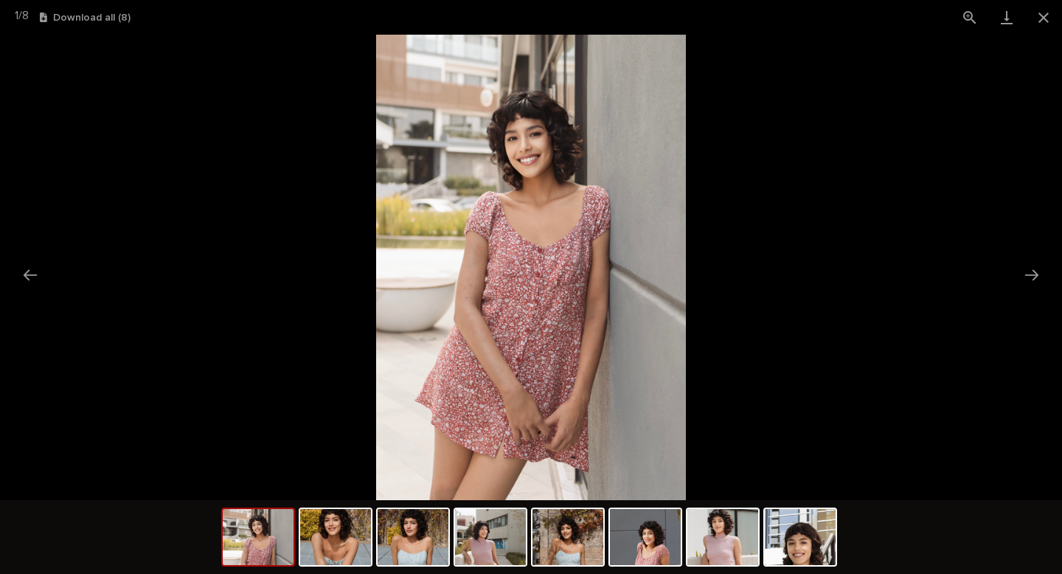
scroll to position [0, 0]
click at [209, 255] on picture at bounding box center [531, 267] width 1062 height 465
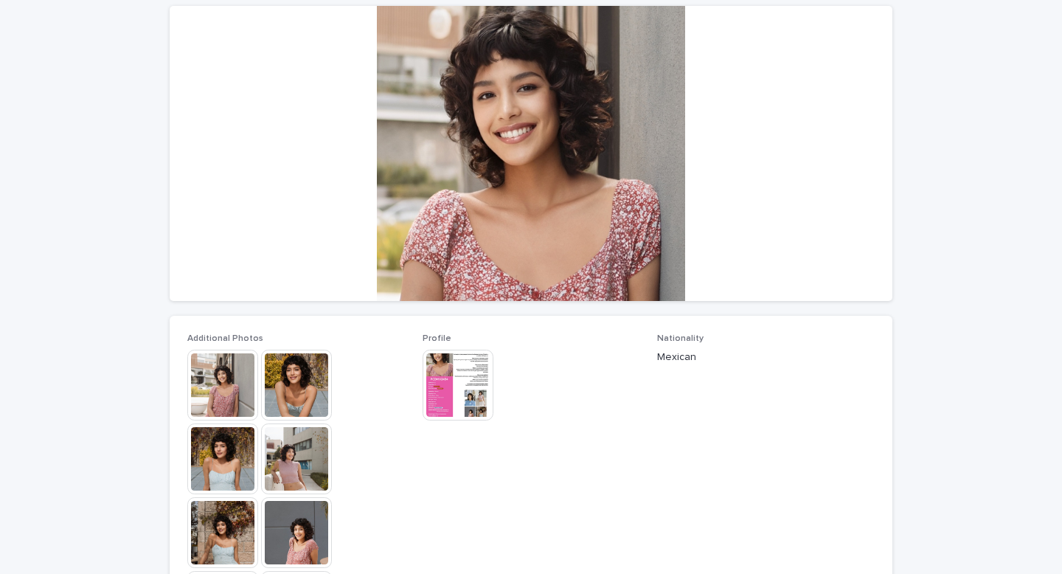
click at [445, 394] on img at bounding box center [458, 385] width 71 height 71
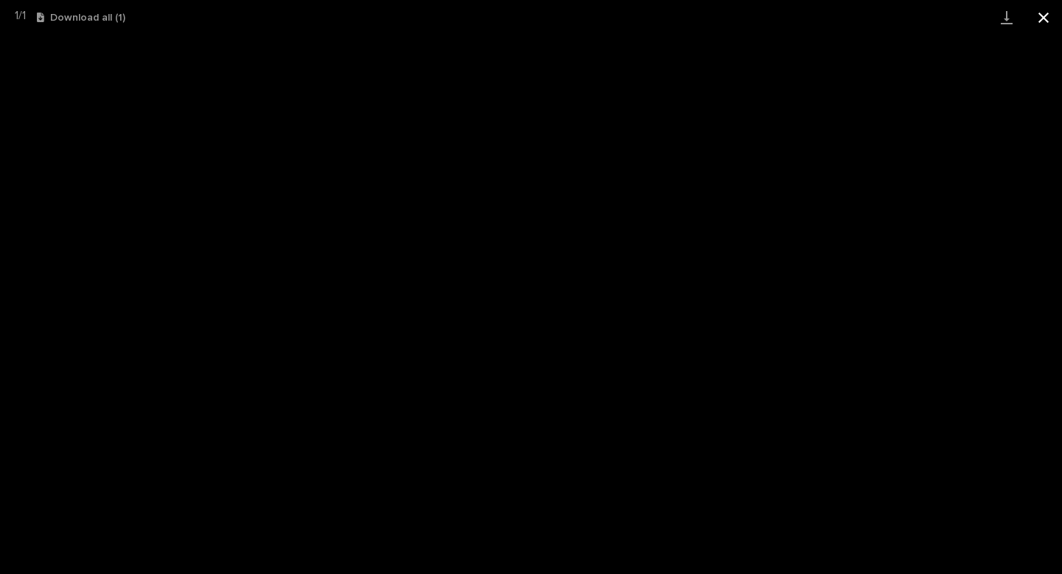
click at [1041, 16] on button "Close gallery" at bounding box center [1043, 17] width 37 height 35
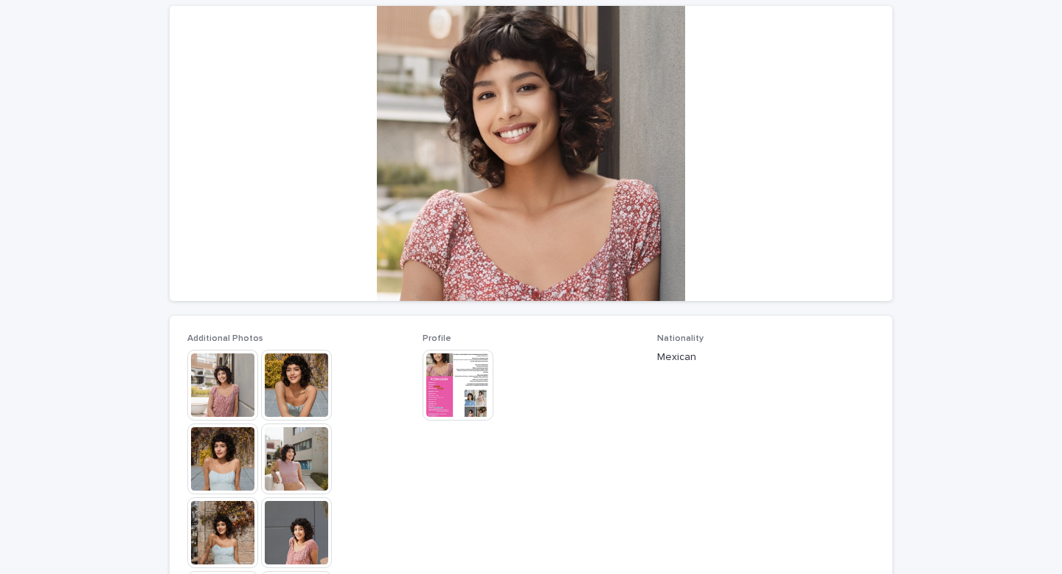
click at [212, 386] on img at bounding box center [222, 385] width 71 height 71
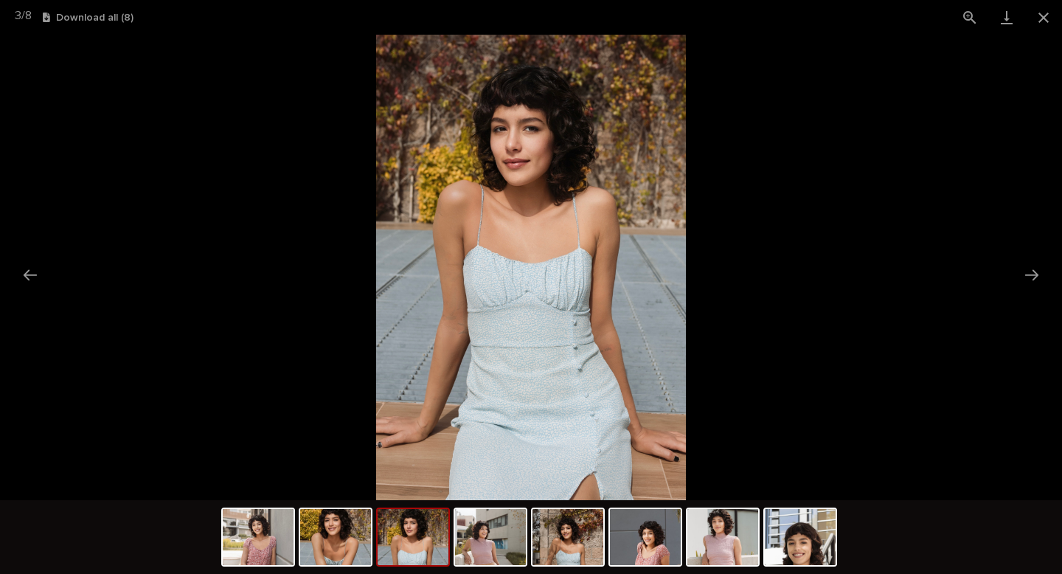
click at [325, 195] on picture at bounding box center [531, 267] width 1062 height 465
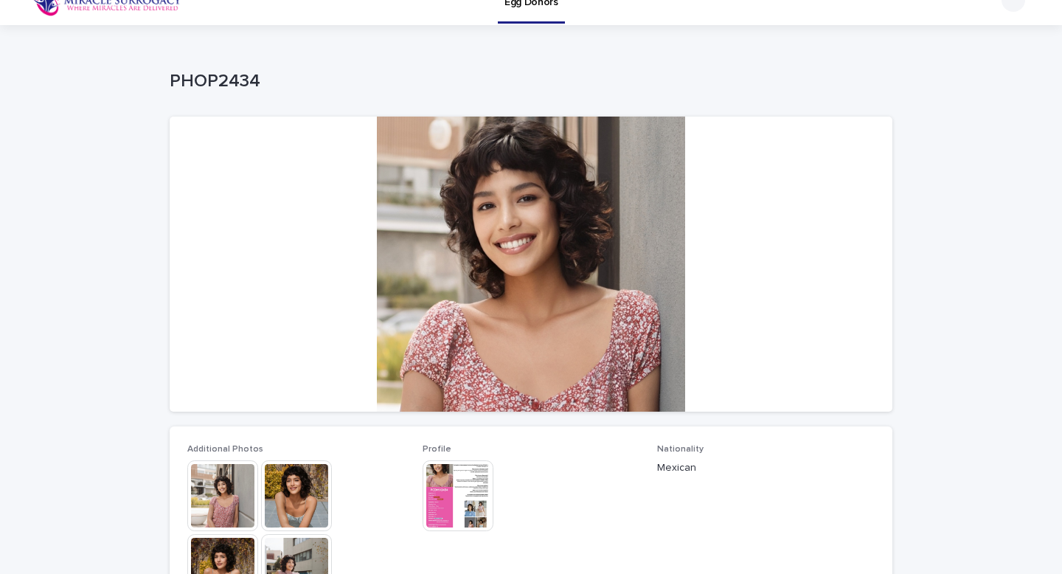
scroll to position [24, 0]
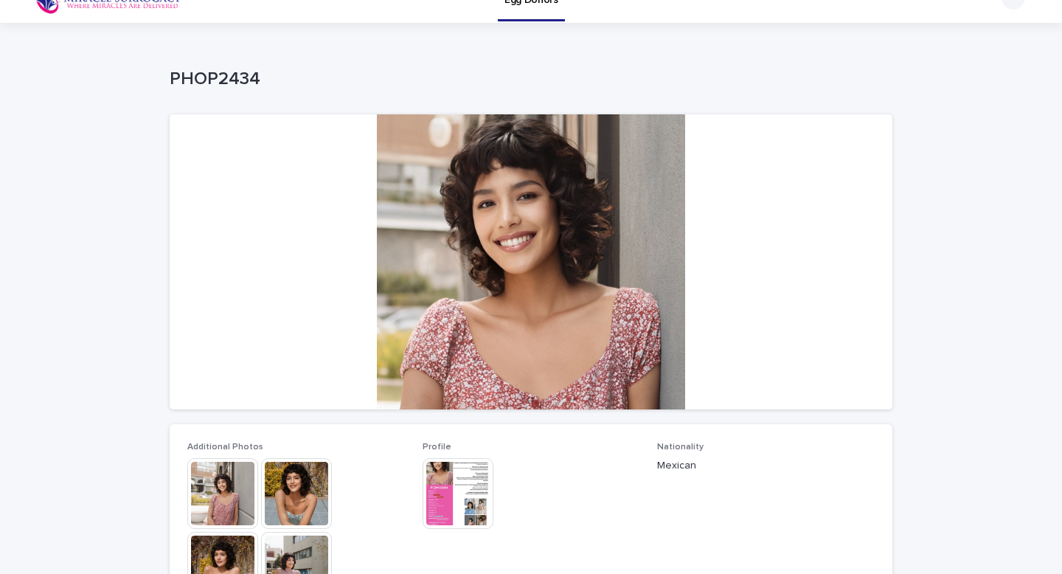
click at [476, 494] on img at bounding box center [458, 493] width 71 height 71
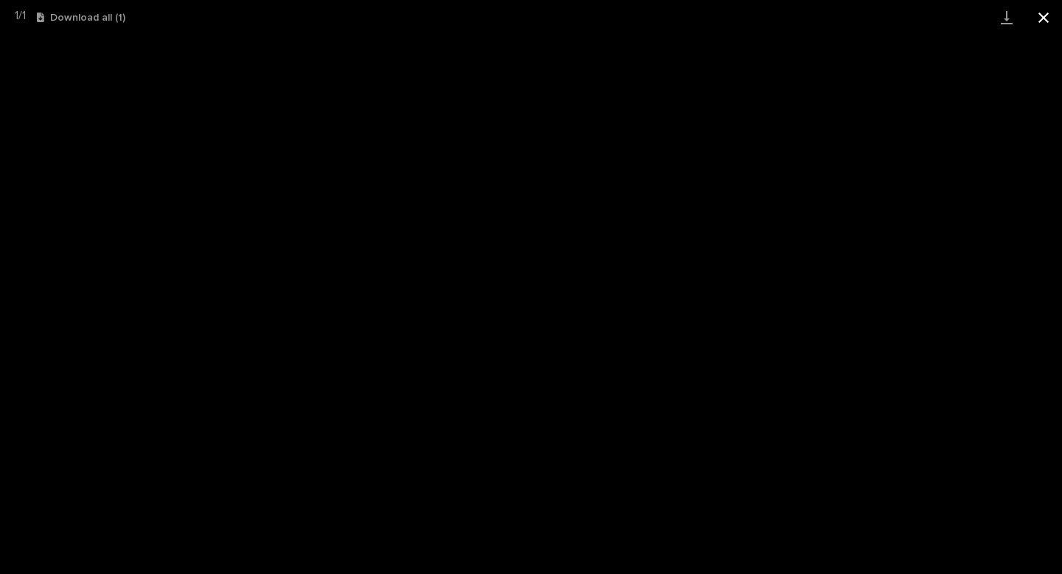
click at [1041, 17] on button "Close gallery" at bounding box center [1043, 17] width 37 height 35
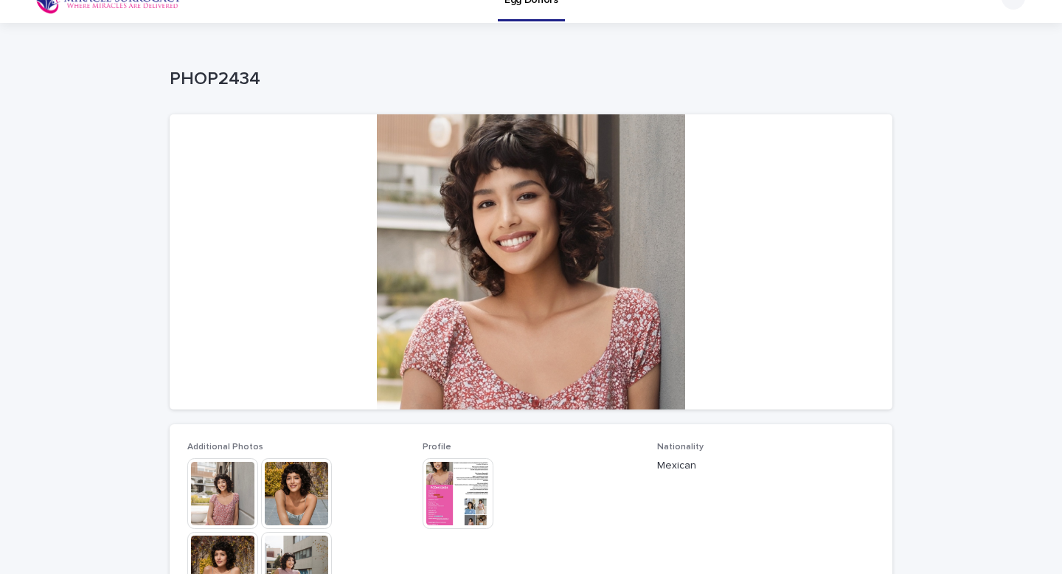
click at [223, 482] on img at bounding box center [222, 493] width 71 height 71
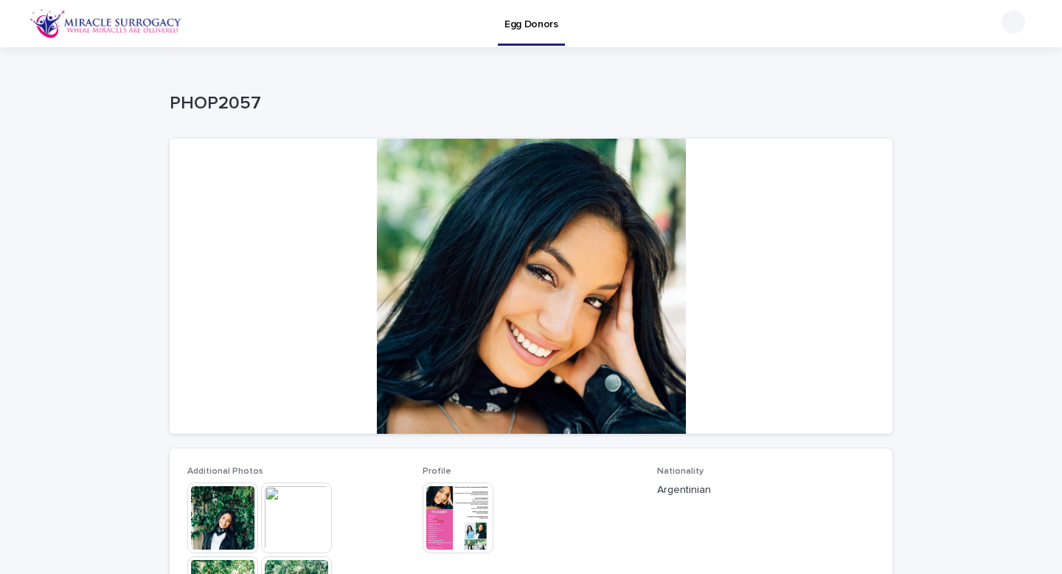
click at [232, 513] on img at bounding box center [222, 517] width 71 height 71
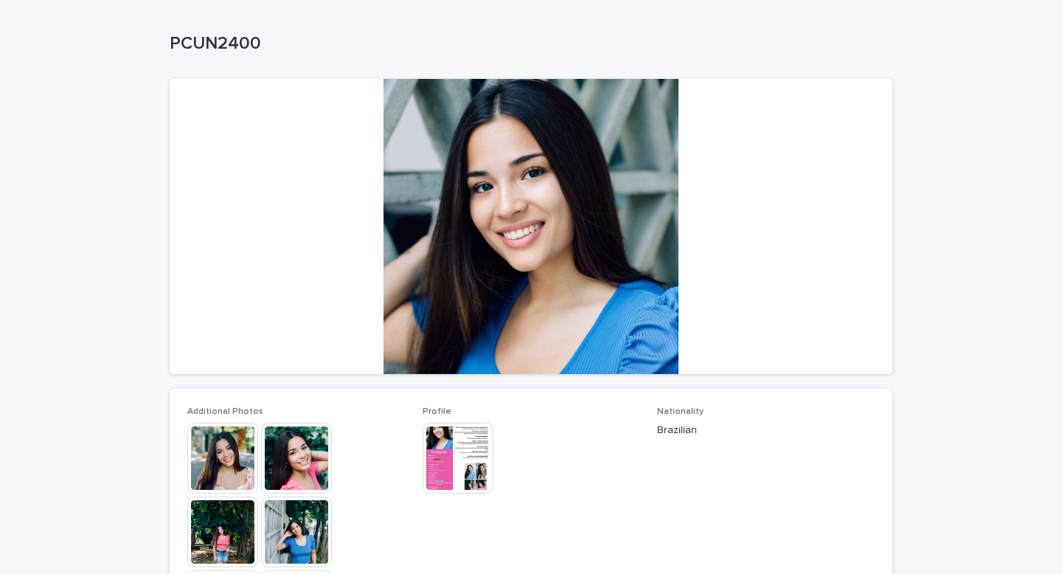
scroll to position [68, 0]
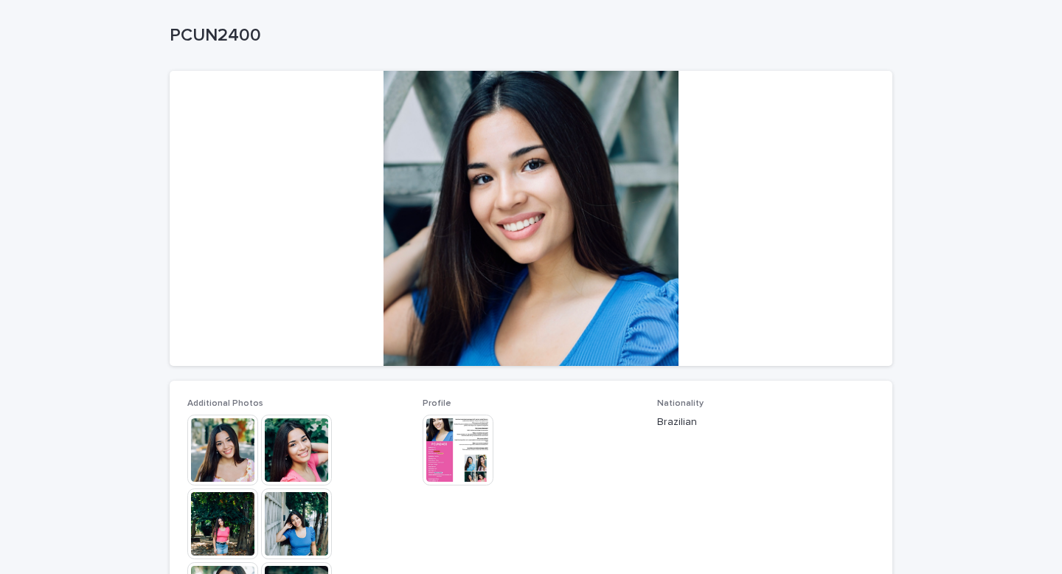
click at [226, 459] on img at bounding box center [222, 449] width 71 height 71
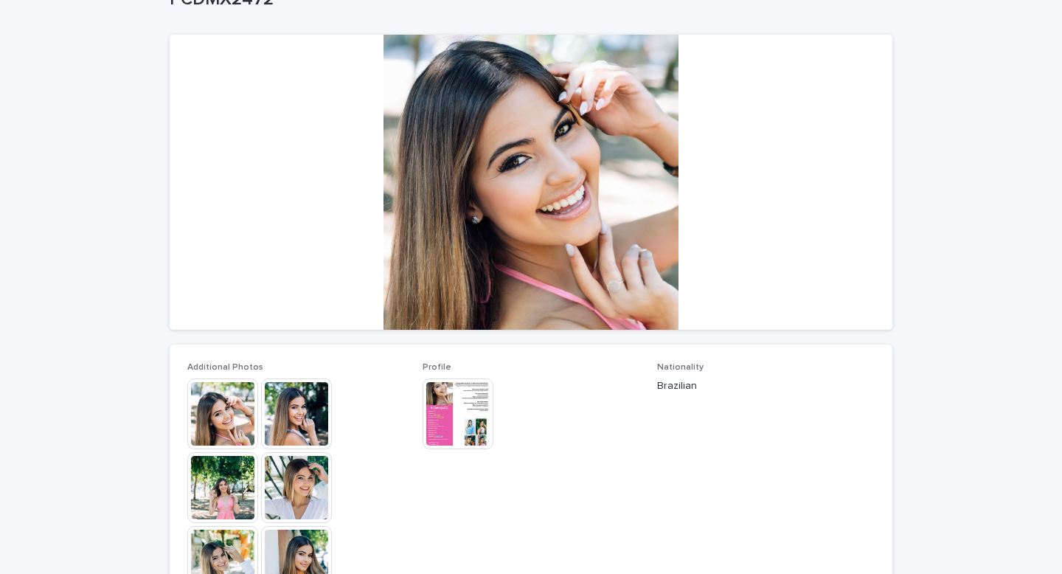
scroll to position [105, 0]
click at [231, 426] on img at bounding box center [222, 413] width 71 height 71
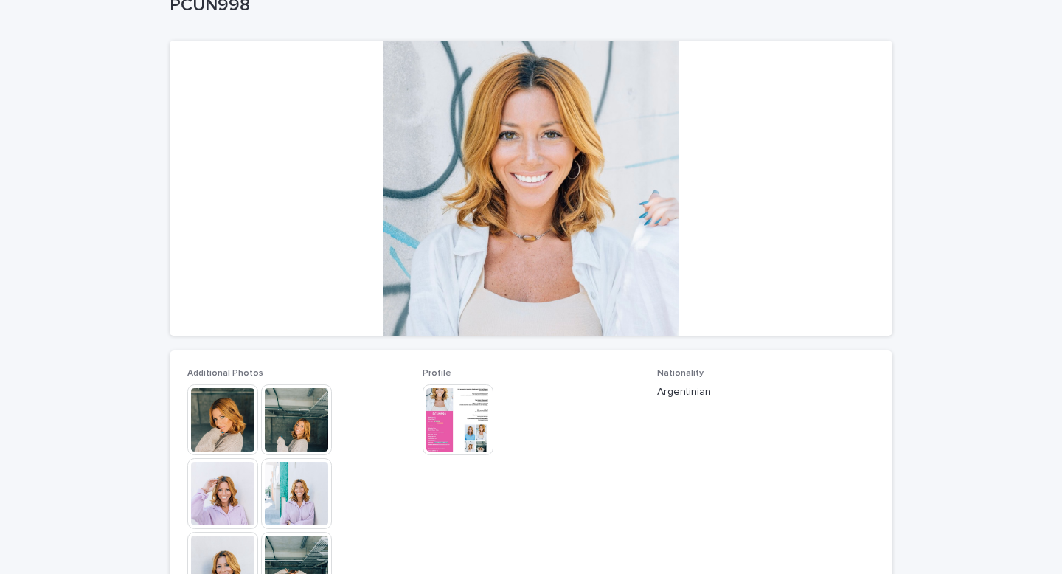
scroll to position [103, 0]
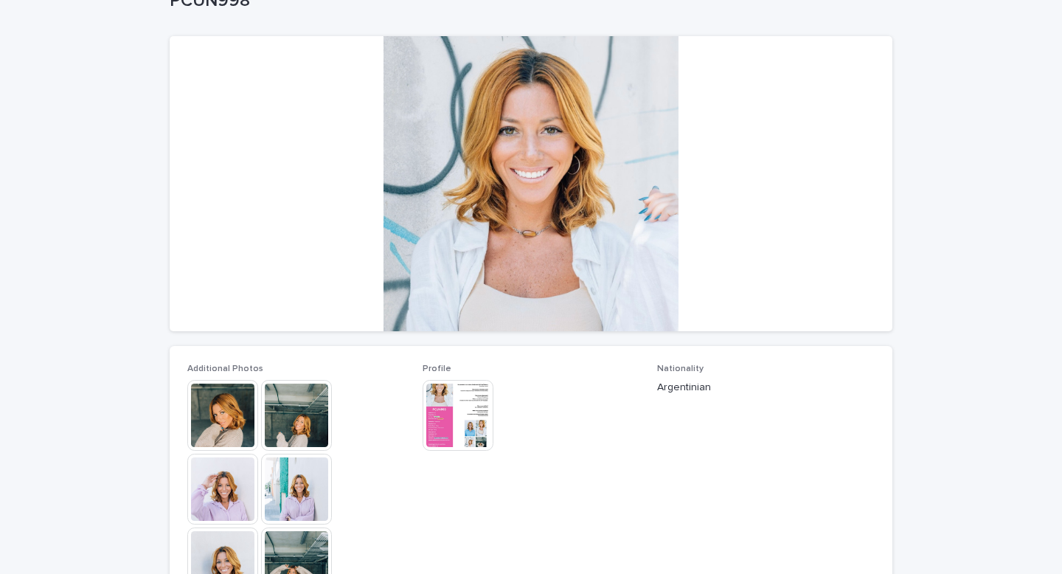
click at [223, 424] on img at bounding box center [222, 415] width 71 height 71
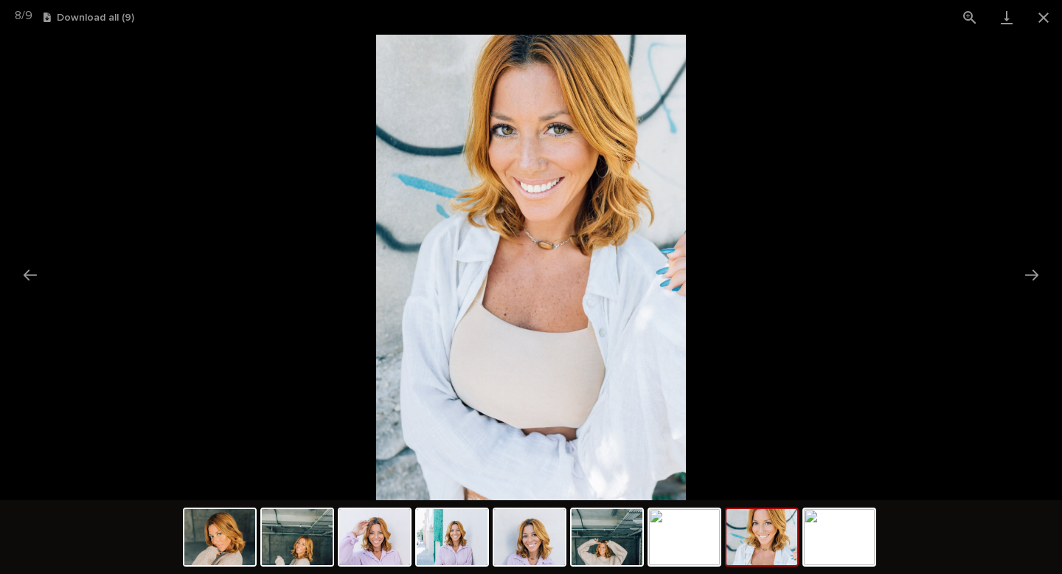
scroll to position [0, 0]
click at [226, 237] on picture at bounding box center [531, 267] width 1062 height 465
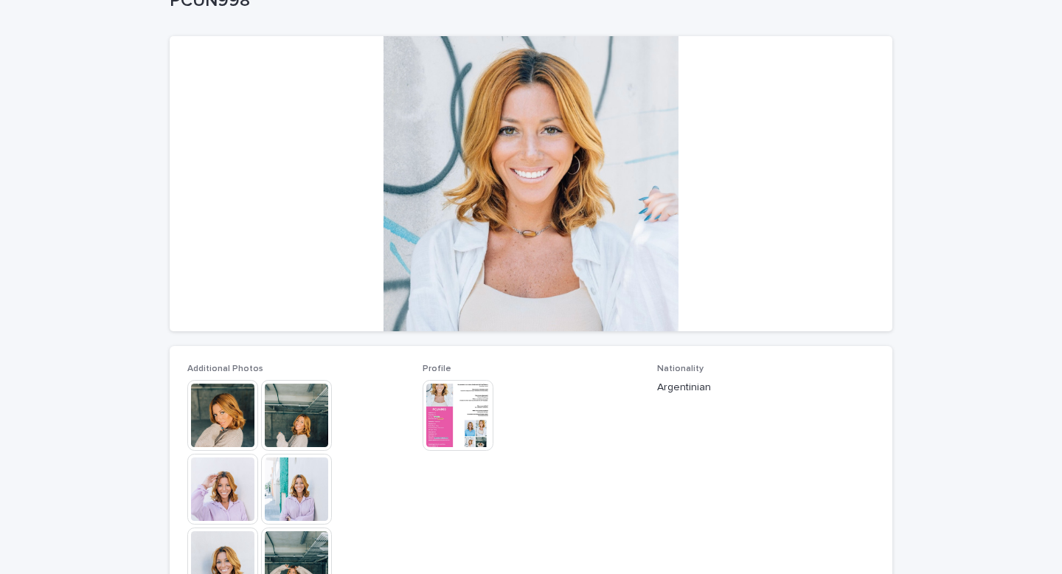
click at [456, 420] on img at bounding box center [458, 415] width 71 height 71
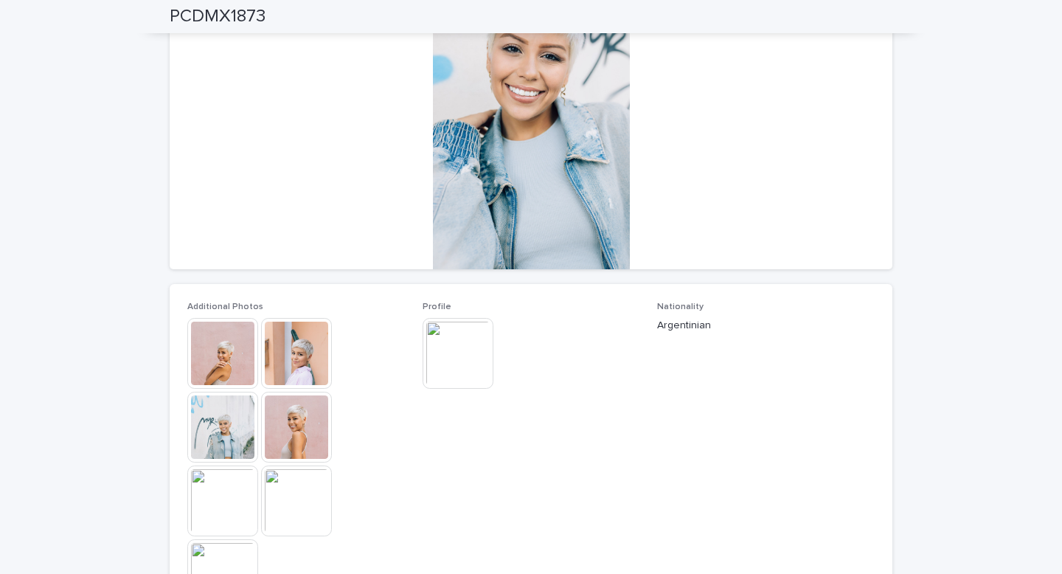
scroll to position [167, 0]
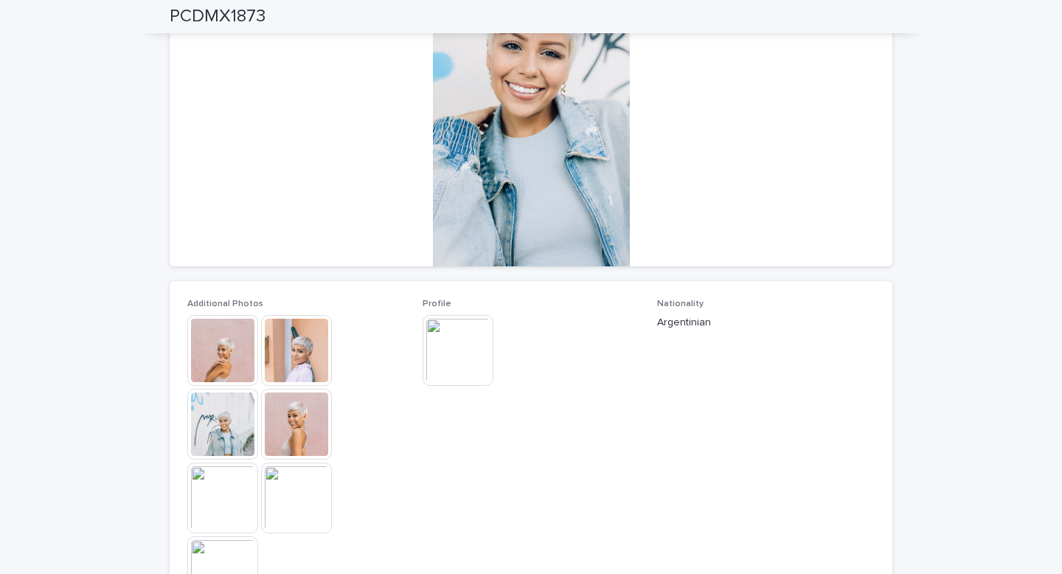
click at [461, 361] on img at bounding box center [458, 350] width 71 height 71
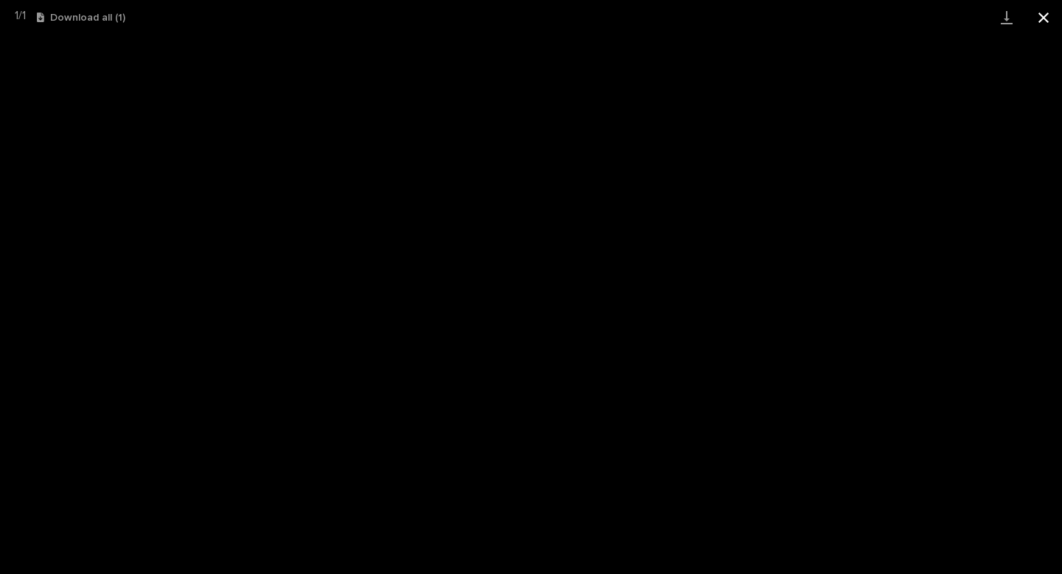
click at [1044, 26] on button "Close gallery" at bounding box center [1043, 17] width 37 height 35
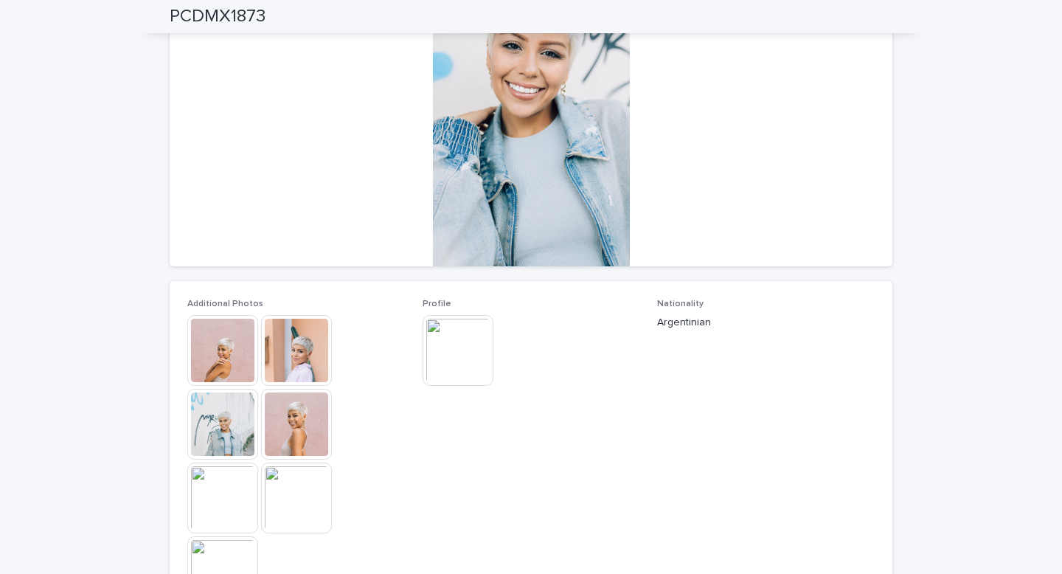
click at [210, 356] on img at bounding box center [222, 350] width 71 height 71
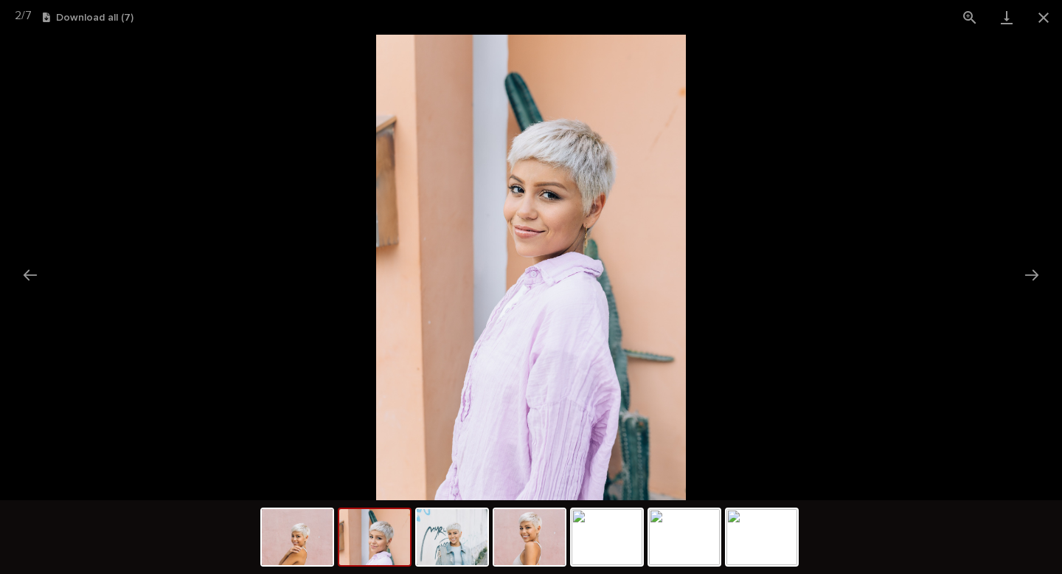
click at [833, 207] on picture at bounding box center [531, 267] width 1062 height 465
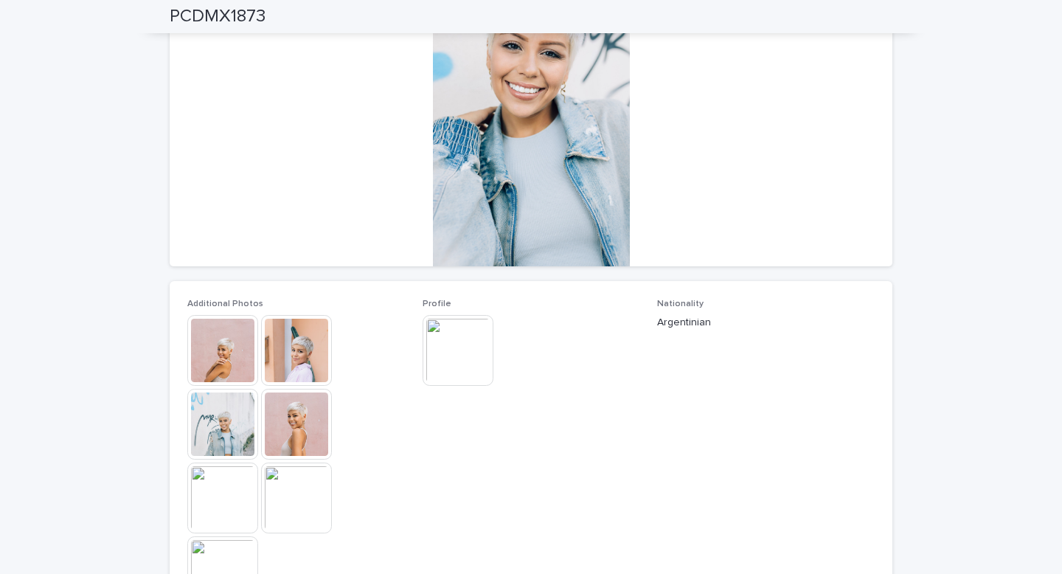
click at [460, 355] on img at bounding box center [458, 350] width 71 height 71
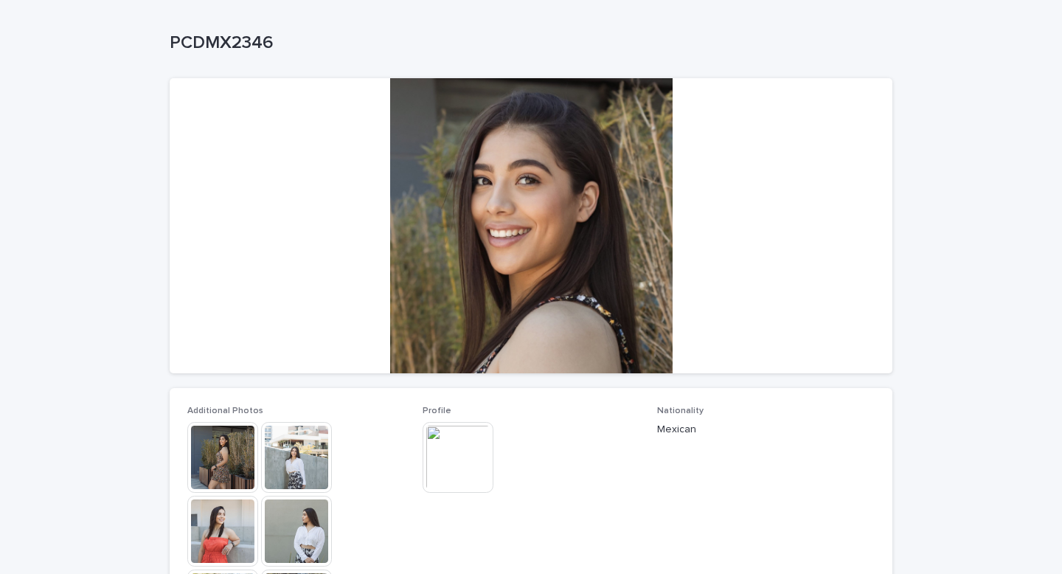
scroll to position [61, 0]
click at [226, 458] on img at bounding box center [222, 456] width 71 height 71
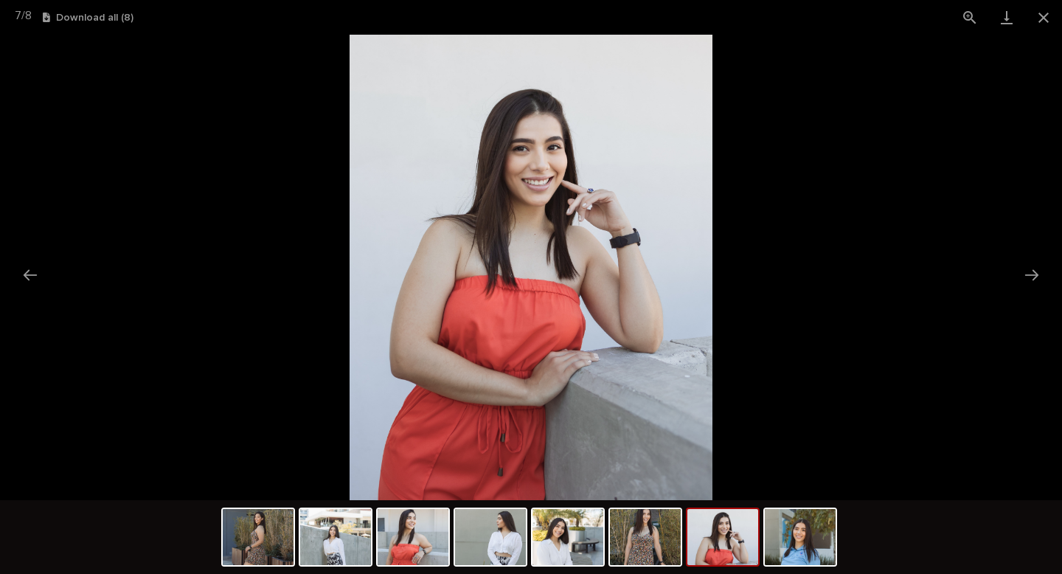
scroll to position [0, 0]
click at [159, 207] on picture at bounding box center [531, 267] width 1062 height 465
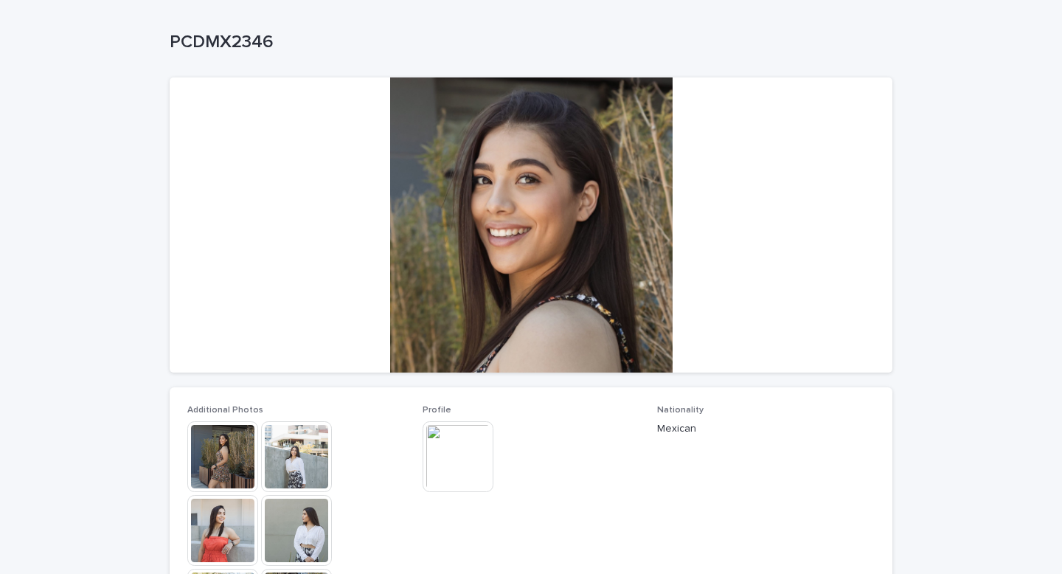
click at [454, 454] on img at bounding box center [458, 456] width 71 height 71
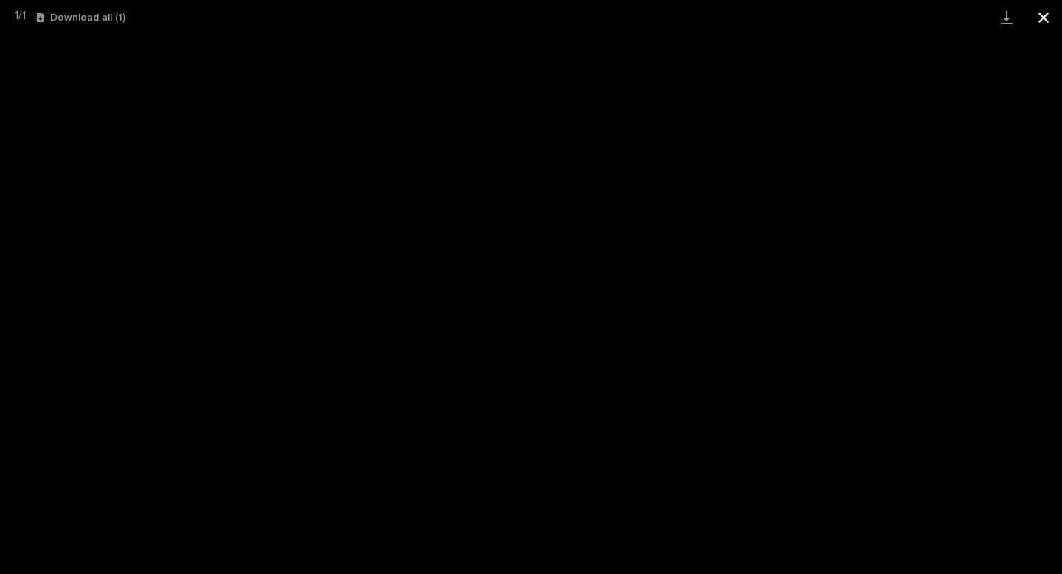
click at [1041, 18] on button "Close gallery" at bounding box center [1043, 17] width 37 height 35
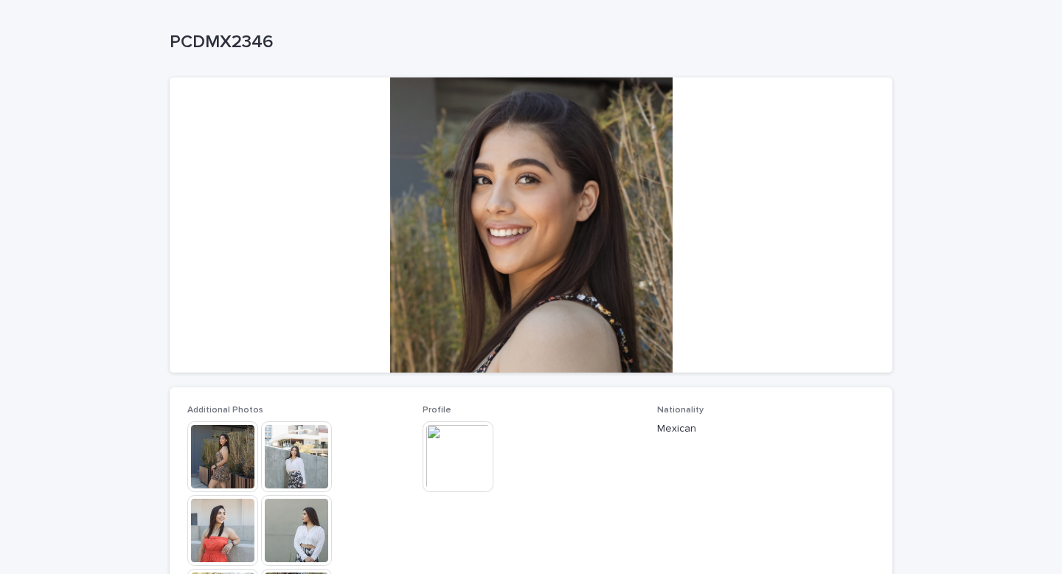
click at [233, 459] on img at bounding box center [222, 456] width 71 height 71
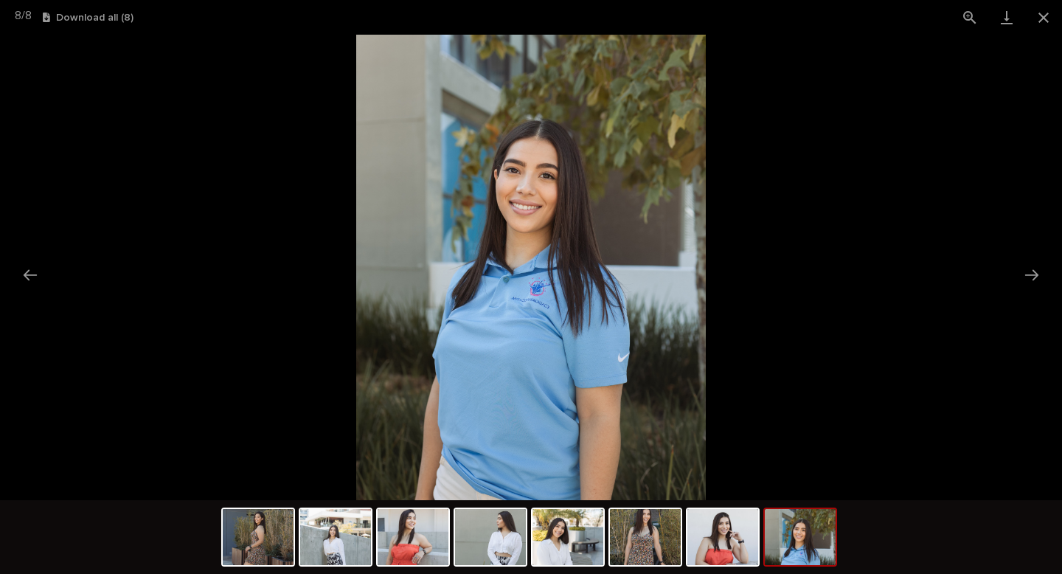
click at [254, 353] on picture at bounding box center [531, 267] width 1062 height 465
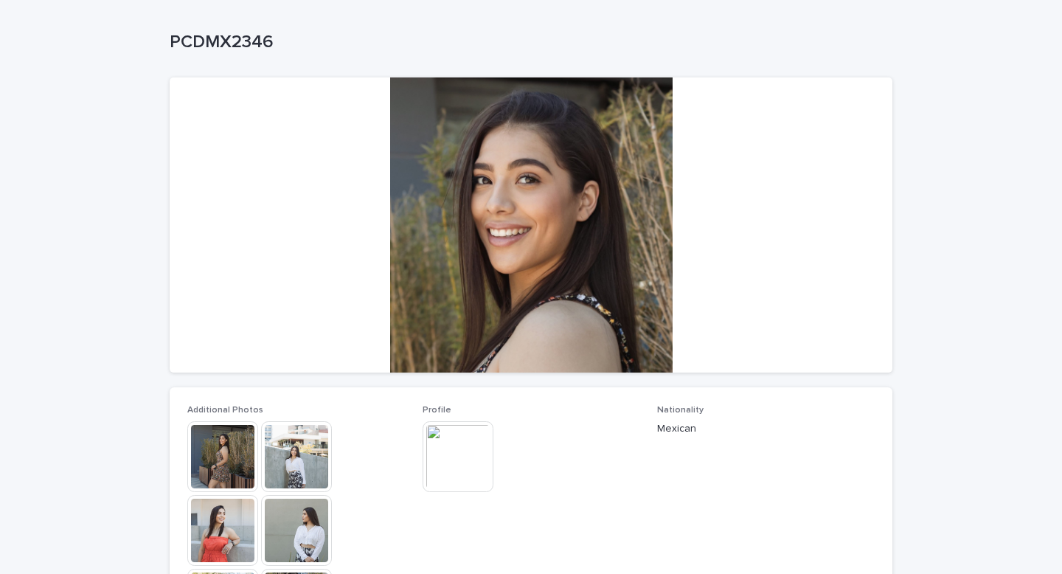
click at [438, 460] on img at bounding box center [458, 456] width 71 height 71
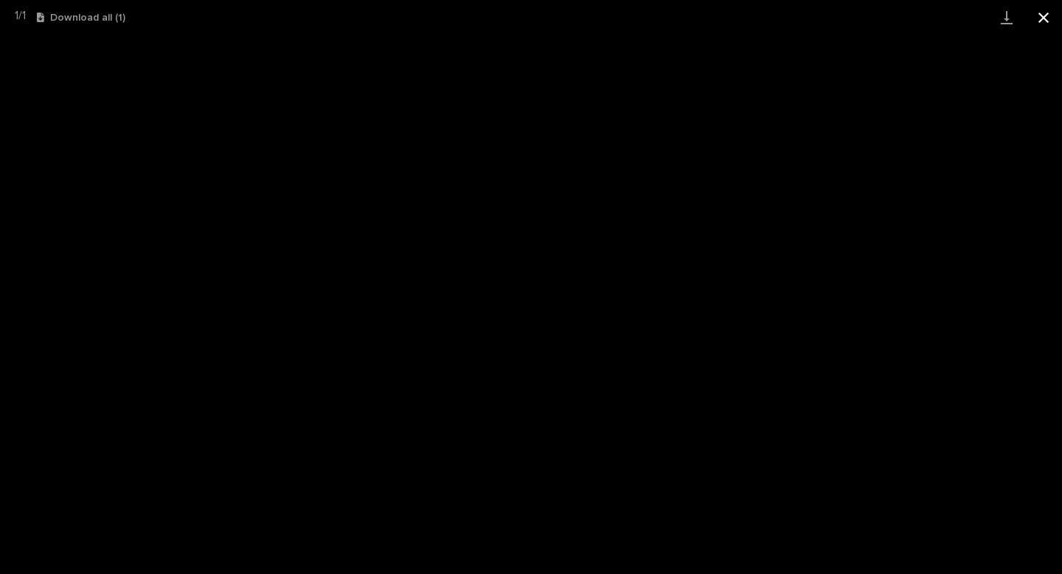
click at [1047, 16] on button "Close gallery" at bounding box center [1043, 17] width 37 height 35
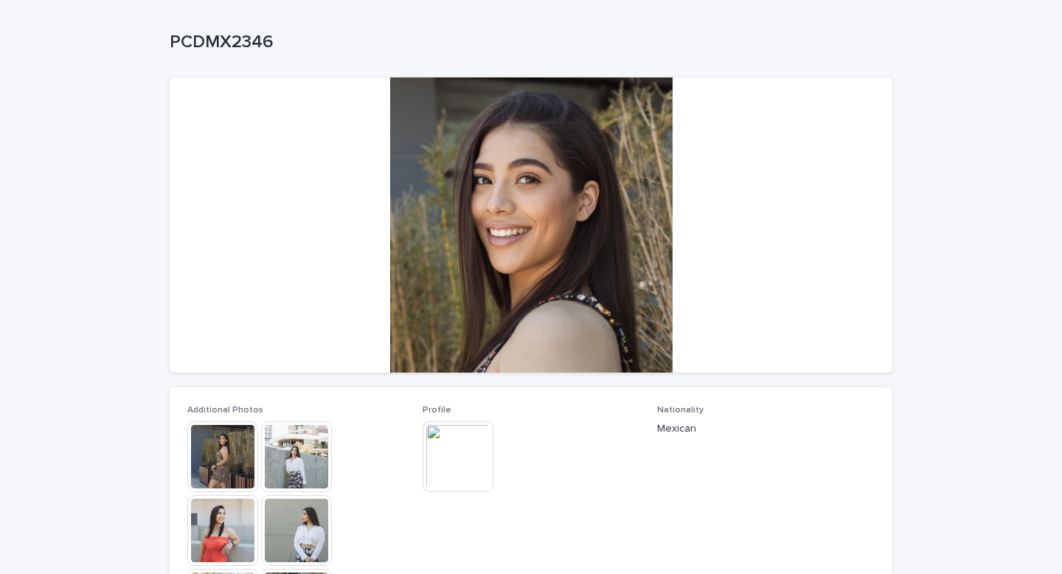
click at [226, 458] on img at bounding box center [222, 456] width 71 height 71
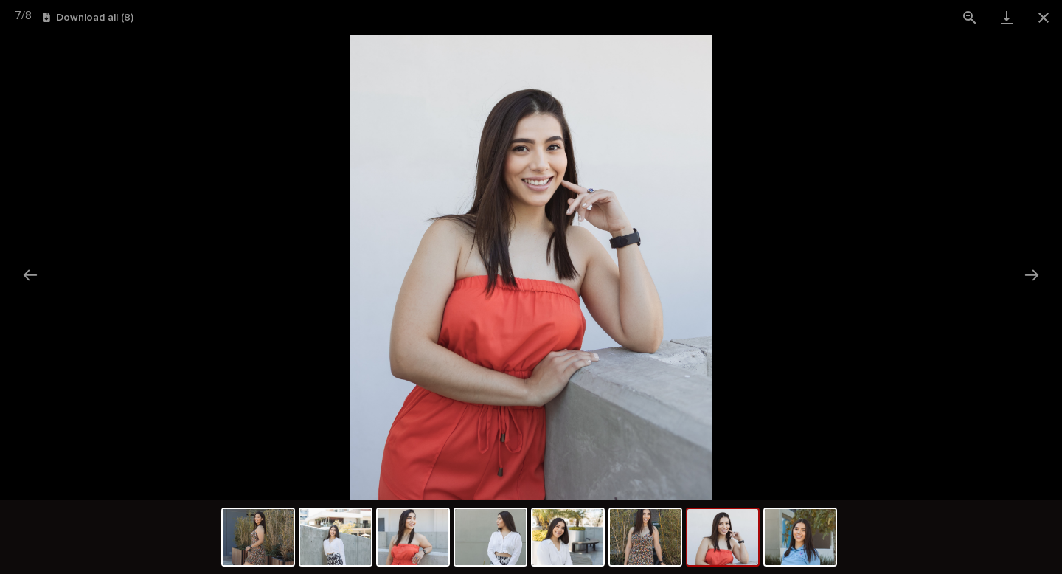
click at [268, 238] on picture at bounding box center [531, 267] width 1062 height 465
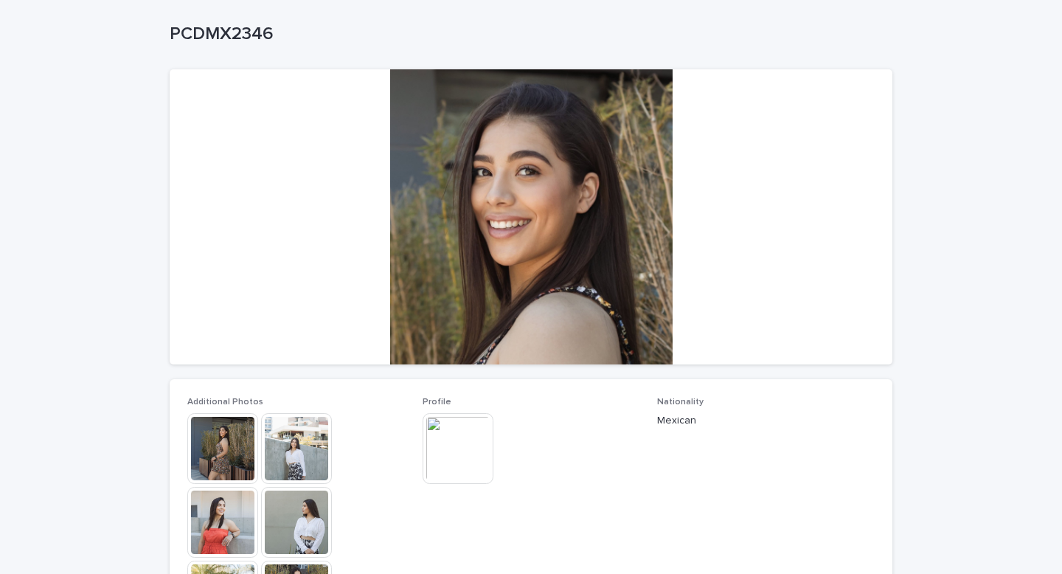
scroll to position [69, 0]
click at [468, 447] on img at bounding box center [458, 449] width 71 height 71
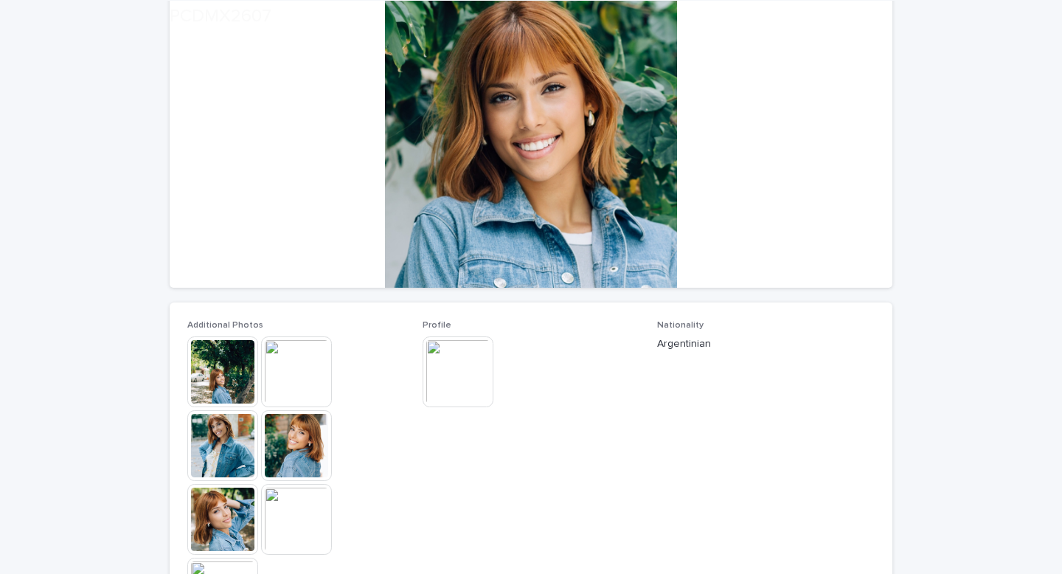
scroll to position [174, 0]
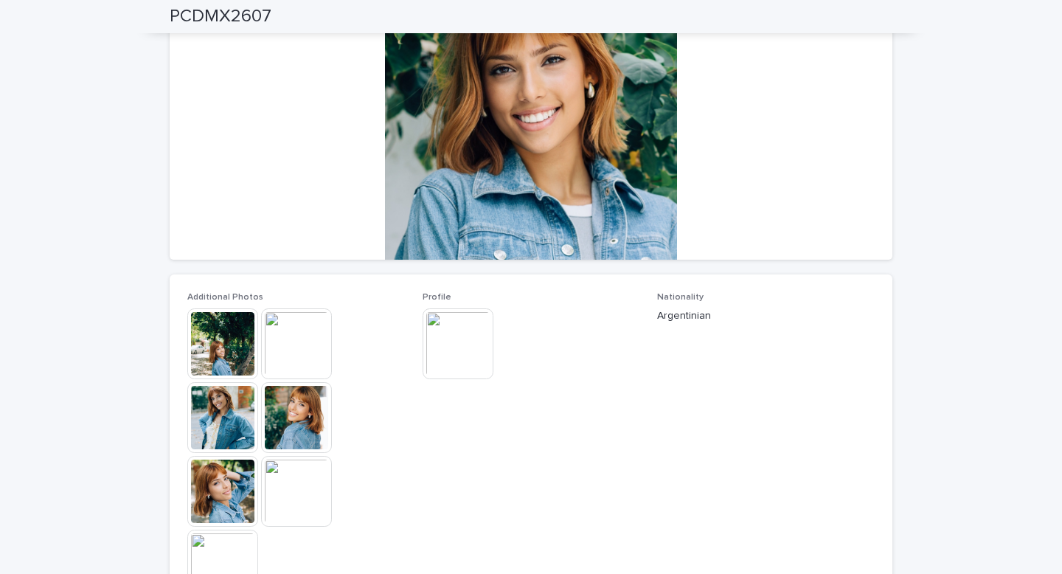
click at [228, 354] on img at bounding box center [222, 343] width 71 height 71
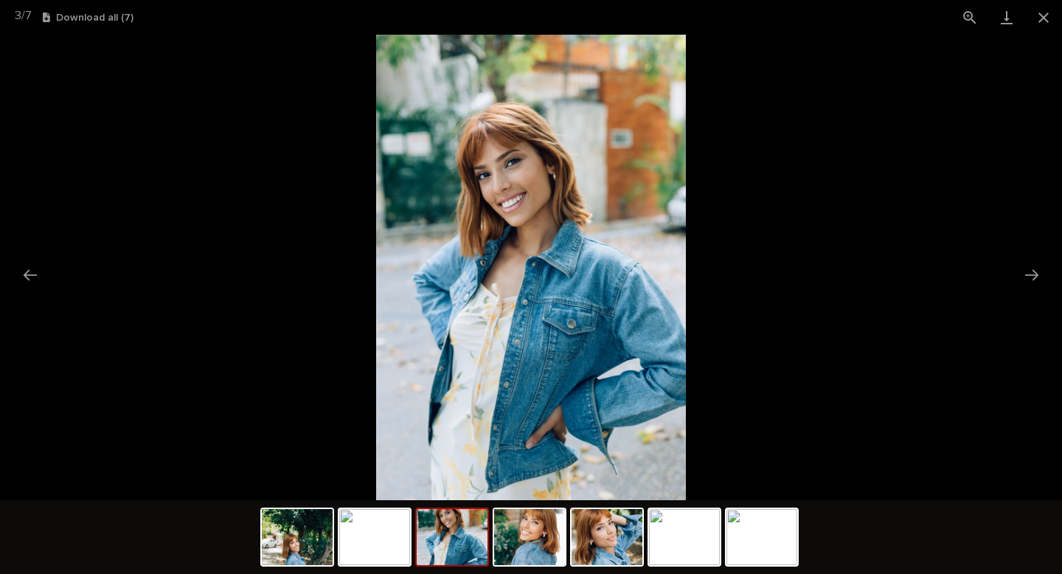
scroll to position [0, 0]
click at [215, 345] on picture at bounding box center [531, 267] width 1062 height 465
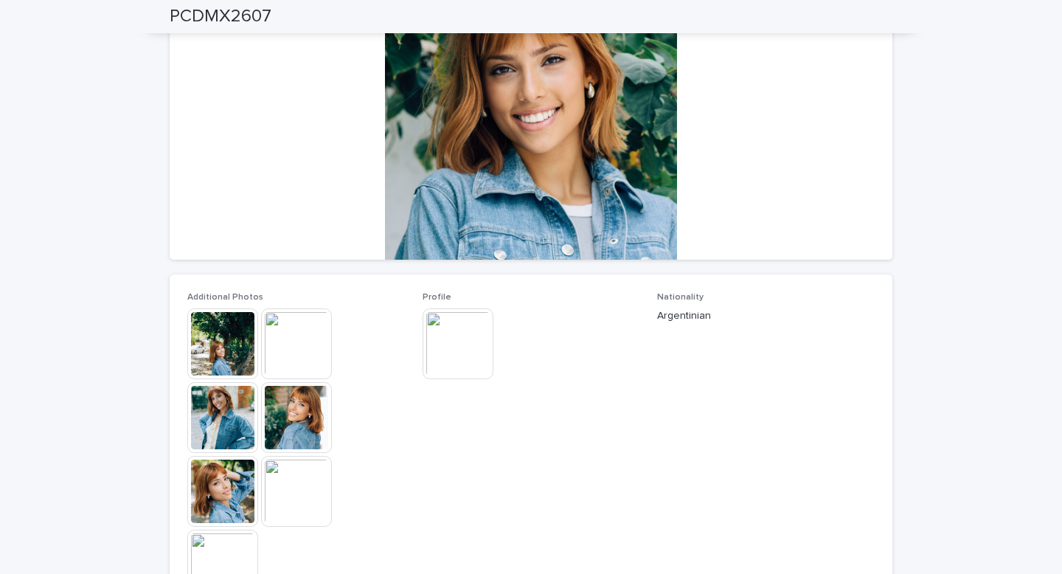
click at [451, 343] on img at bounding box center [458, 343] width 71 height 71
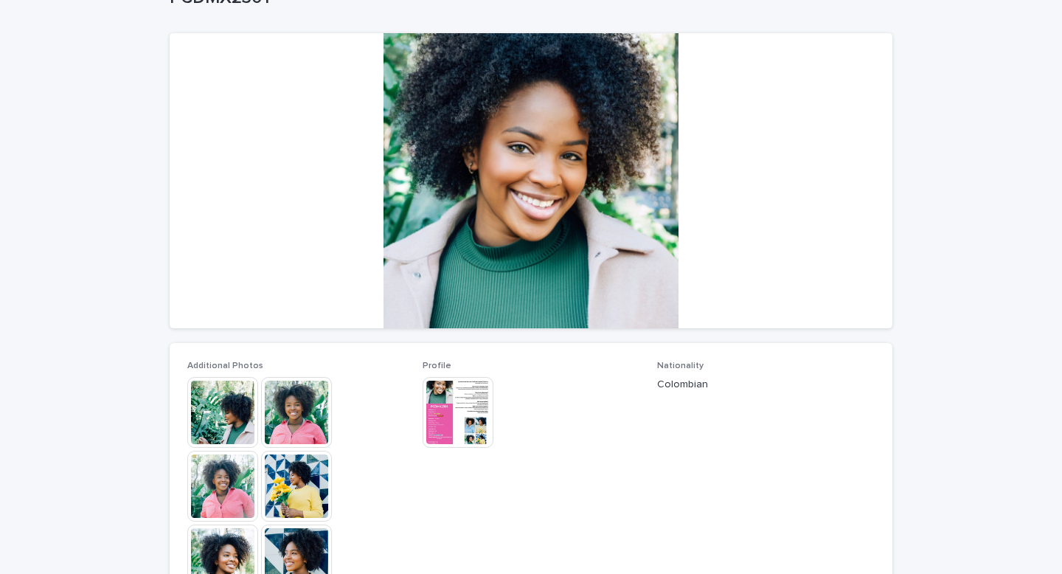
scroll to position [106, 0]
click at [226, 405] on img at bounding box center [222, 411] width 71 height 71
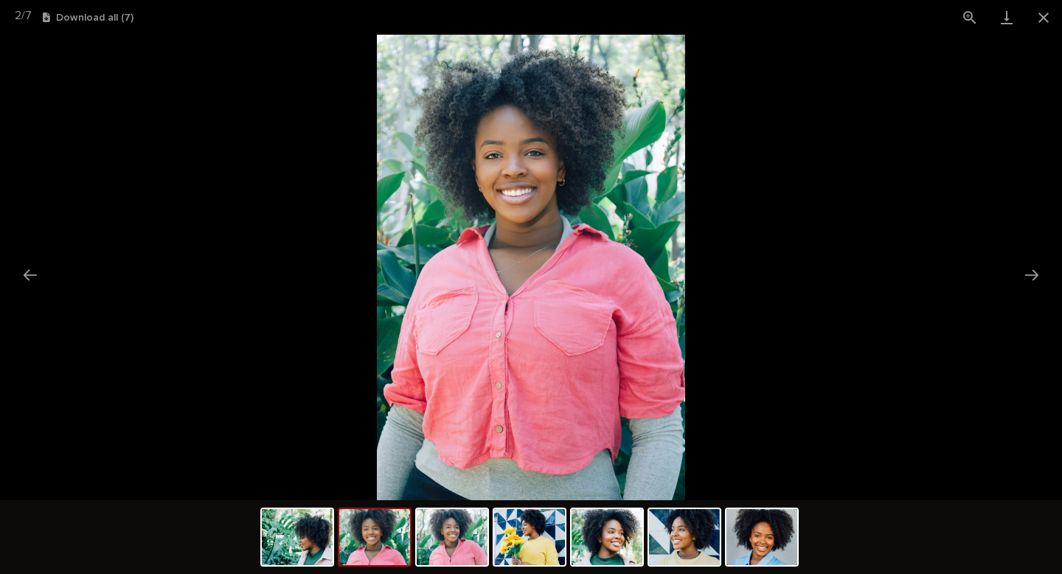
scroll to position [0, 0]
click at [281, 271] on picture at bounding box center [531, 267] width 1062 height 465
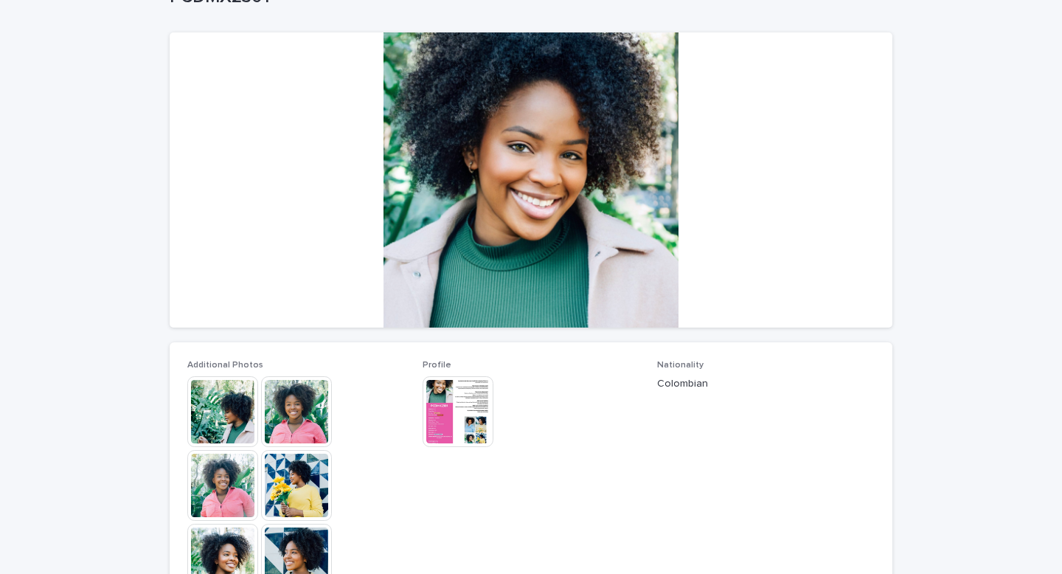
click at [447, 424] on img at bounding box center [458, 411] width 71 height 71
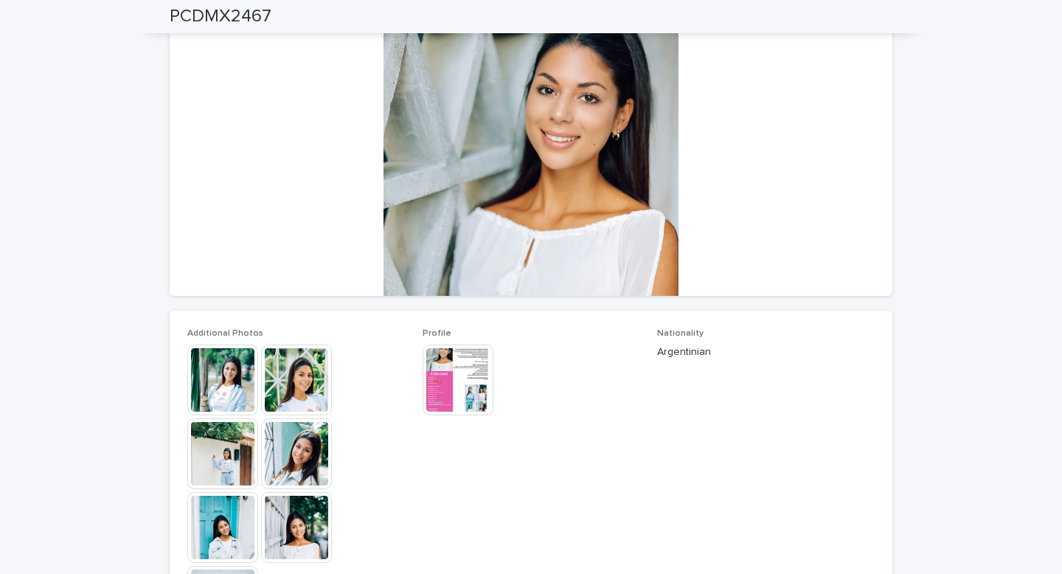
scroll to position [139, 0]
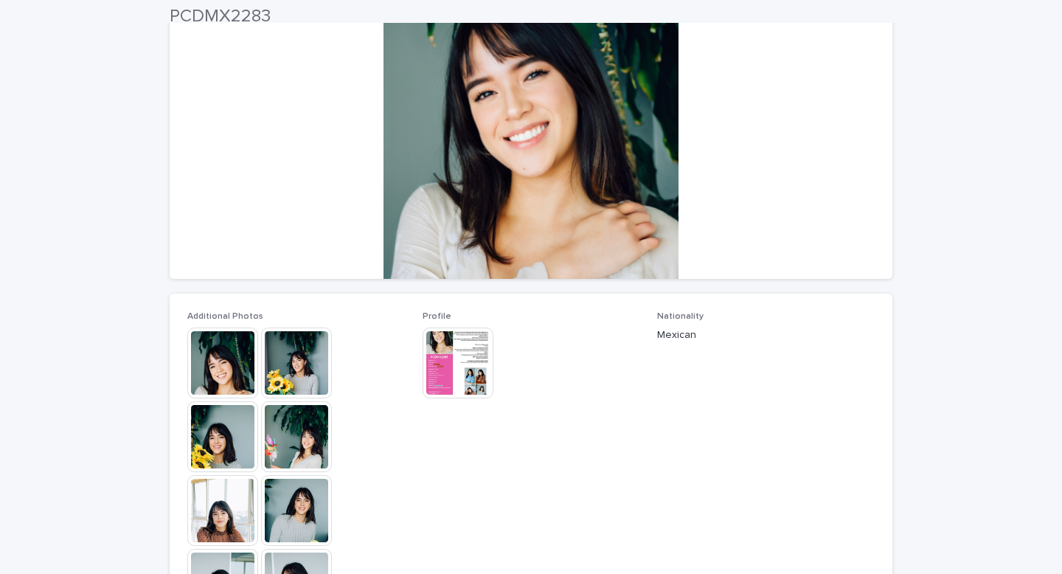
scroll to position [165, 0]
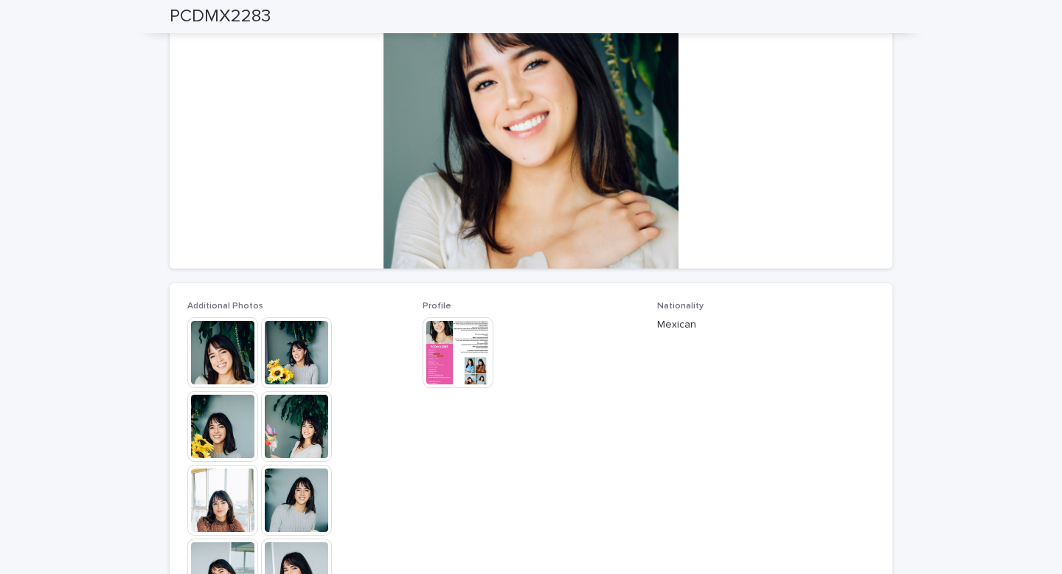
click at [305, 353] on img at bounding box center [296, 352] width 71 height 71
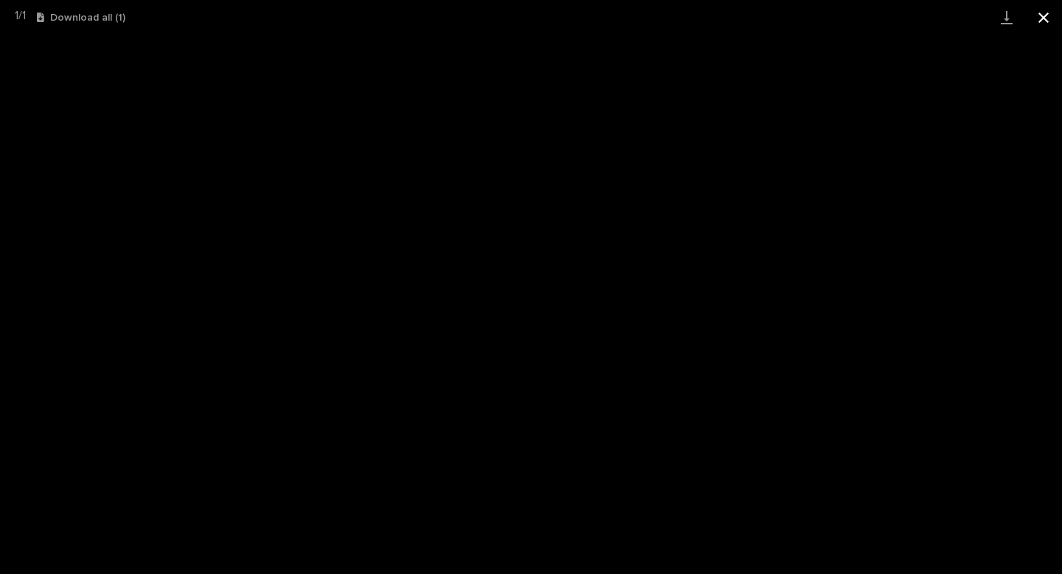
click at [1044, 21] on button "Close gallery" at bounding box center [1043, 17] width 37 height 35
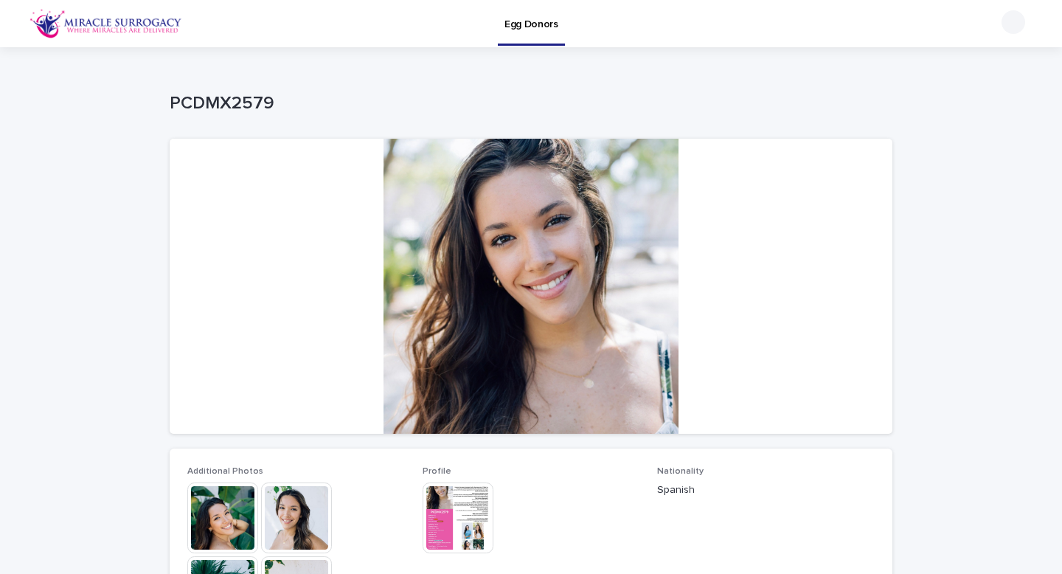
click at [232, 533] on img at bounding box center [222, 517] width 71 height 71
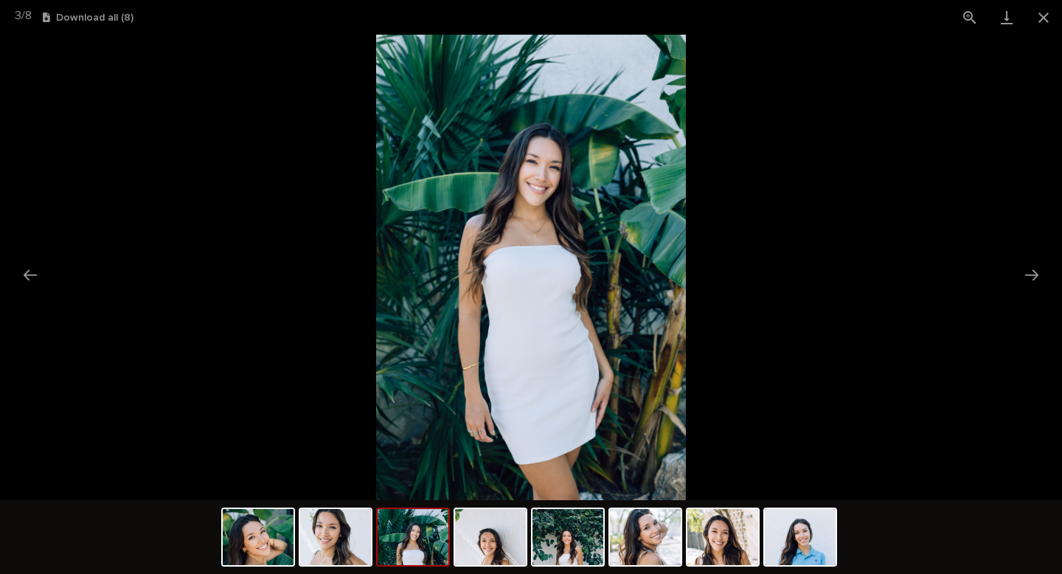
click at [225, 179] on picture at bounding box center [531, 267] width 1062 height 465
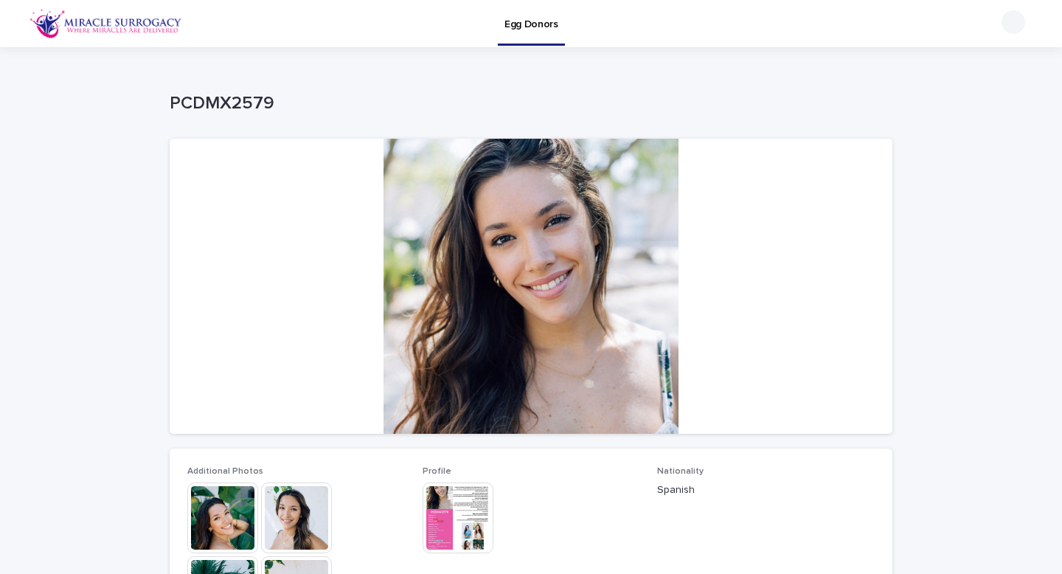
click at [457, 512] on img at bounding box center [458, 517] width 71 height 71
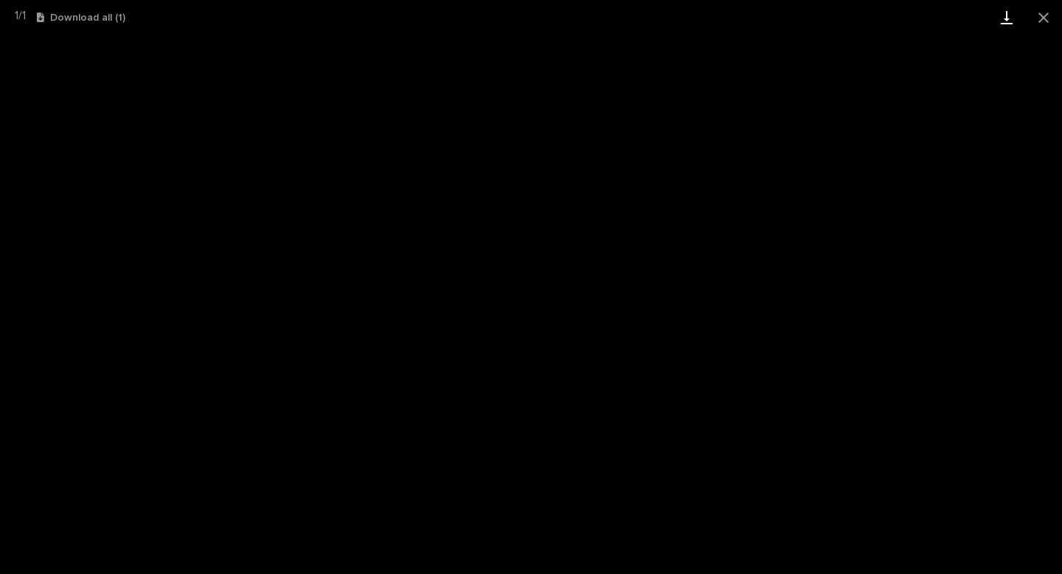
click at [1002, 26] on link "Download" at bounding box center [1006, 17] width 37 height 35
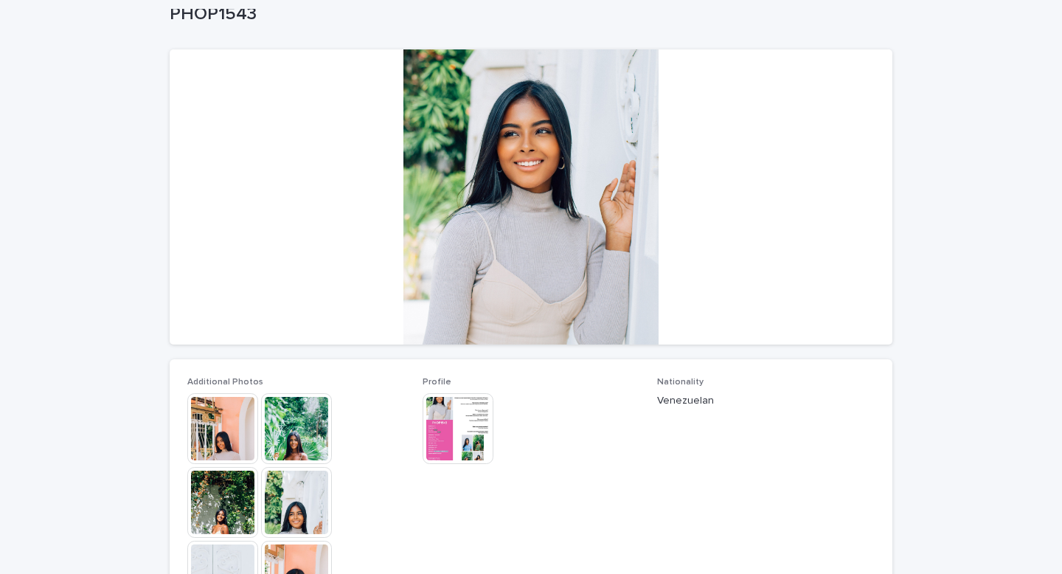
scroll to position [89, 0]
click at [252, 429] on img at bounding box center [222, 429] width 71 height 71
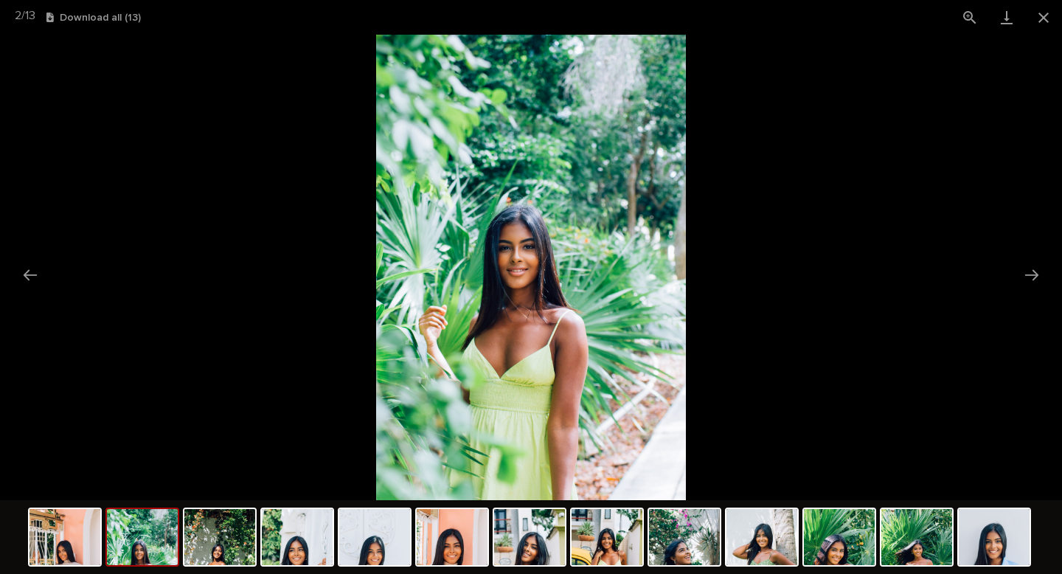
scroll to position [0, 0]
click at [252, 429] on picture at bounding box center [531, 267] width 1062 height 465
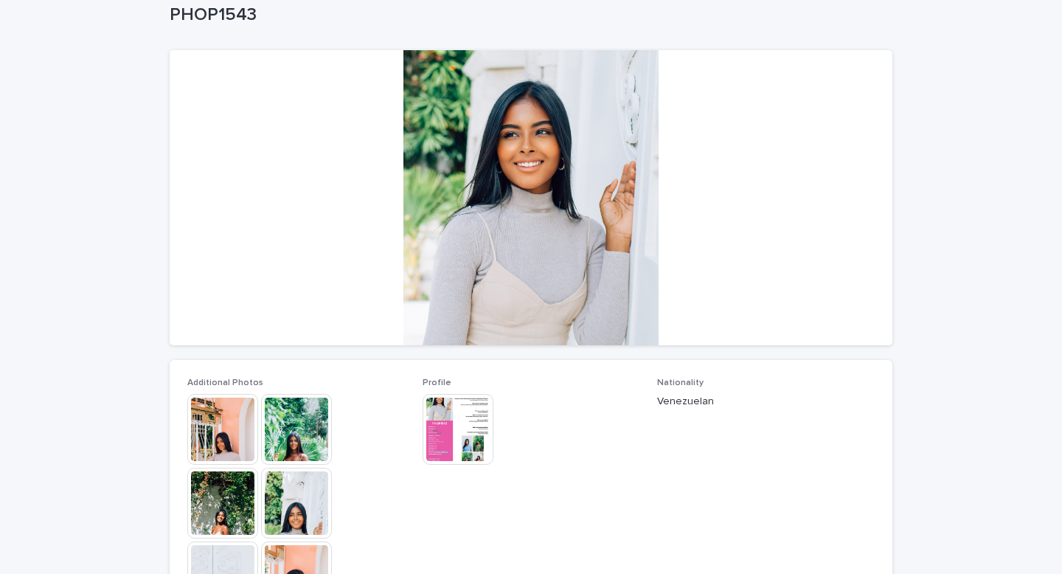
click at [465, 448] on img at bounding box center [458, 429] width 71 height 71
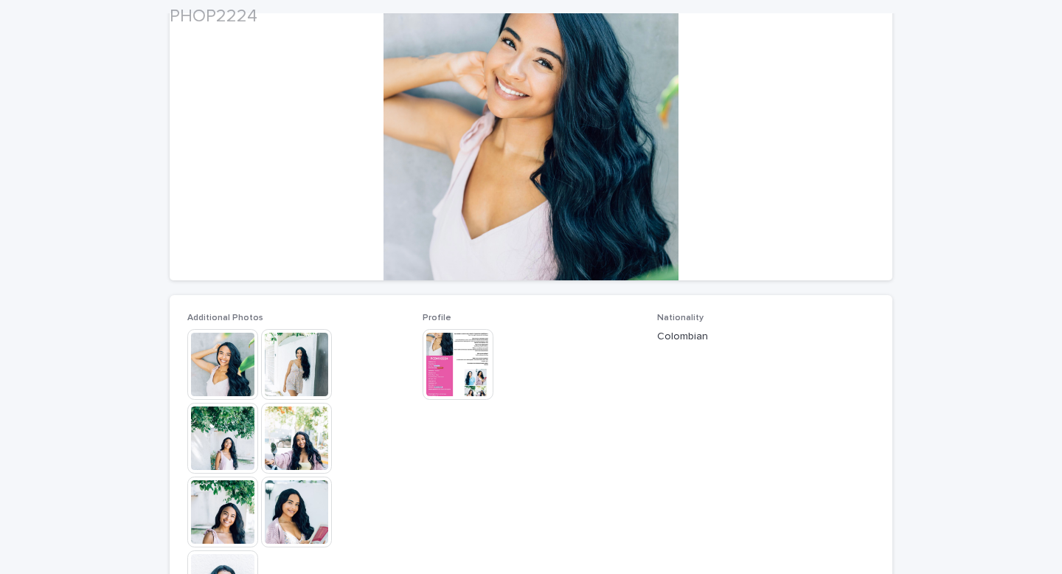
scroll to position [155, 0]
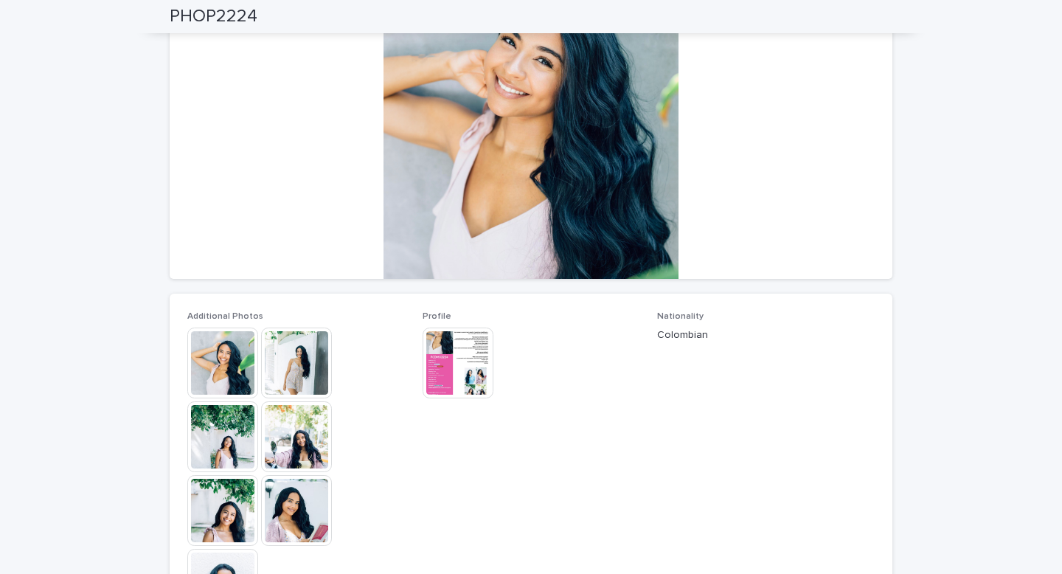
click at [464, 361] on img at bounding box center [458, 362] width 71 height 71
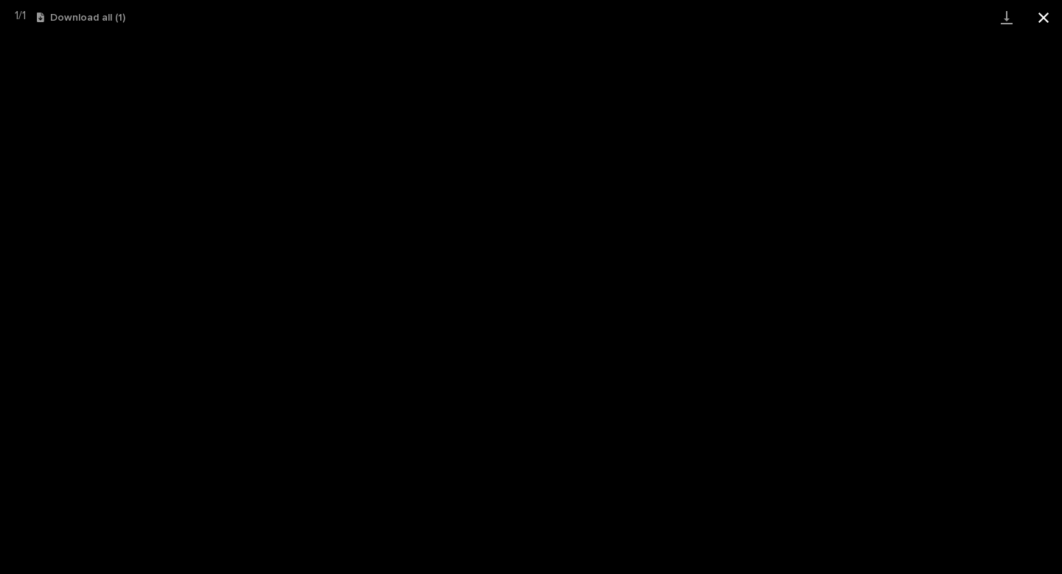
click at [1037, 17] on button "Close gallery" at bounding box center [1043, 17] width 37 height 35
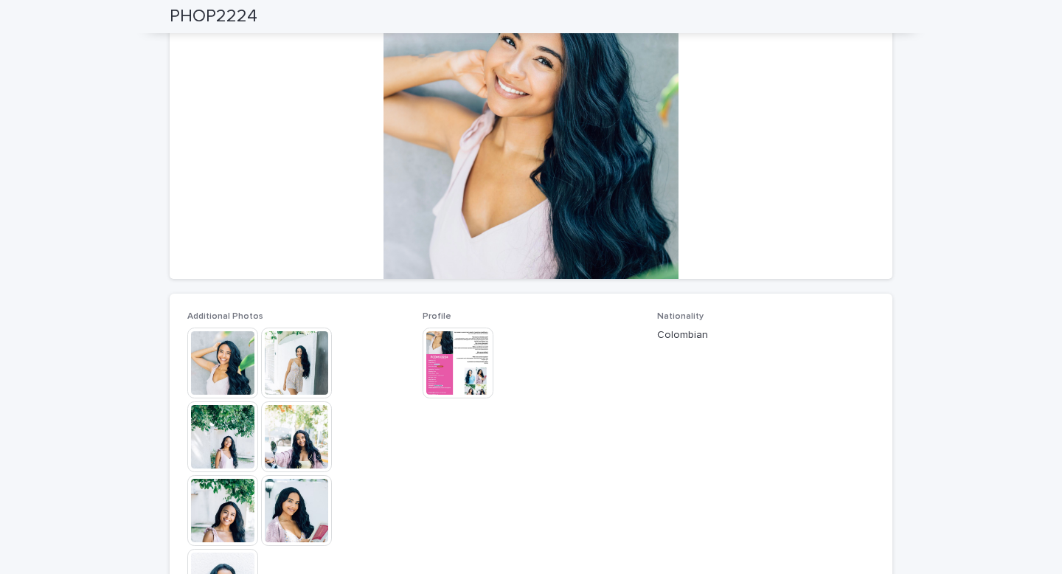
click at [226, 367] on img at bounding box center [222, 362] width 71 height 71
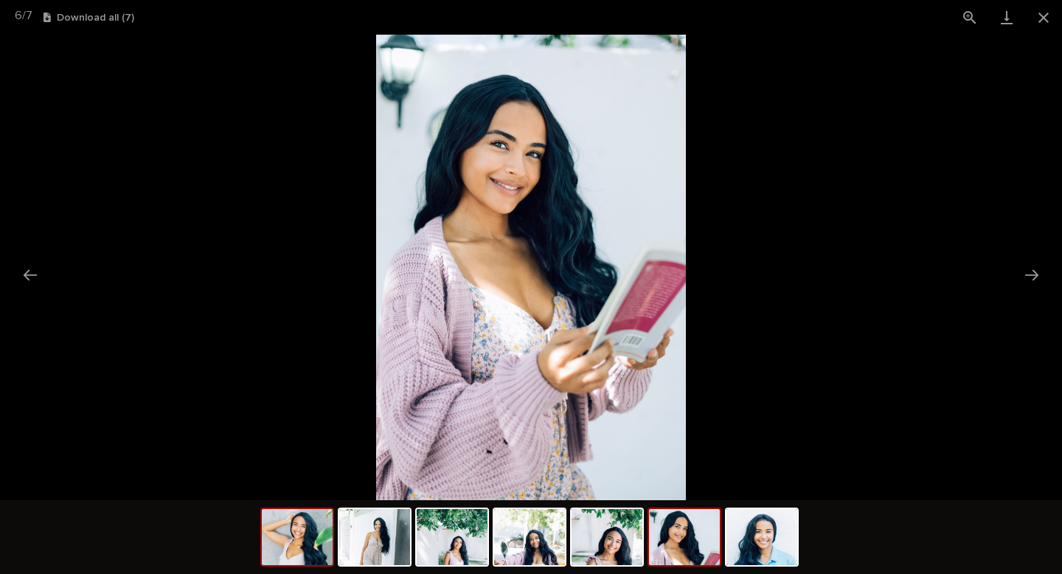
click at [305, 561] on img at bounding box center [297, 537] width 71 height 56
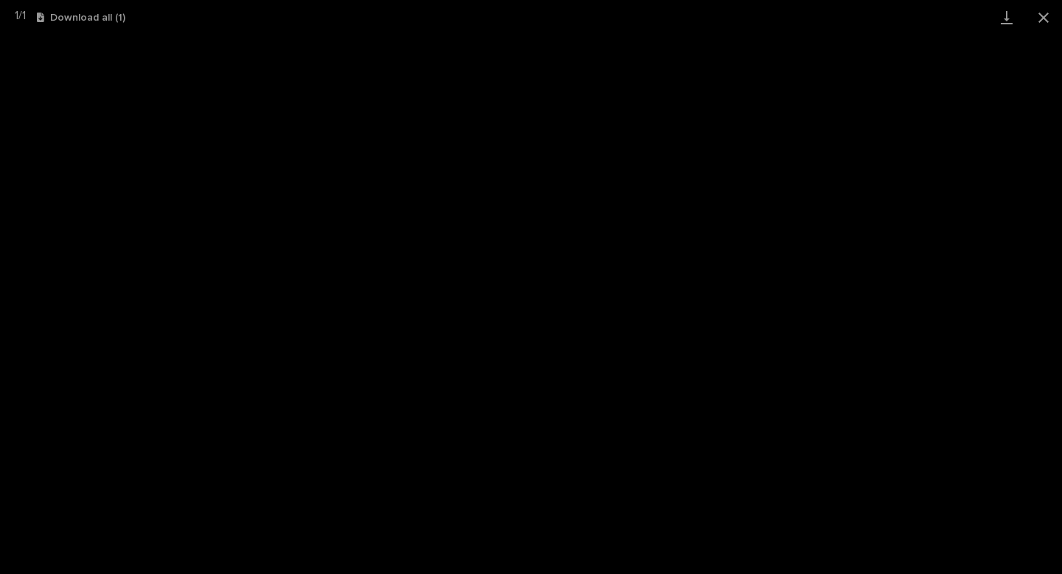
scroll to position [91, 0]
click at [1041, 13] on button "Close gallery" at bounding box center [1043, 17] width 37 height 35
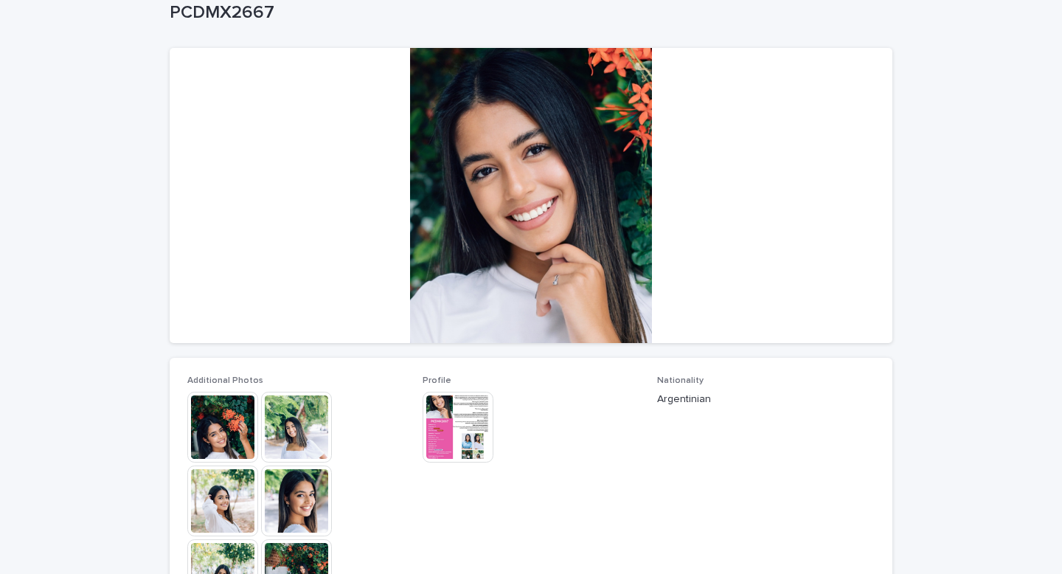
click at [226, 445] on img at bounding box center [222, 427] width 71 height 71
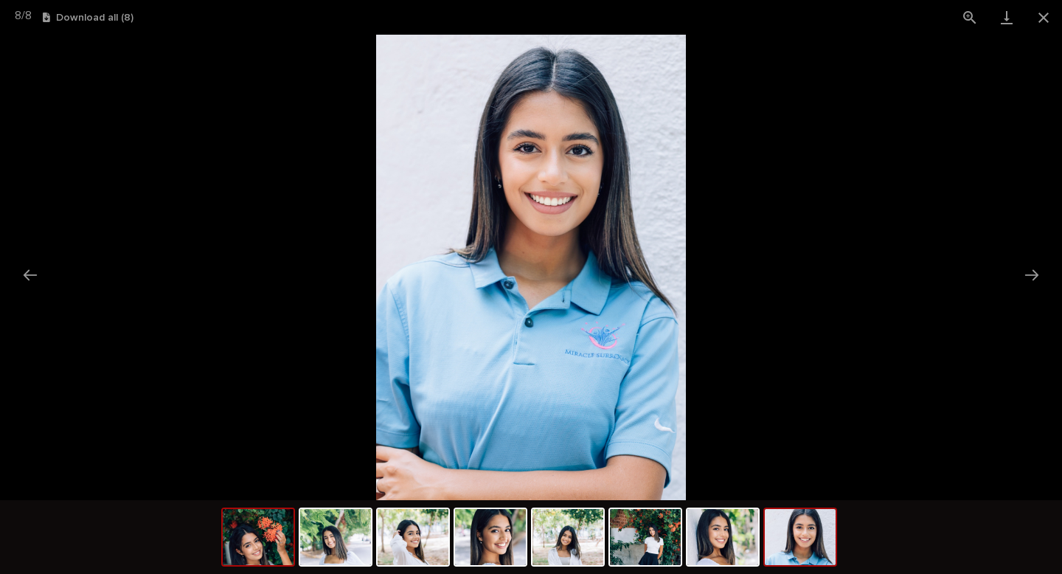
click at [262, 545] on img at bounding box center [258, 537] width 71 height 56
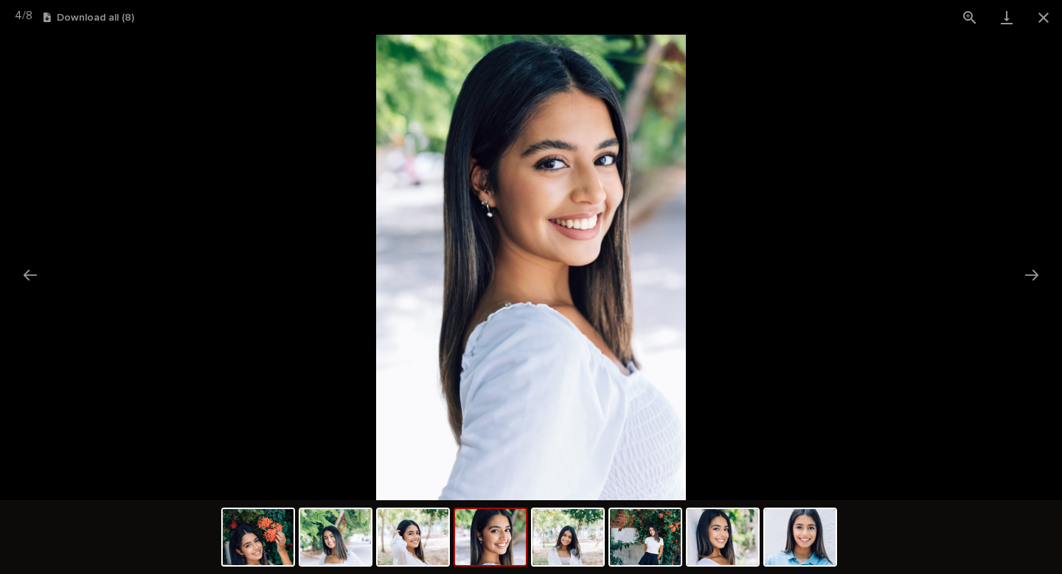
scroll to position [0, 0]
click at [361, 171] on picture at bounding box center [531, 267] width 1062 height 465
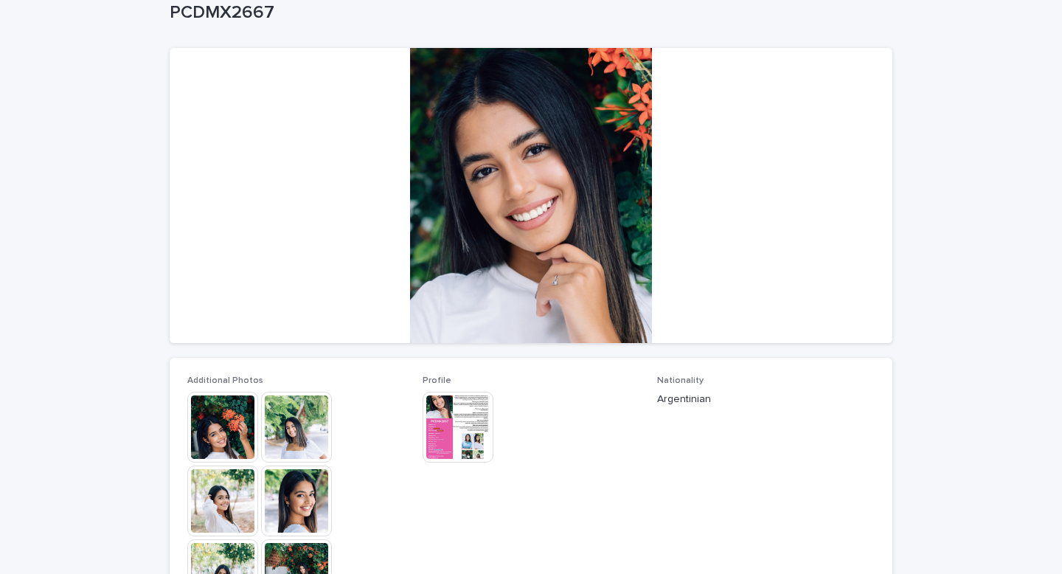
click at [459, 413] on img at bounding box center [458, 427] width 71 height 71
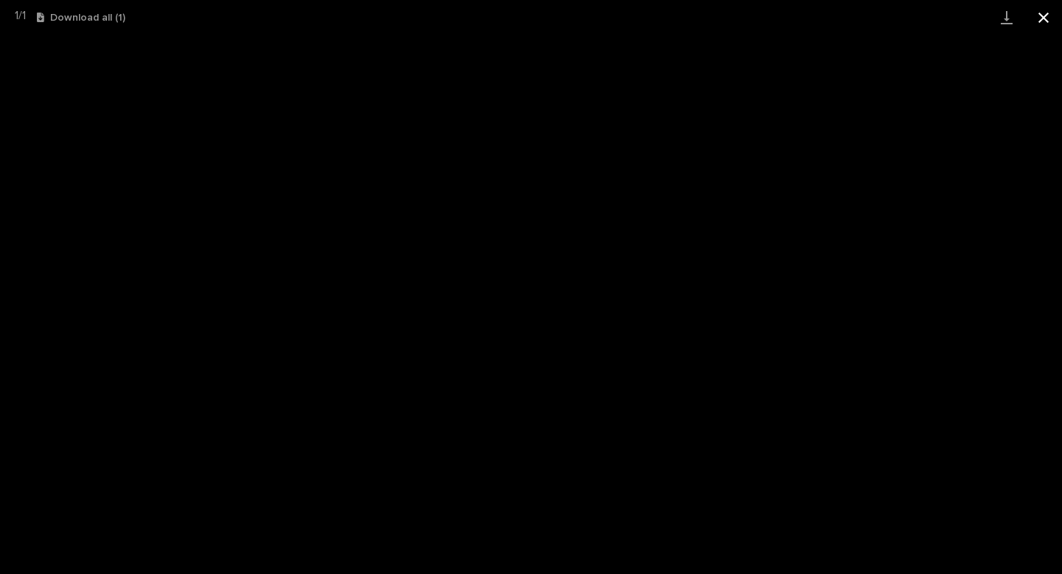
click at [1041, 13] on button "Close gallery" at bounding box center [1043, 17] width 37 height 35
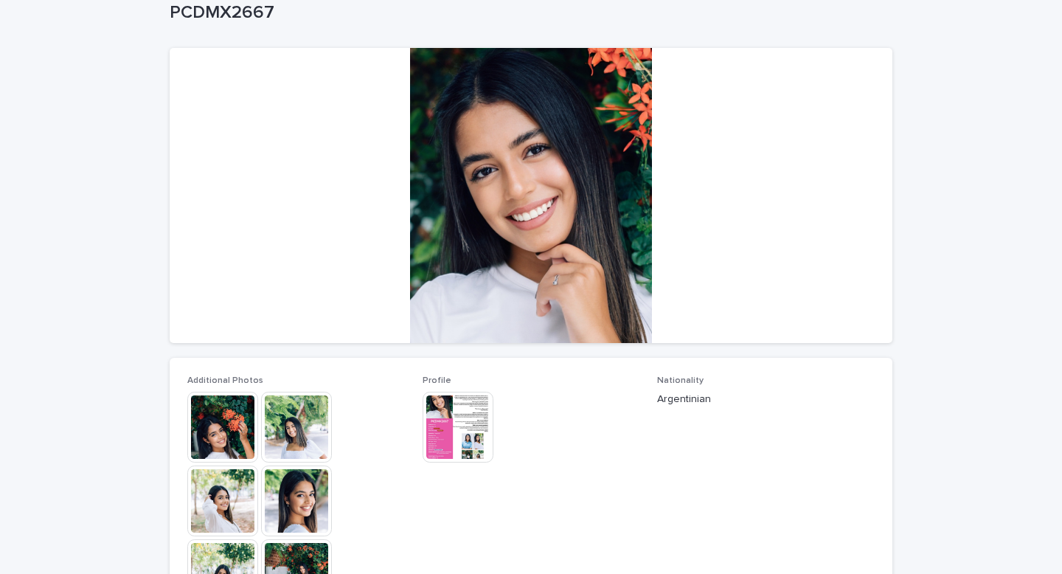
click at [235, 444] on img at bounding box center [222, 427] width 71 height 71
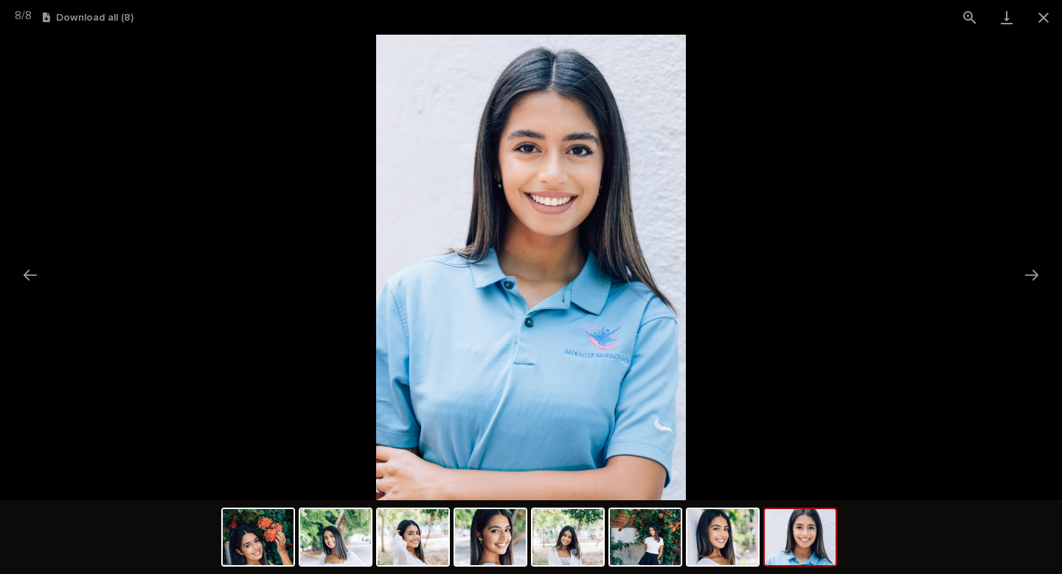
click at [775, 234] on picture at bounding box center [531, 267] width 1062 height 465
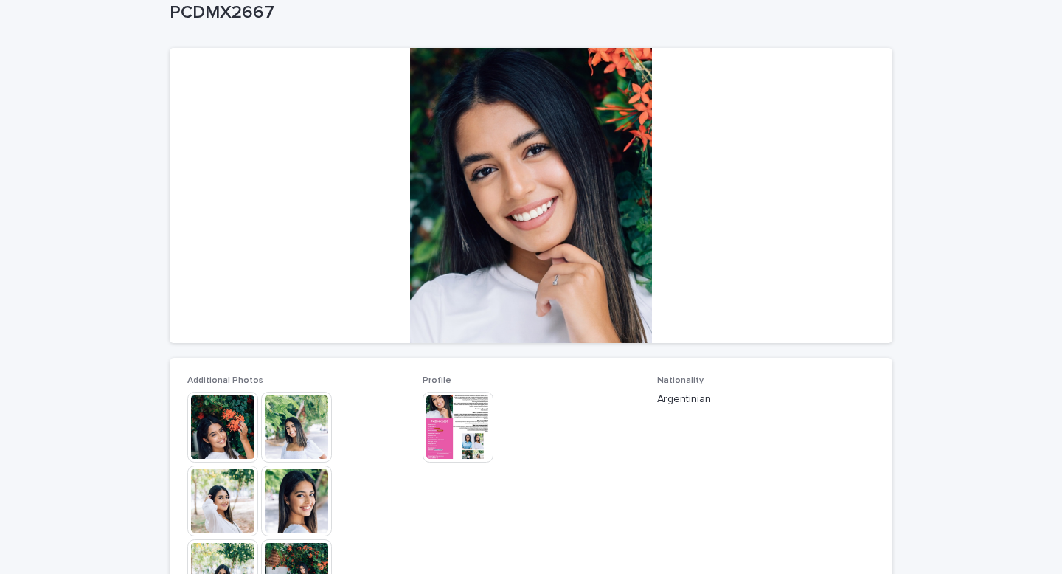
click at [459, 417] on img at bounding box center [458, 427] width 71 height 71
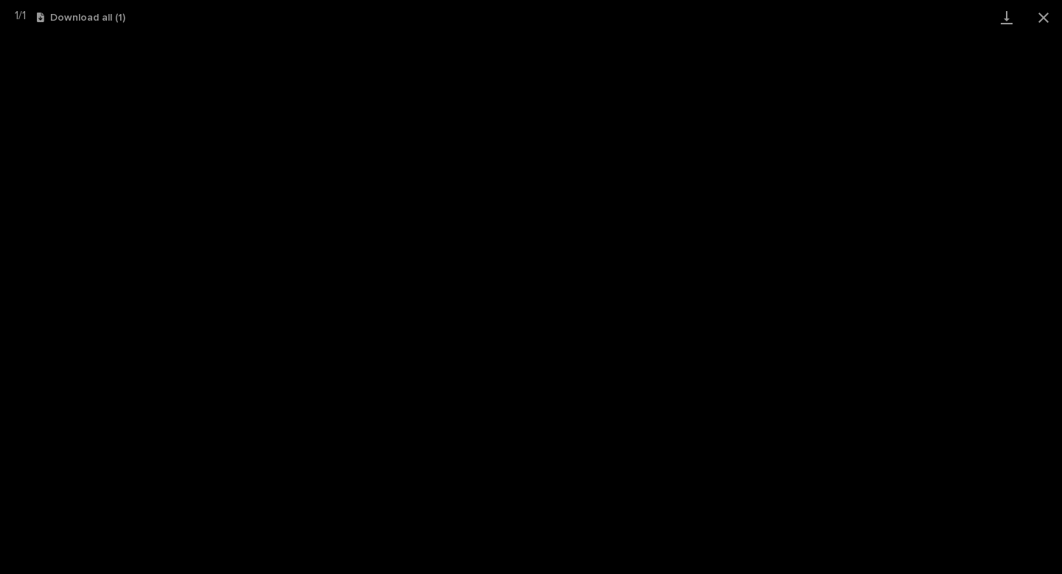
scroll to position [84, 0]
click at [1038, 24] on button "Close gallery" at bounding box center [1043, 17] width 37 height 35
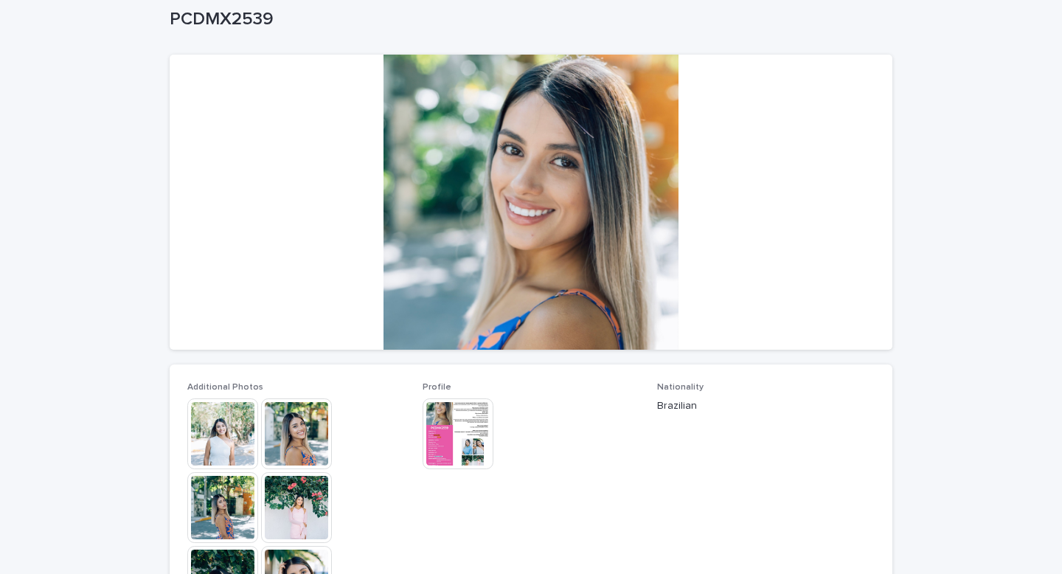
click at [240, 440] on img at bounding box center [222, 433] width 71 height 71
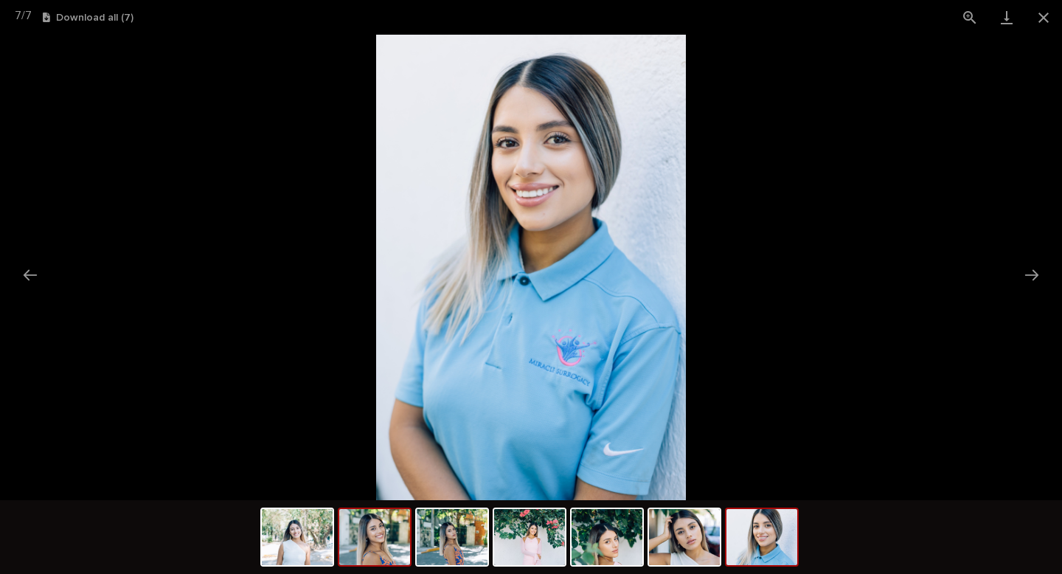
click at [370, 550] on img at bounding box center [374, 537] width 71 height 56
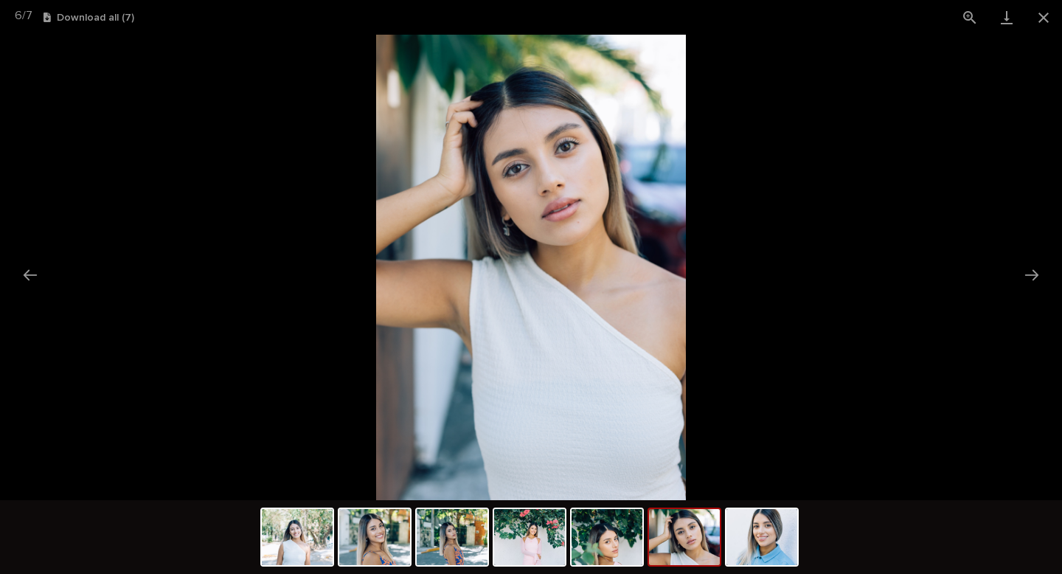
click at [841, 232] on picture at bounding box center [531, 267] width 1062 height 465
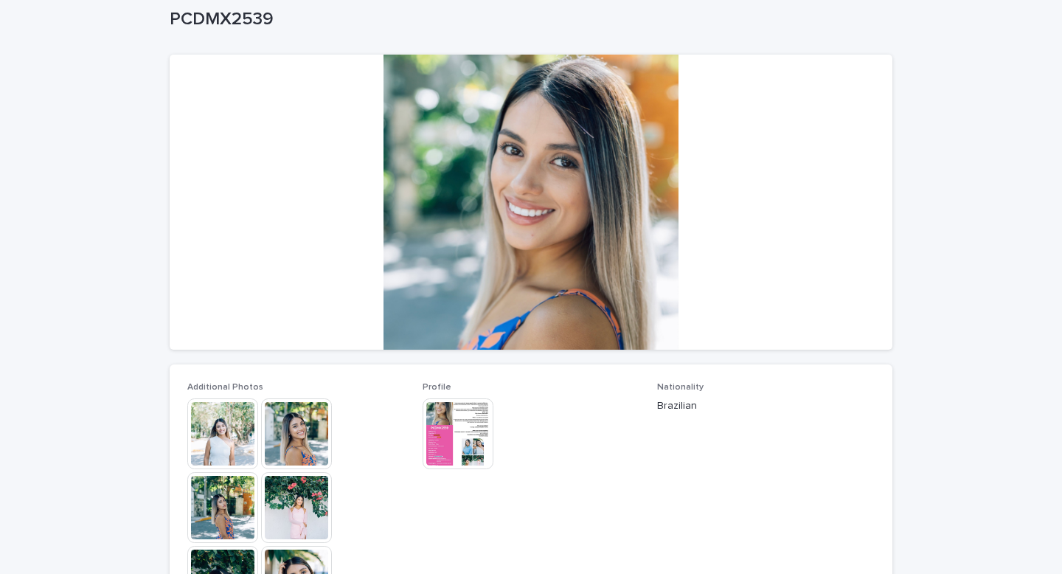
click at [453, 423] on img at bounding box center [458, 433] width 71 height 71
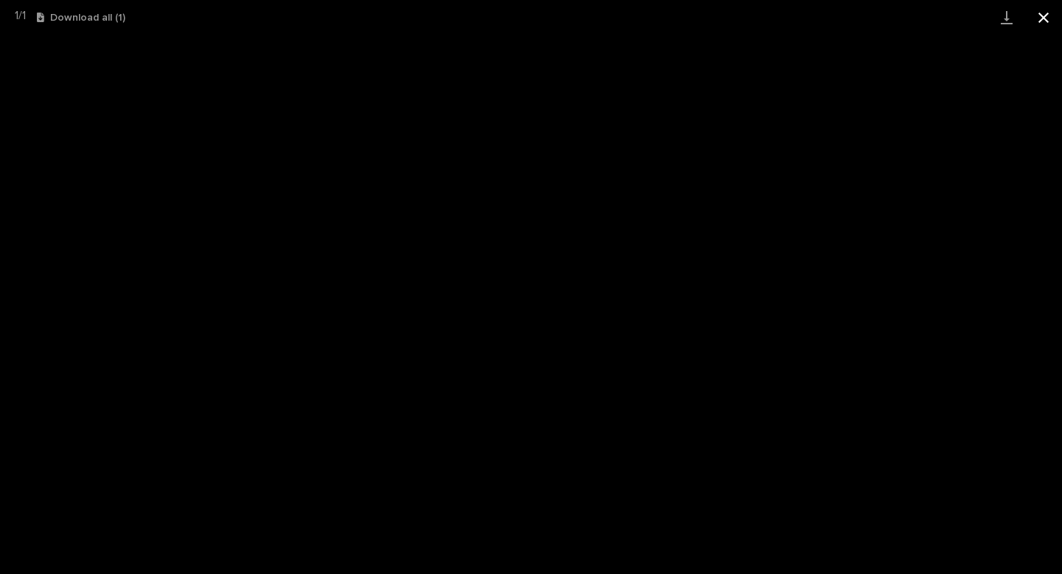
click at [1046, 13] on button "Close gallery" at bounding box center [1043, 17] width 37 height 35
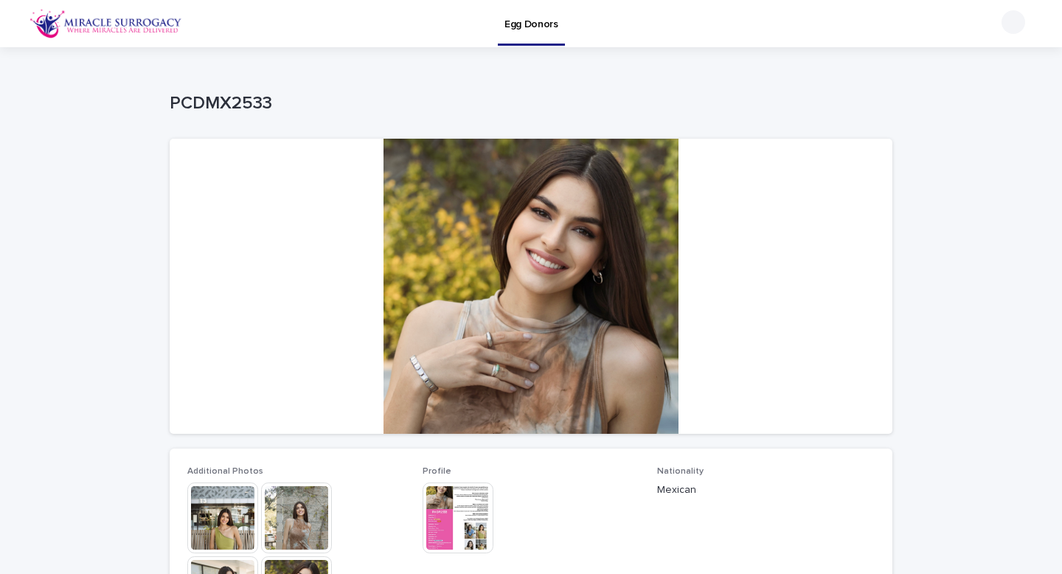
click at [226, 513] on img at bounding box center [222, 517] width 71 height 71
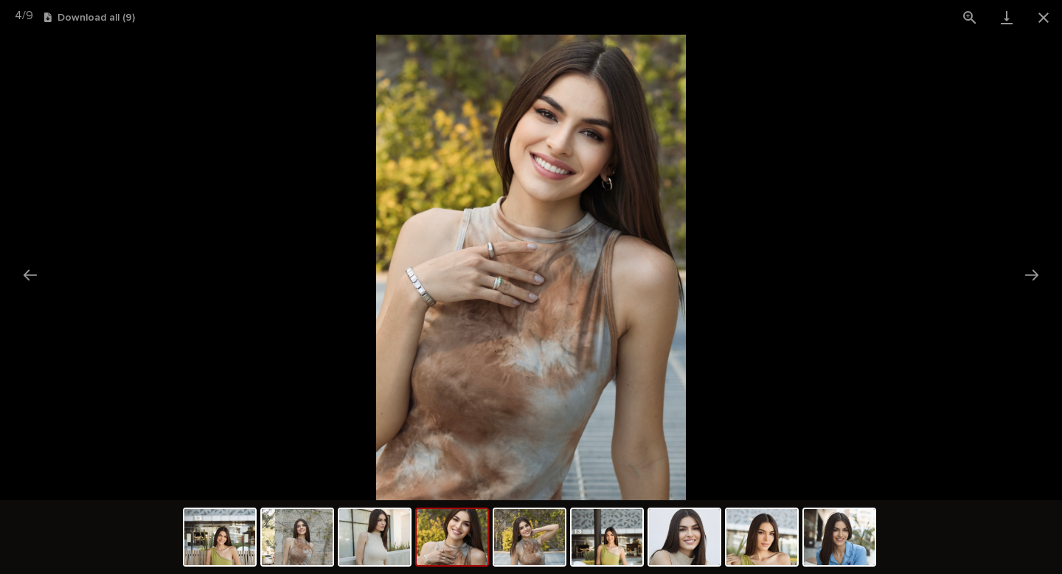
click at [215, 306] on picture at bounding box center [531, 267] width 1062 height 465
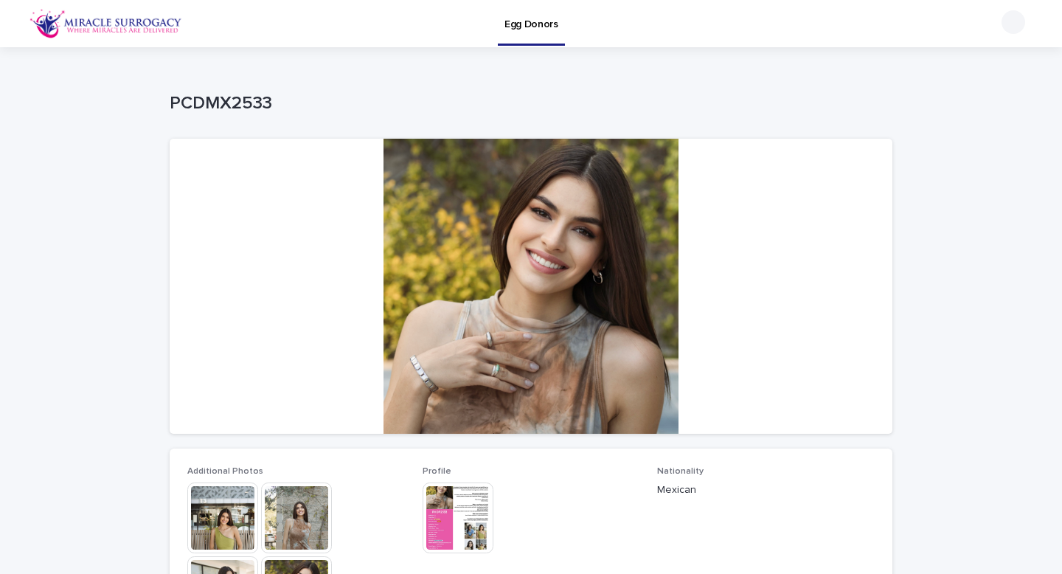
click at [217, 506] on img at bounding box center [222, 517] width 71 height 71
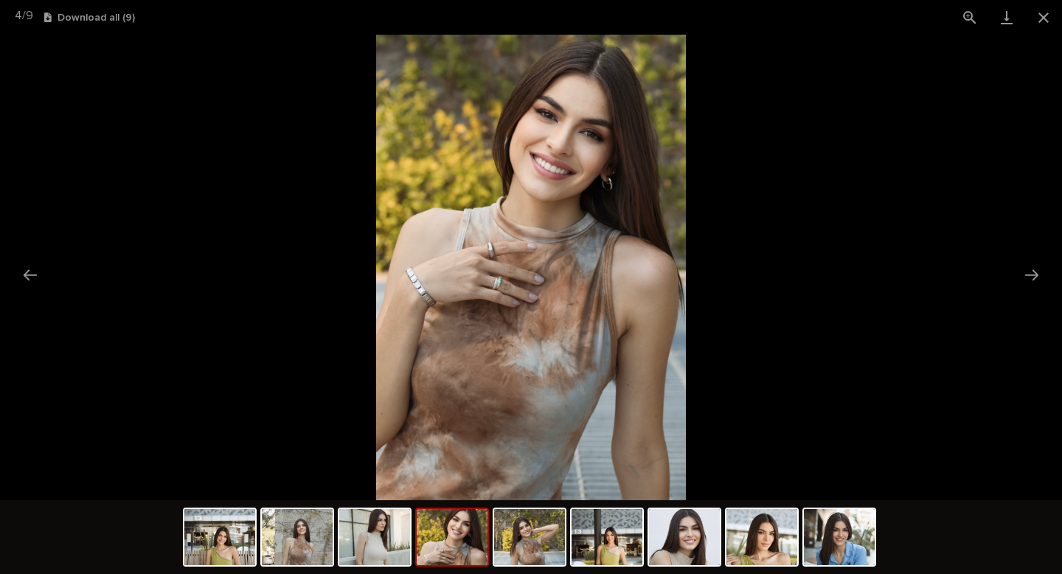
click at [702, 185] on picture at bounding box center [531, 267] width 1062 height 465
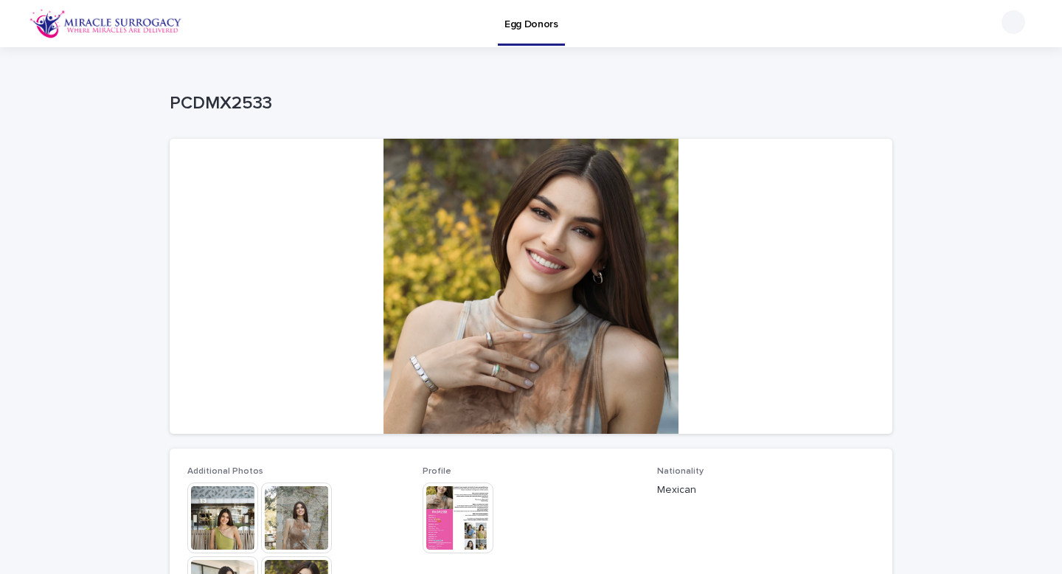
click at [473, 521] on img at bounding box center [458, 517] width 71 height 71
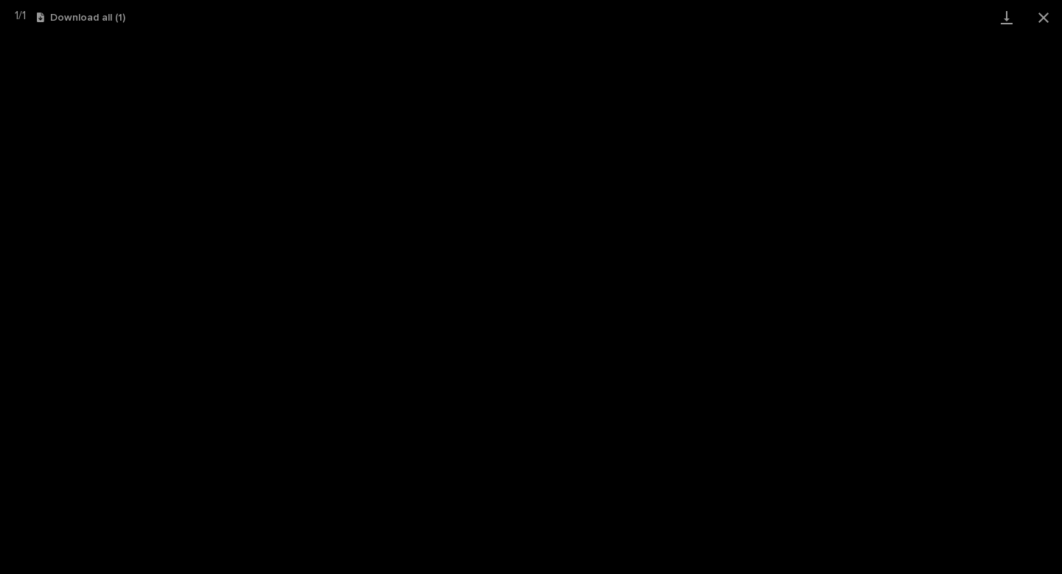
scroll to position [81, 0]
click at [1043, 16] on button "Close gallery" at bounding box center [1043, 17] width 37 height 35
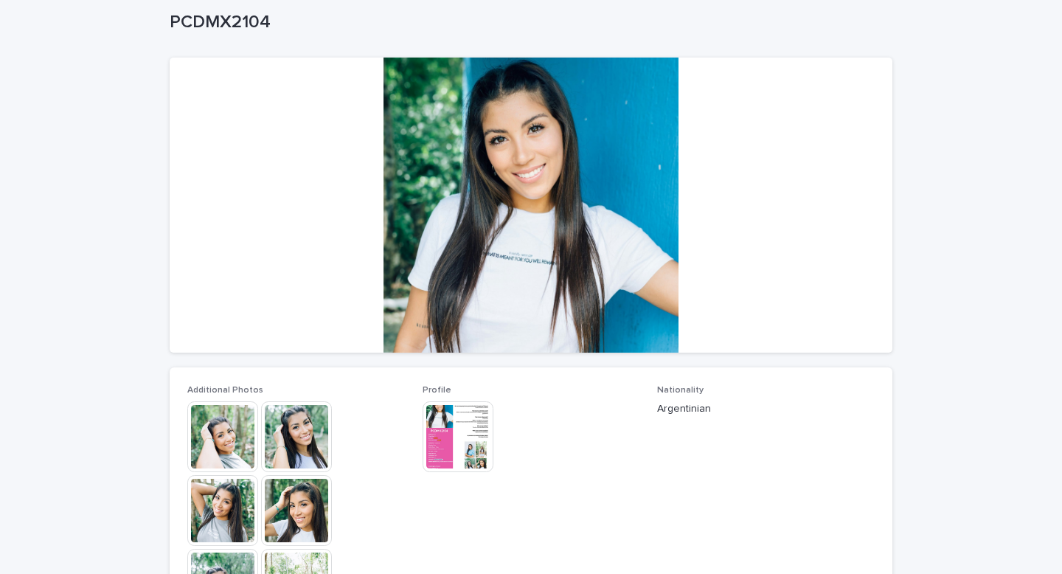
click at [229, 432] on img at bounding box center [222, 436] width 71 height 71
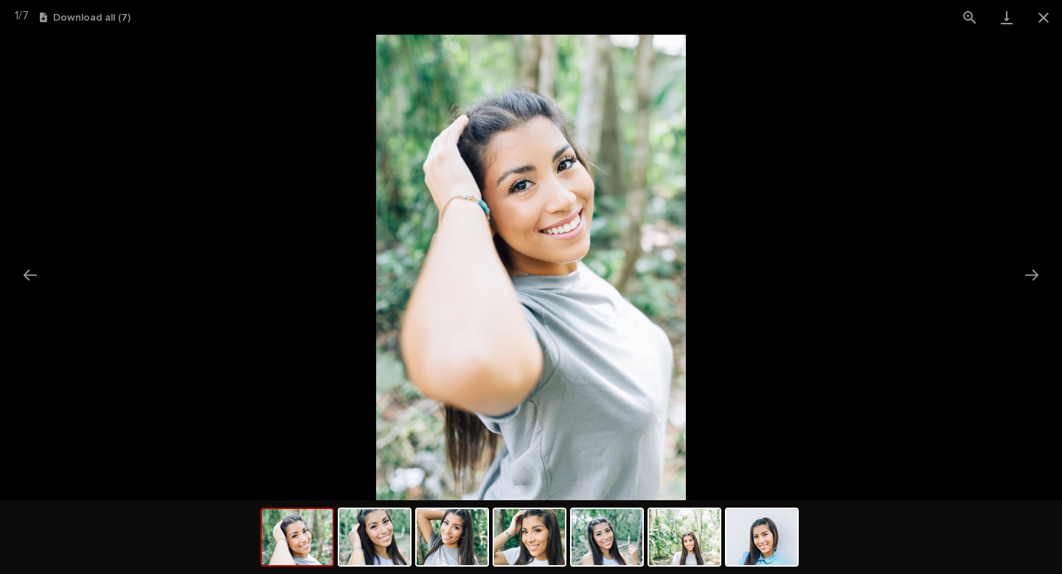
click at [726, 410] on picture at bounding box center [531, 267] width 1062 height 465
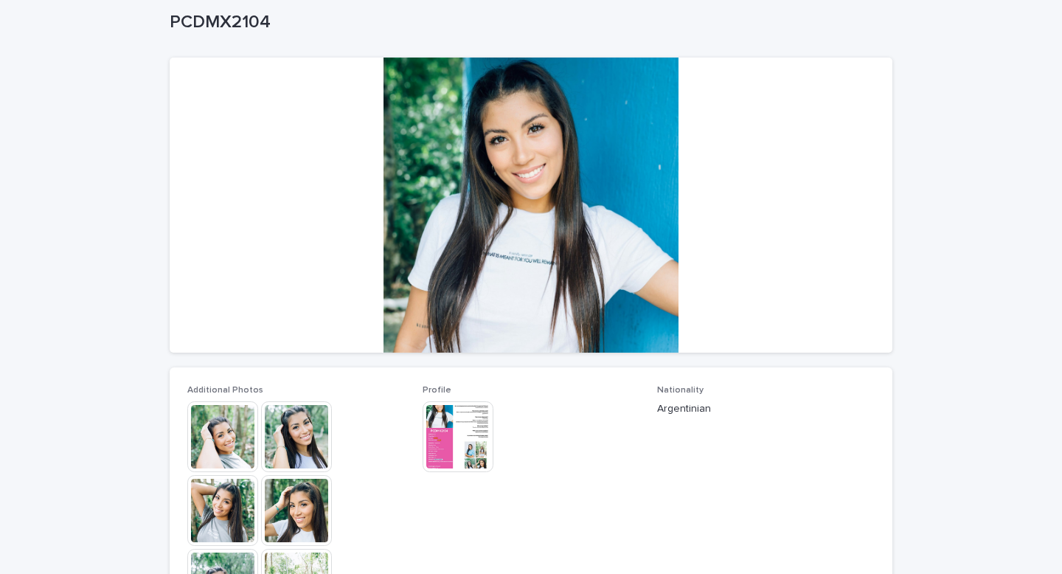
click at [457, 445] on img at bounding box center [458, 436] width 71 height 71
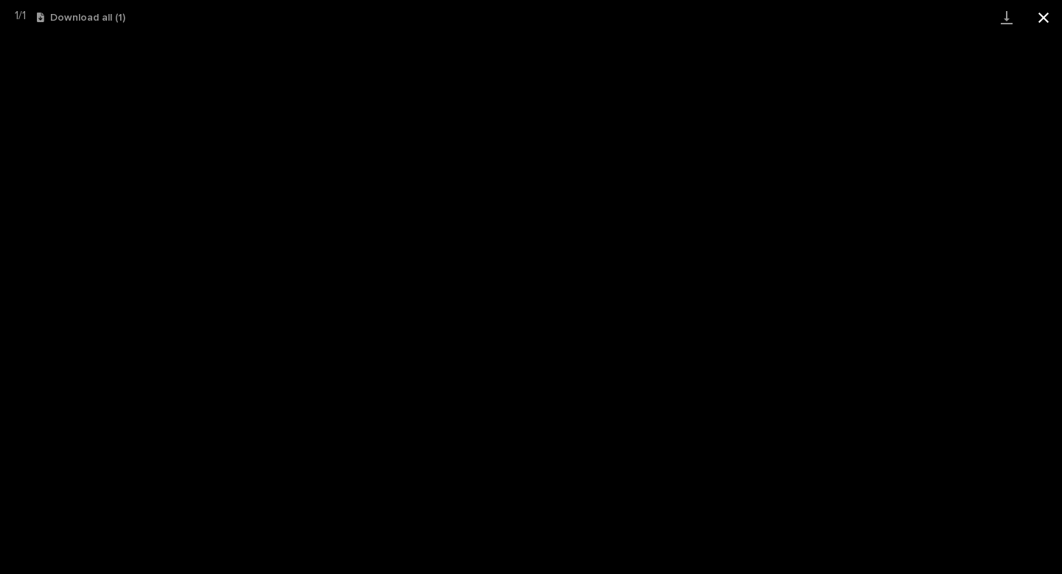
scroll to position [91, 0]
click at [1044, 17] on button "Close gallery" at bounding box center [1043, 17] width 37 height 35
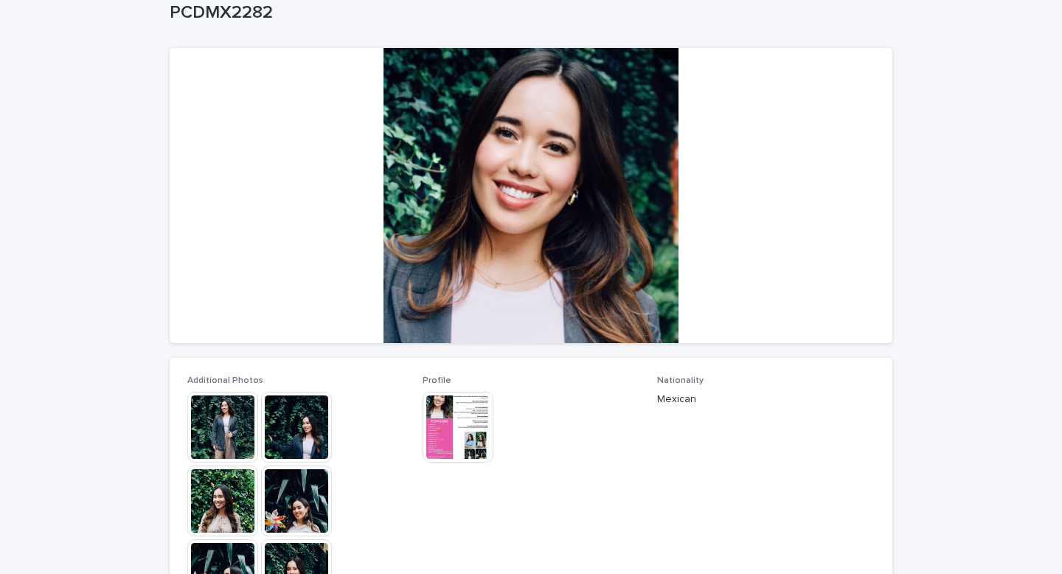
click at [207, 426] on img at bounding box center [222, 427] width 71 height 71
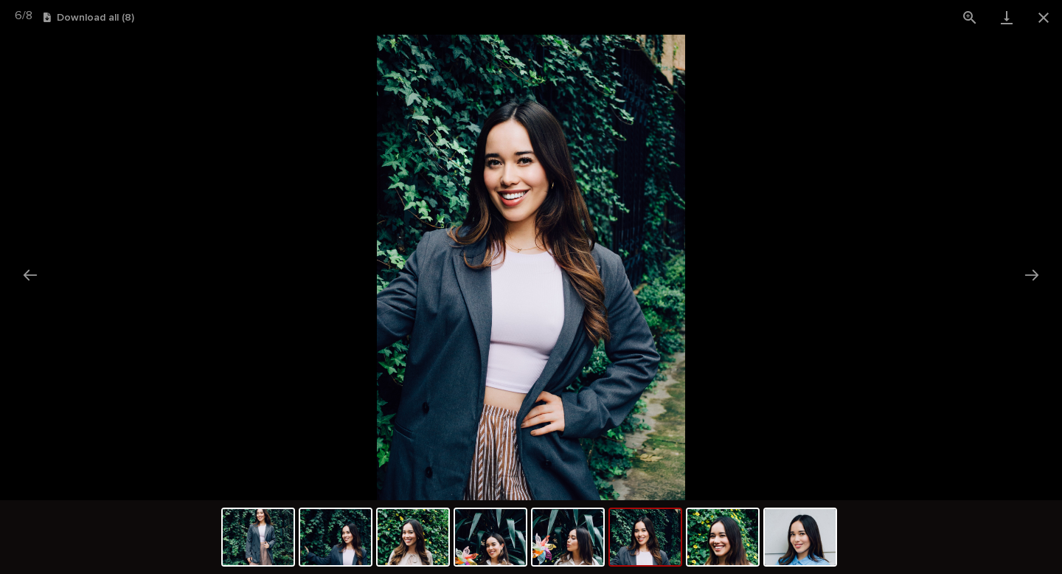
scroll to position [0, 0]
click at [780, 430] on picture at bounding box center [531, 267] width 1062 height 465
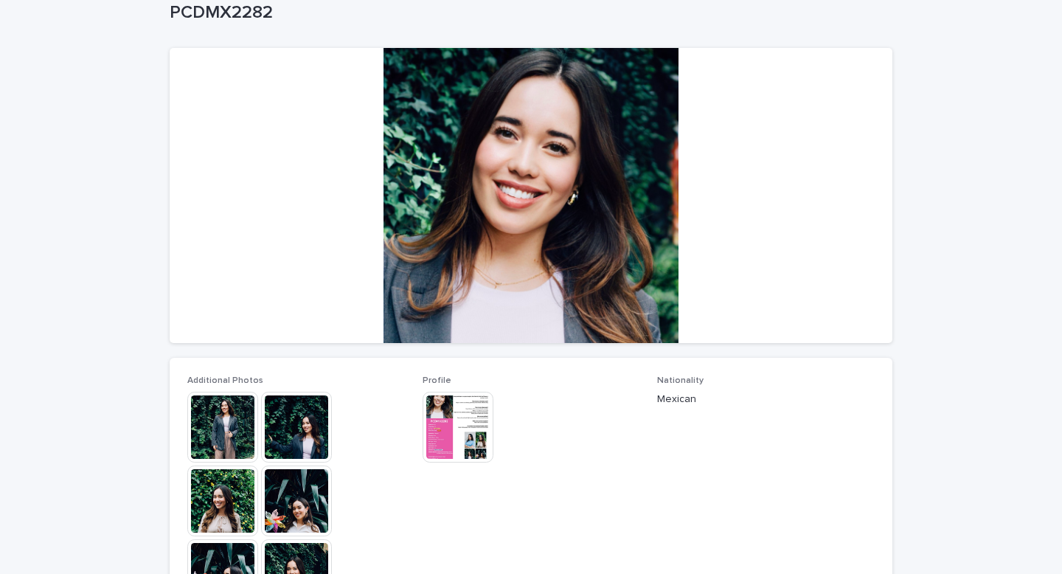
click at [461, 426] on img at bounding box center [458, 427] width 71 height 71
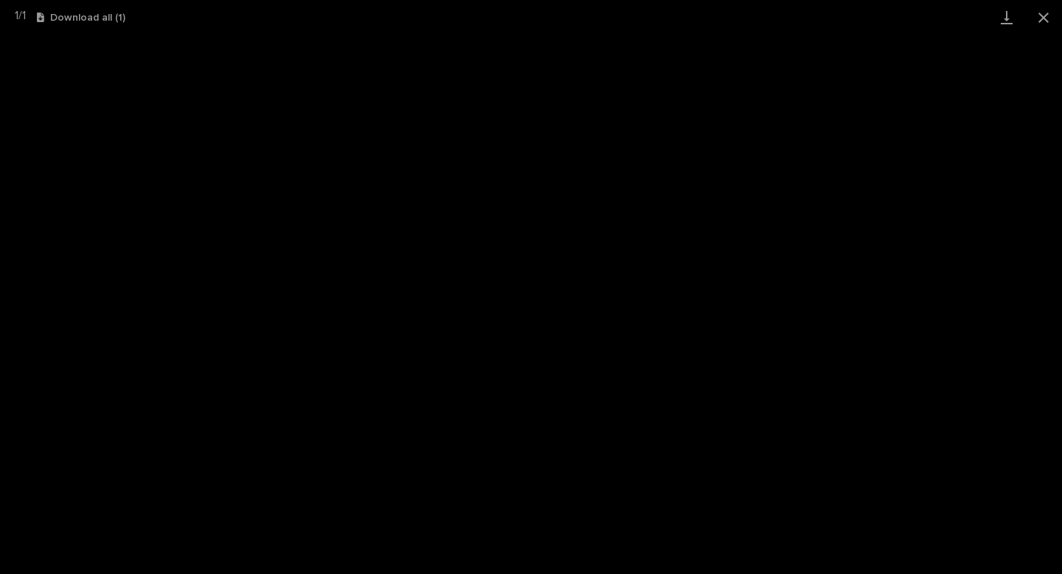
scroll to position [103, 0]
click at [1044, 20] on button "Close gallery" at bounding box center [1043, 17] width 37 height 35
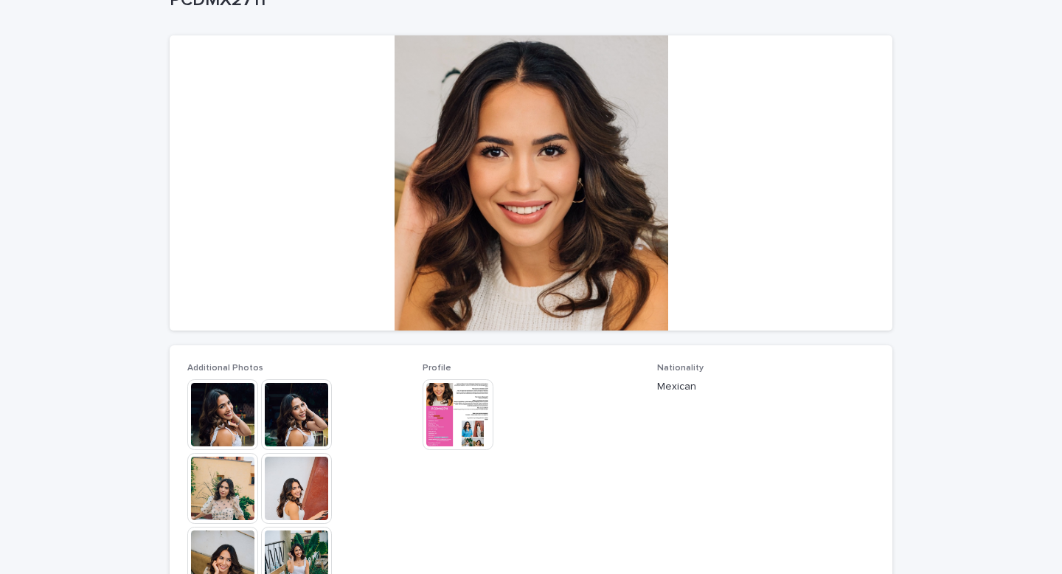
click at [215, 409] on img at bounding box center [222, 414] width 71 height 71
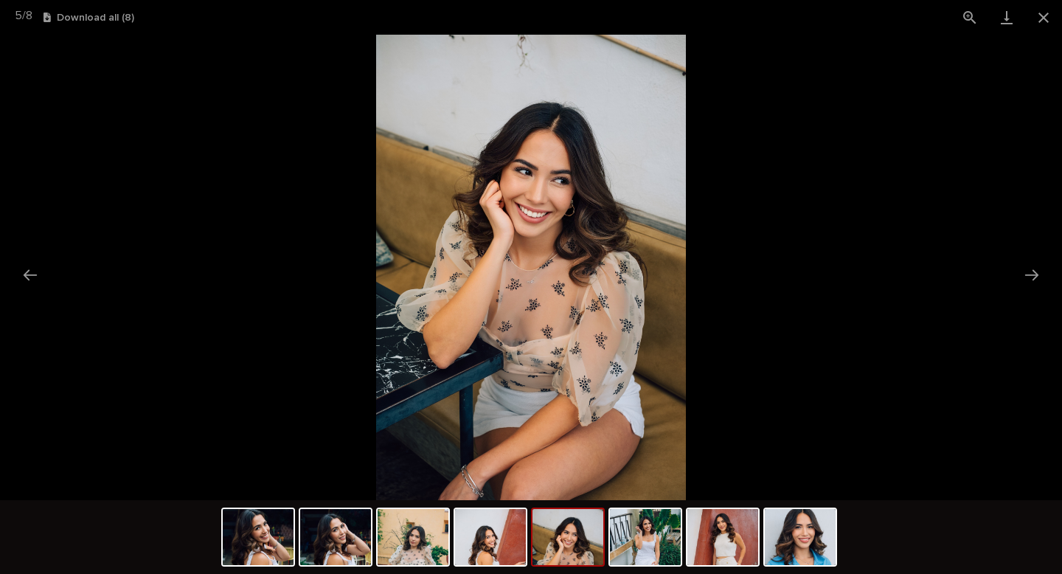
click at [257, 173] on picture at bounding box center [531, 267] width 1062 height 465
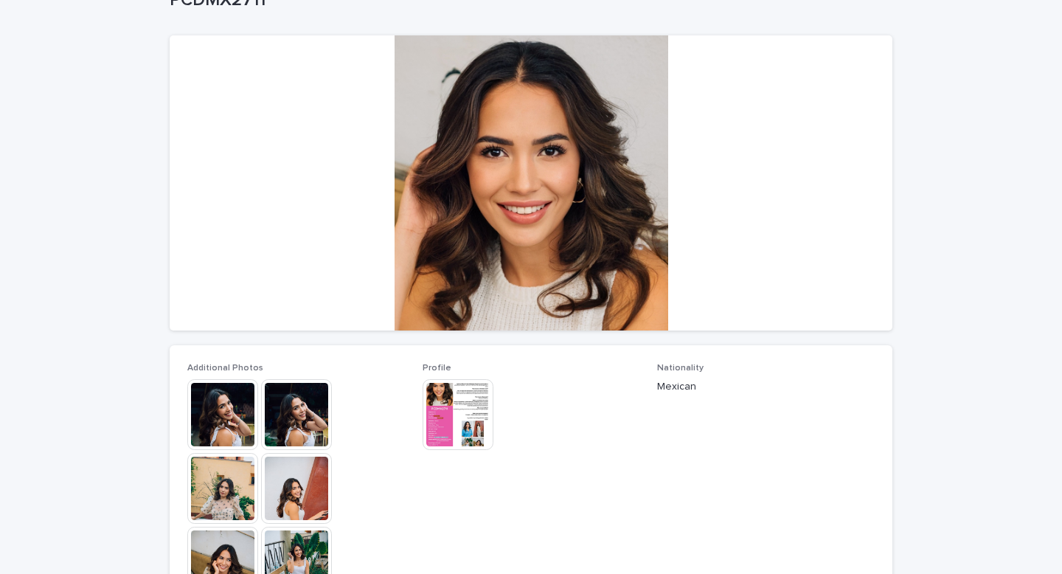
click at [478, 414] on img at bounding box center [458, 414] width 71 height 71
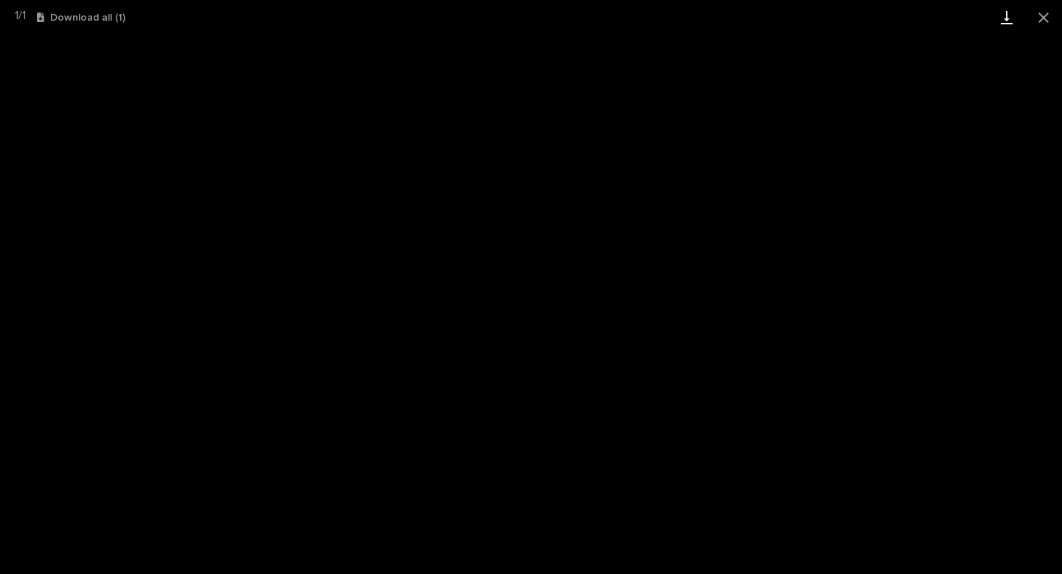
click at [1008, 20] on link "Download" at bounding box center [1006, 17] width 37 height 35
click at [1042, 19] on button "Close gallery" at bounding box center [1043, 17] width 37 height 35
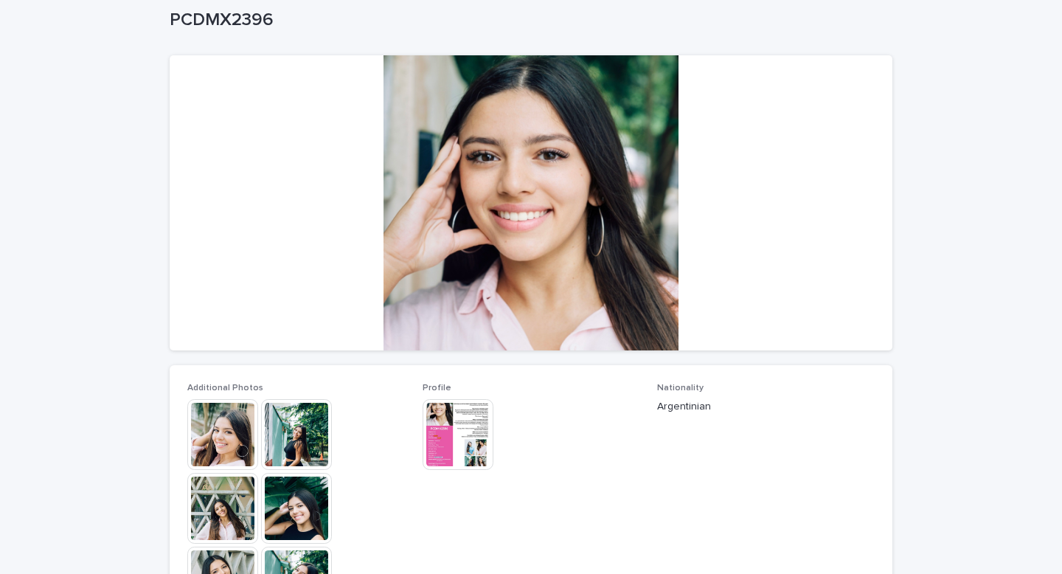
click at [240, 437] on img at bounding box center [222, 434] width 71 height 71
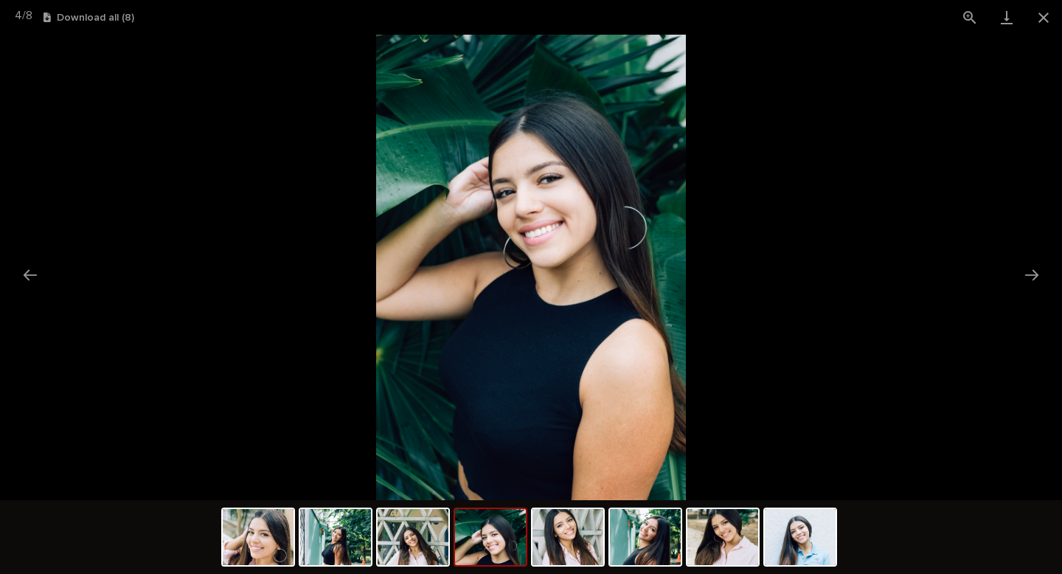
scroll to position [0, 0]
click at [809, 293] on picture at bounding box center [531, 267] width 1062 height 465
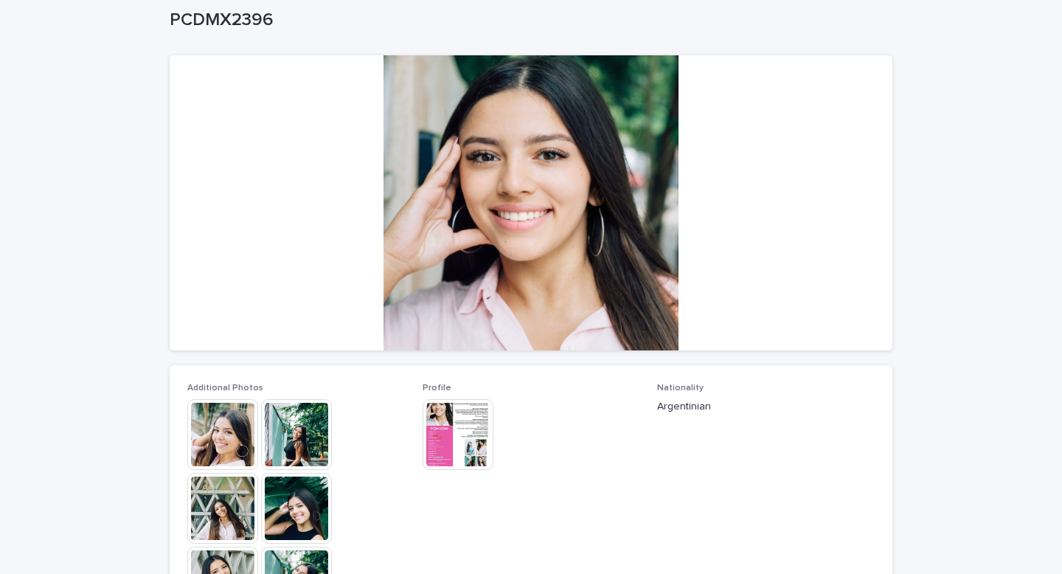
click at [458, 425] on img at bounding box center [458, 434] width 71 height 71
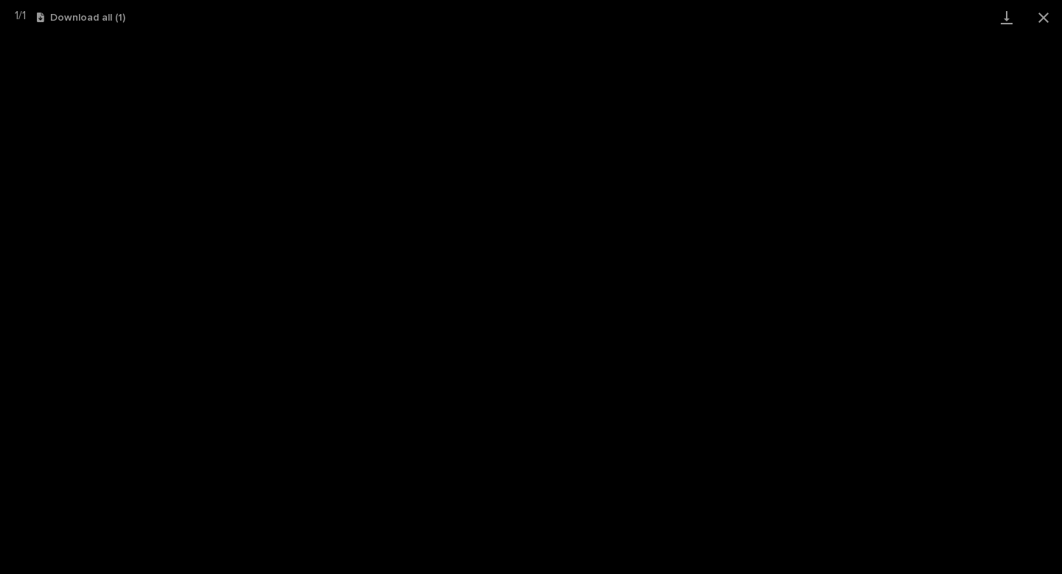
click at [1044, 15] on button "Close gallery" at bounding box center [1043, 17] width 37 height 35
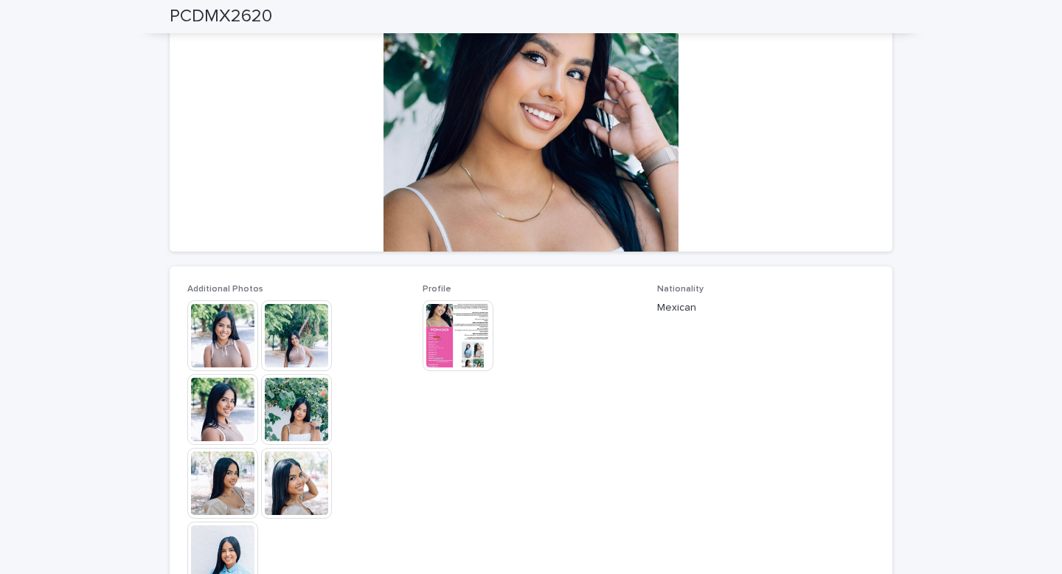
click at [232, 353] on img at bounding box center [222, 335] width 71 height 71
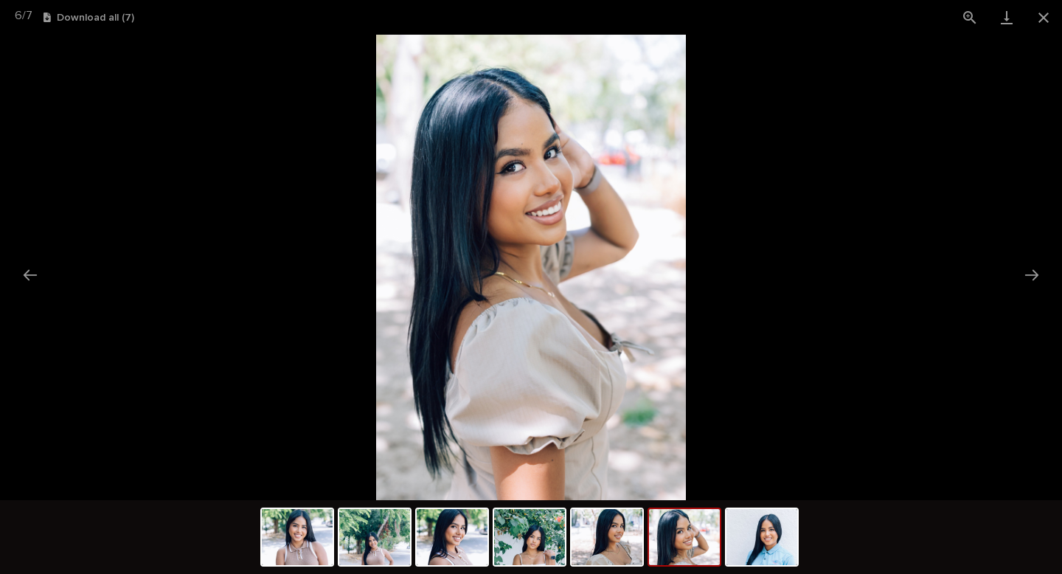
click at [757, 392] on picture at bounding box center [531, 267] width 1062 height 465
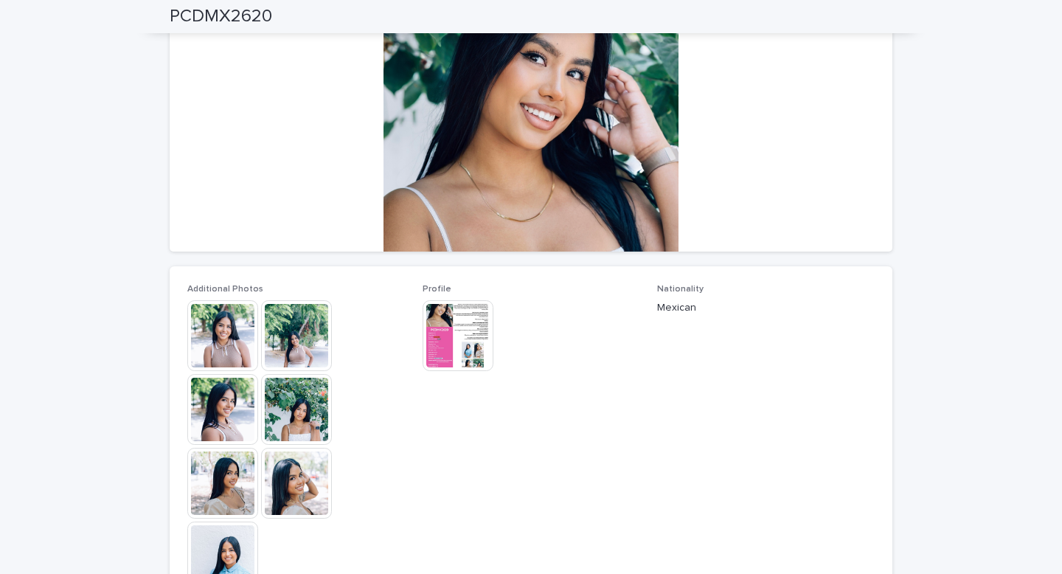
click at [462, 340] on img at bounding box center [458, 335] width 71 height 71
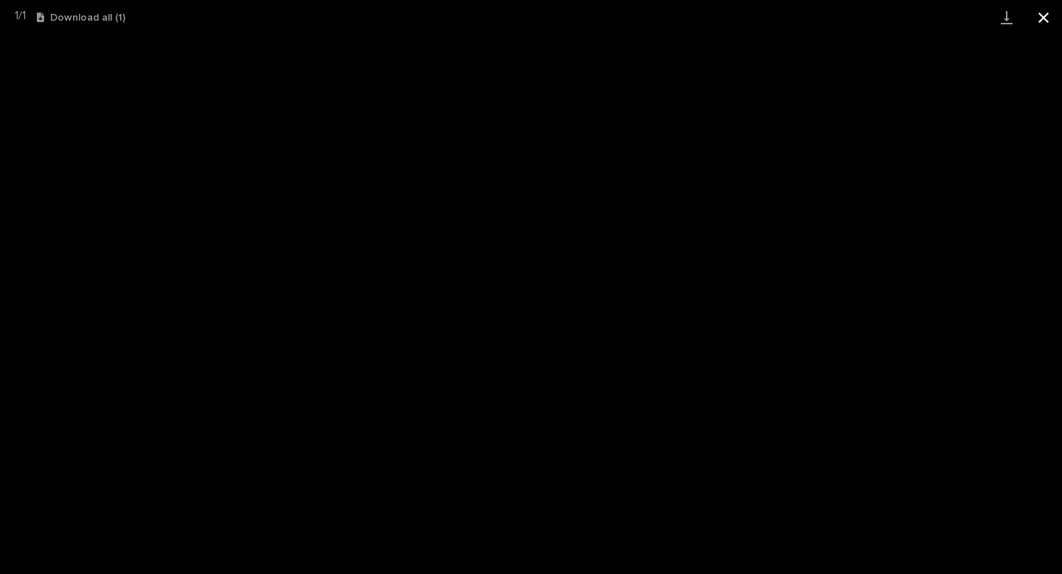
click at [1041, 15] on button "Close gallery" at bounding box center [1043, 17] width 37 height 35
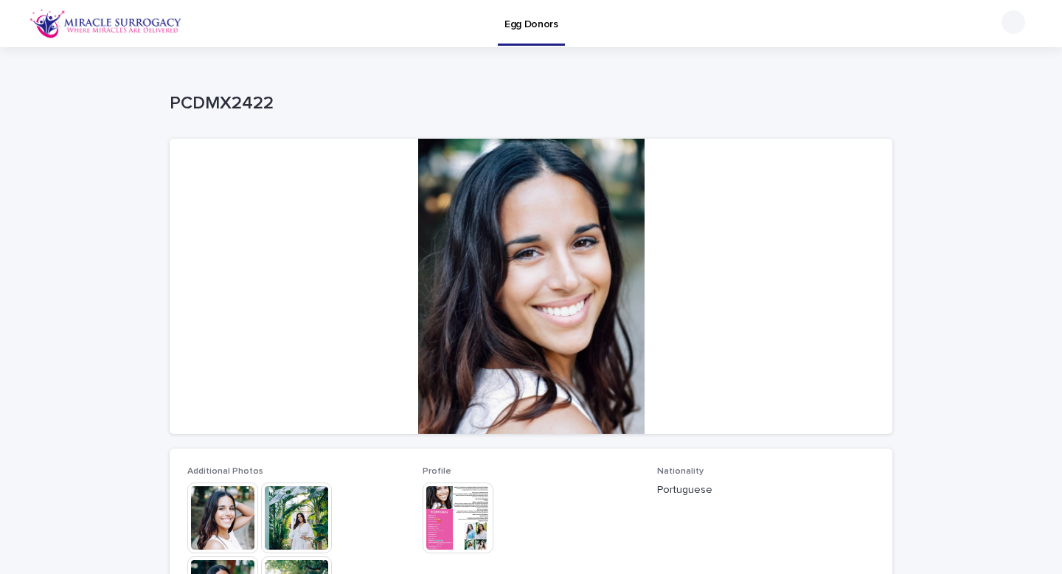
click at [468, 512] on img at bounding box center [458, 517] width 71 height 71
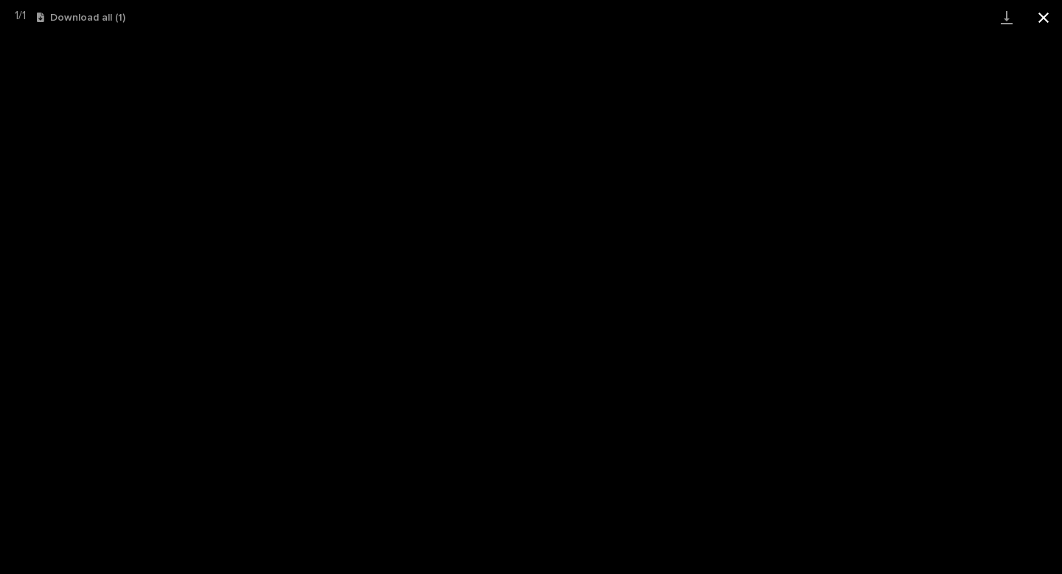
click at [1042, 24] on button "Close gallery" at bounding box center [1043, 17] width 37 height 35
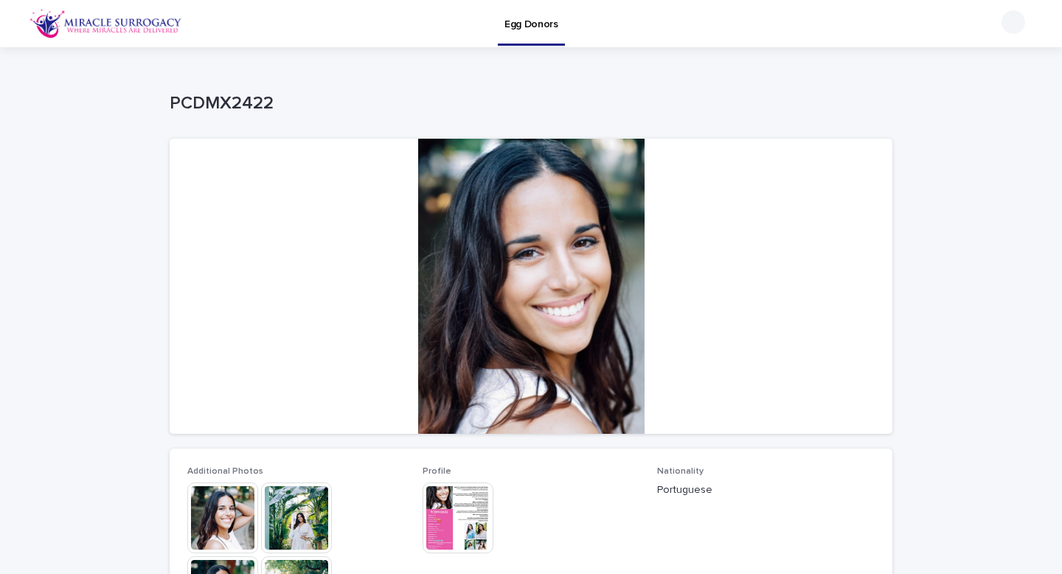
click at [237, 524] on img at bounding box center [222, 517] width 71 height 71
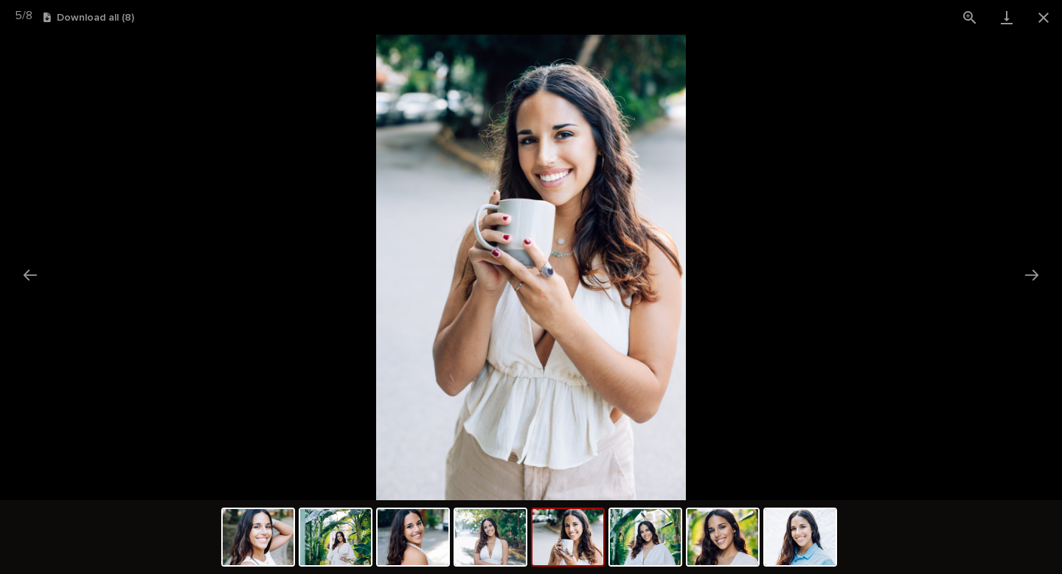
click at [244, 495] on picture at bounding box center [531, 267] width 1062 height 465
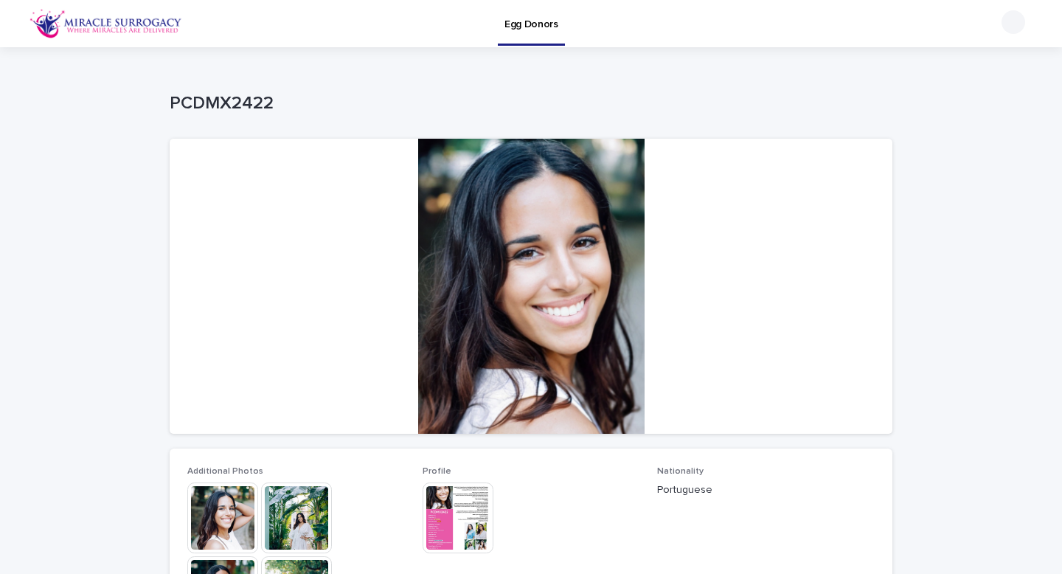
click at [465, 524] on img at bounding box center [458, 517] width 71 height 71
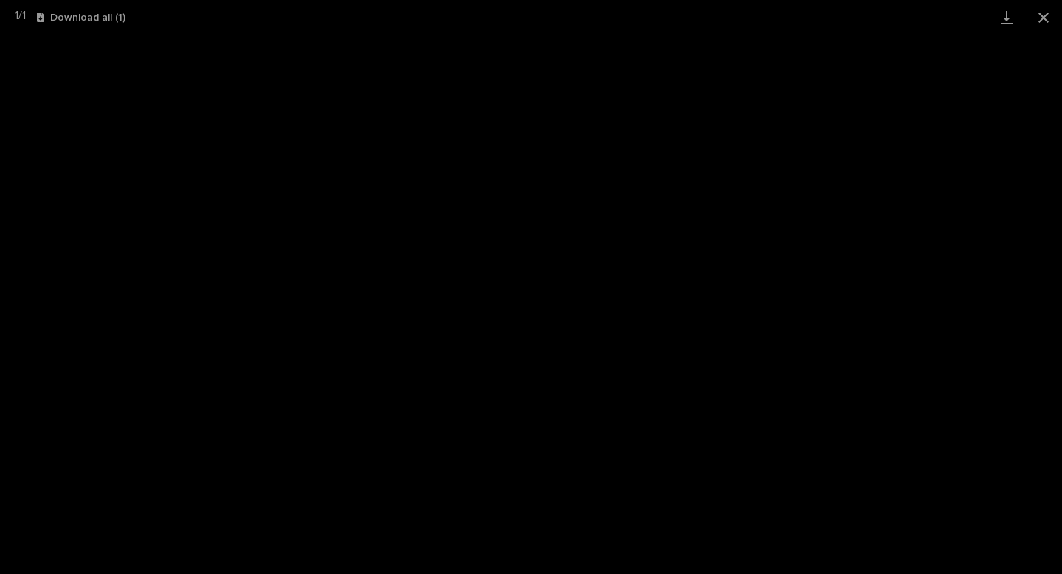
scroll to position [98, 0]
click at [1046, 18] on button "Close gallery" at bounding box center [1043, 17] width 37 height 35
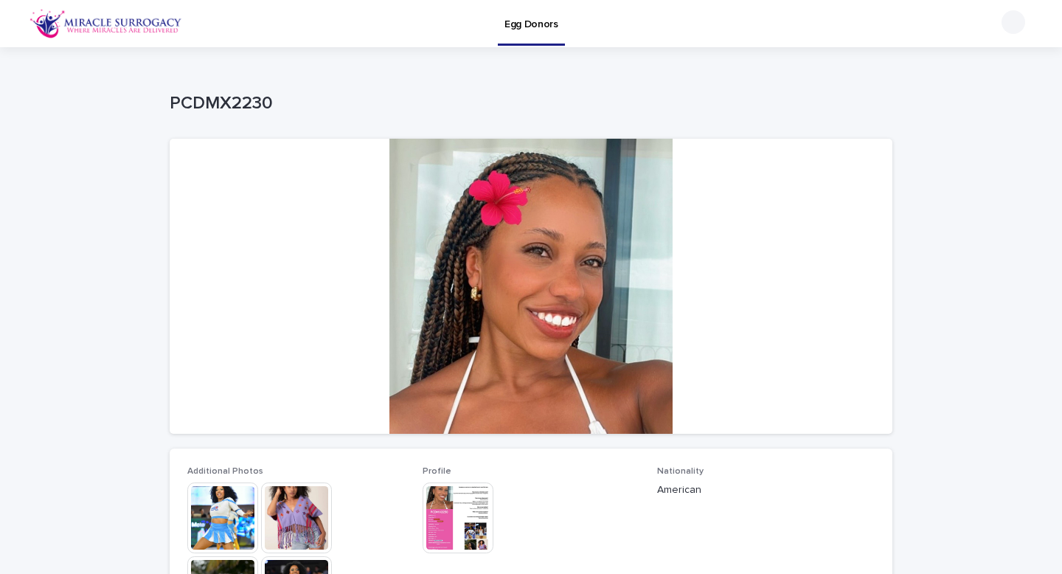
click at [425, 521] on img at bounding box center [458, 517] width 71 height 71
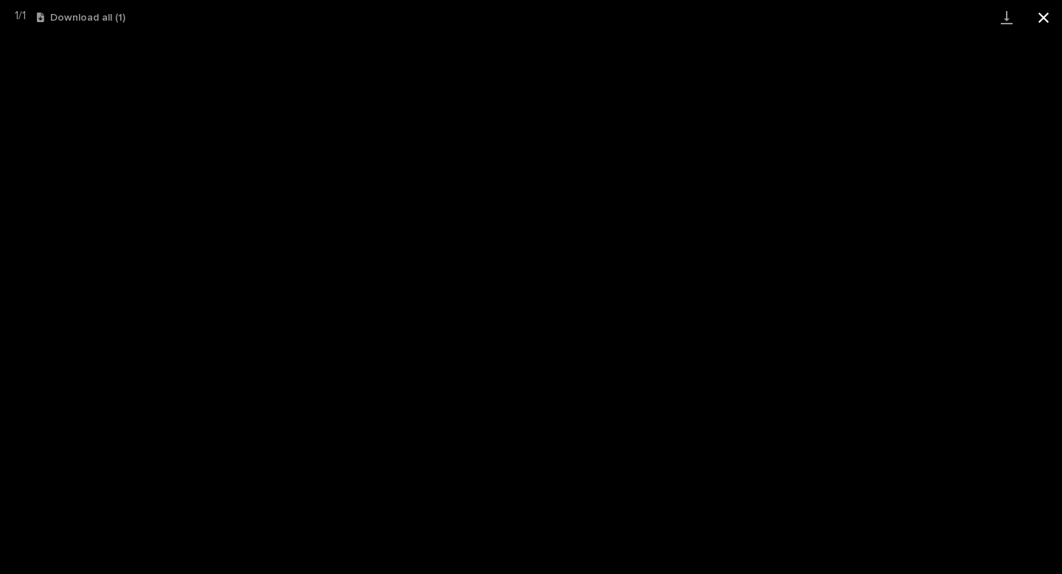
scroll to position [212, 0]
click at [1044, 19] on button "Close gallery" at bounding box center [1043, 17] width 37 height 35
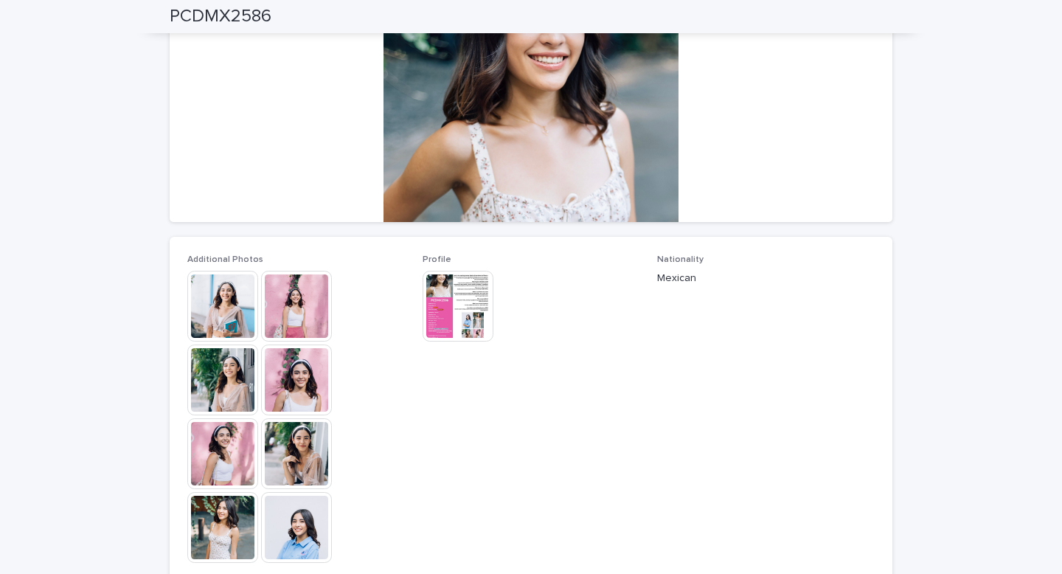
click at [223, 307] on img at bounding box center [222, 306] width 71 height 71
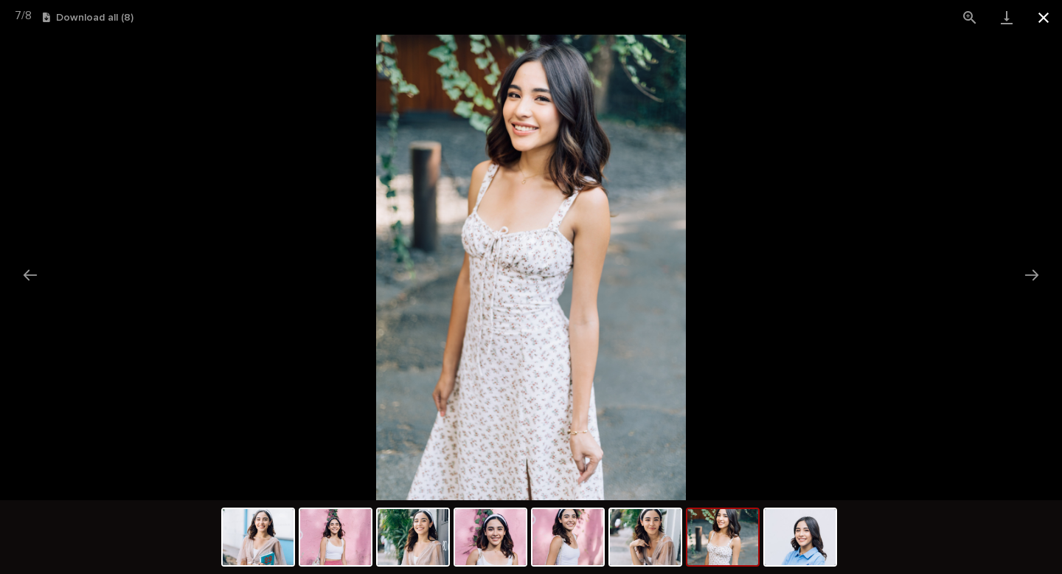
click at [1042, 25] on button "Close gallery" at bounding box center [1043, 17] width 37 height 35
